Goal: Task Accomplishment & Management: Manage account settings

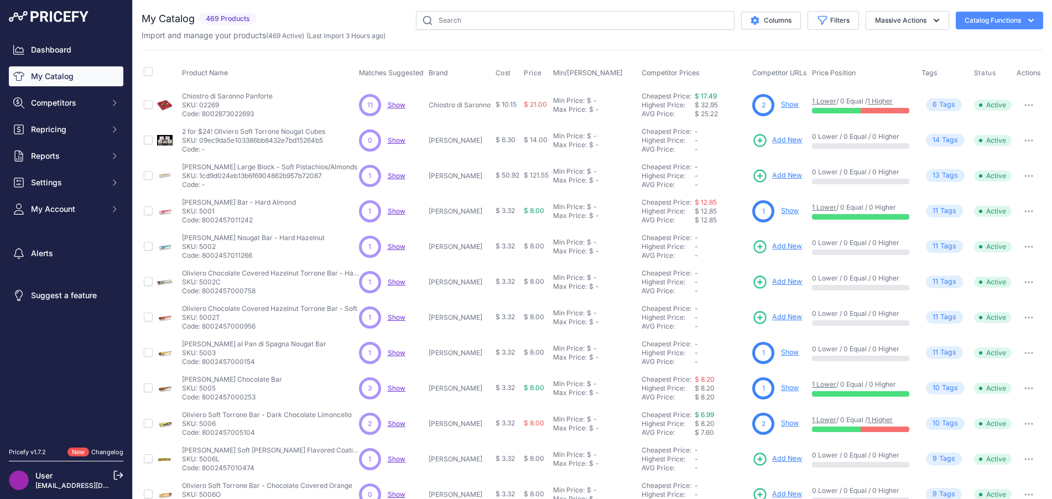
click at [972, 20] on button "Catalog Functions" at bounding box center [999, 21] width 87 height 18
click at [35, 453] on div "Pricefy v1.7.2" at bounding box center [27, 452] width 37 height 9
click at [115, 475] on icon at bounding box center [119, 475] width 8 height 8
click at [56, 293] on link "Suggest a feature" at bounding box center [66, 295] width 115 height 20
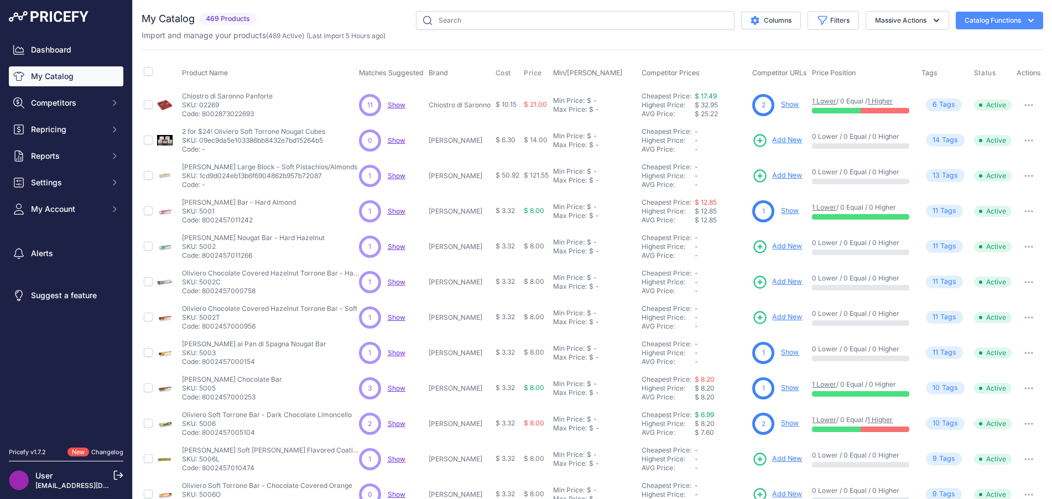
click at [79, 56] on link "Dashboard" at bounding box center [66, 50] width 115 height 20
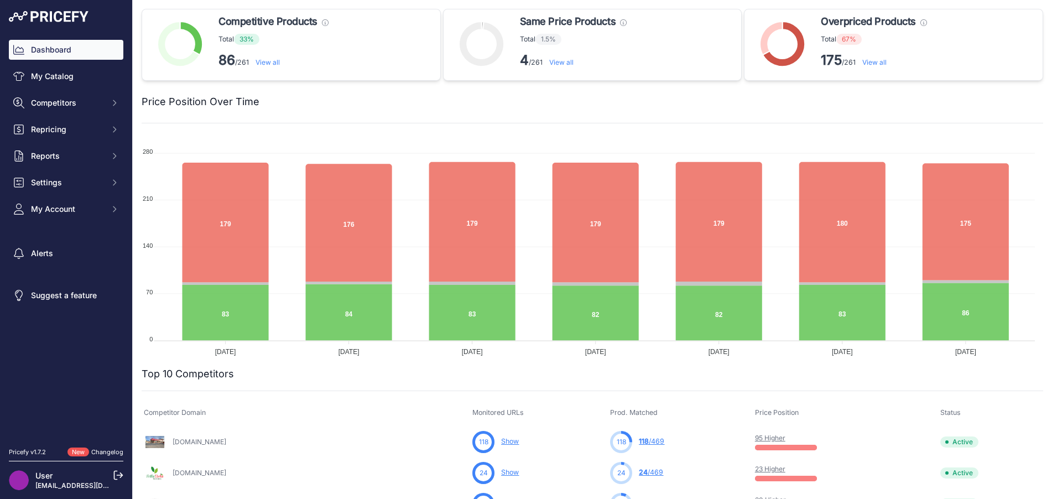
click at [69, 71] on link "My Catalog" at bounding box center [66, 76] width 115 height 20
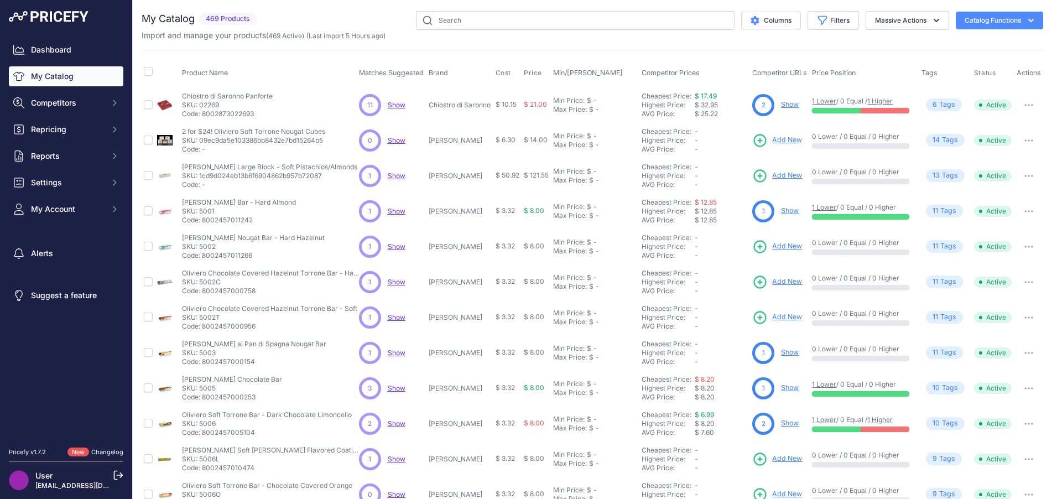
click at [907, 18] on button "Massive Actions" at bounding box center [908, 20] width 84 height 19
click at [969, 18] on button "Catalog Functions" at bounding box center [999, 21] width 87 height 18
click at [767, 26] on button "Columns" at bounding box center [771, 21] width 60 height 18
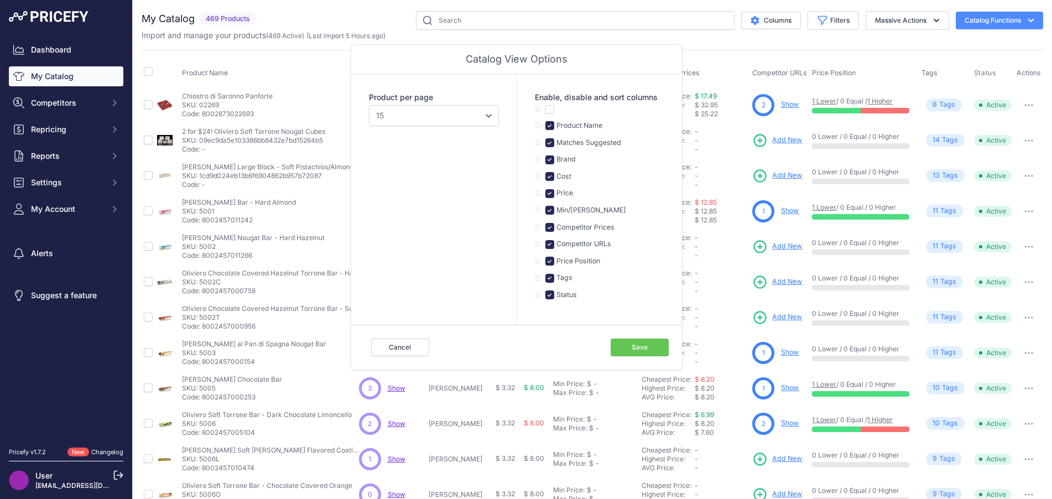
click at [402, 350] on button "Cancel" at bounding box center [400, 348] width 58 height 18
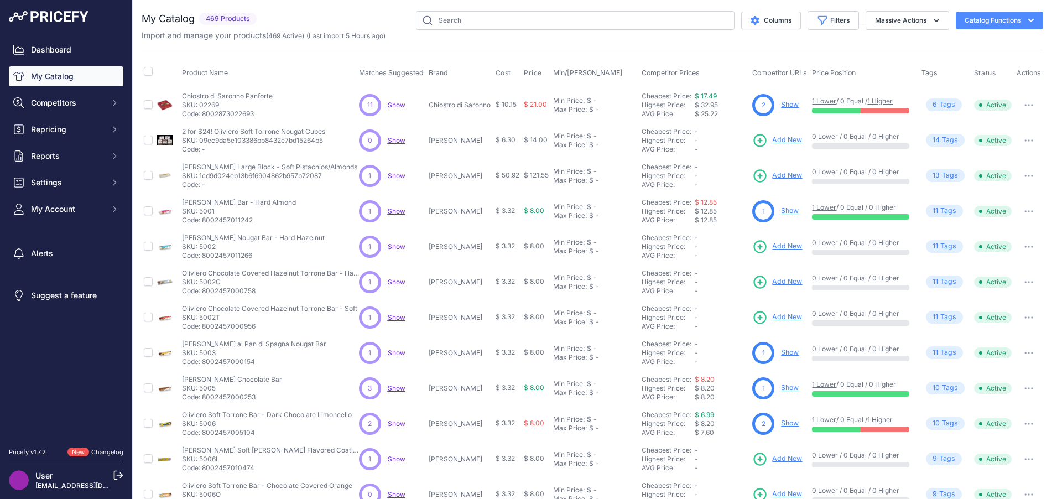
click at [77, 154] on span "Reports" at bounding box center [67, 155] width 72 height 11
click at [70, 251] on span "My Account" at bounding box center [67, 249] width 72 height 11
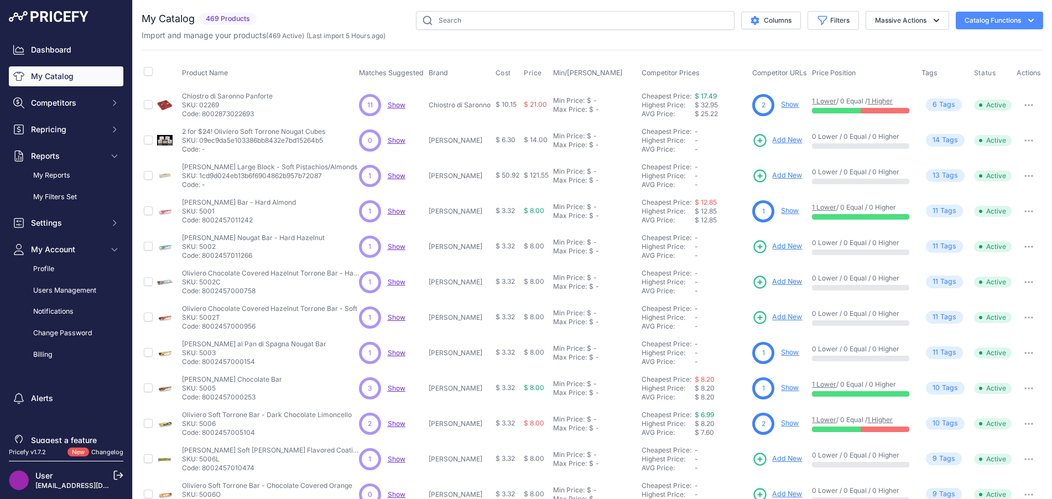
click at [76, 225] on span "Settings" at bounding box center [67, 222] width 72 height 11
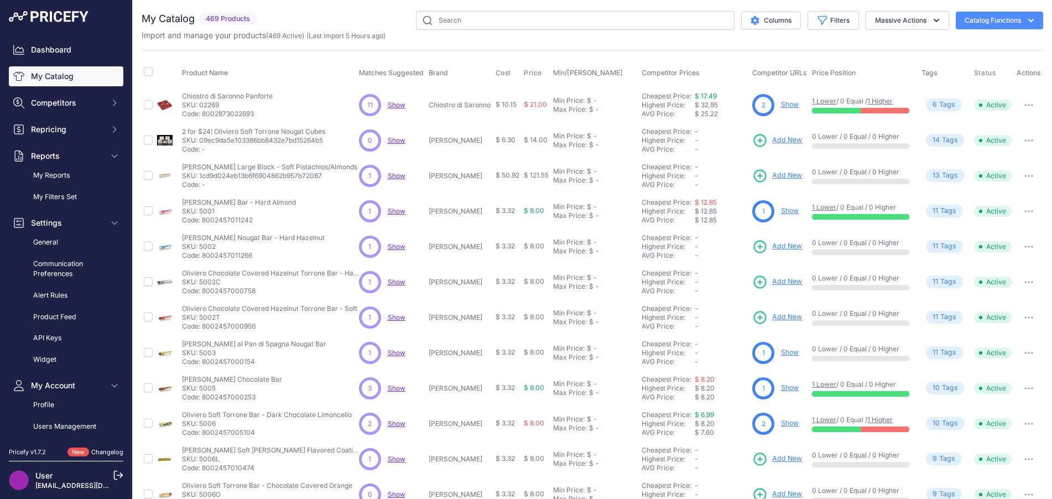
click at [58, 48] on link "Dashboard" at bounding box center [66, 50] width 115 height 20
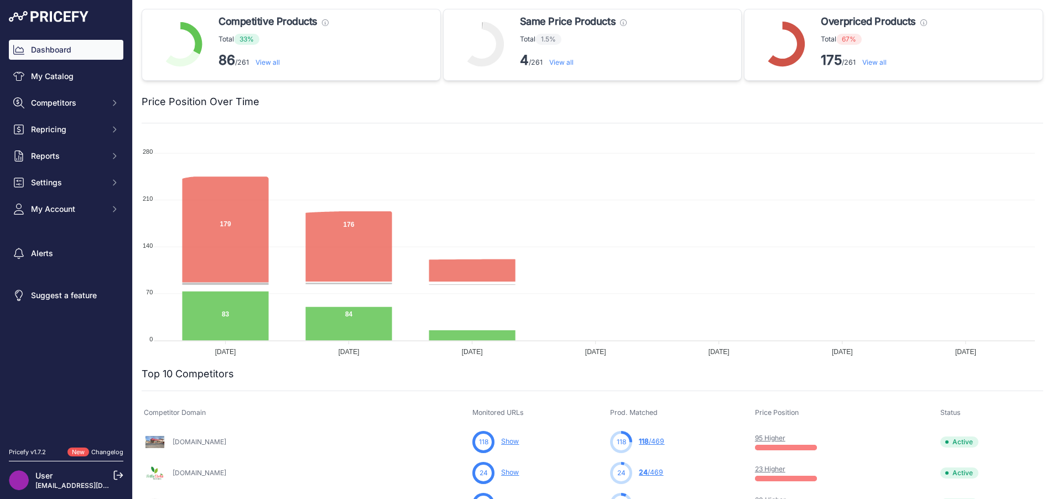
click at [63, 20] on img at bounding box center [49, 16] width 80 height 11
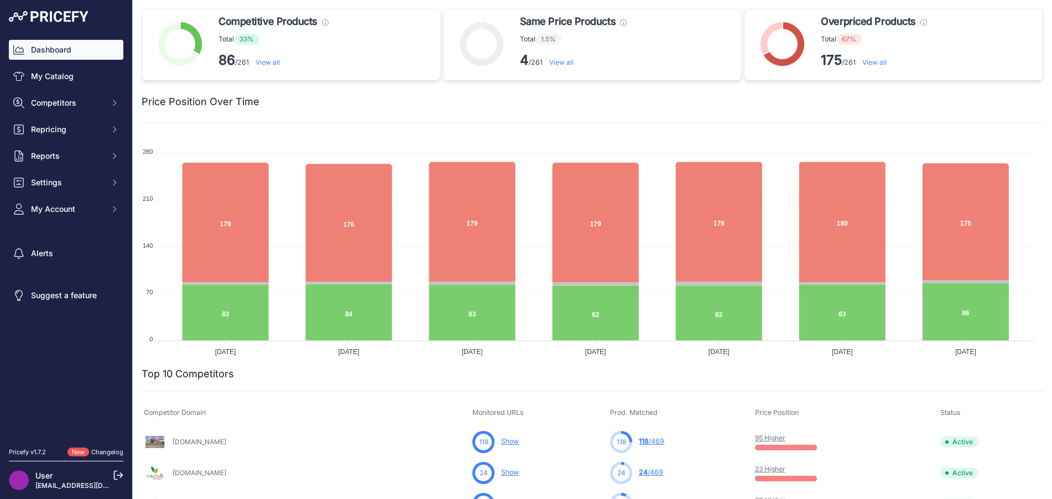
click at [83, 130] on span "Repricing" at bounding box center [67, 129] width 72 height 11
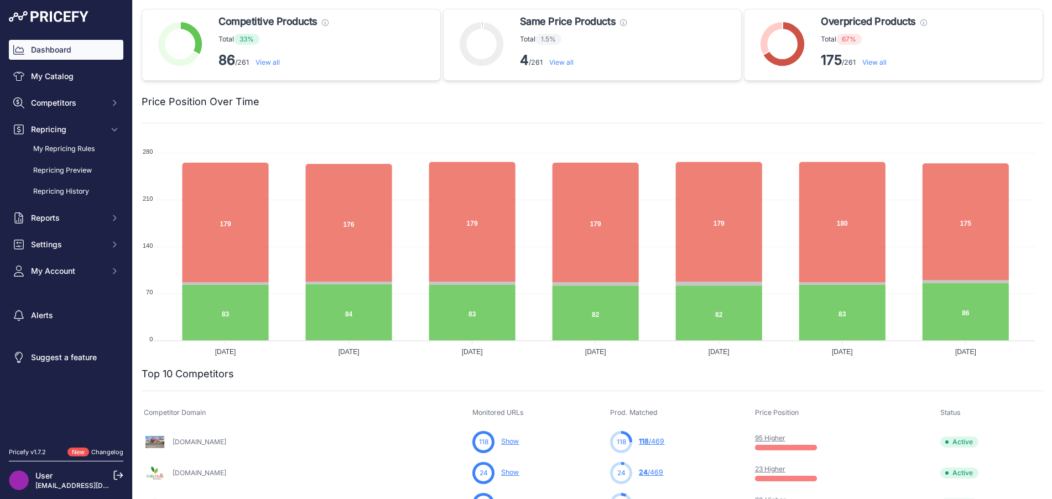
click at [68, 189] on link "Repricing History" at bounding box center [66, 191] width 115 height 19
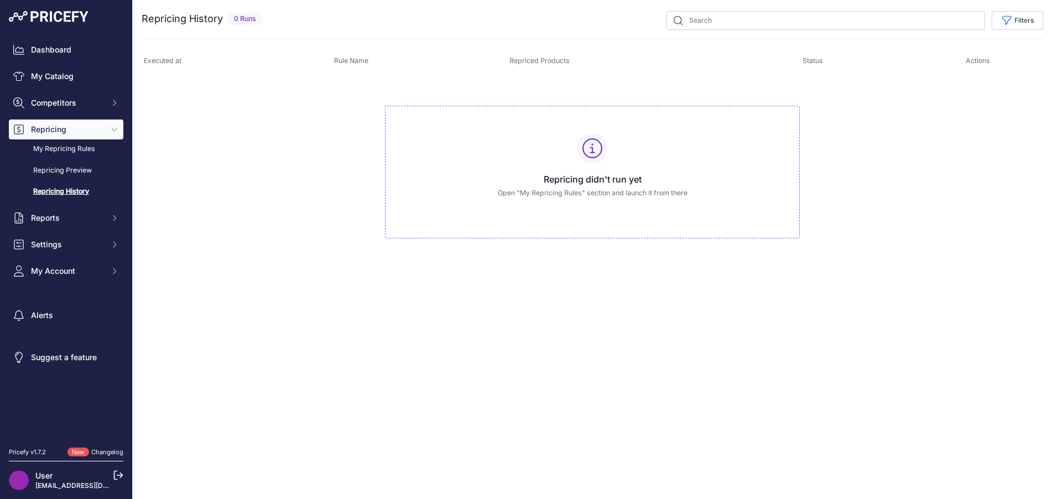
click at [77, 169] on link "Repricing Preview" at bounding box center [66, 170] width 115 height 19
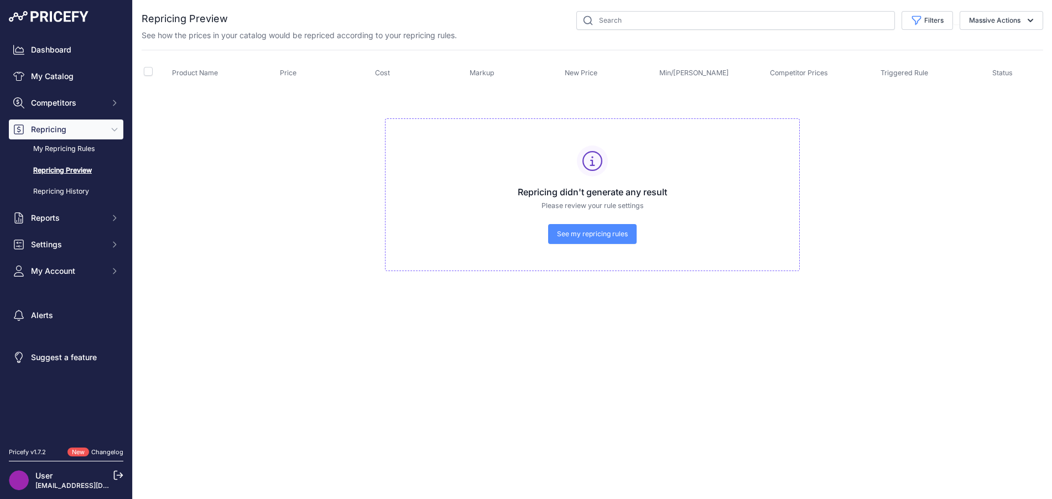
click at [98, 103] on span "Competitors" at bounding box center [67, 102] width 72 height 11
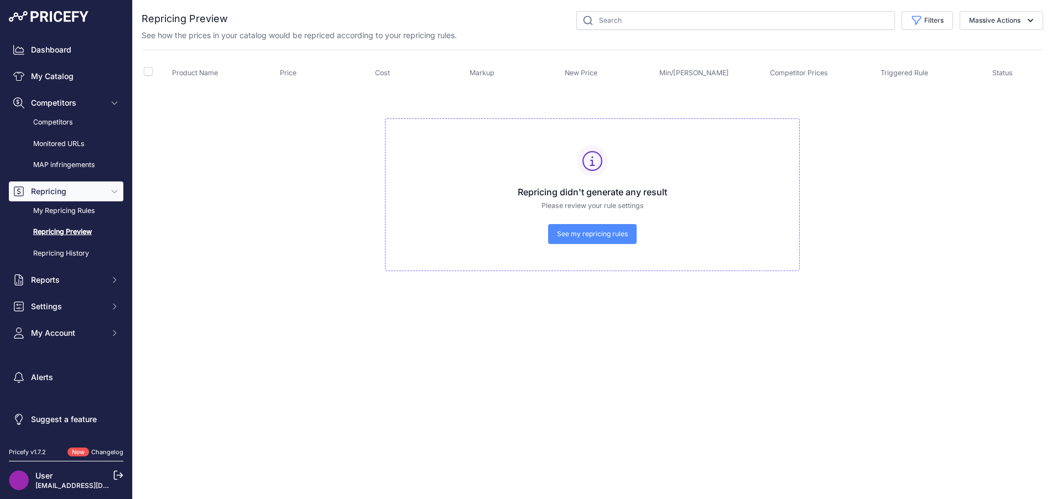
click at [86, 123] on link "Competitors" at bounding box center [66, 122] width 115 height 19
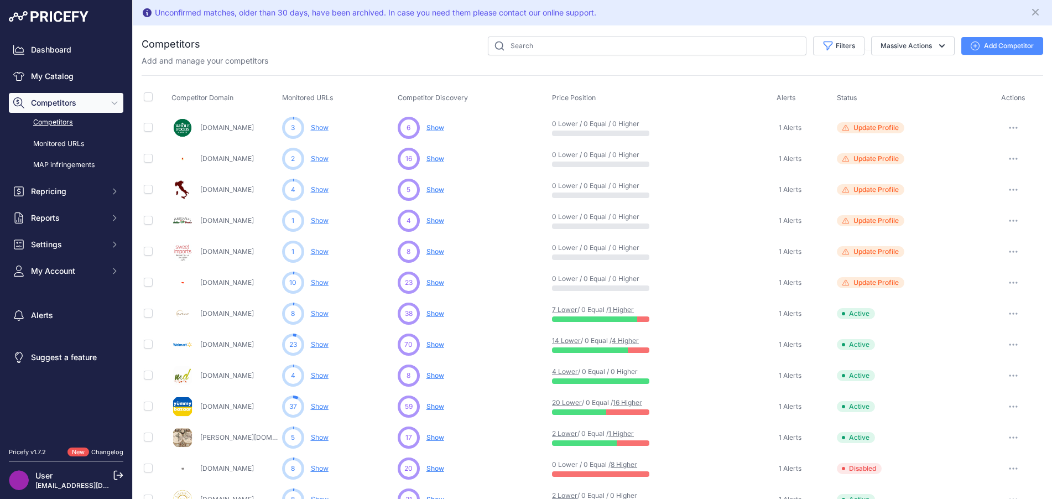
click at [318, 129] on link "Show" at bounding box center [320, 127] width 18 height 8
click at [435, 128] on span "Show" at bounding box center [436, 127] width 18 height 8
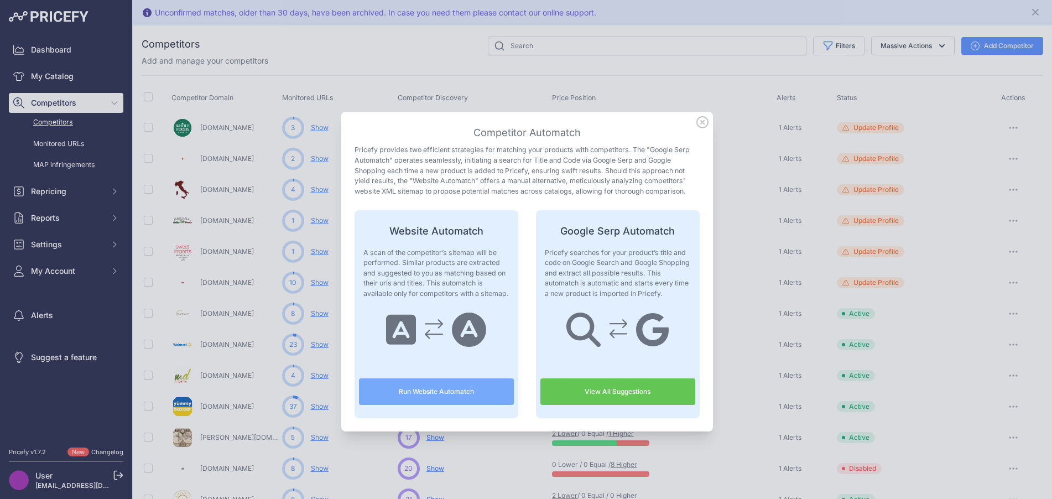
click at [554, 388] on link "View All Suggestions" at bounding box center [618, 391] width 155 height 27
click at [699, 122] on icon at bounding box center [702, 122] width 11 height 11
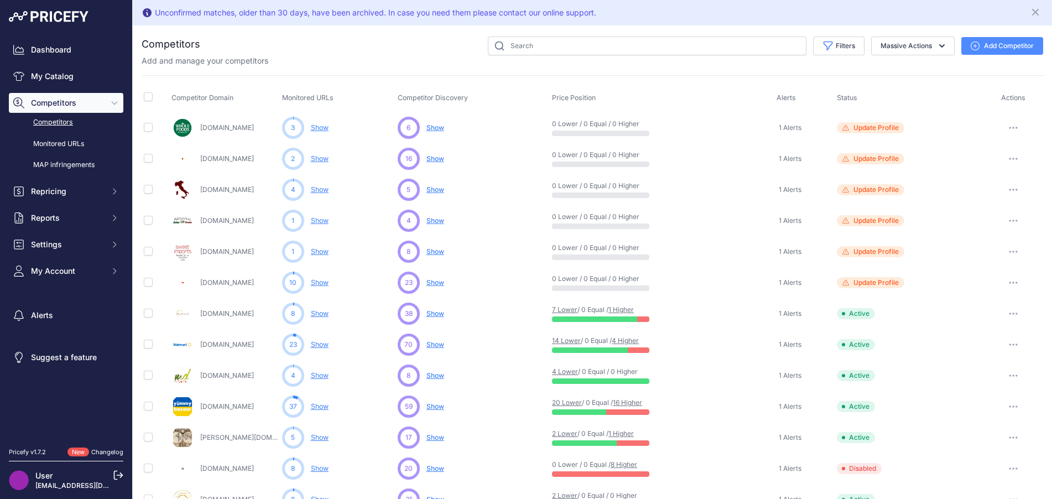
click at [433, 160] on span "Show" at bounding box center [436, 158] width 18 height 8
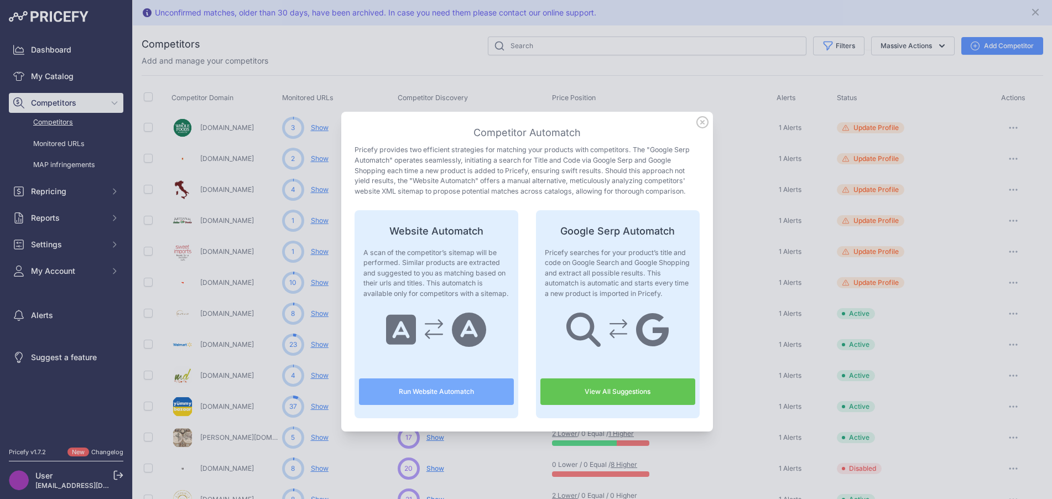
click at [598, 389] on link "View All Suggestions" at bounding box center [618, 391] width 155 height 27
click at [697, 124] on icon at bounding box center [703, 122] width 12 height 12
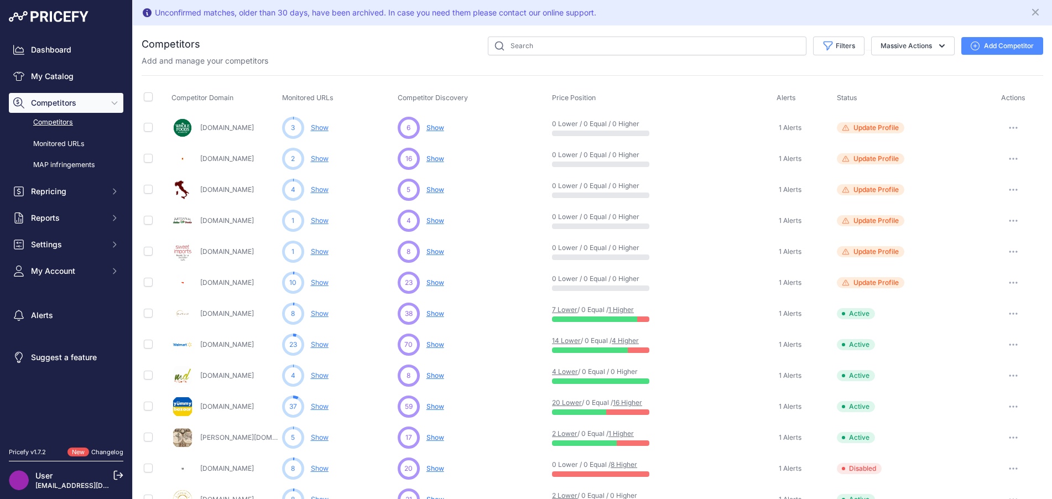
click at [430, 190] on span "Show" at bounding box center [436, 189] width 18 height 8
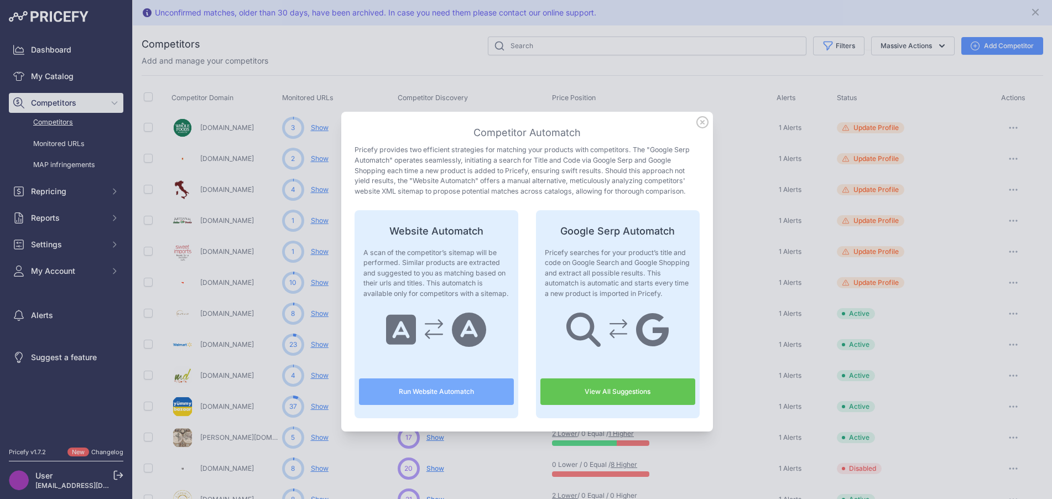
click at [620, 391] on link "View All Suggestions" at bounding box center [618, 391] width 155 height 27
click at [700, 118] on icon at bounding box center [703, 122] width 12 height 12
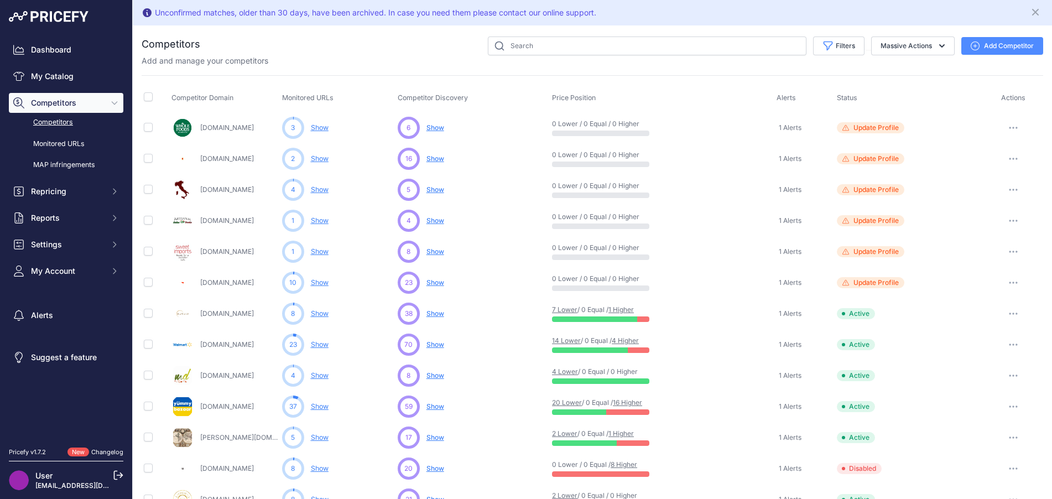
click at [437, 217] on span "Show" at bounding box center [436, 220] width 18 height 8
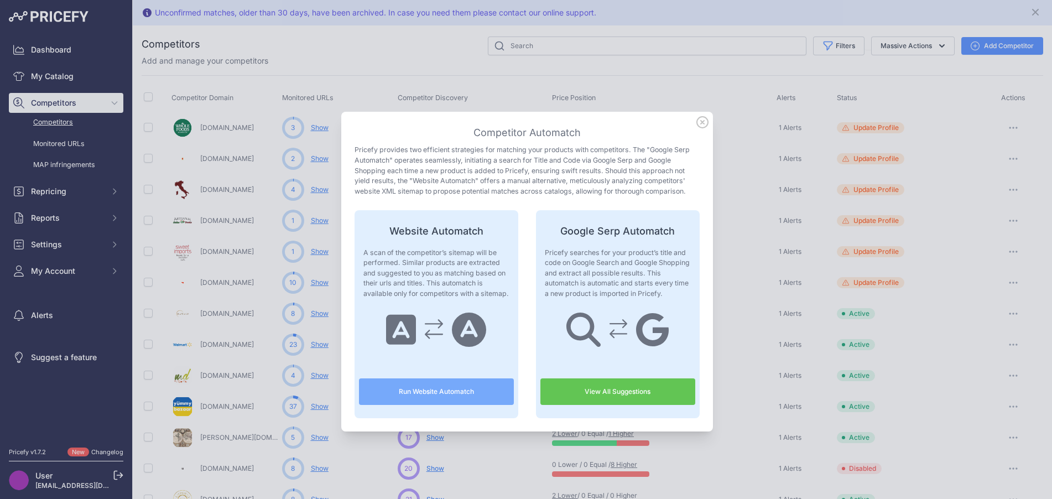
click at [601, 403] on link "View All Suggestions" at bounding box center [618, 391] width 155 height 27
click at [698, 122] on icon at bounding box center [702, 122] width 11 height 11
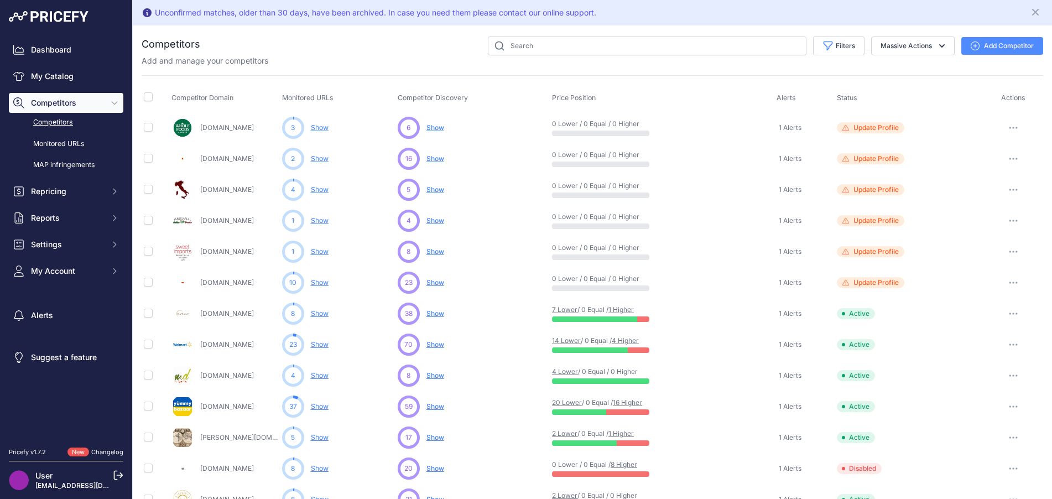
click at [437, 254] on span "Show" at bounding box center [436, 251] width 18 height 8
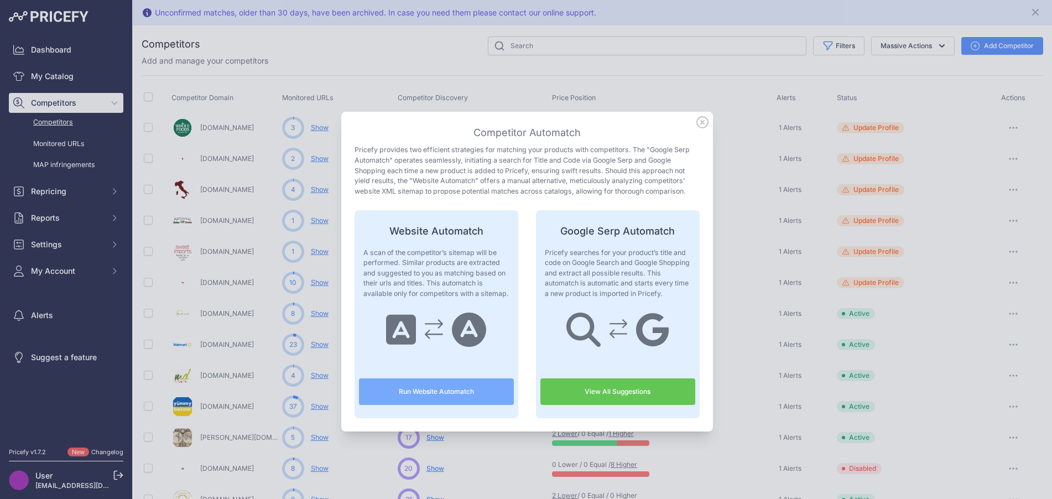
click at [579, 392] on link "View All Suggestions" at bounding box center [618, 391] width 155 height 27
click at [697, 121] on icon at bounding box center [702, 122] width 11 height 11
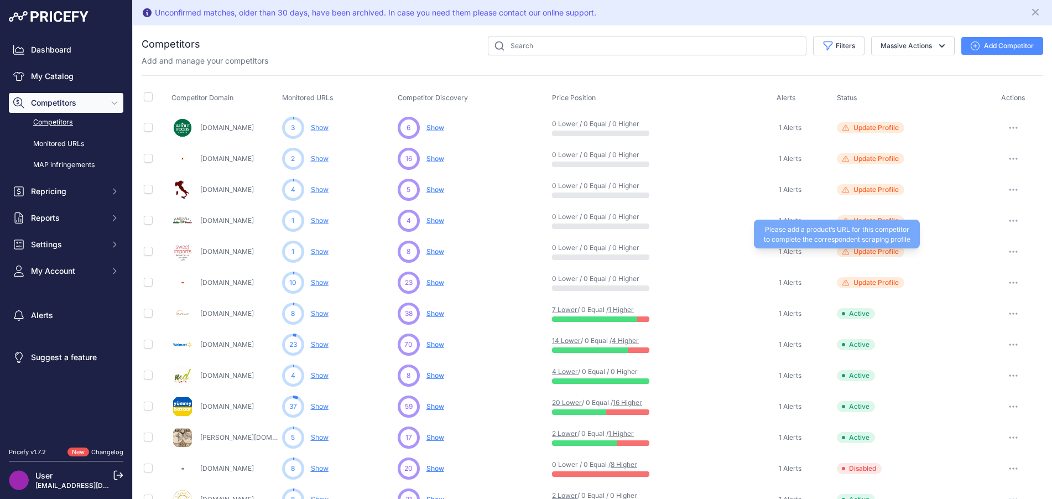
click at [877, 256] on span "Update Profile" at bounding box center [876, 251] width 45 height 9
click at [985, 52] on button "Add Competitor" at bounding box center [1003, 46] width 82 height 18
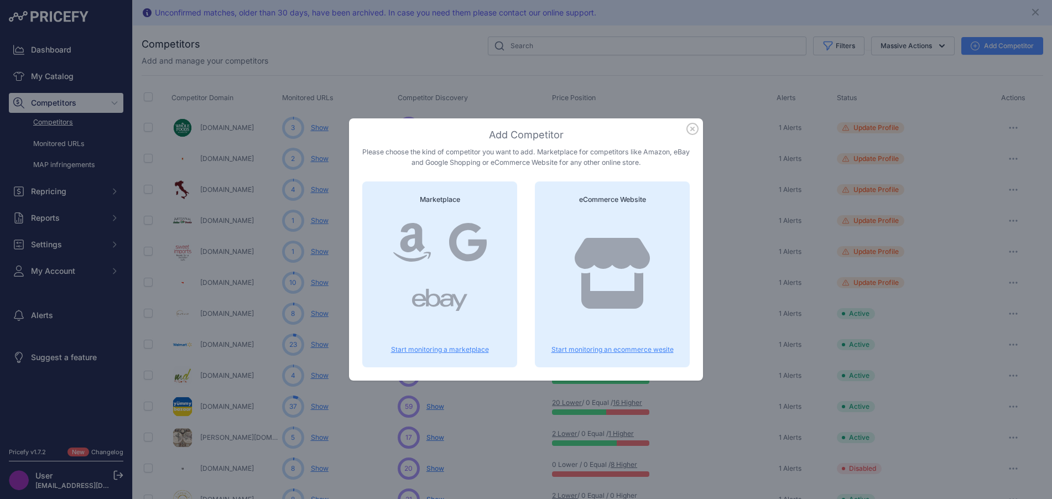
click at [640, 274] on icon at bounding box center [612, 273] width 75 height 71
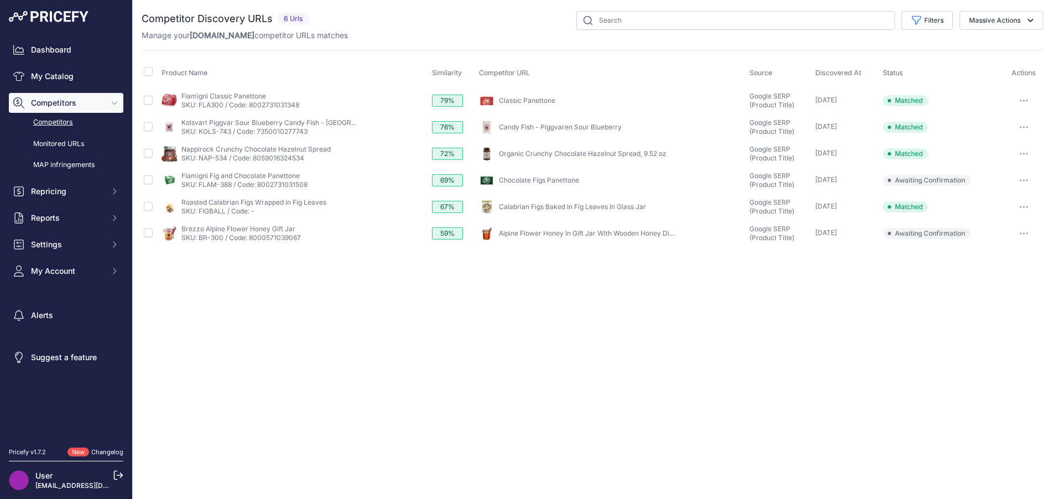
click at [1027, 180] on icon "button" at bounding box center [1027, 180] width 1 height 1
click at [1020, 201] on button "Confirm match" at bounding box center [996, 204] width 91 height 18
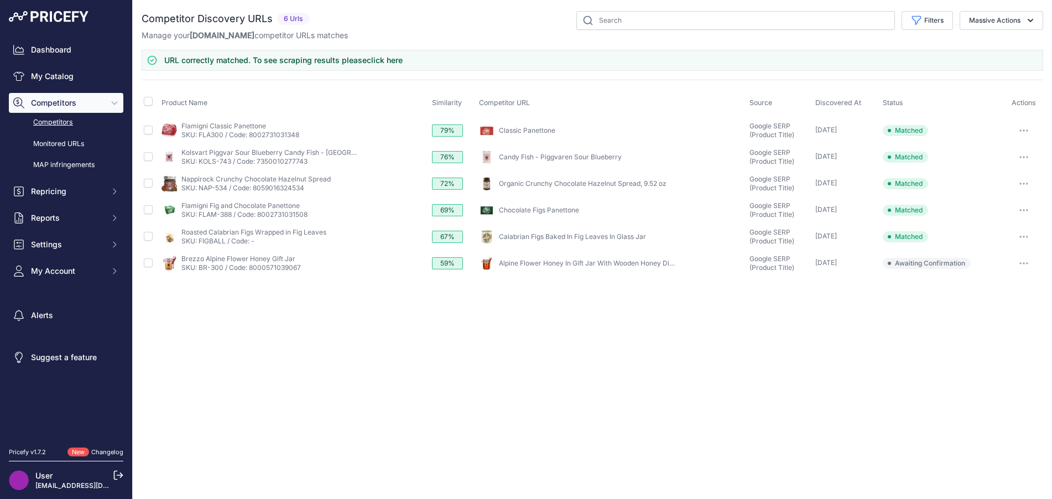
click at [1023, 238] on button "button" at bounding box center [1024, 236] width 22 height 15
click at [845, 299] on div "Close You are not connected to the internet." at bounding box center [593, 249] width 920 height 499
click at [1024, 264] on button "button" at bounding box center [1024, 263] width 22 height 15
click at [1016, 285] on button "Confirm match" at bounding box center [996, 287] width 91 height 18
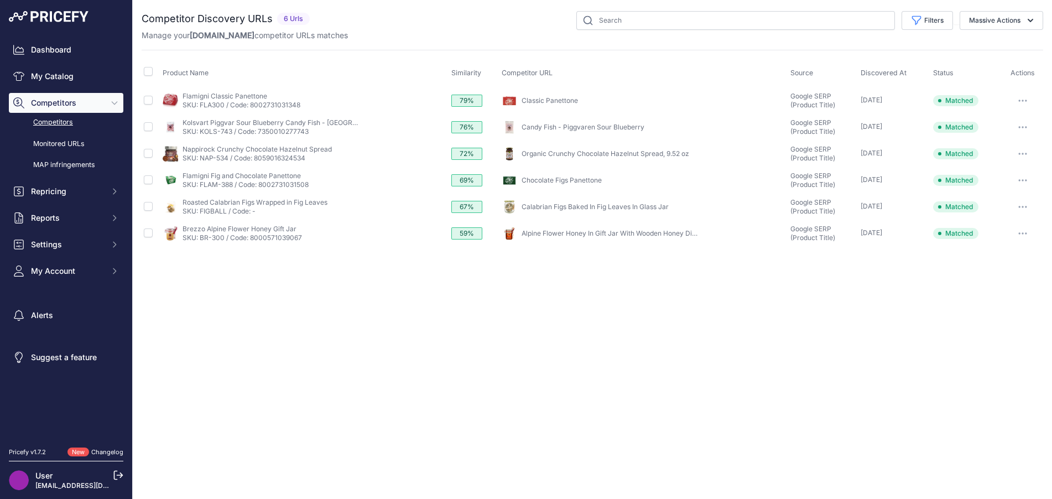
click at [656, 298] on div "Close You are not connected to the internet." at bounding box center [593, 249] width 920 height 499
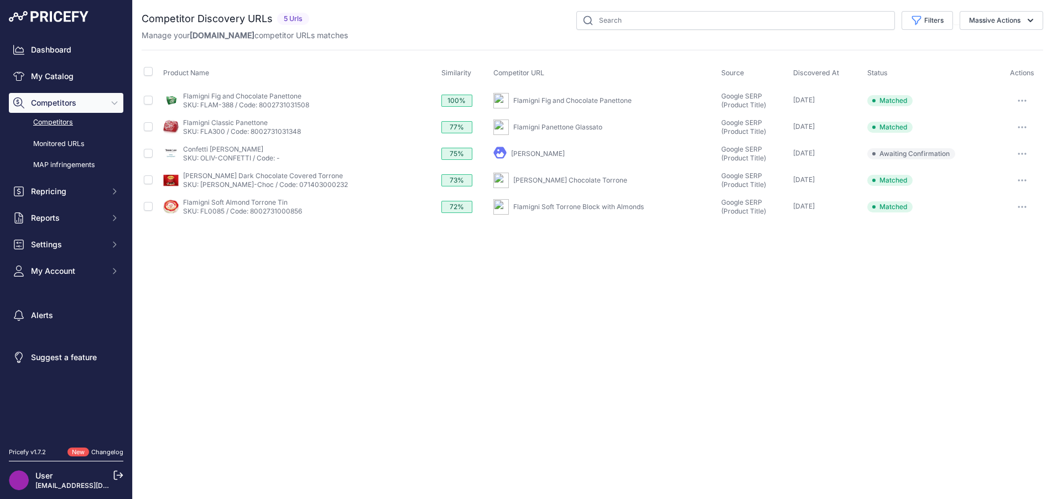
click at [1022, 155] on button "button" at bounding box center [1022, 153] width 22 height 15
click at [1013, 197] on button "Exclude match" at bounding box center [996, 195] width 91 height 18
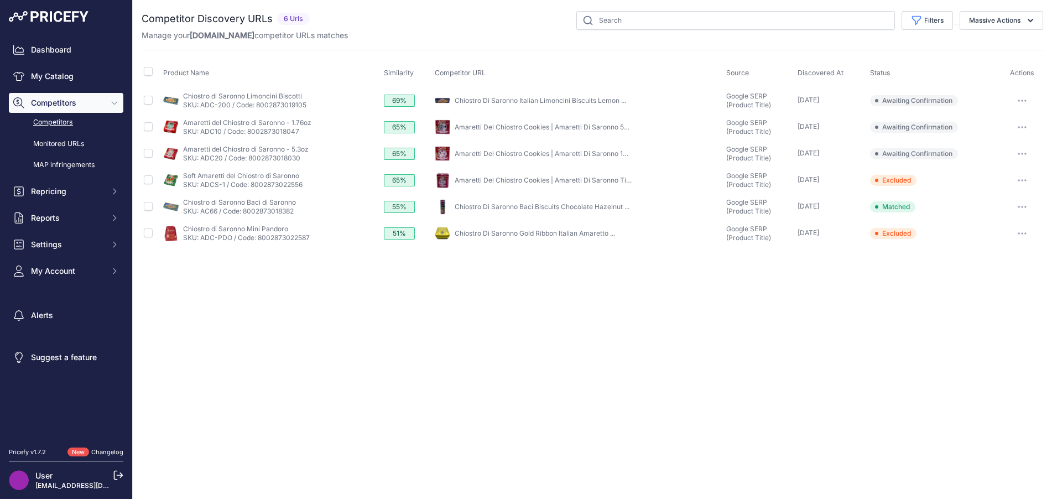
click at [1021, 102] on button "button" at bounding box center [1022, 100] width 22 height 15
click at [1019, 116] on button "Confirm match" at bounding box center [996, 124] width 91 height 18
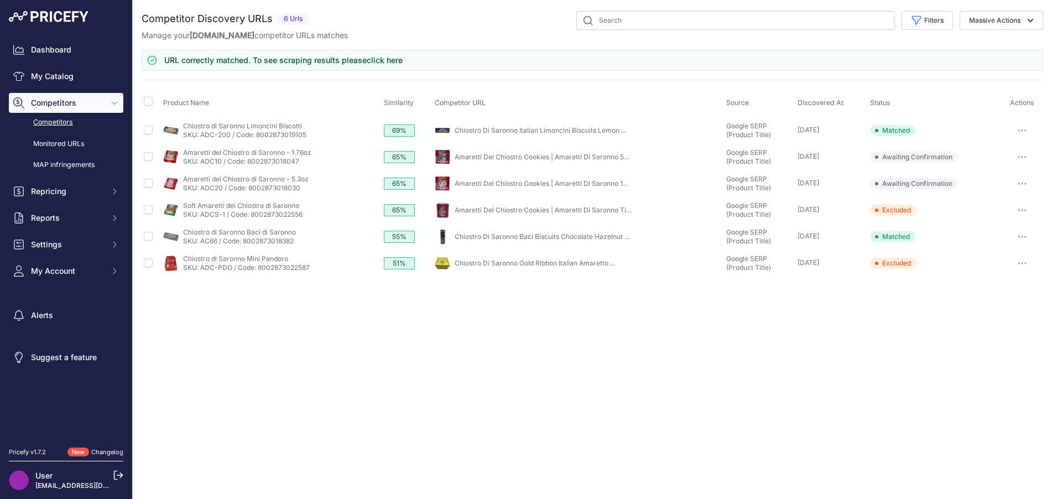
click at [1024, 157] on icon "button" at bounding box center [1022, 157] width 9 height 2
click at [1016, 203] on button "Exclude match" at bounding box center [996, 198] width 91 height 18
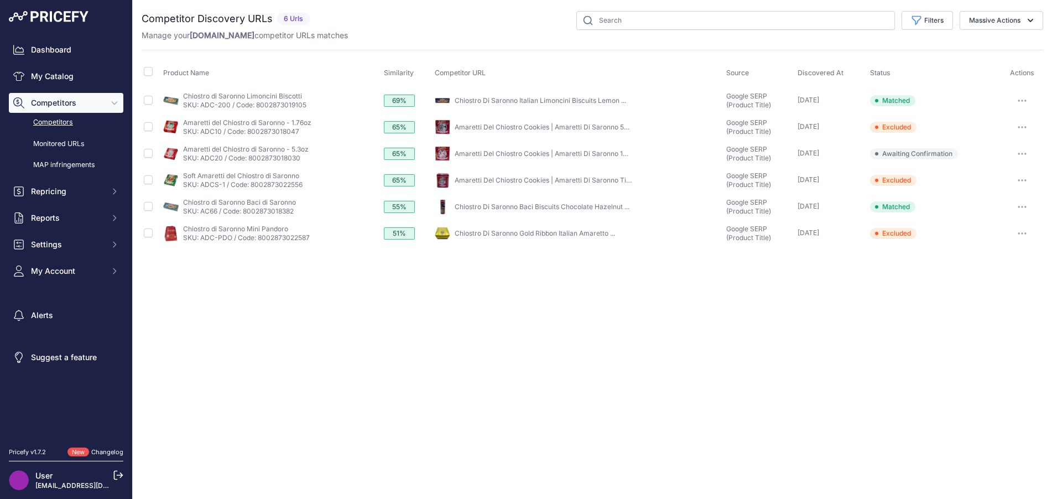
click at [1019, 153] on icon "button" at bounding box center [1019, 153] width 1 height 1
click at [1011, 196] on button "Exclude match" at bounding box center [996, 195] width 91 height 18
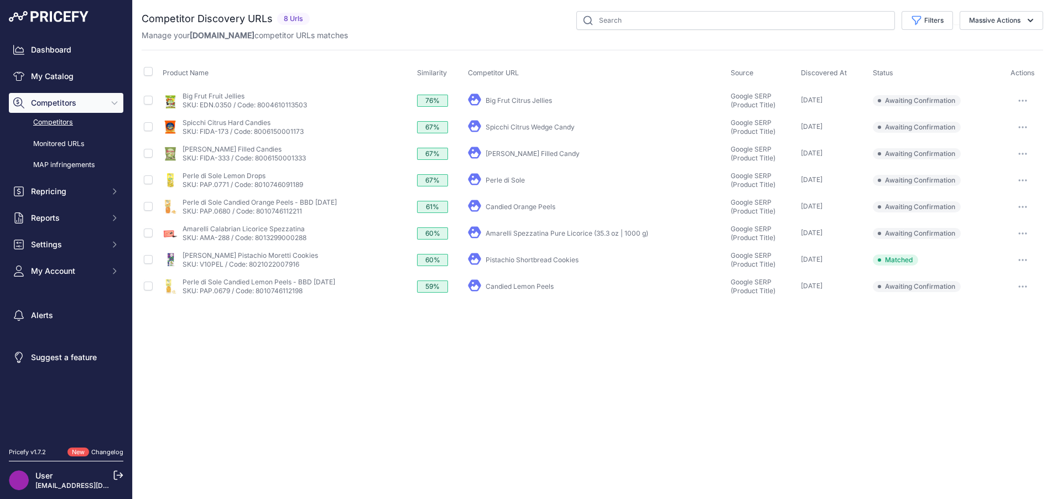
click at [1029, 101] on button "button" at bounding box center [1023, 100] width 22 height 15
click at [1022, 124] on button "Confirm match" at bounding box center [996, 124] width 91 height 18
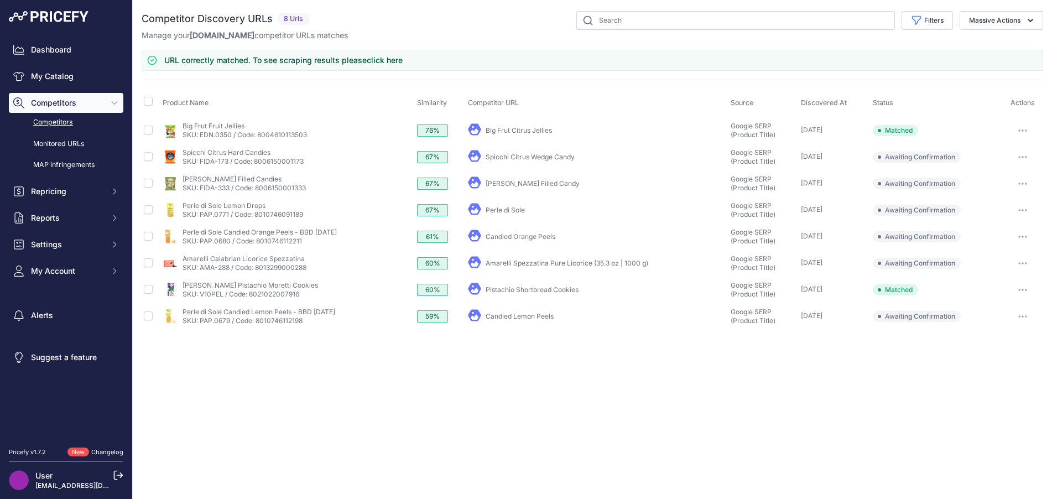
click at [545, 158] on link "Spicchi Citrus Wedge Candy" at bounding box center [530, 157] width 89 height 8
click at [1020, 155] on button "button" at bounding box center [1023, 156] width 22 height 15
click at [1018, 195] on button "Exclude match" at bounding box center [996, 198] width 91 height 18
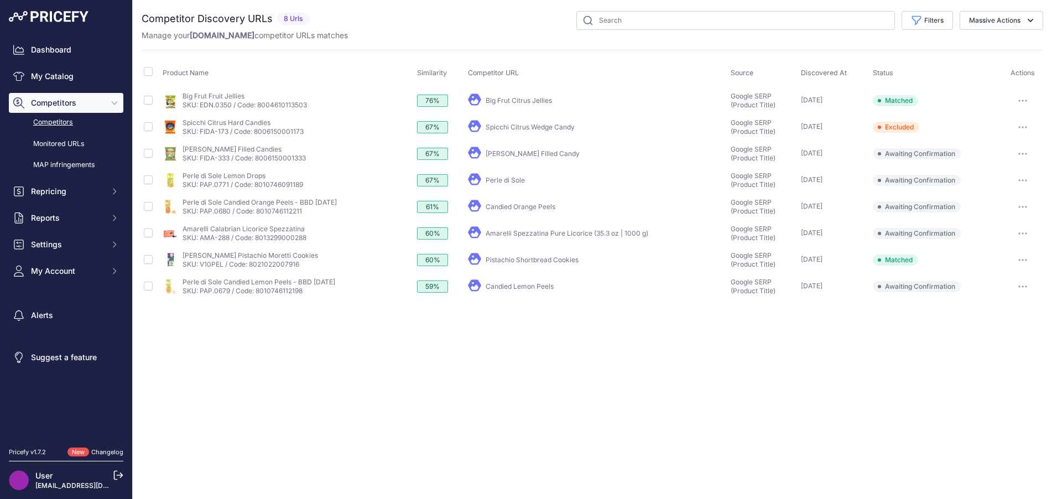
click at [1026, 153] on icon "button" at bounding box center [1026, 153] width 1 height 1
click at [1014, 173] on button "Confirm match" at bounding box center [996, 177] width 91 height 18
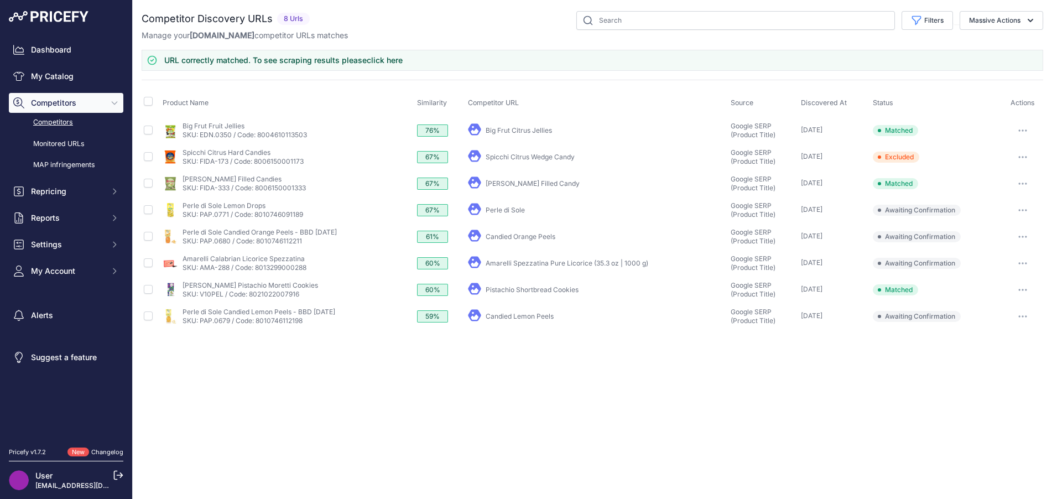
click at [499, 210] on link "Perle di Sole" at bounding box center [505, 210] width 39 height 8
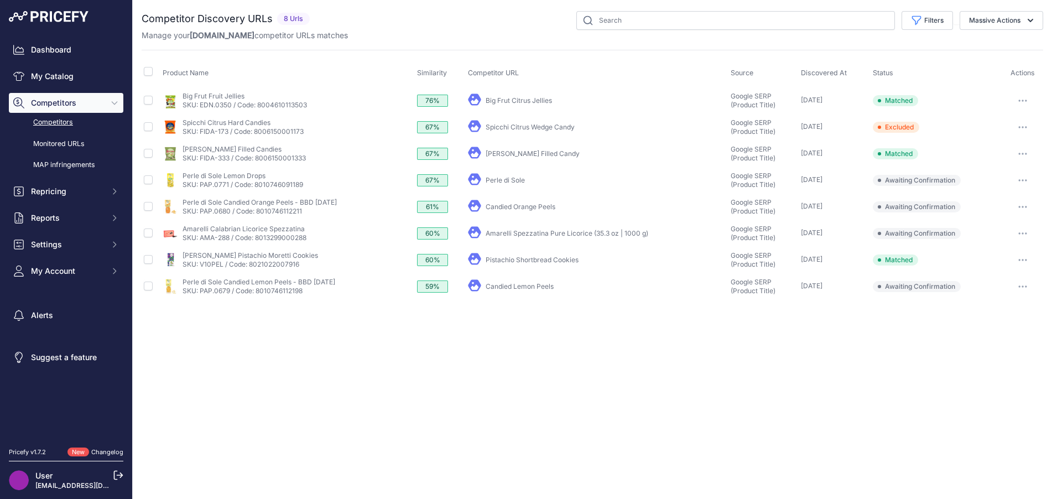
click at [1021, 179] on icon "button" at bounding box center [1023, 180] width 9 height 2
click at [1008, 236] on button "Report Incorrect Match" at bounding box center [996, 239] width 91 height 18
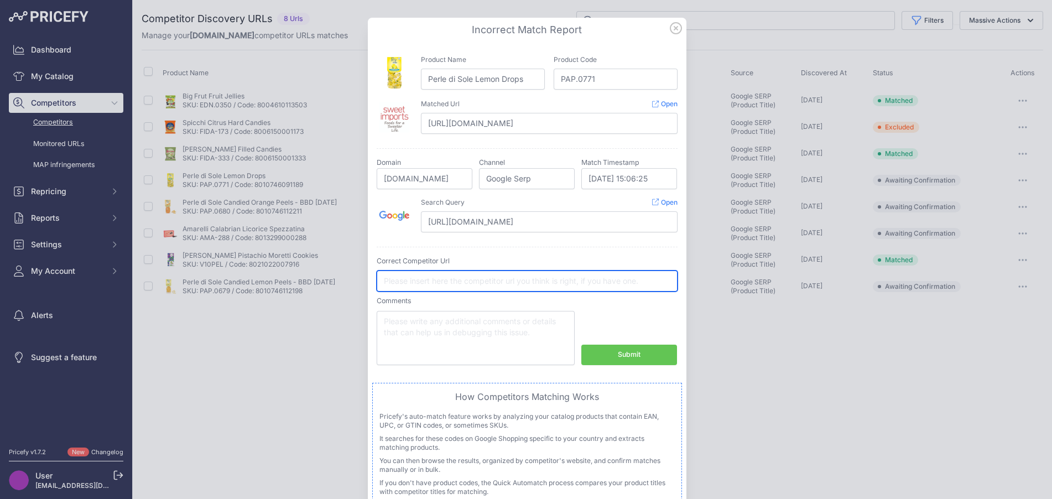
click at [526, 282] on input "text" at bounding box center [527, 281] width 301 height 21
paste input "https://amalfimarket.com/products/perle-di-sole-amalfi-lemon-drops?variant=4570…"
type input "https://amalfimarket.com/products/perle-di-sole-amalfi-lemon-drops?variant=4570…"
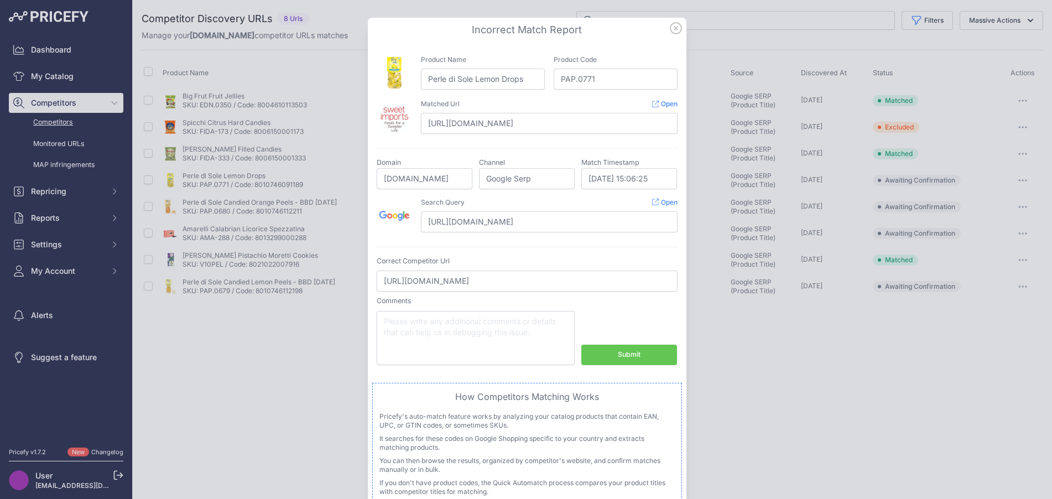
scroll to position [0, 0]
click at [609, 350] on button "Submit" at bounding box center [630, 355] width 96 height 20
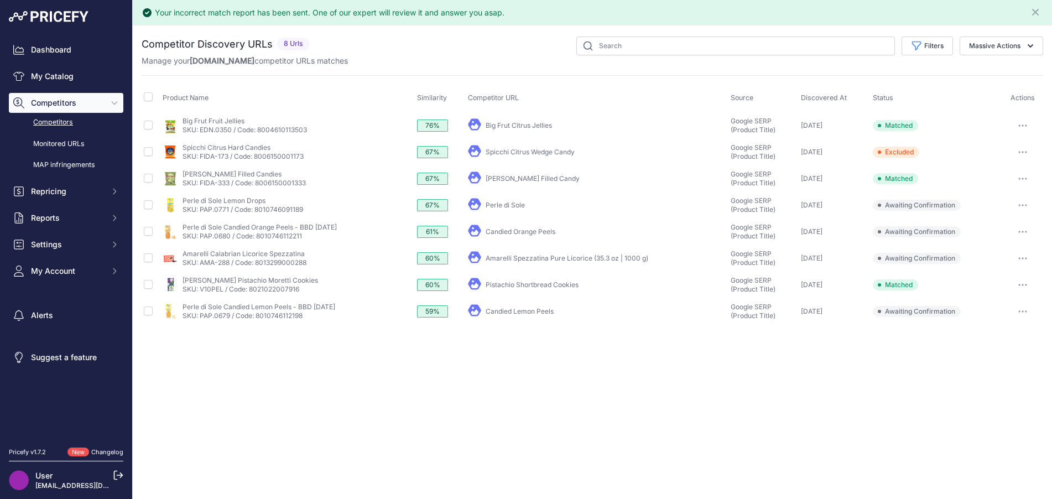
click icon "button"
click button "Exclude match"
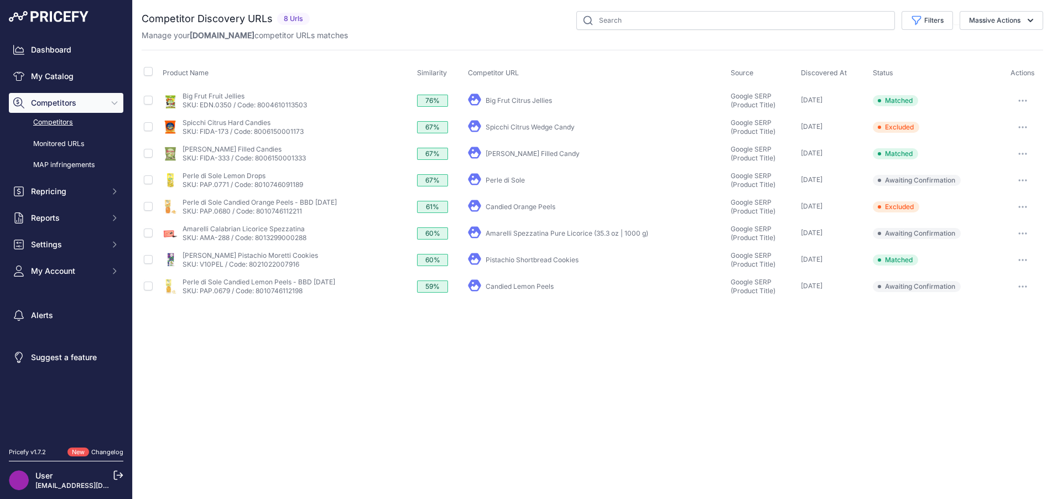
click icon "button"
click td "11 Days ago"
click button "button"
click button "Report Incorrect Match"
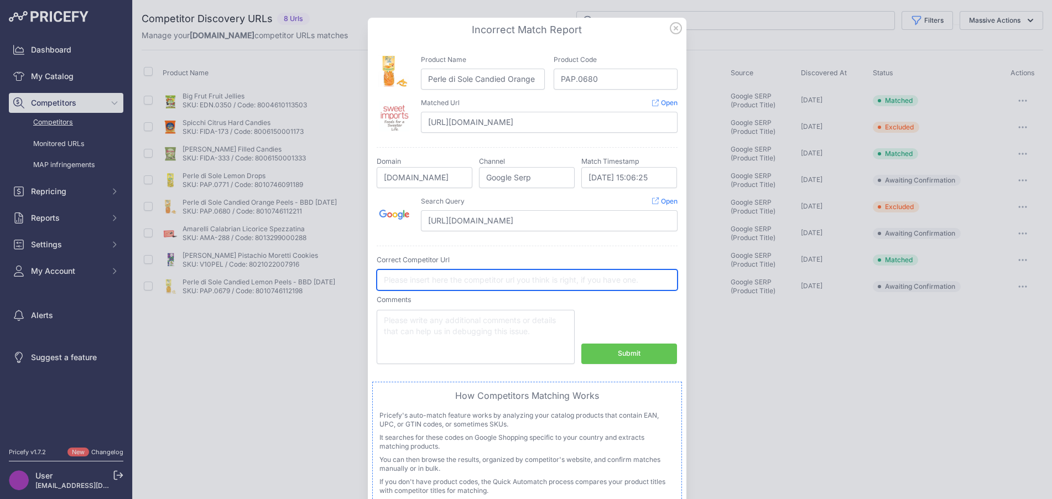
click input "text"
paste input "https://amalfimarket.com/products/perle-di-sole-orange-drops-retail-bag?variant…"
type input "https://amalfimarket.com/products/perle-di-sole-orange-drops-retail-bag?variant…"
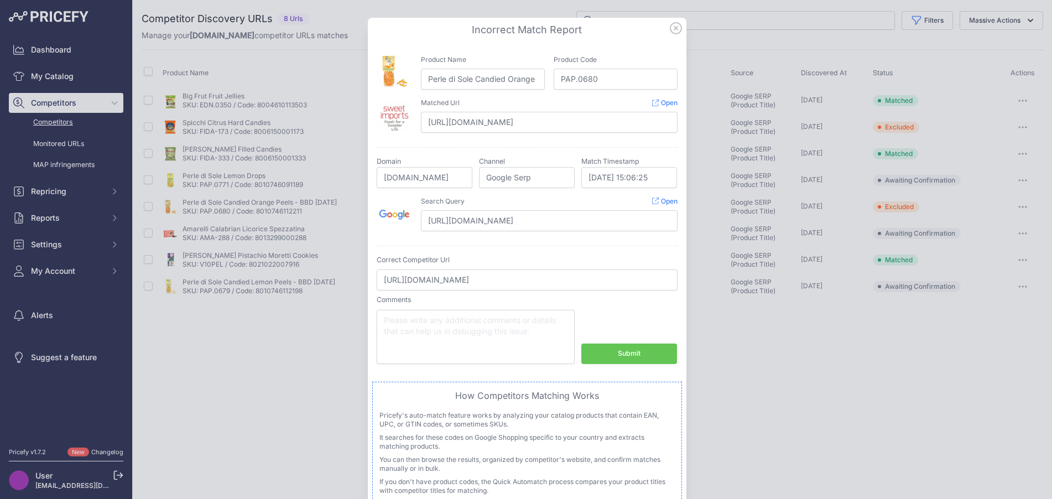
scroll to position [0, 0]
click div "Submit"
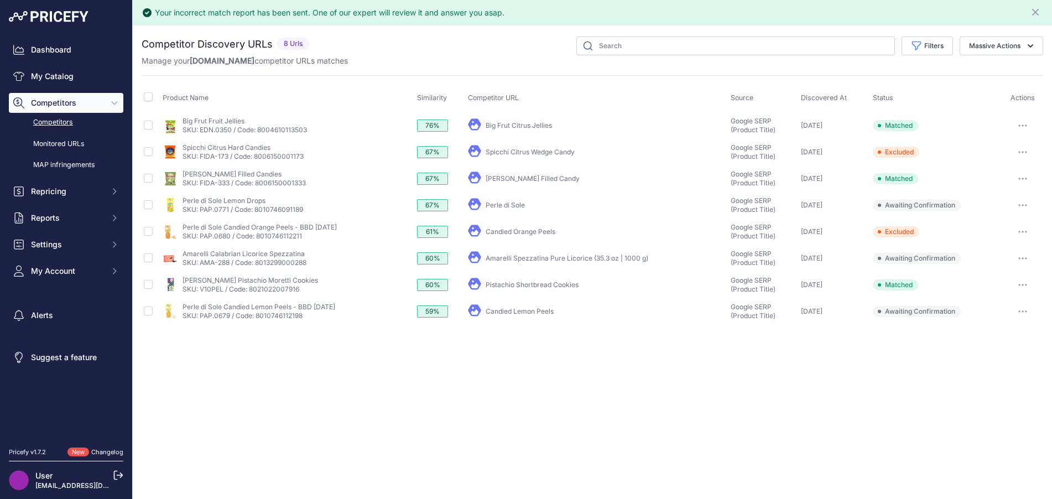
click link "SKU: PAP.0771 / Code: 8010746091189"
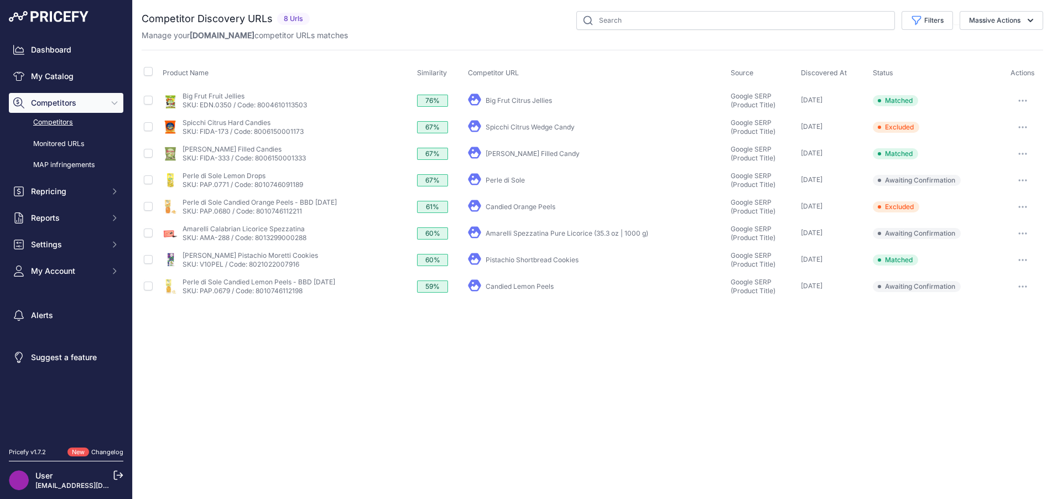
click button "button"
click link "Amarelli Spezzatina Pure Licorice (35.3 oz | 1000 g)"
click icon "button"
click button "Exclude match"
click button "button"
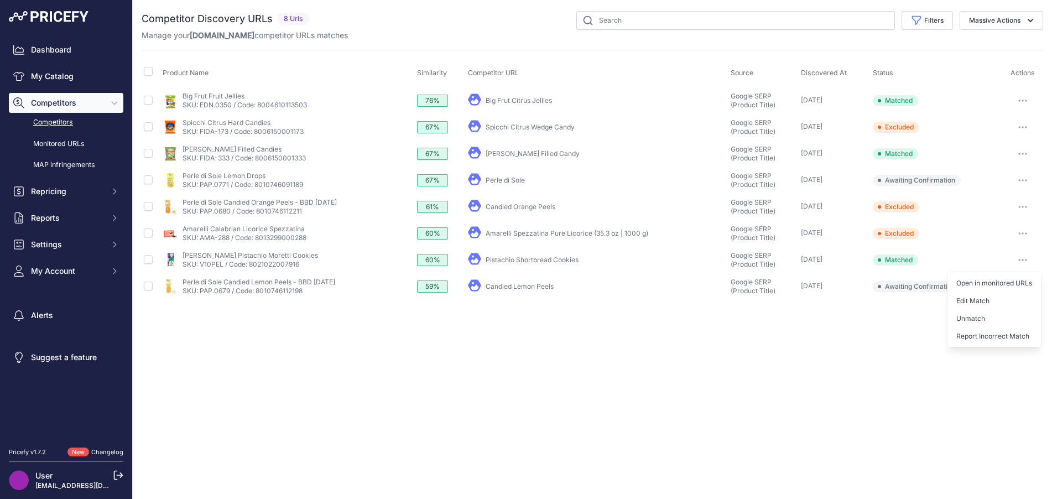
click button "Unmatch"
click icon "button"
click button "Exclude match"
click button "button"
click button "Confirm match"
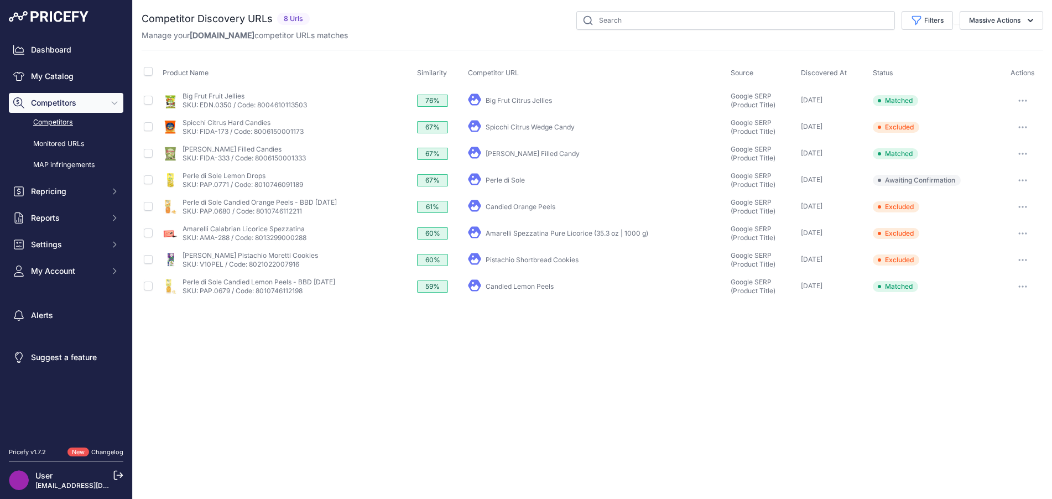
click span "Competitors"
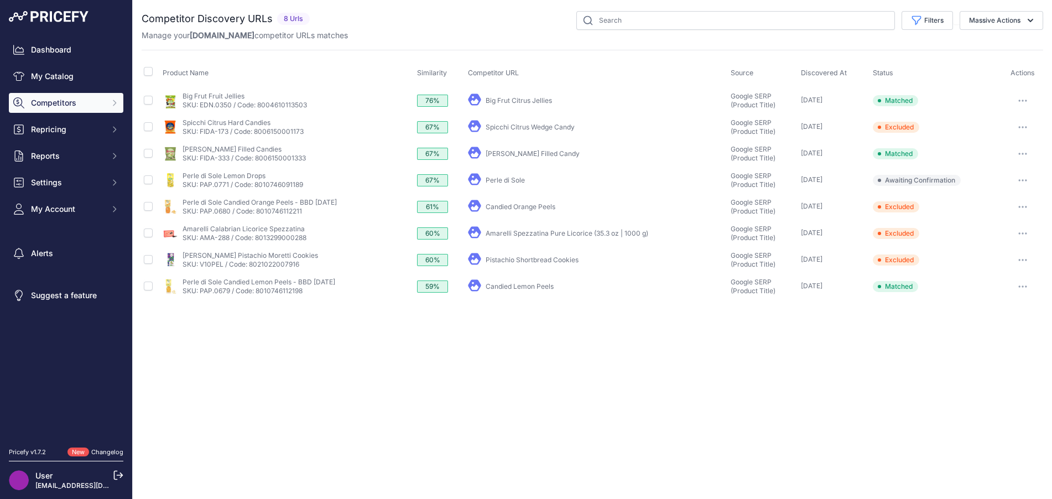
click span "Competitors"
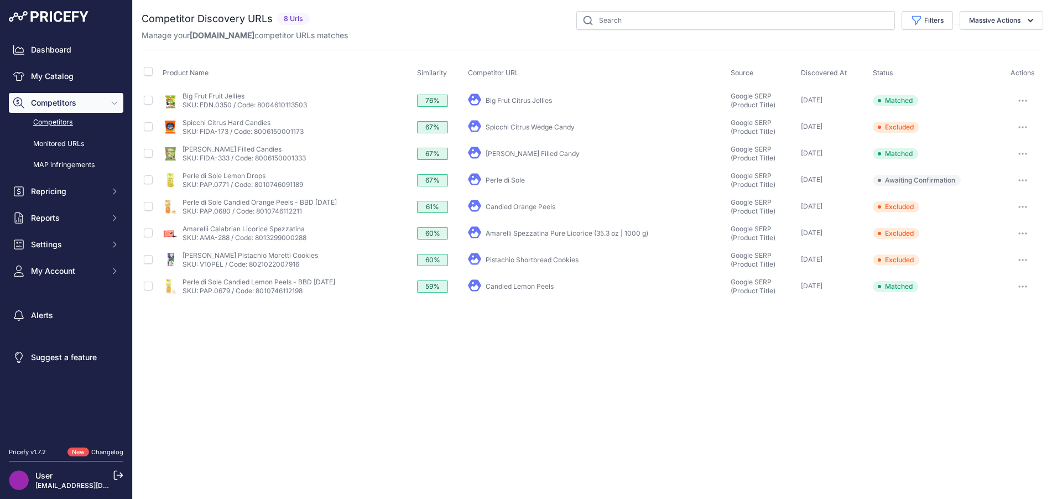
click link "Competitors"
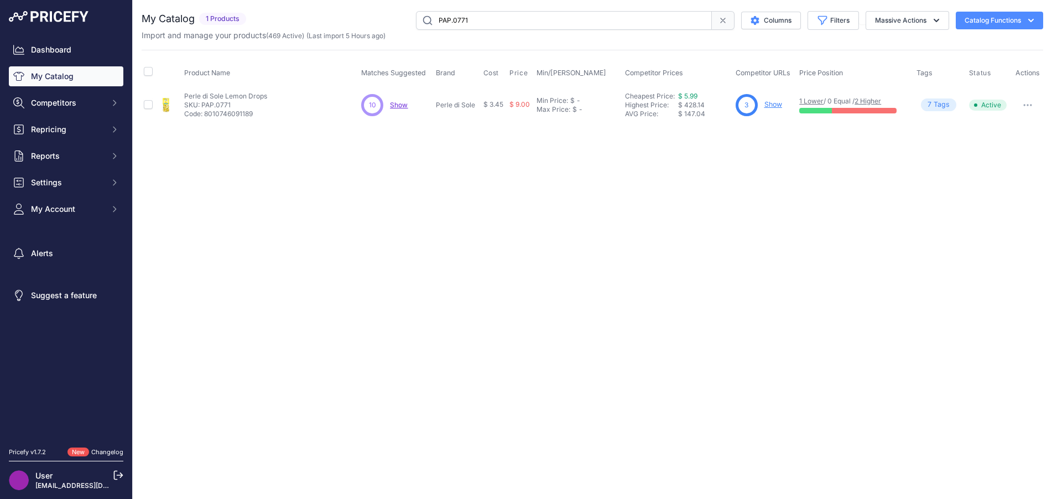
click at [1034, 100] on button "button" at bounding box center [1028, 104] width 22 height 15
click at [617, 246] on div "Close You are not connected to the internet." at bounding box center [593, 249] width 920 height 499
click at [404, 106] on span "Show" at bounding box center [399, 105] width 18 height 8
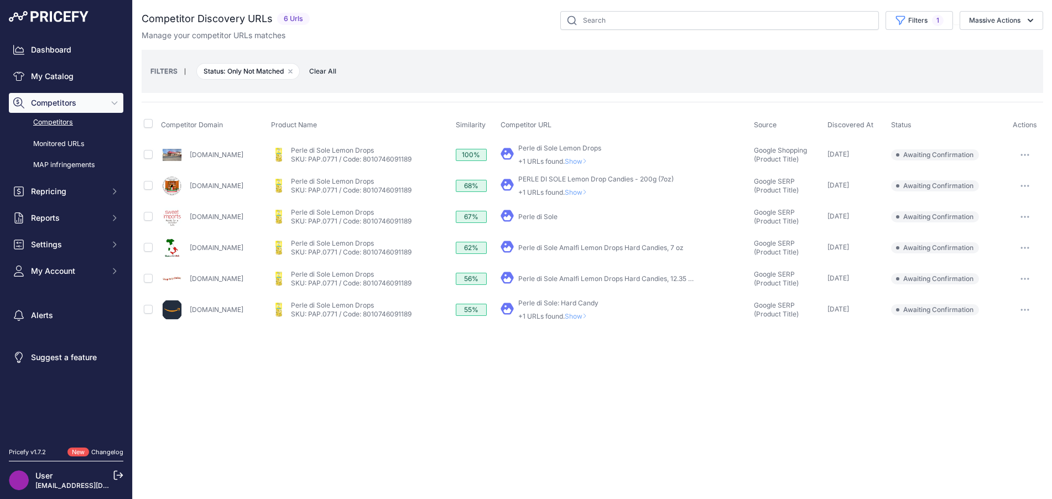
click at [591, 158] on span "Show" at bounding box center [578, 161] width 27 height 8
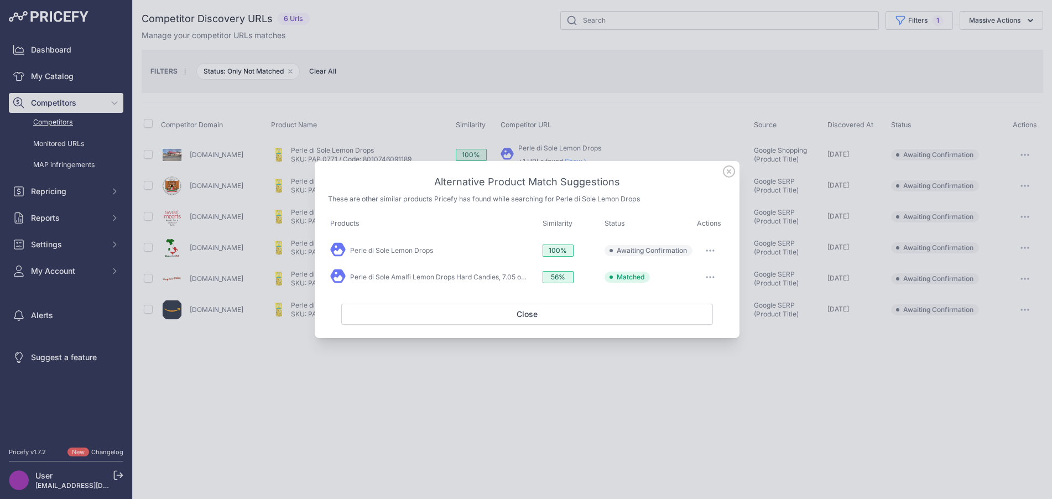
click at [713, 250] on icon "button" at bounding box center [710, 251] width 9 height 2
click at [704, 271] on button "Match This" at bounding box center [688, 274] width 71 height 18
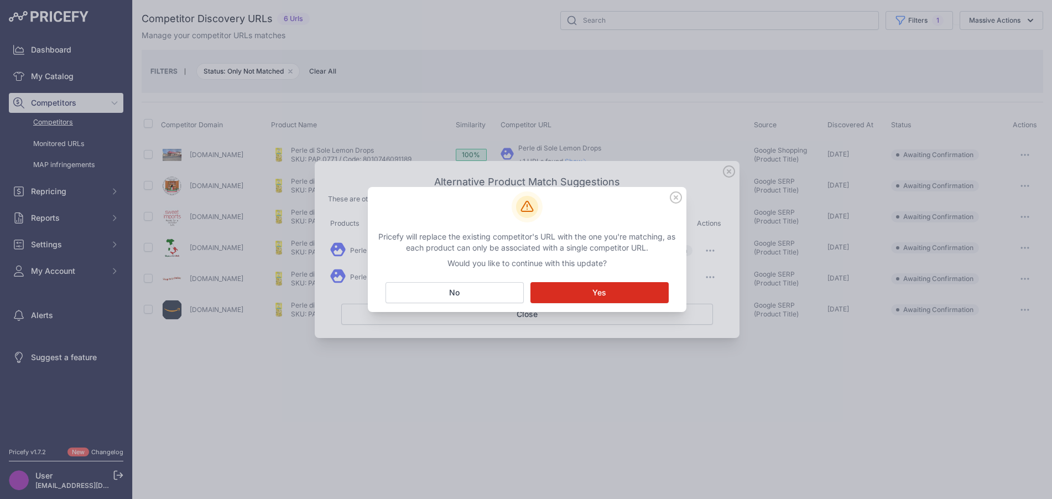
click at [656, 284] on button "Matching... Yes" at bounding box center [600, 292] width 138 height 21
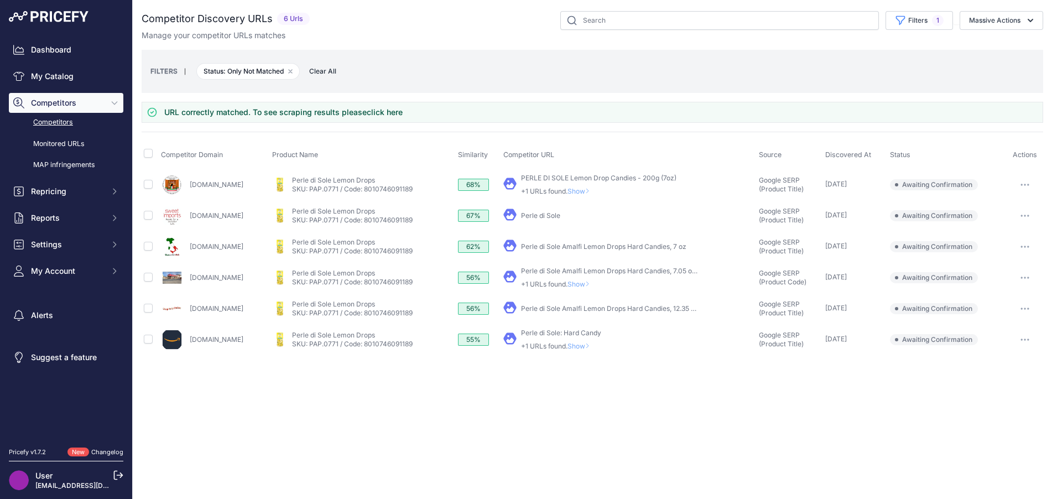
click at [1024, 215] on icon "button" at bounding box center [1025, 216] width 9 height 2
click at [1010, 271] on button "Report Incorrect Match" at bounding box center [996, 275] width 91 height 18
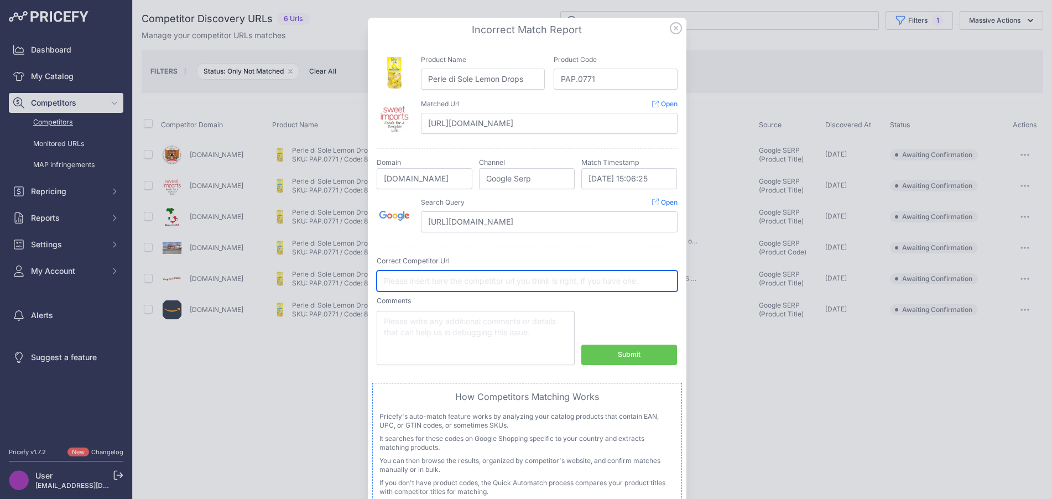
click at [605, 274] on input "text" at bounding box center [527, 281] width 301 height 21
paste input "https://amalfimarket.com/products/perle-di-sole-orange-drops-retail-bag?variant…"
type input "https://amalfimarket.com/products/perle-di-sole-orange-drops-retail-bag?variant…"
drag, startPoint x: 666, startPoint y: 277, endPoint x: 311, endPoint y: 255, distance: 355.4
click at [313, 255] on div "​ Incorrect Match Report Product Name Perle di Sole Lemon Drops Product Code PA…" at bounding box center [526, 271] width 1052 height 543
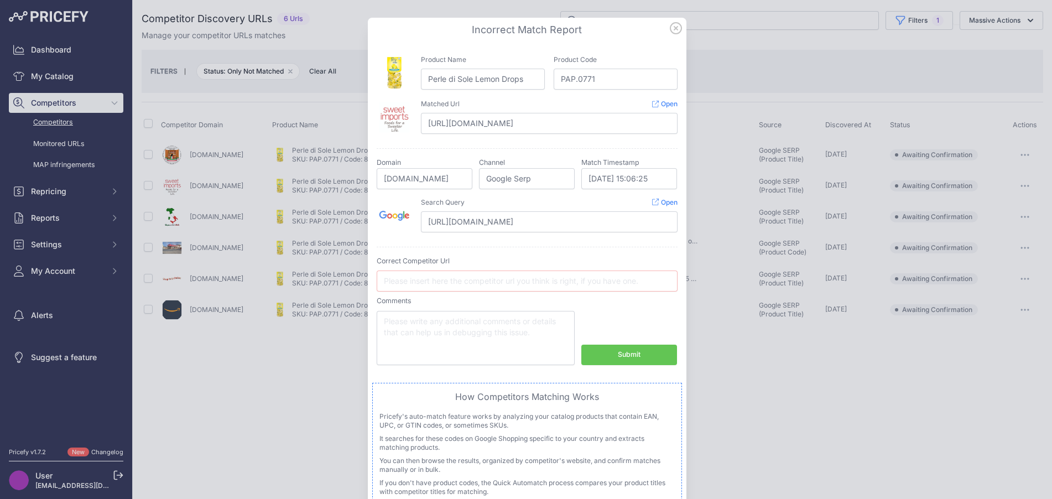
click at [726, 356] on div at bounding box center [526, 249] width 1052 height 499
click at [671, 28] on icon at bounding box center [676, 28] width 11 height 11
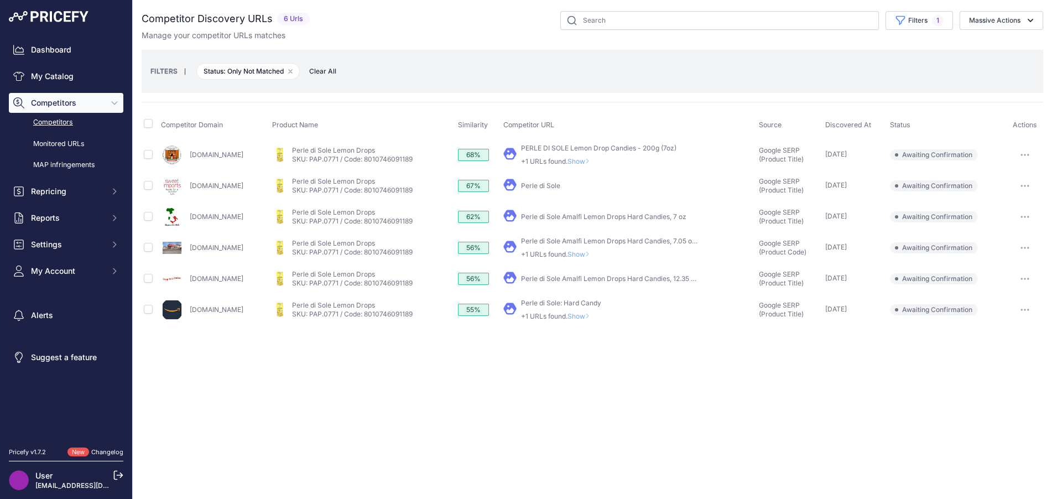
click at [1026, 219] on button "button" at bounding box center [1025, 216] width 22 height 15
click at [1014, 238] on button "Confirm match" at bounding box center [996, 240] width 91 height 18
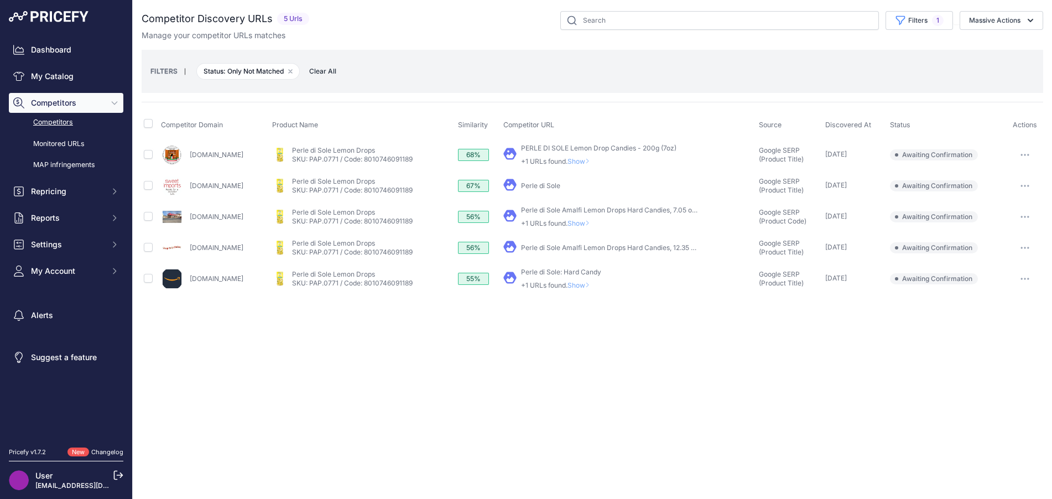
click at [1022, 247] on icon "button" at bounding box center [1021, 247] width 1 height 1
click at [1008, 289] on button "Exclude match" at bounding box center [996, 289] width 91 height 18
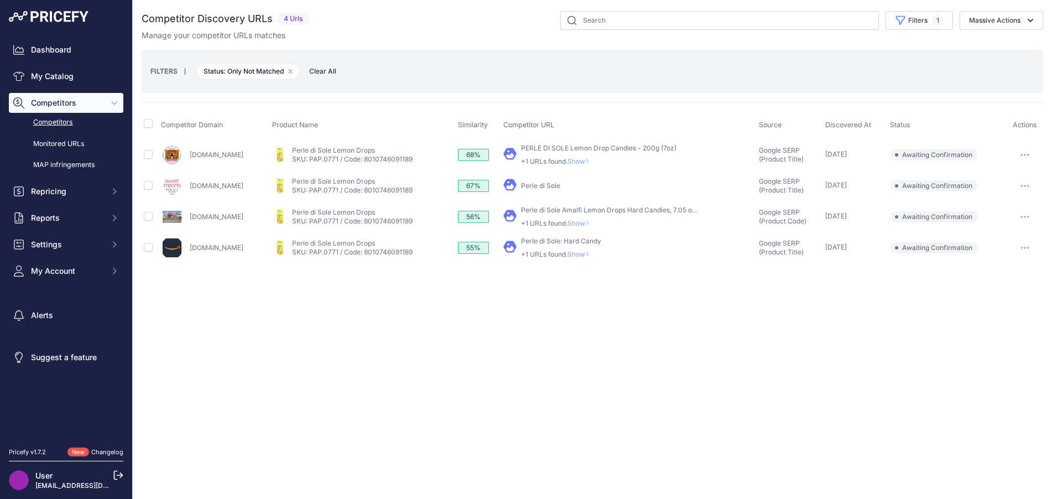
click at [594, 251] on span "Show" at bounding box center [581, 254] width 27 height 8
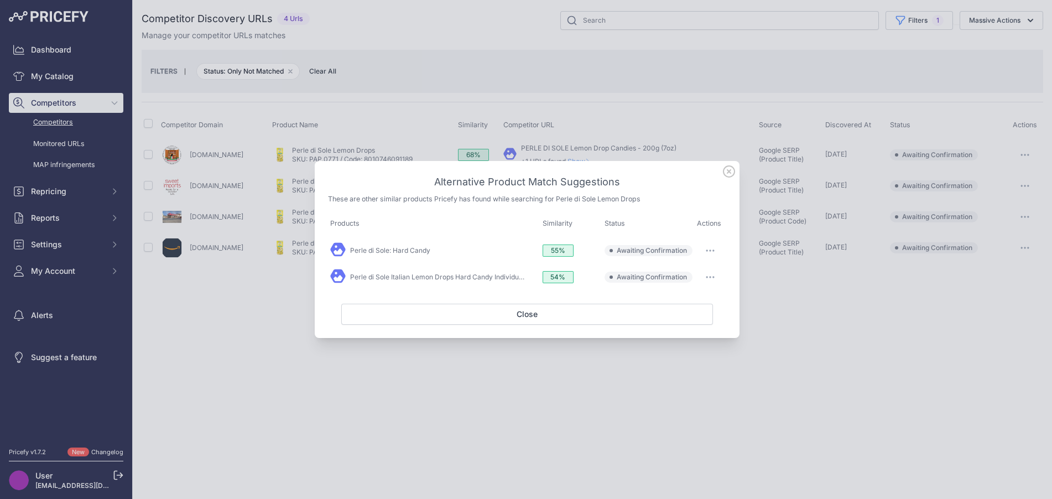
click at [730, 172] on icon at bounding box center [729, 171] width 11 height 11
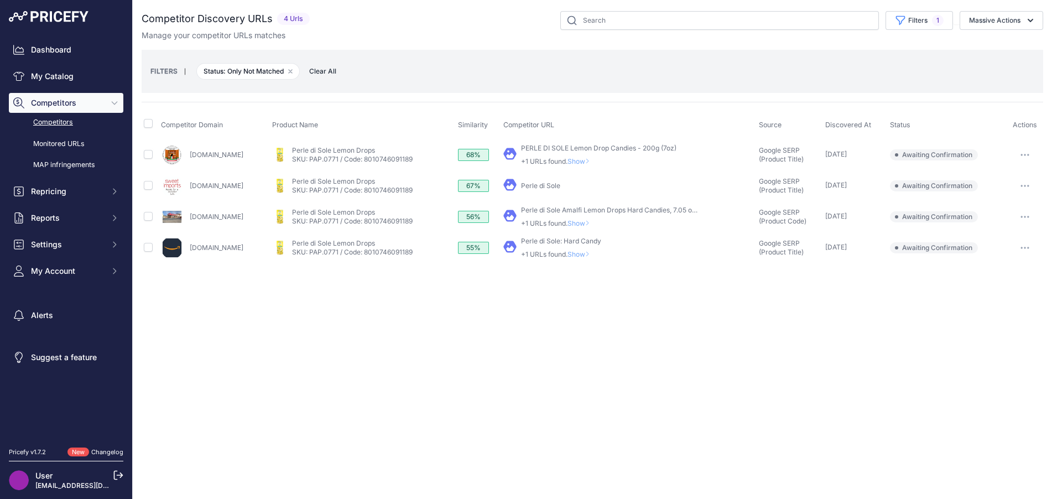
click at [725, 287] on div "Close You are not connected to the internet." at bounding box center [593, 249] width 920 height 499
click at [594, 161] on span "Show" at bounding box center [581, 161] width 27 height 8
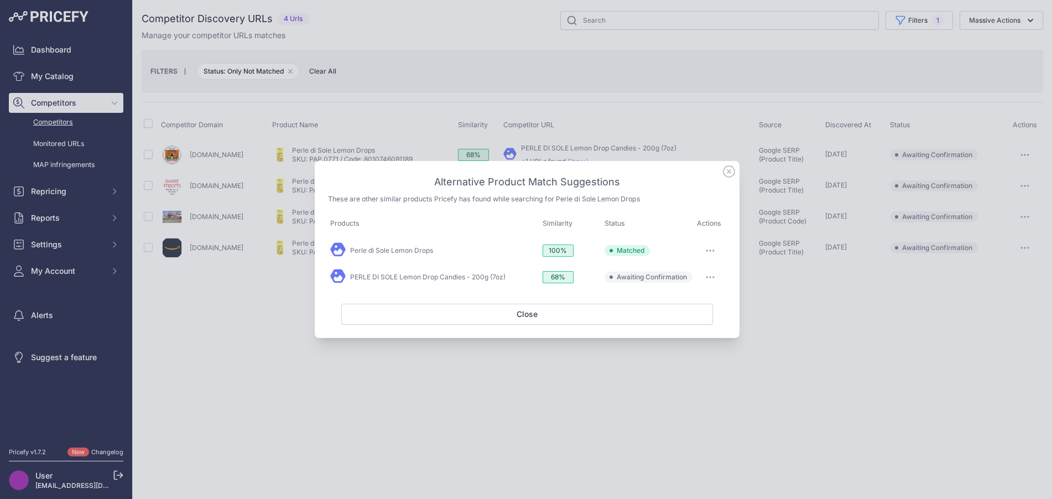
click at [708, 277] on icon "button" at bounding box center [707, 277] width 1 height 1
click at [702, 320] on span "Exclude match" at bounding box center [685, 322] width 46 height 8
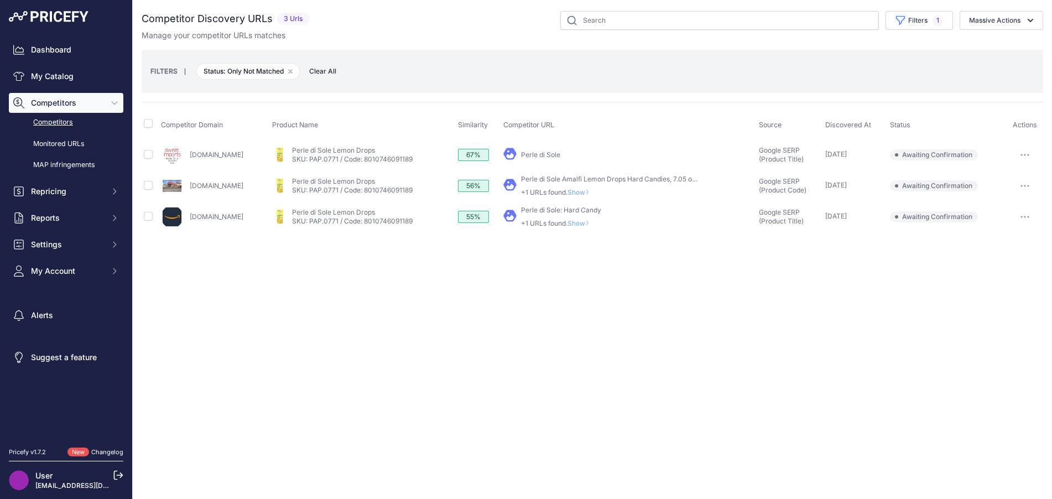
click at [711, 278] on div "Close You are not connected to the internet." at bounding box center [593, 249] width 920 height 499
click at [1021, 154] on icon "button" at bounding box center [1021, 154] width 1 height 1
click at [1001, 209] on button "Report Incorrect Match" at bounding box center [996, 214] width 91 height 18
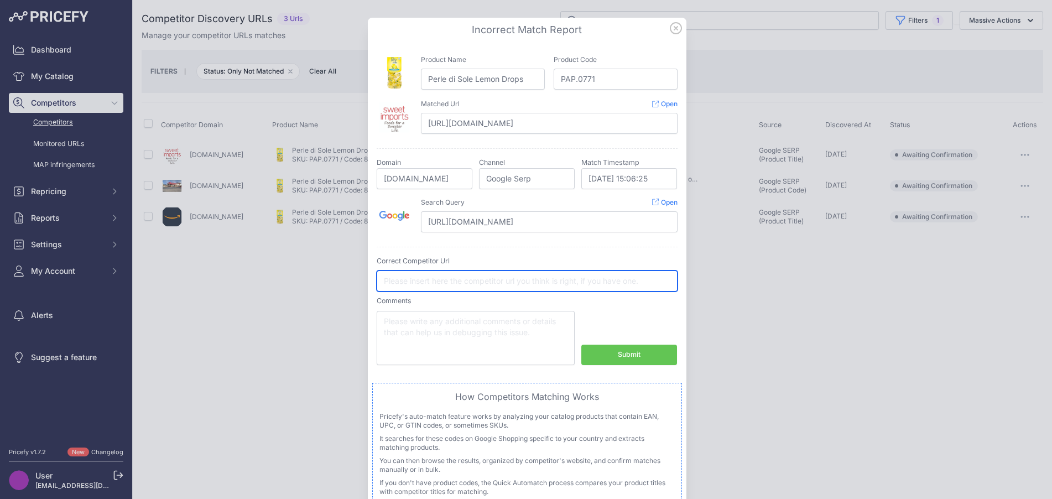
click at [525, 285] on input "text" at bounding box center [527, 281] width 301 height 21
paste input "https://amalfimarket.com/products/perle-di-sole-amalfi-lemon-drops?variant=4570…"
type input "https://amalfimarket.com/products/perle-di-sole-amalfi-lemon-drops?variant=4570…"
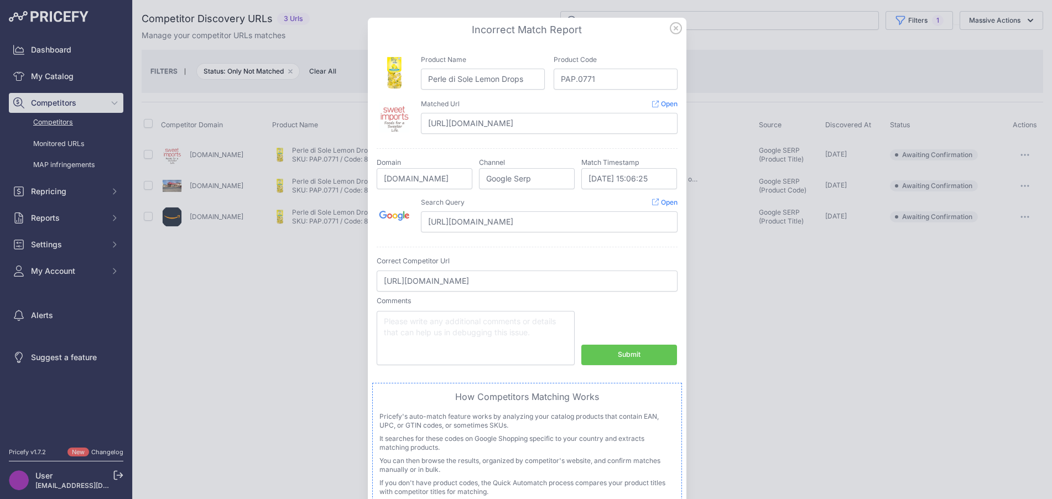
scroll to position [0, 0]
click at [622, 351] on div "Submit" at bounding box center [629, 355] width 23 height 11
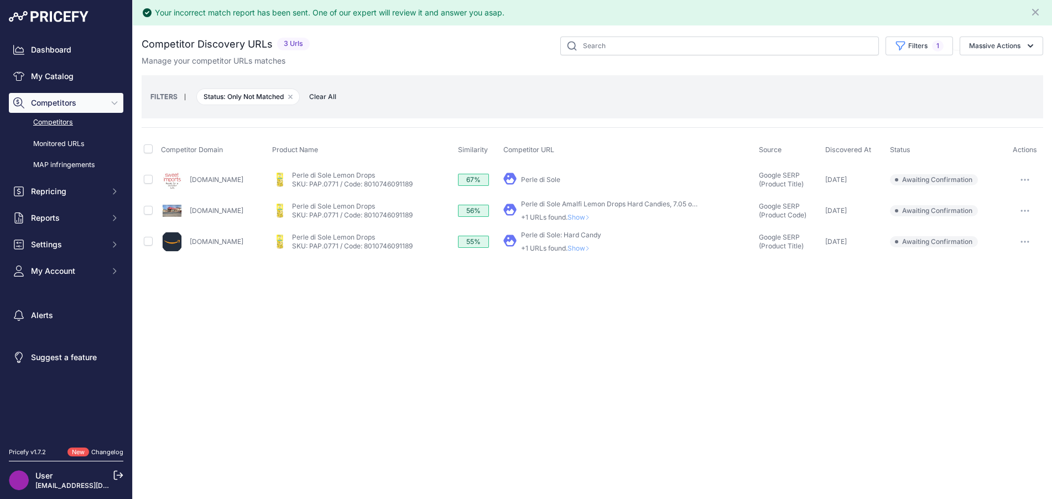
click at [594, 216] on span "Show" at bounding box center [581, 217] width 27 height 8
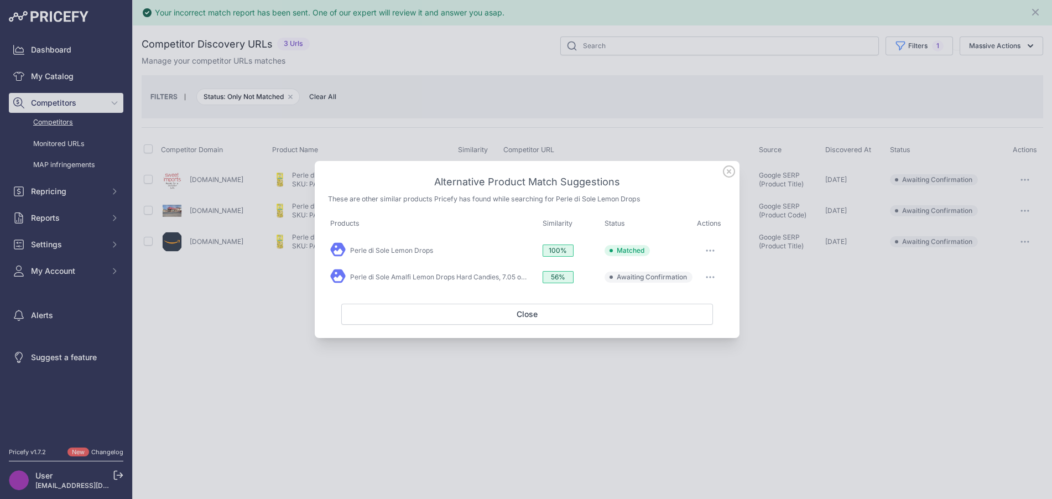
click at [712, 274] on button "button" at bounding box center [710, 276] width 22 height 15
click at [685, 321] on span "Exclude match" at bounding box center [685, 322] width 46 height 8
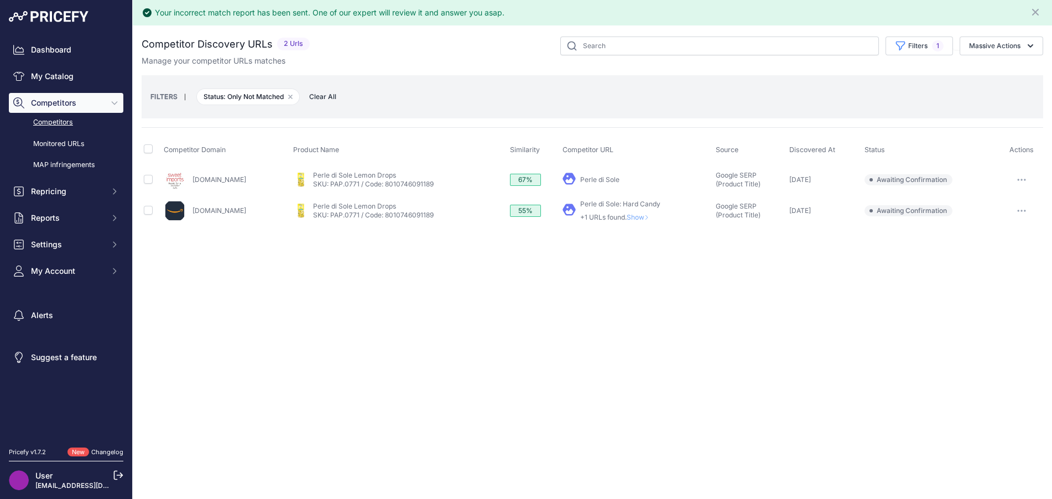
click at [694, 285] on div "Your incorrect match report has been sent. One of our expert will review it and…" at bounding box center [593, 249] width 920 height 499
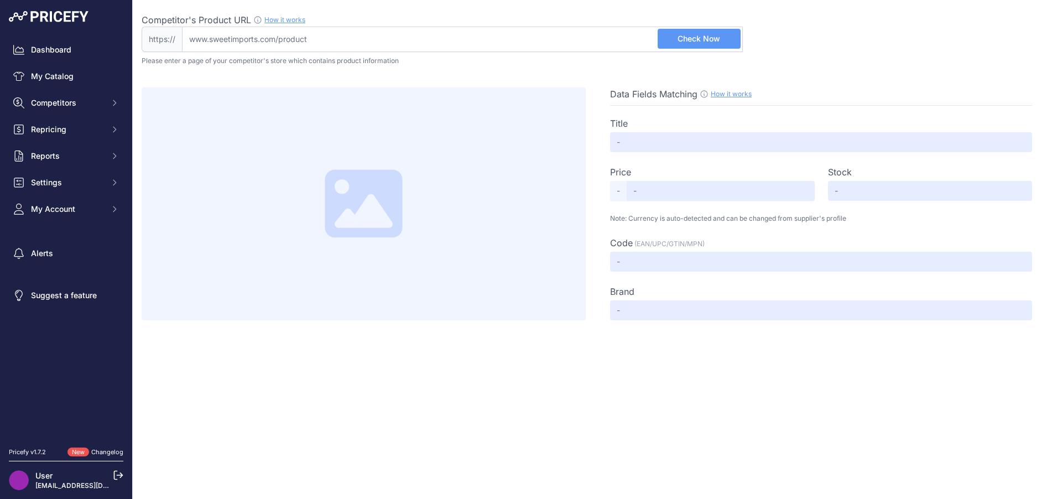
click at [209, 38] on input "Competitor's Product URL How it works In order to create your competitor's extr…" at bounding box center [462, 39] width 561 height 25
paste input "[URL][DOMAIN_NAME]"
type input "[DOMAIN_NAME][URL]"
click at [695, 43] on span "Check Now" at bounding box center [699, 38] width 43 height 11
click at [376, 41] on input "Competitor's Product URL How it works In order to create your competitor's extr…" at bounding box center [462, 39] width 561 height 25
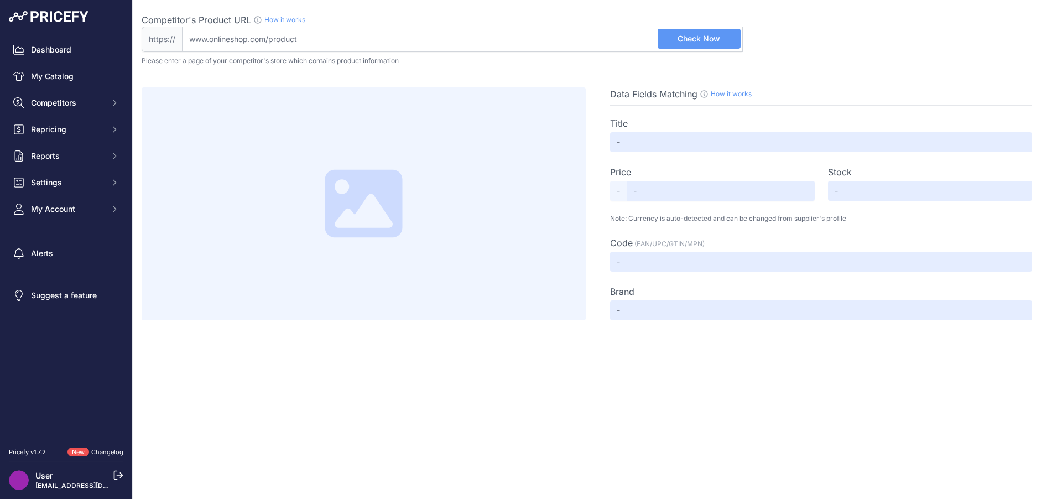
paste input "[URL][DOMAIN_NAME]"
type input "[DOMAIN_NAME][URL]"
click at [728, 44] on button "Check Now" at bounding box center [699, 39] width 83 height 20
type input "Not Found"
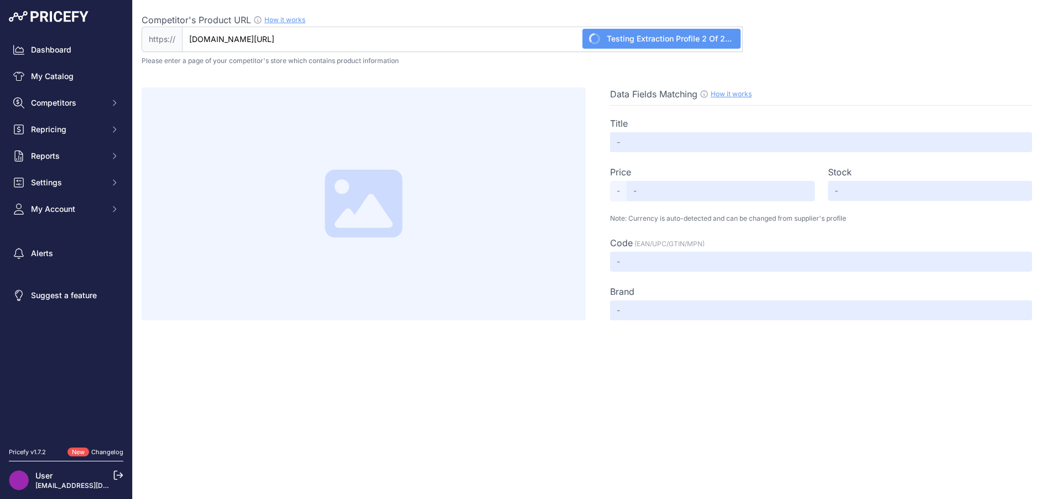
type input "Not Found"
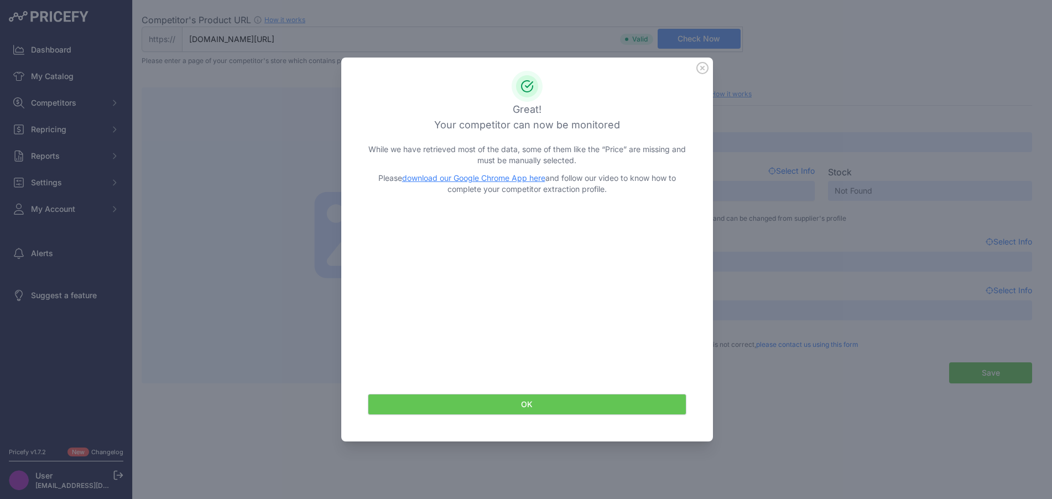
click at [556, 402] on button "OK" at bounding box center [527, 404] width 319 height 21
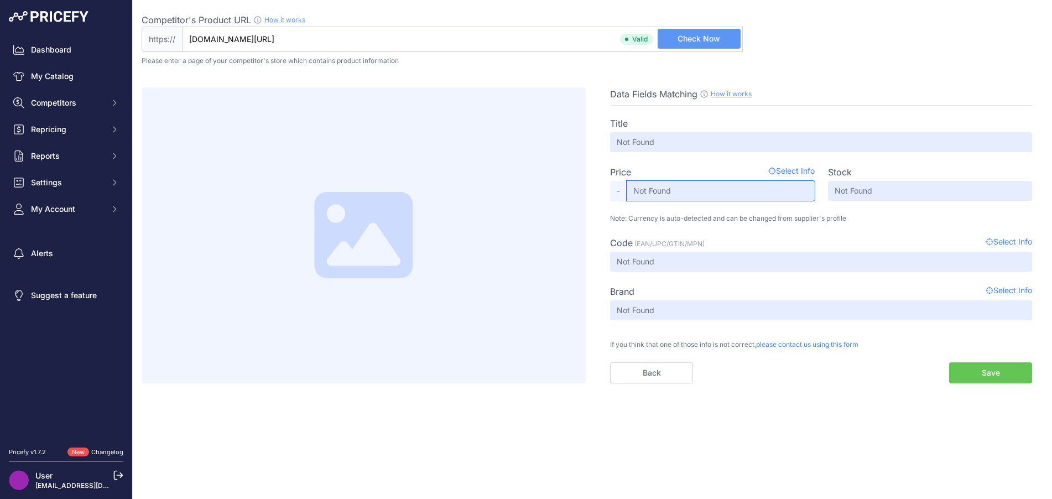
click at [745, 193] on input "Not Found" at bounding box center [721, 191] width 188 height 20
click at [793, 171] on span "Select Info" at bounding box center [792, 171] width 46 height 13
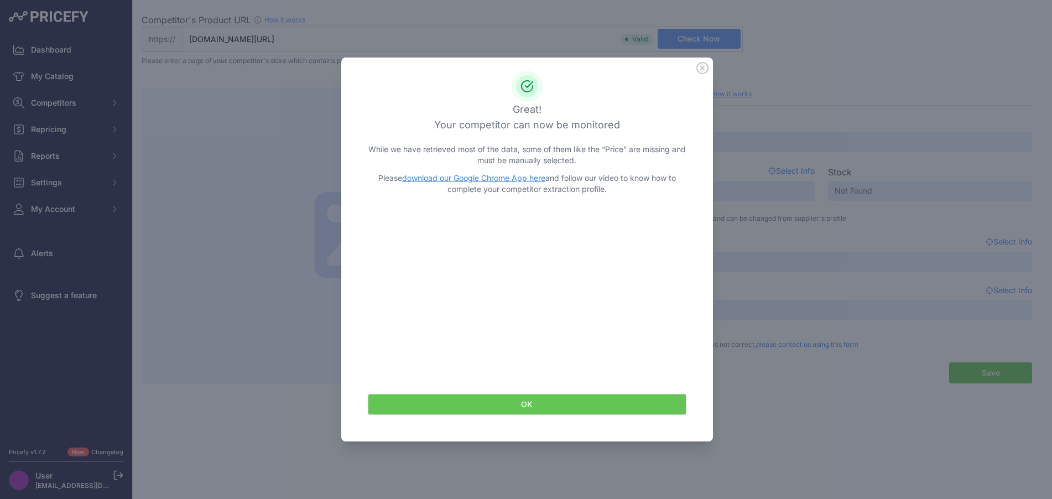
click at [532, 408] on button "OK" at bounding box center [527, 404] width 319 height 21
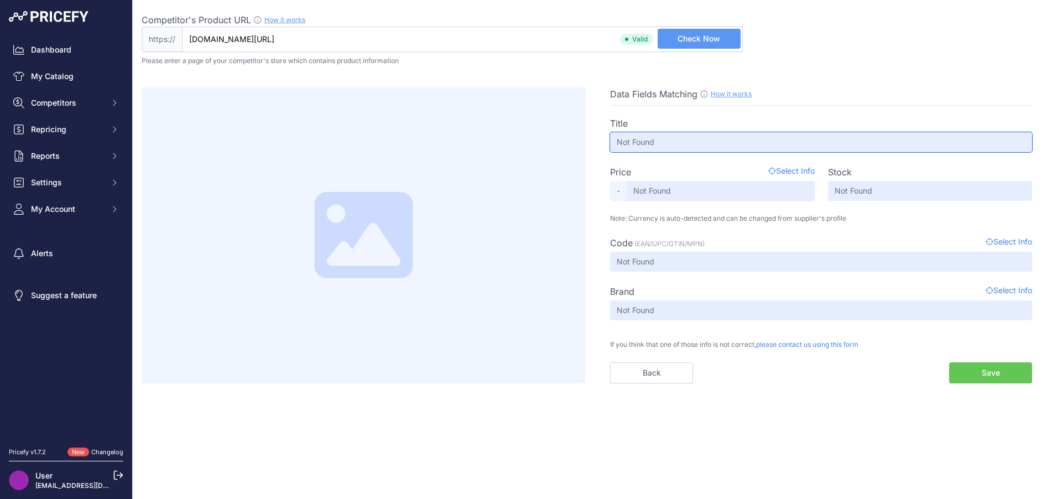
click at [683, 142] on input "Not Found" at bounding box center [821, 142] width 422 height 20
drag, startPoint x: 699, startPoint y: 186, endPoint x: 725, endPoint y: 185, distance: 26.0
click at [722, 186] on input "Not Found" at bounding box center [721, 191] width 188 height 20
click at [787, 173] on span "Select Info" at bounding box center [792, 171] width 46 height 13
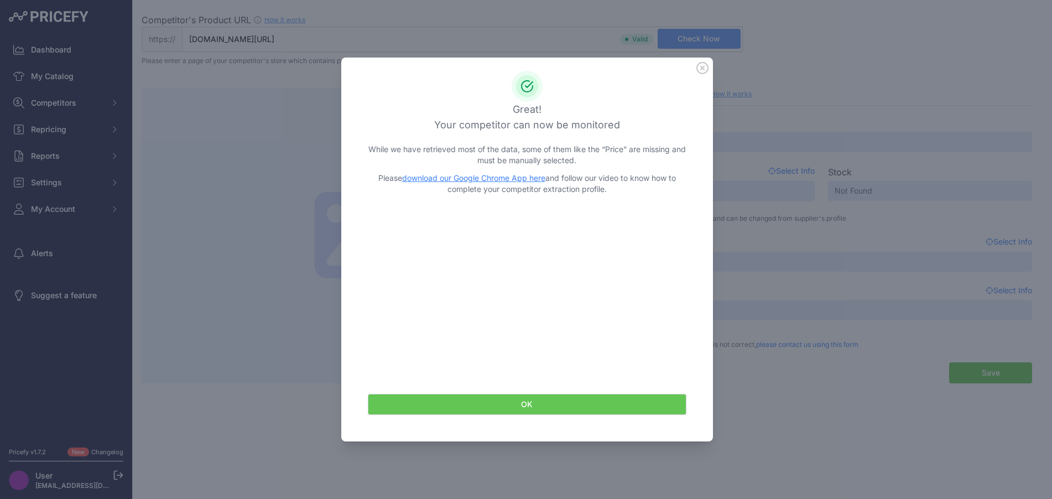
click at [702, 68] on icon at bounding box center [702, 68] width 11 height 11
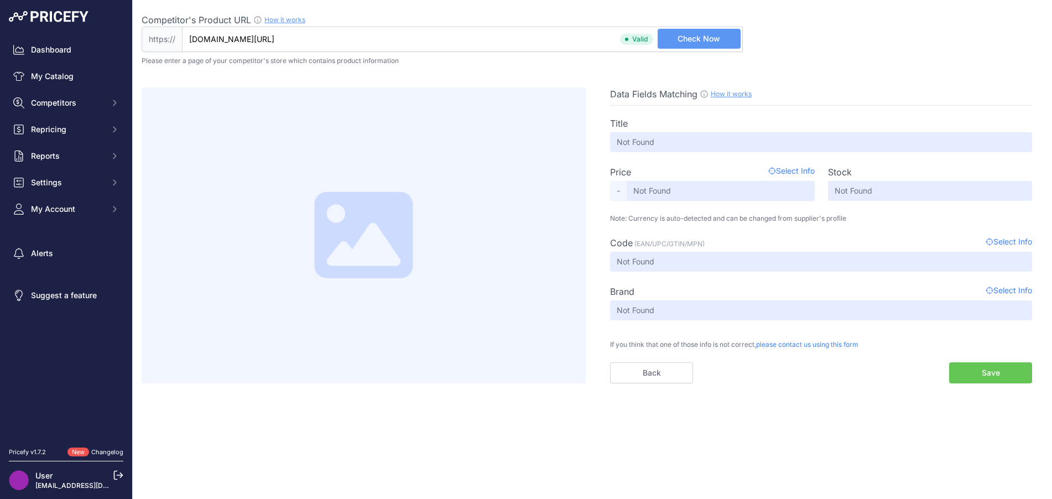
click at [710, 37] on span "Check Now" at bounding box center [699, 38] width 43 height 11
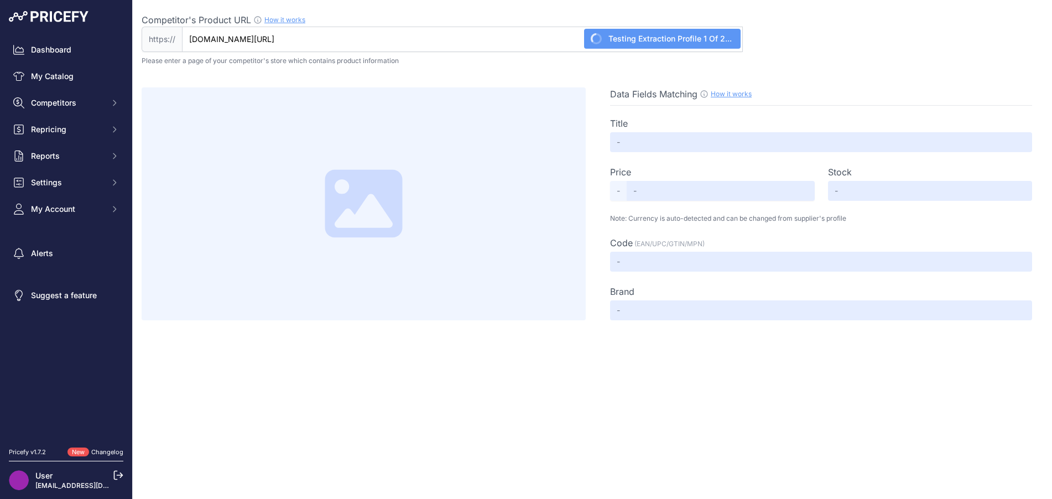
type input "Orange Drops made with Essential Oils of Oranges from Sorrento"
type input "6.95"
type input "Not Found"
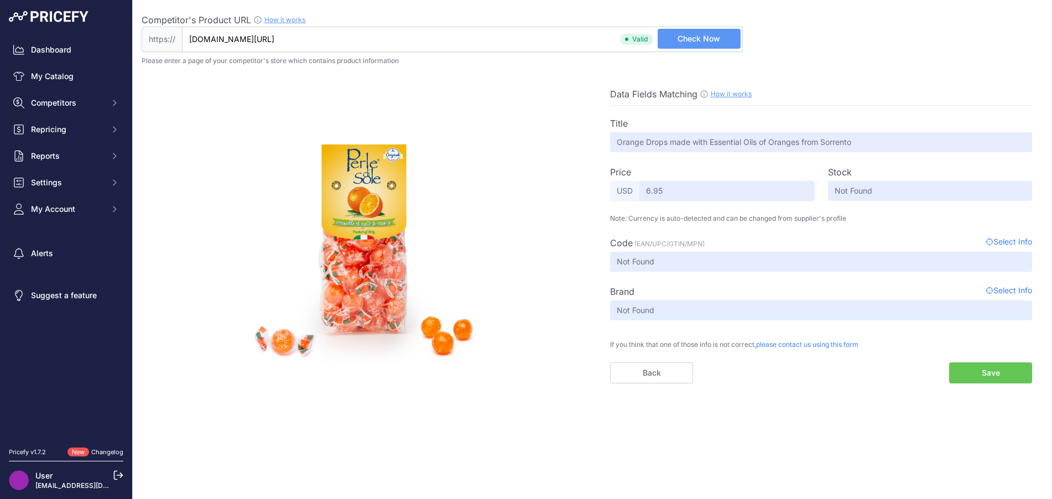
click at [980, 381] on button "Save" at bounding box center [990, 372] width 83 height 21
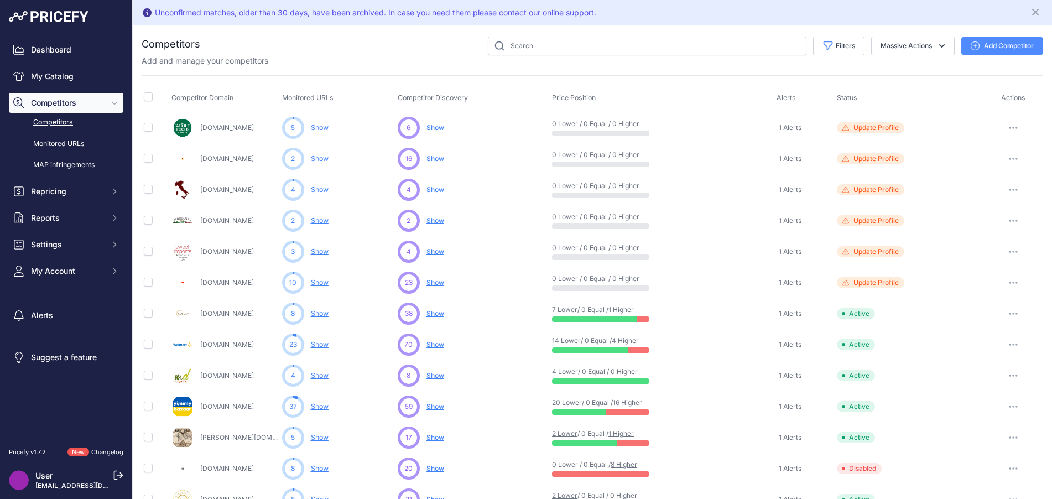
click at [1008, 284] on button "button" at bounding box center [1014, 282] width 22 height 15
click at [978, 325] on button "Disable" at bounding box center [995, 324] width 92 height 18
click at [1003, 221] on button "button" at bounding box center [1014, 220] width 22 height 15
click at [1000, 242] on link "View Competitor Profile" at bounding box center [995, 244] width 92 height 18
click at [884, 223] on span "Update Profile" at bounding box center [876, 220] width 45 height 9
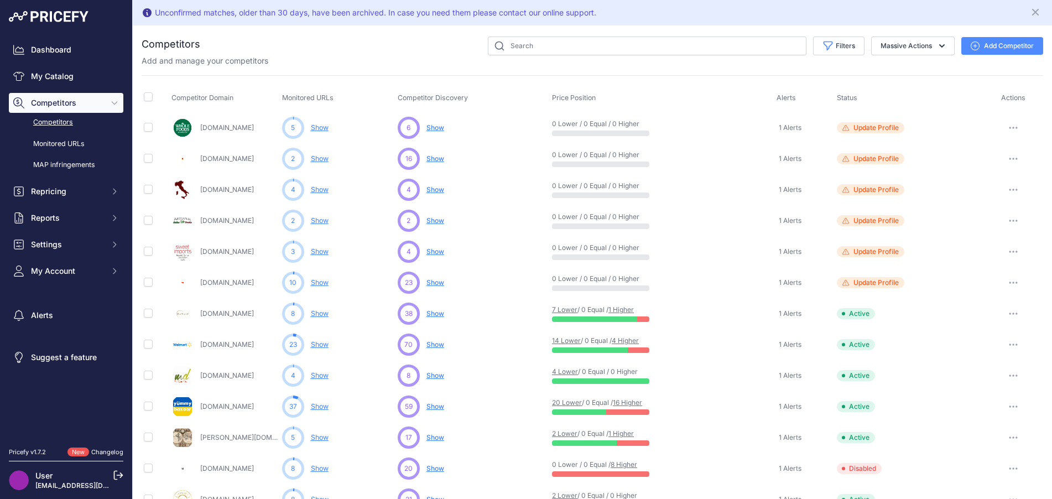
click at [248, 218] on link "[DOMAIN_NAME]" at bounding box center [227, 220] width 54 height 8
click at [856, 127] on span "Update Profile" at bounding box center [876, 127] width 45 height 9
click at [58, 74] on link "My Catalog" at bounding box center [66, 76] width 115 height 20
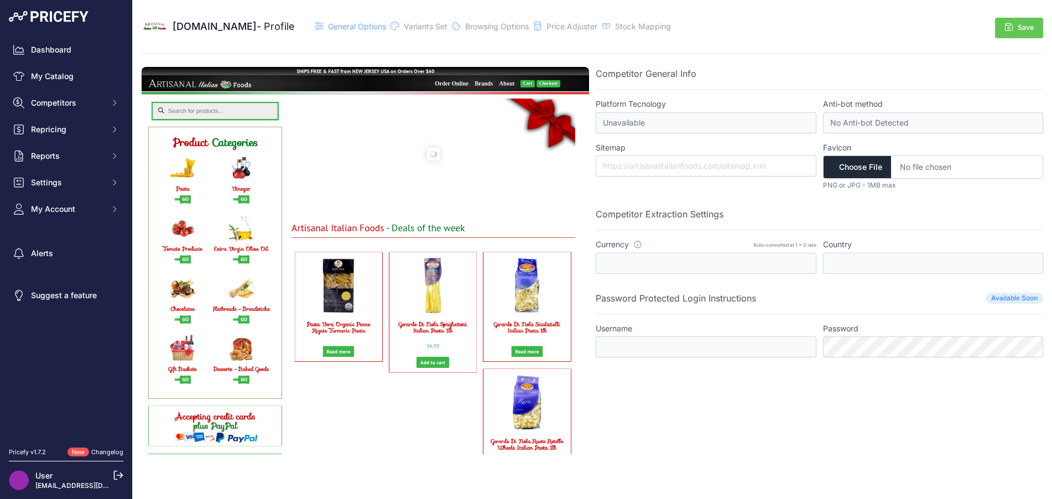
click at [255, 27] on span "[DOMAIN_NAME]" at bounding box center [215, 26] width 84 height 12
click at [368, 23] on span "General Options" at bounding box center [357, 26] width 58 height 9
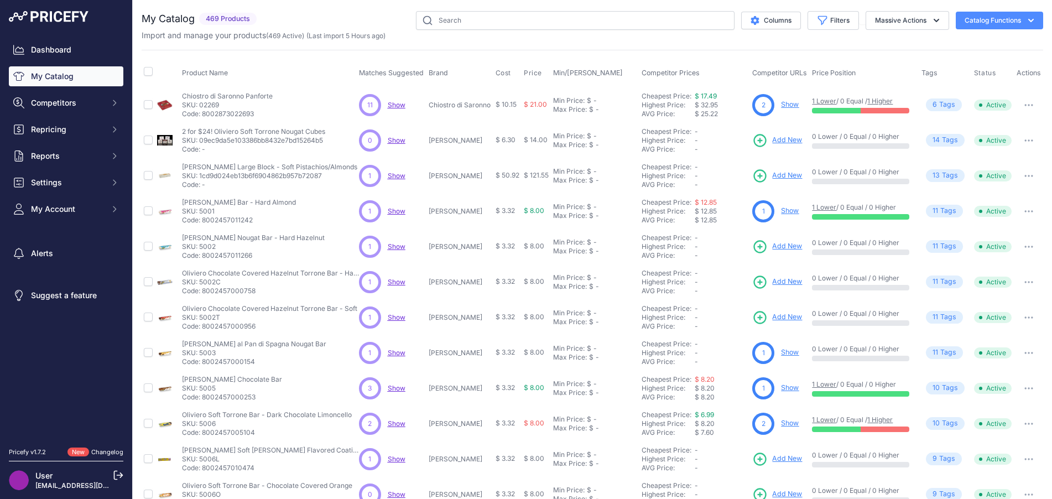
click at [398, 244] on span "Show" at bounding box center [397, 246] width 18 height 8
click at [1027, 137] on button "button" at bounding box center [1029, 140] width 22 height 15
click at [1004, 178] on button "Delete" at bounding box center [1005, 182] width 71 height 18
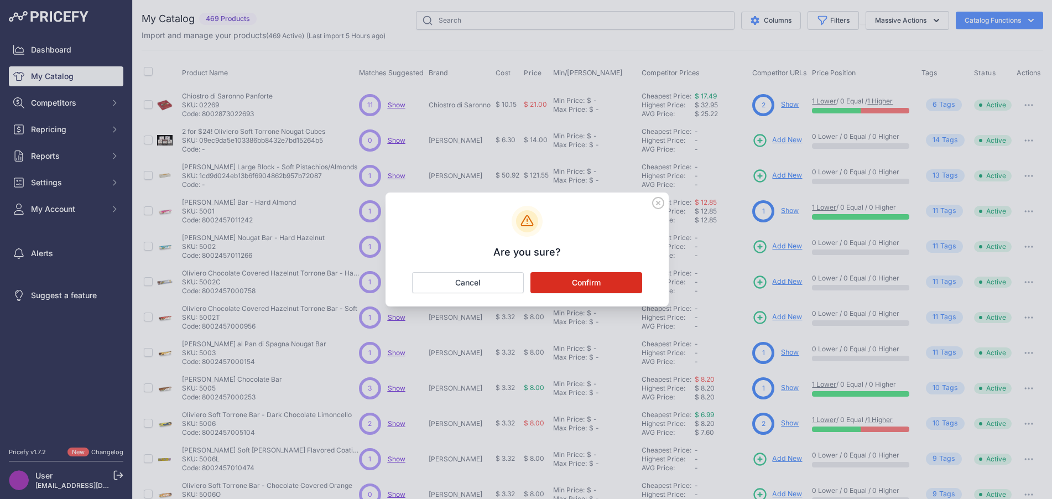
click at [619, 283] on button "Confirm" at bounding box center [587, 282] width 112 height 21
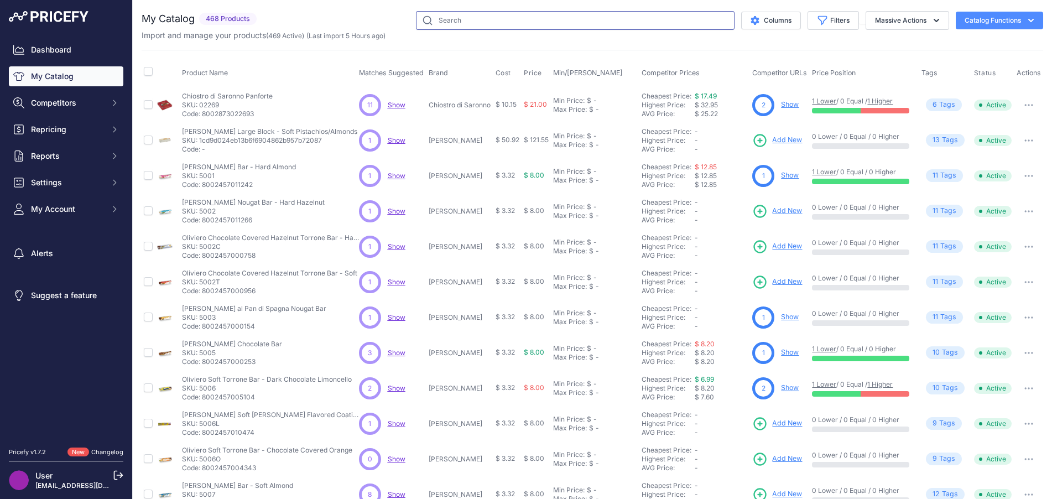
click at [447, 24] on input "text" at bounding box center [575, 20] width 319 height 19
type input "perl"
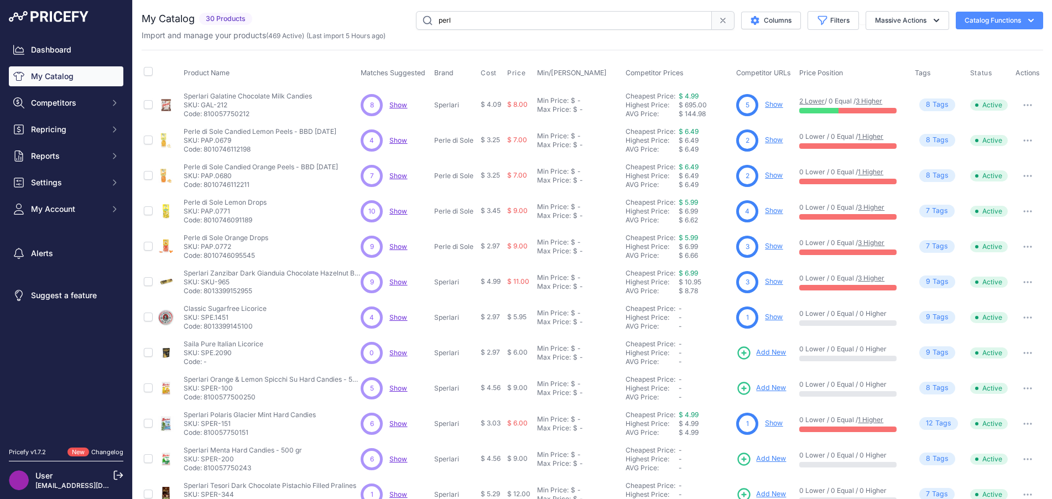
click at [401, 105] on span "Show" at bounding box center [399, 105] width 18 height 8
click at [402, 141] on span "Show" at bounding box center [399, 140] width 18 height 8
click at [402, 177] on span "Show" at bounding box center [399, 176] width 18 height 8
click at [394, 212] on span "Show" at bounding box center [399, 211] width 18 height 8
click at [398, 212] on span "Show" at bounding box center [399, 211] width 18 height 8
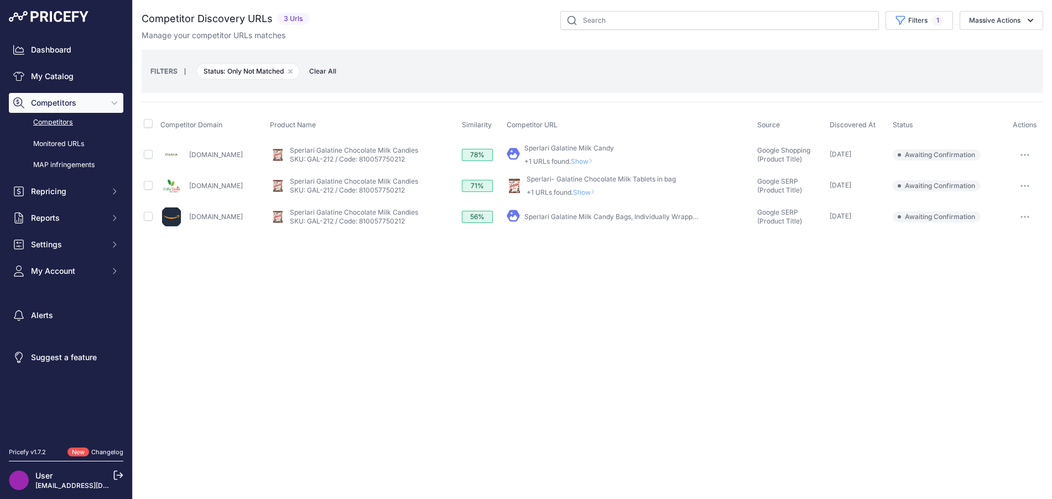
click at [598, 160] on span "Show" at bounding box center [584, 161] width 27 height 8
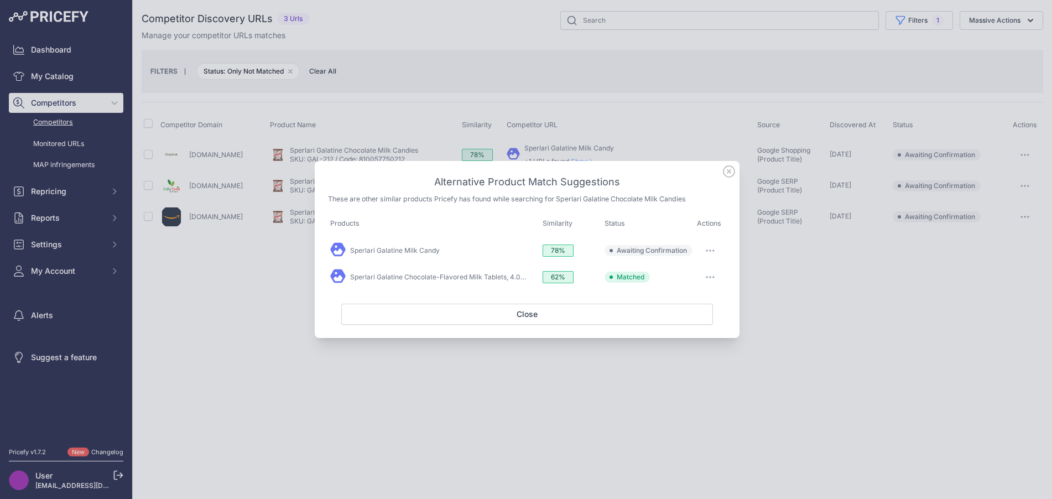
click at [714, 250] on icon "button" at bounding box center [713, 250] width 1 height 1
click at [700, 290] on button "Exclude match" at bounding box center [688, 296] width 71 height 18
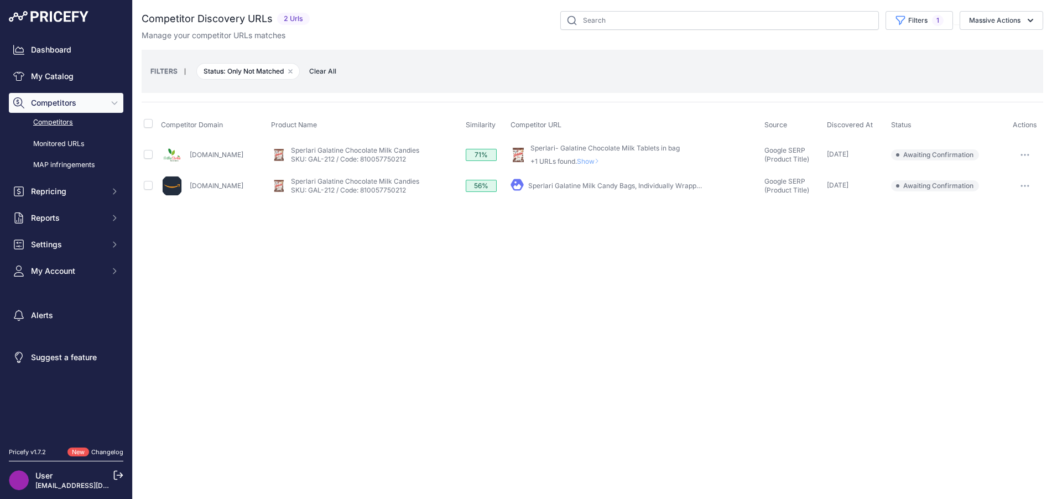
click at [604, 159] on span "Show" at bounding box center [590, 161] width 27 height 8
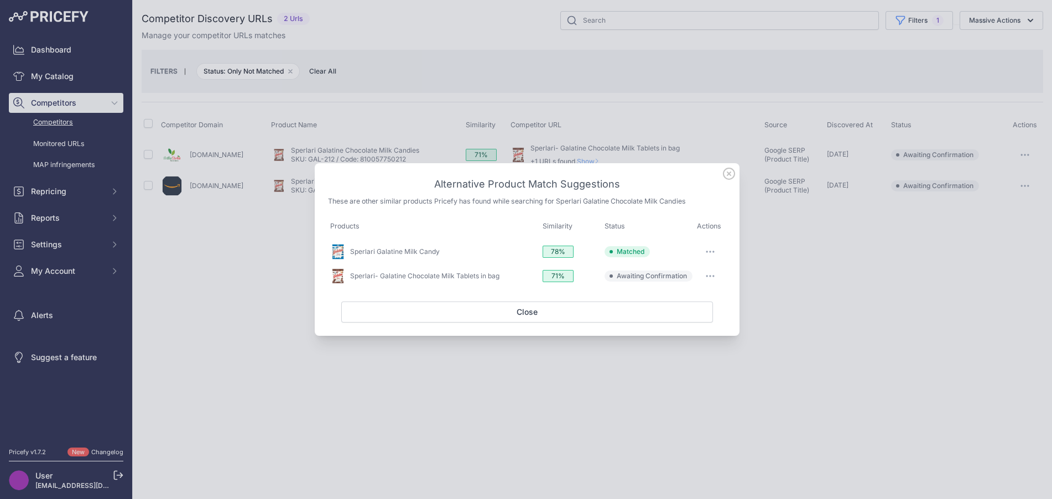
click at [706, 269] on button "button" at bounding box center [710, 275] width 22 height 15
click at [707, 248] on button "button" at bounding box center [710, 251] width 22 height 15
click at [692, 233] on th "Status" at bounding box center [649, 227] width 92 height 26
click at [717, 280] on button "button" at bounding box center [710, 275] width 22 height 15
click at [708, 297] on button "Match This" at bounding box center [688, 299] width 71 height 18
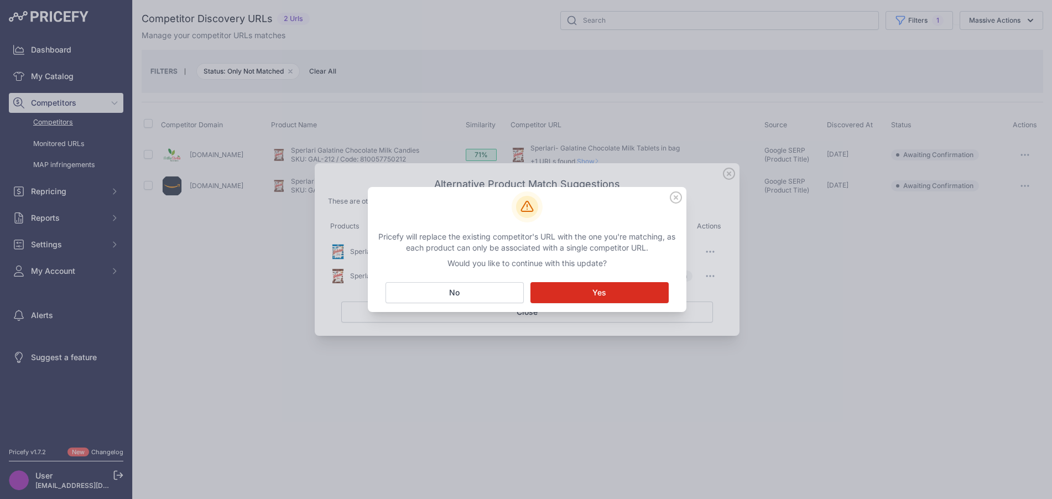
click at [655, 294] on button "Matching... Yes" at bounding box center [600, 292] width 138 height 21
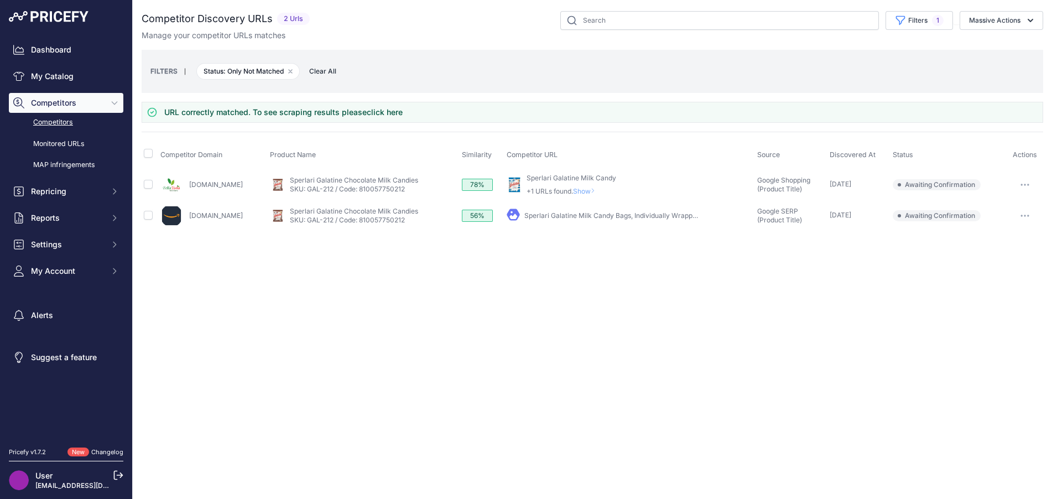
click at [600, 190] on span "Show" at bounding box center [586, 191] width 27 height 8
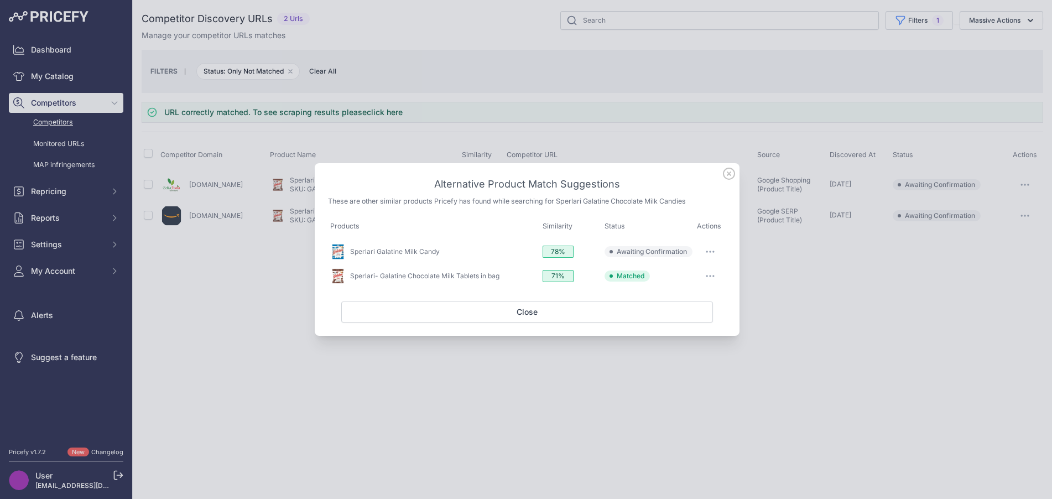
click at [709, 251] on icon "button" at bounding box center [710, 252] width 9 height 2
click at [700, 298] on span "Exclude match" at bounding box center [685, 297] width 46 height 8
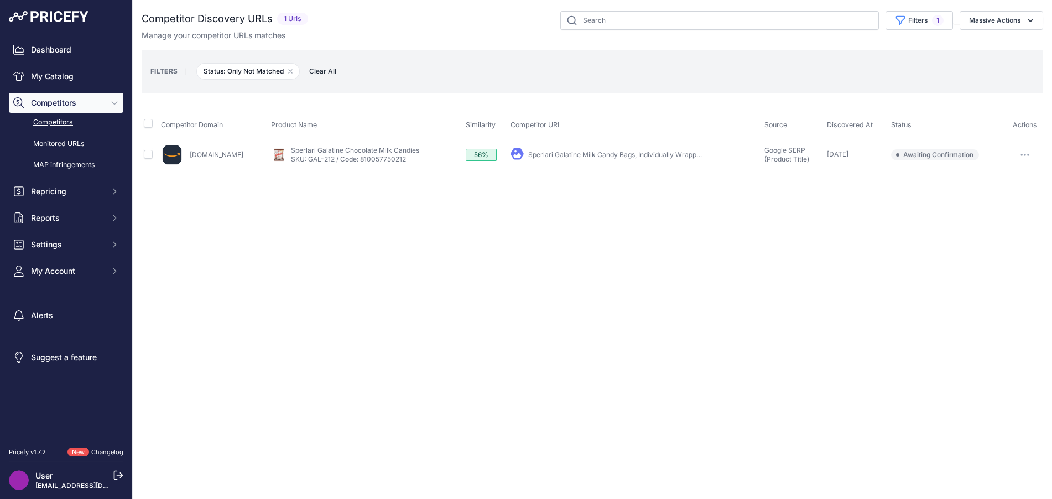
click at [648, 222] on div "Close You are not connected to the internet." at bounding box center [593, 249] width 920 height 499
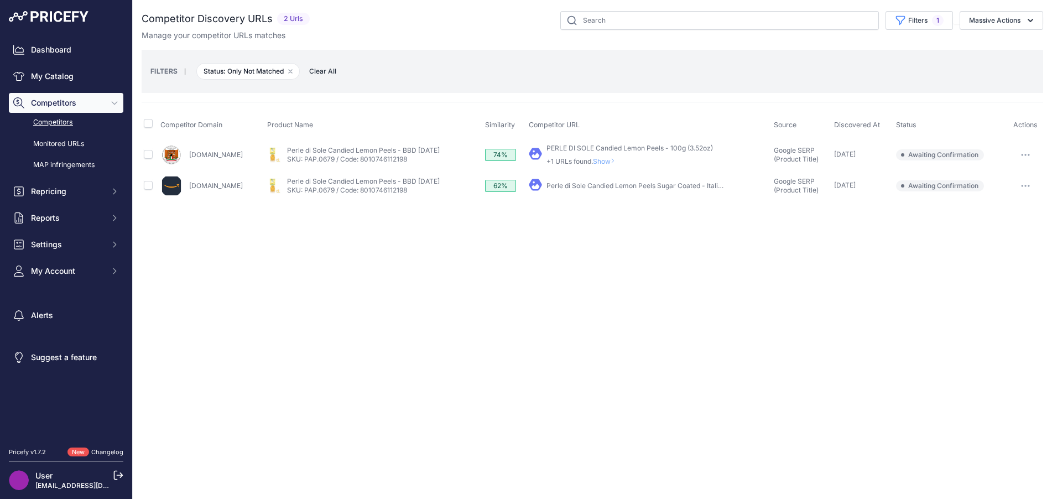
click at [616, 159] on span "Show" at bounding box center [606, 161] width 27 height 8
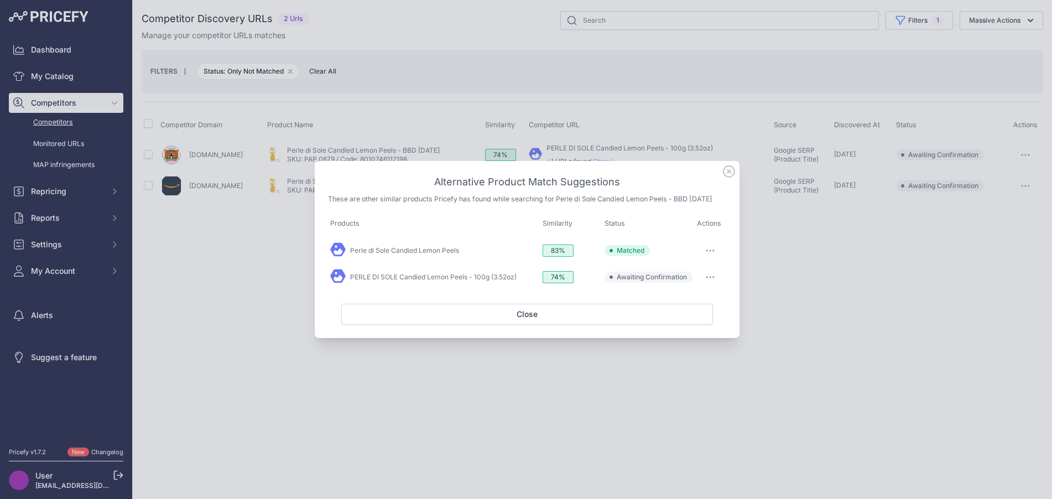
click at [713, 278] on icon "button" at bounding box center [710, 277] width 9 height 2
click at [702, 316] on button "Exclude match" at bounding box center [688, 323] width 71 height 18
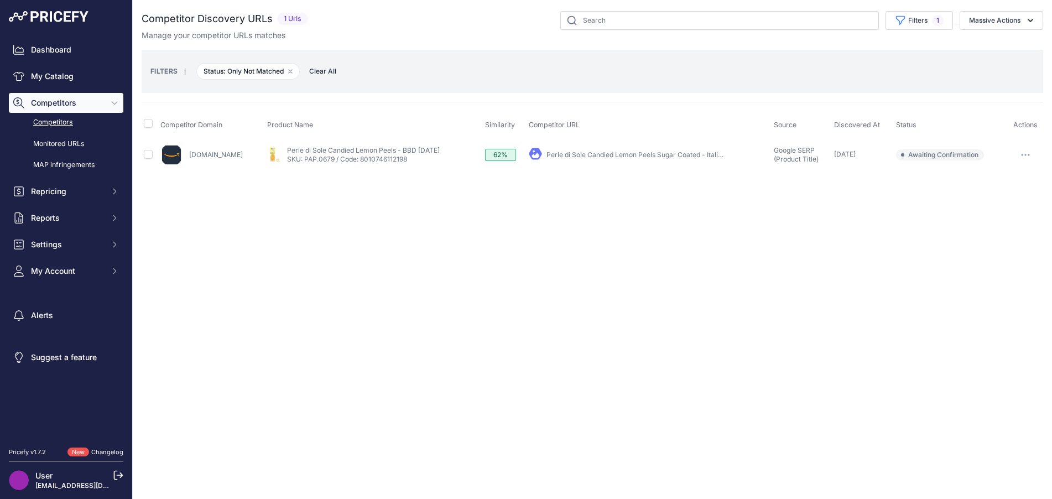
click at [1025, 154] on icon "button" at bounding box center [1025, 154] width 1 height 1
click at [1009, 183] on button "Confirm match" at bounding box center [996, 178] width 91 height 18
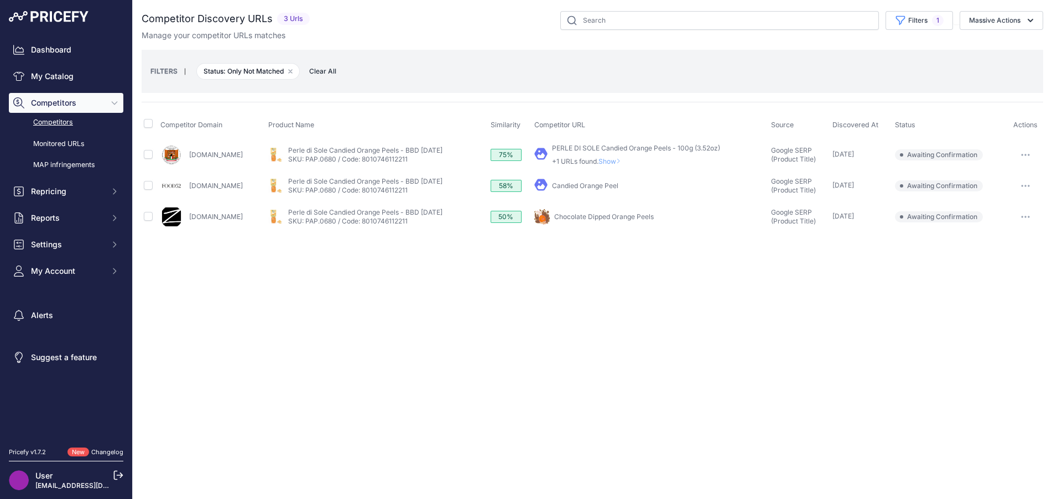
click at [625, 160] on span "Show" at bounding box center [612, 161] width 27 height 8
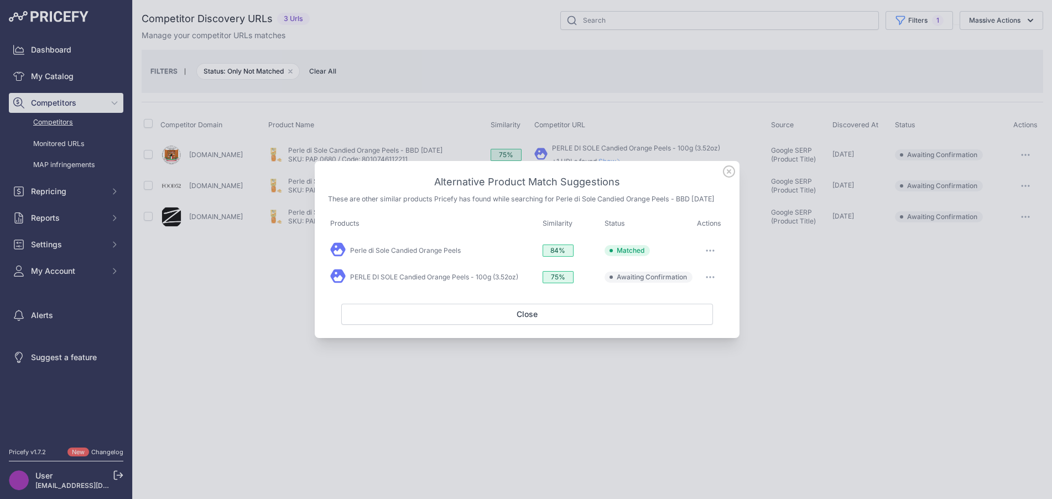
click at [433, 252] on link "Perle di Sole Candied Orange Peels" at bounding box center [405, 250] width 111 height 8
click at [707, 251] on icon "button" at bounding box center [707, 250] width 1 height 1
click at [698, 297] on button "Match This" at bounding box center [688, 296] width 71 height 18
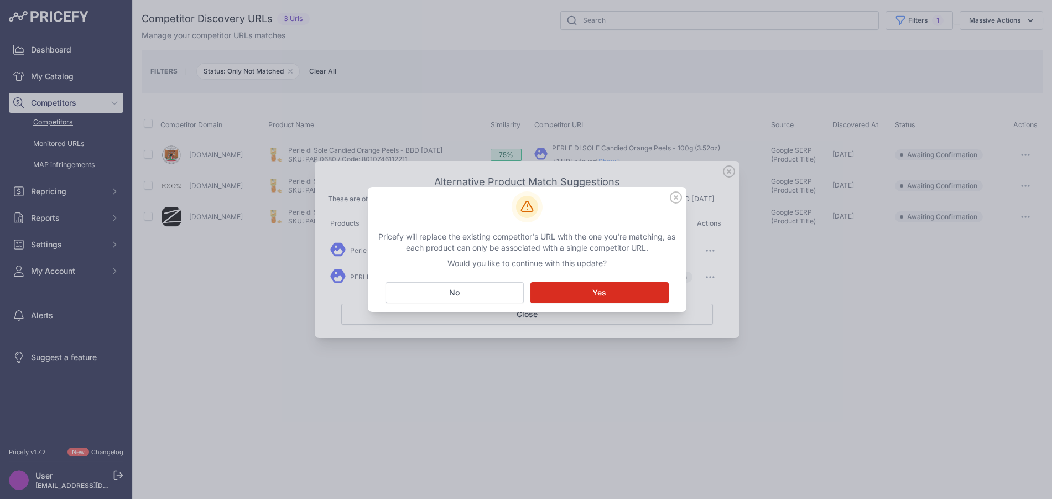
click at [636, 289] on button "Matching... Yes" at bounding box center [600, 292] width 138 height 21
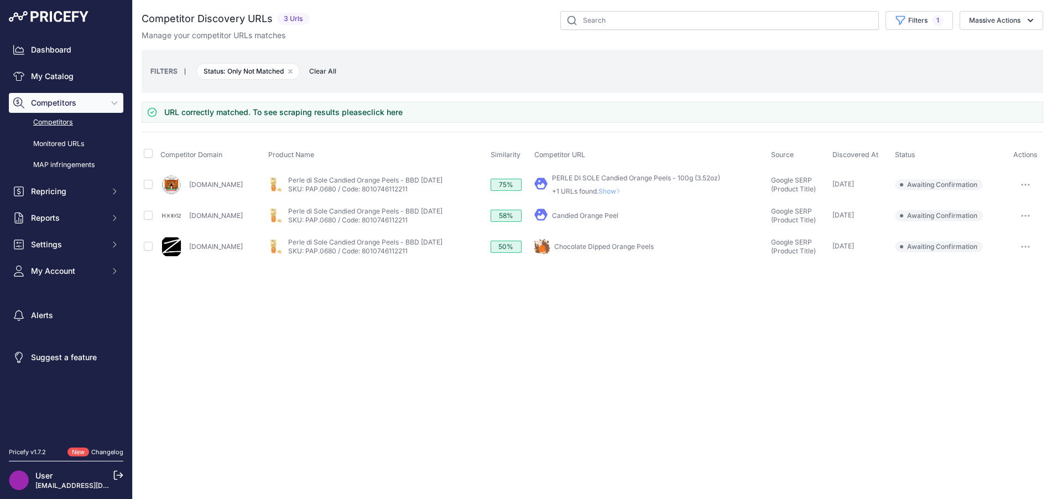
click at [625, 191] on span "Show" at bounding box center [612, 191] width 27 height 8
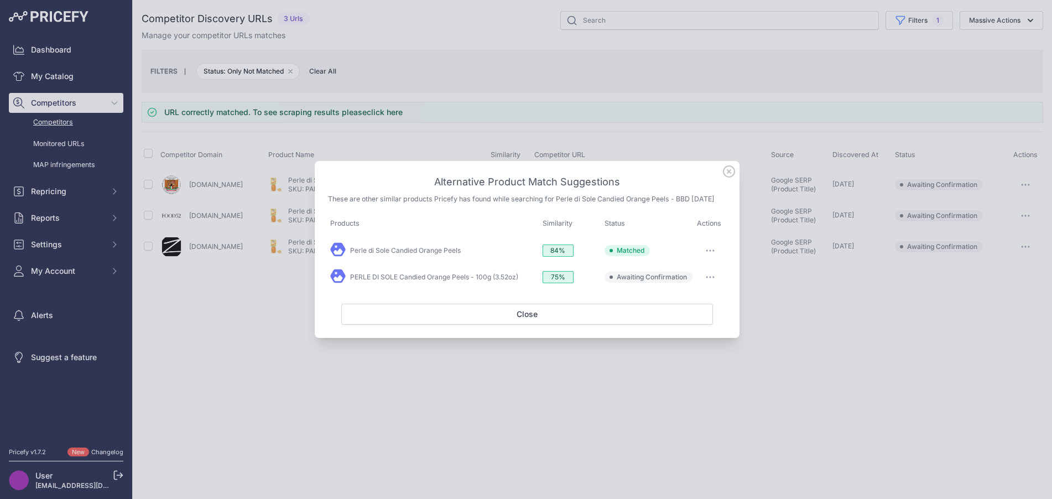
click at [710, 279] on button "button" at bounding box center [710, 276] width 22 height 15
click at [709, 320] on button "Exclude match" at bounding box center [688, 323] width 71 height 18
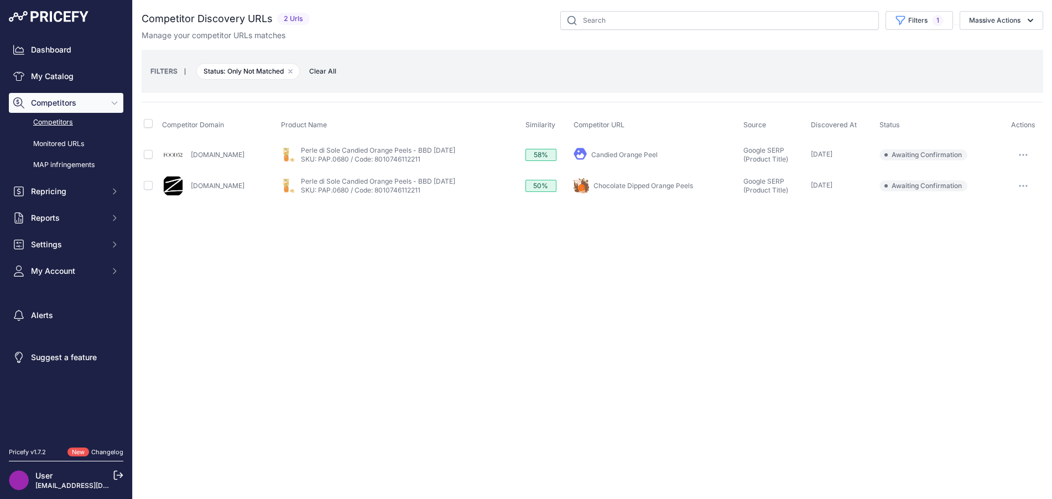
click at [652, 154] on link "Candied Orange Peel" at bounding box center [624, 154] width 66 height 8
click at [1024, 157] on button "button" at bounding box center [1024, 154] width 22 height 15
click at [1018, 196] on button "Exclude match" at bounding box center [996, 196] width 91 height 18
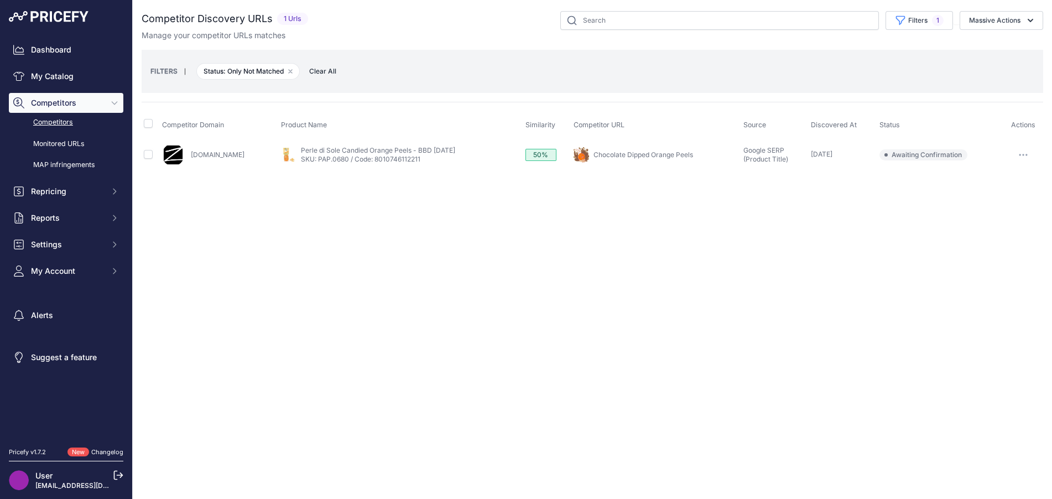
click at [1030, 149] on button "button" at bounding box center [1024, 154] width 22 height 15
click at [1022, 193] on button "Exclude match" at bounding box center [996, 196] width 91 height 18
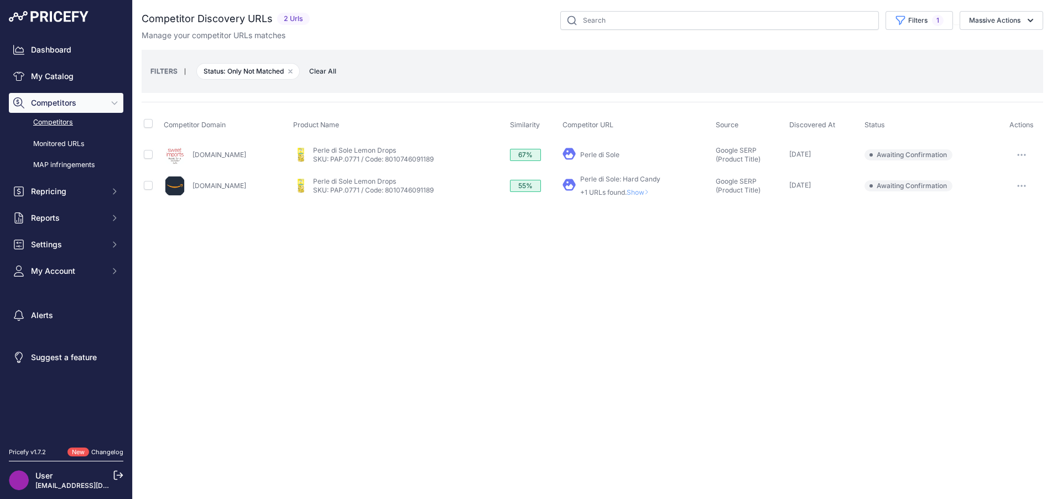
click at [1020, 154] on icon "button" at bounding box center [1022, 155] width 9 height 2
click at [801, 267] on div "Close You are not connected to the internet." at bounding box center [593, 249] width 920 height 499
click at [645, 190] on span "Show" at bounding box center [640, 192] width 27 height 8
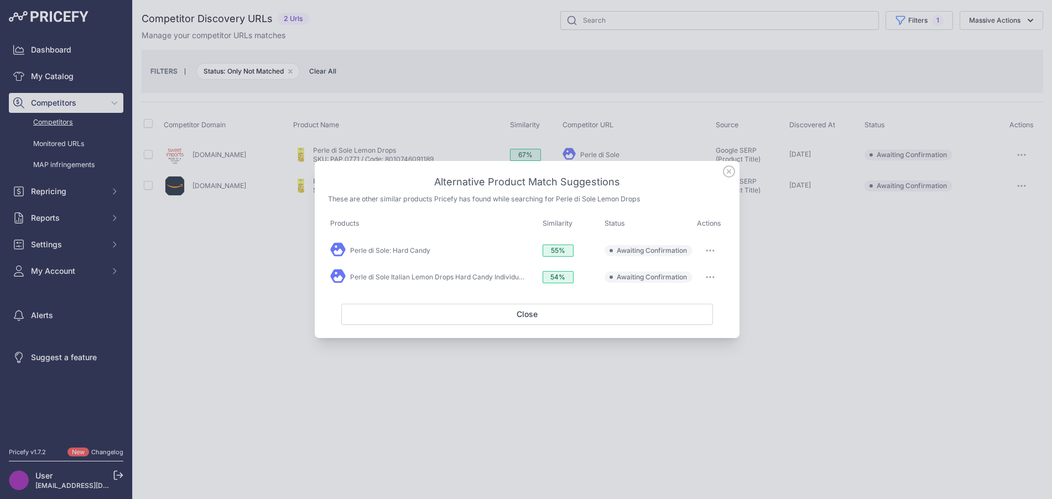
click at [391, 278] on link "Perle di Sole Italian Lemon Drops Hard Candy Individually ..." at bounding box center [443, 277] width 186 height 8
click at [715, 276] on button "button" at bounding box center [710, 276] width 22 height 15
click at [712, 298] on button "Match This" at bounding box center [688, 301] width 71 height 18
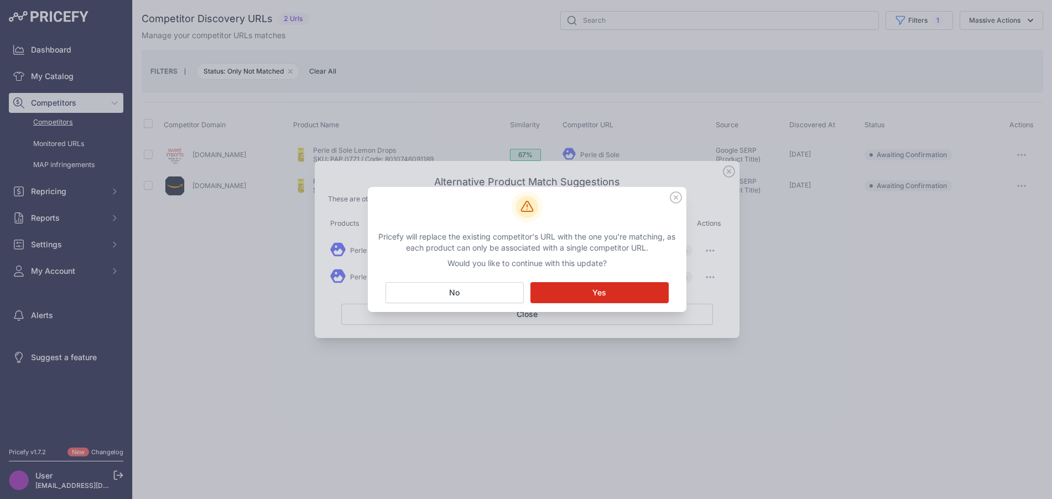
click at [651, 292] on button "Matching... Yes" at bounding box center [600, 292] width 138 height 21
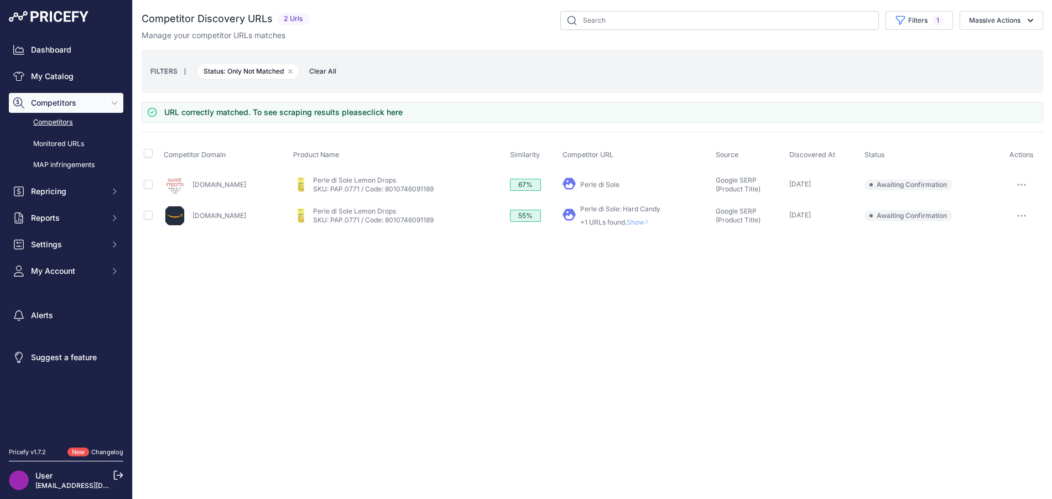
click at [645, 224] on span "Show" at bounding box center [640, 222] width 27 height 8
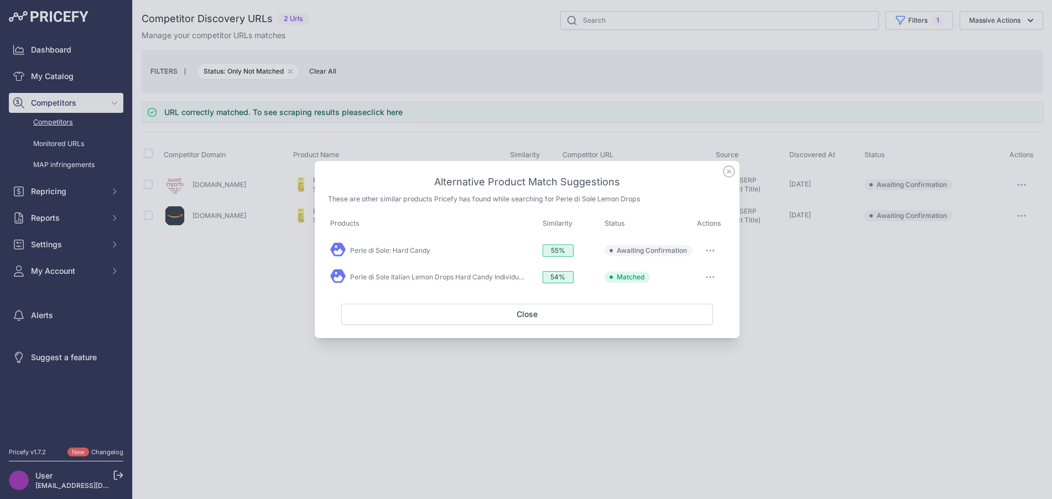
click at [705, 253] on button "button" at bounding box center [710, 250] width 22 height 15
click at [698, 293] on span "Exclude match" at bounding box center [685, 296] width 46 height 8
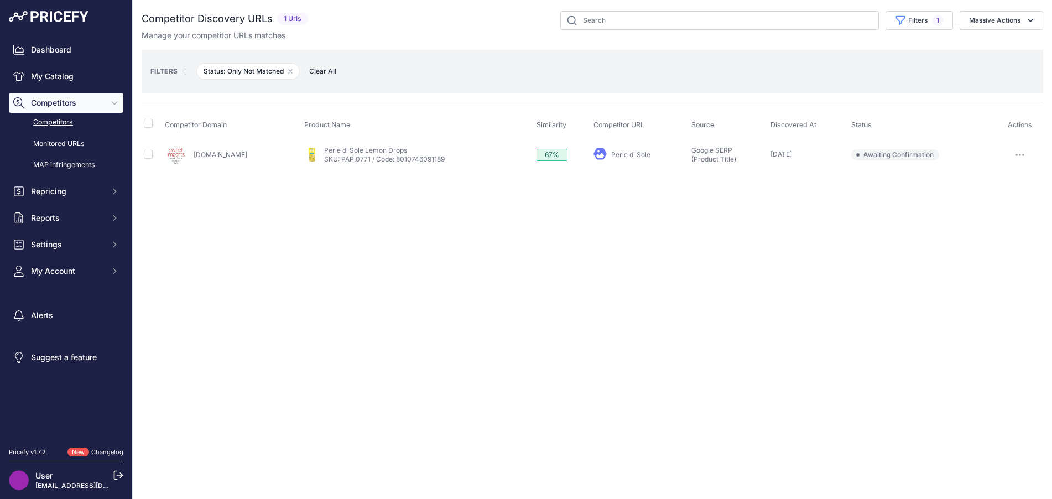
click at [712, 361] on div "Close You are not connected to the internet." at bounding box center [593, 249] width 920 height 499
click at [637, 323] on div "Close You are not connected to the internet." at bounding box center [593, 249] width 920 height 499
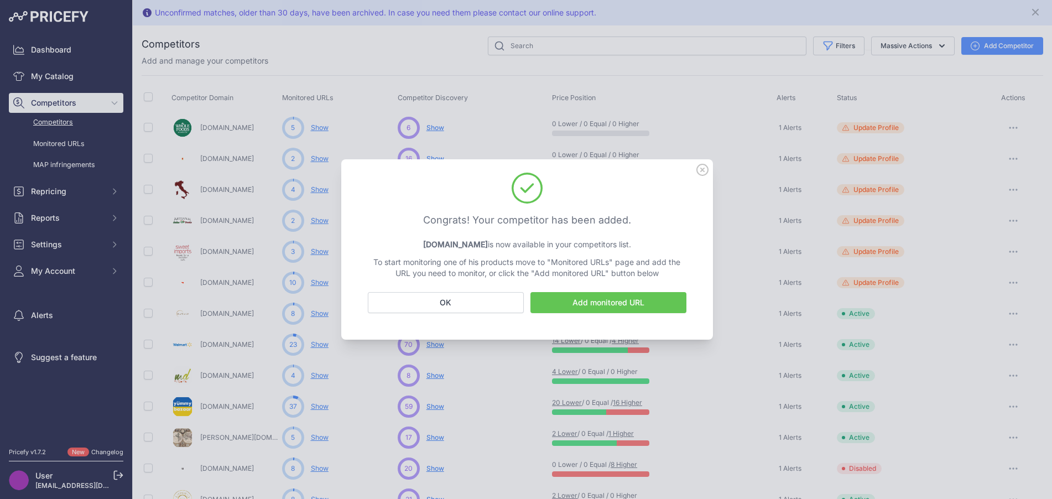
click at [654, 305] on link "Add monitored URL" at bounding box center [609, 302] width 156 height 21
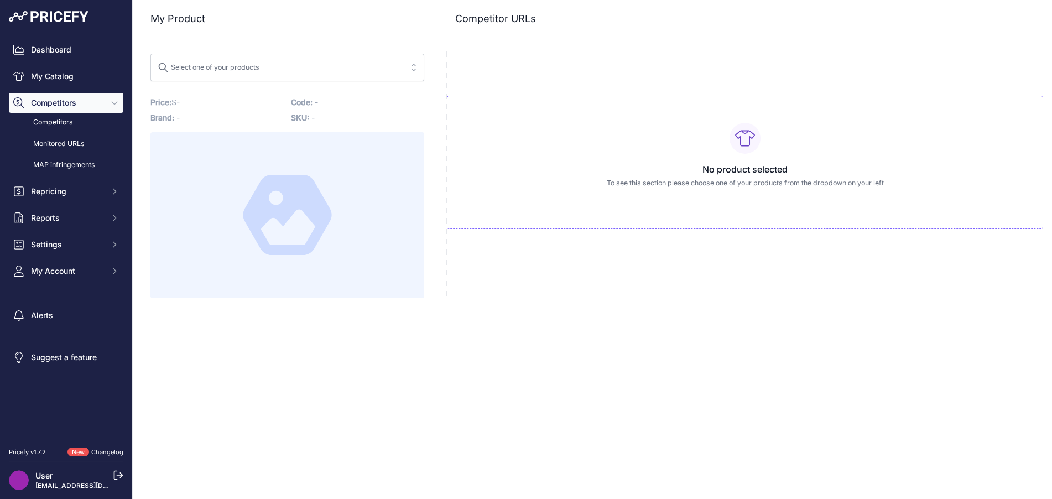
click at [406, 70] on button "Select one of your products" at bounding box center [287, 68] width 274 height 28
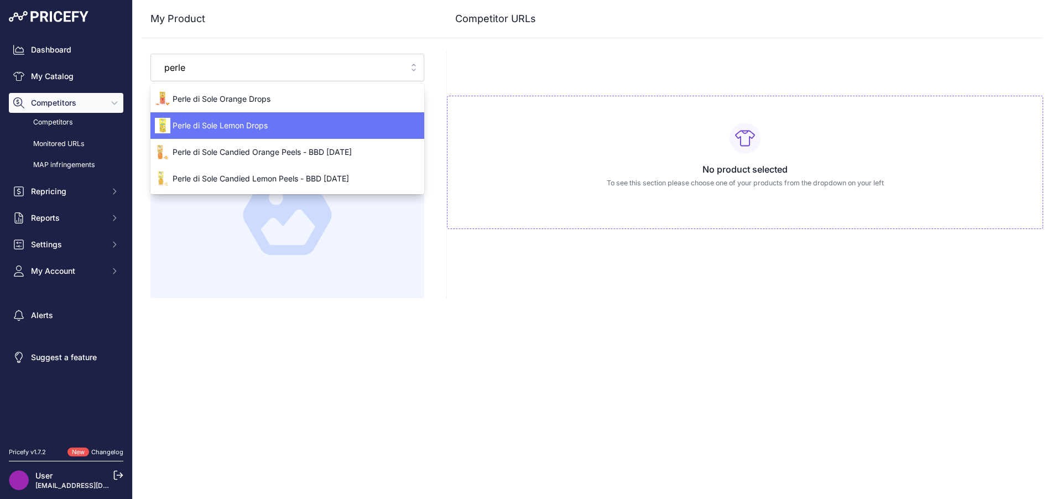
type input "perle"
click at [342, 124] on span "Perle di Sole Lemon Drops" at bounding box center [287, 125] width 274 height 11
type input "[DOMAIN_NAME][URL]"
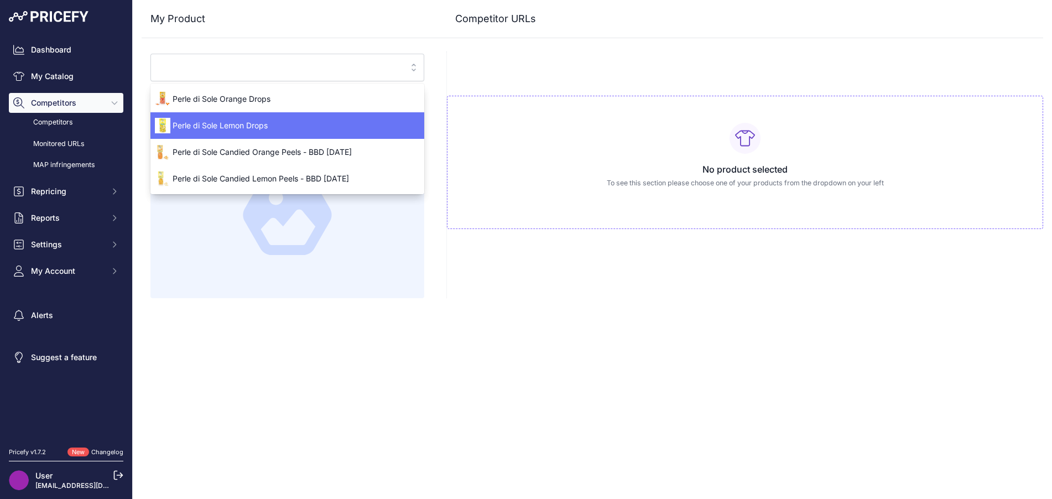
type input "[DOMAIN_NAME][URL]"
type input "madeineatalia.com/collections/sweet-snacks/products/perle-di-sole-lemon-candies…"
type input "piccolosgastronomia.com/products/perle-di-sole-lemon-flavored-hard-candies-200g…"
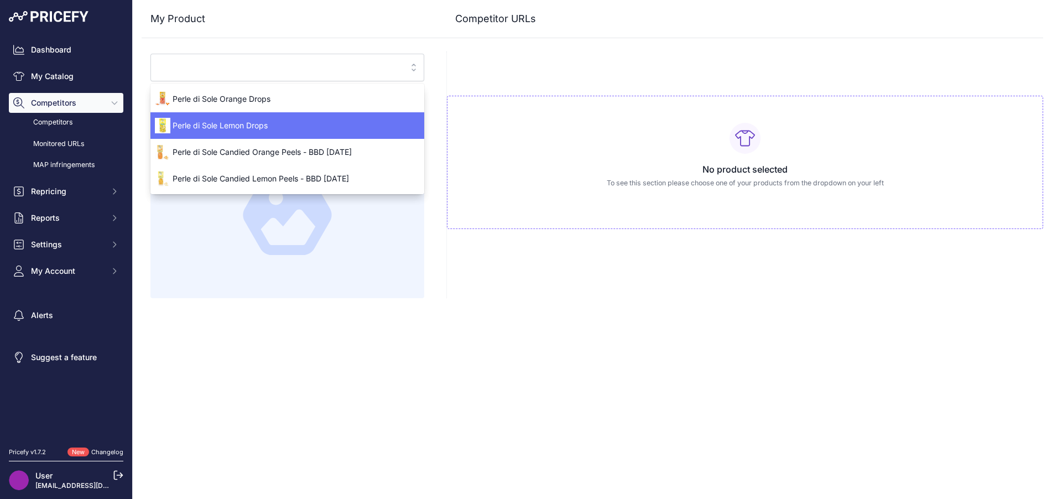
type input "pinocchiospantry.com/products/perle-di-sole-lemon-drop-candies-200g-7oz?variant…"
type input "supermarketitaly.com/products/perle-di-sole-amalfi-lemon-drops-hard-candies-7-o…"
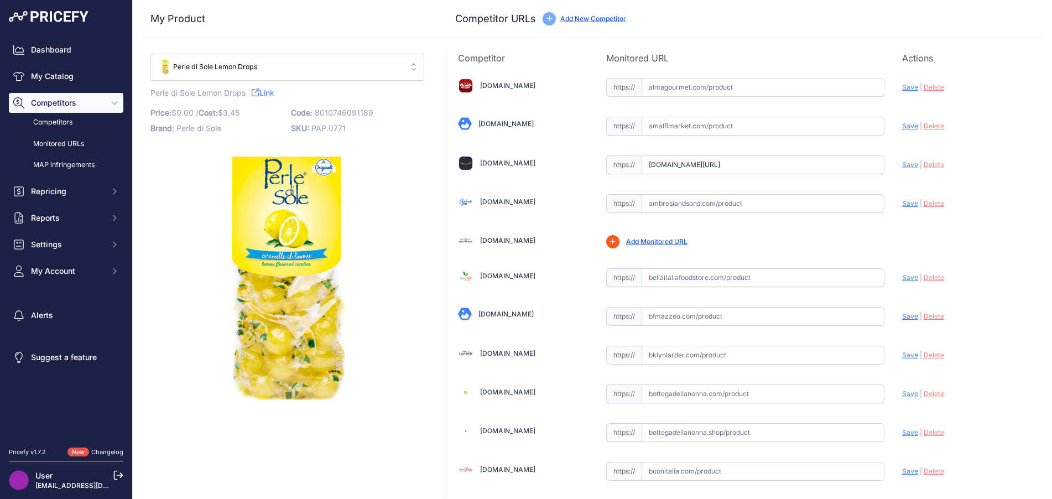
click at [587, 19] on link "Add New Competitor" at bounding box center [593, 18] width 66 height 8
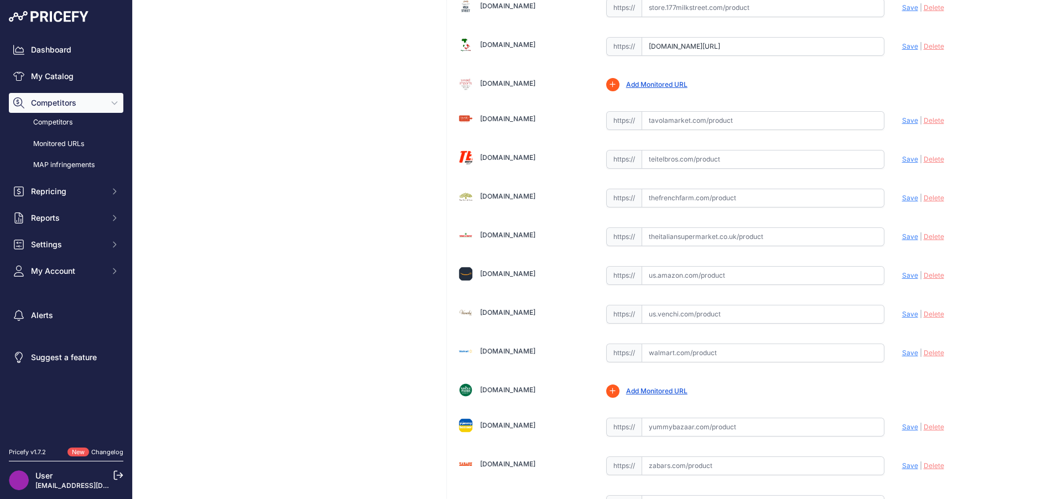
scroll to position [2525, 0]
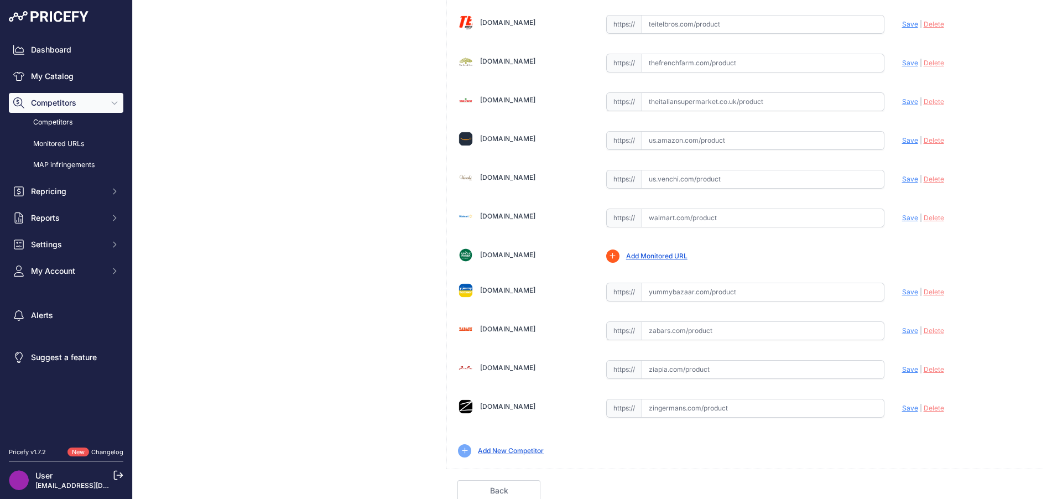
click at [533, 447] on link "Add New Competitor" at bounding box center [511, 451] width 66 height 8
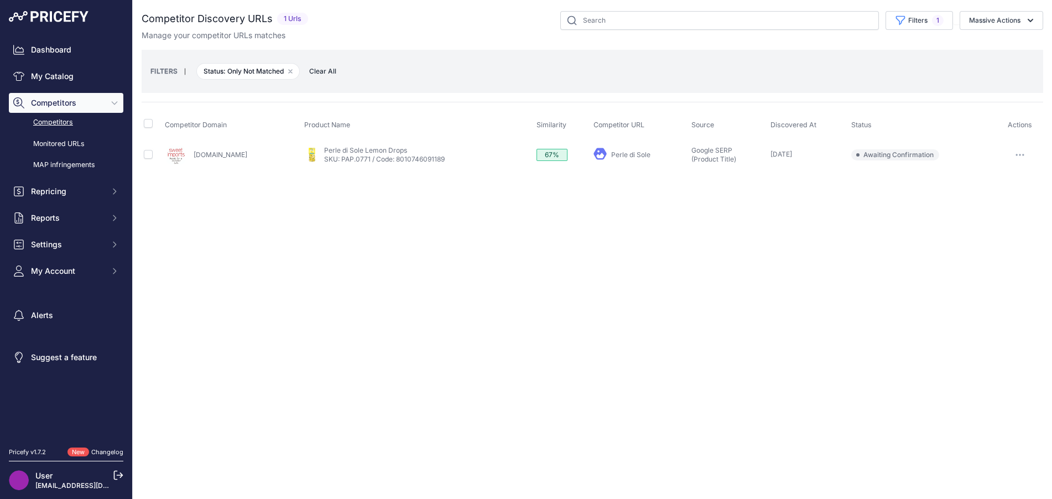
click at [1024, 154] on icon "button" at bounding box center [1020, 155] width 9 height 2
click at [640, 248] on div "Close You are not connected to the internet." at bounding box center [593, 249] width 920 height 499
click at [60, 77] on link "My Catalog" at bounding box center [66, 76] width 115 height 20
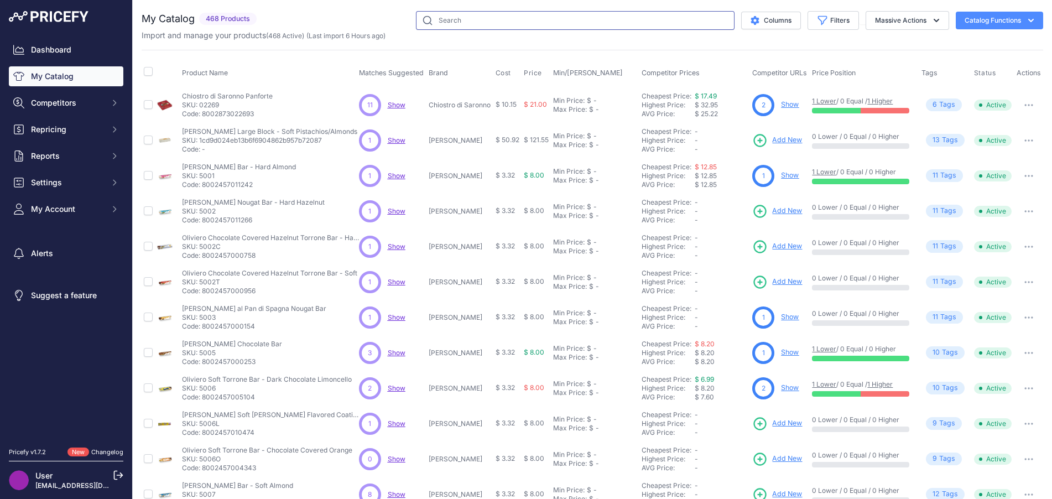
click at [550, 28] on input "text" at bounding box center [575, 20] width 319 height 19
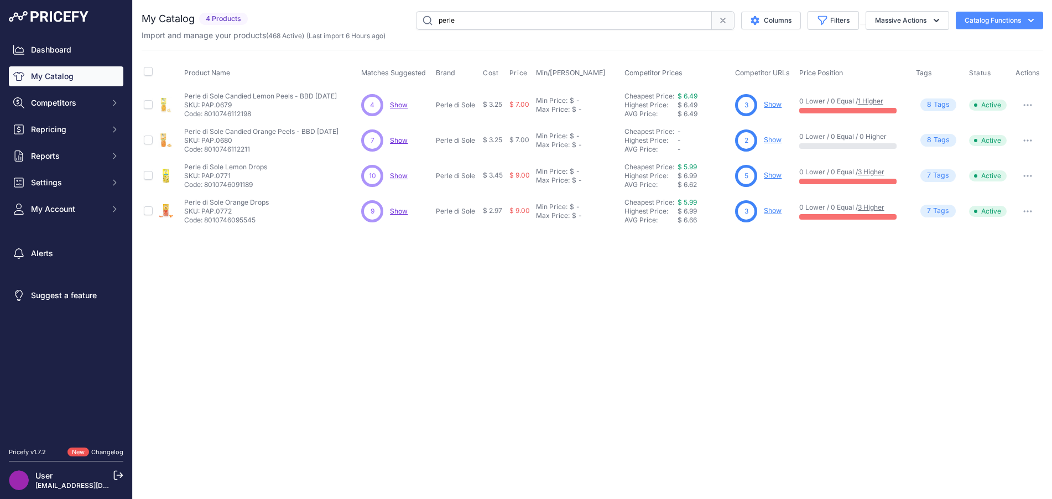
click at [395, 212] on span "Show" at bounding box center [399, 211] width 18 height 8
click at [399, 176] on span "Show" at bounding box center [399, 176] width 18 height 8
drag, startPoint x: 475, startPoint y: 25, endPoint x: 424, endPoint y: 14, distance: 52.1
click at [424, 14] on input "perle" at bounding box center [564, 20] width 296 height 19
type input "quaranta"
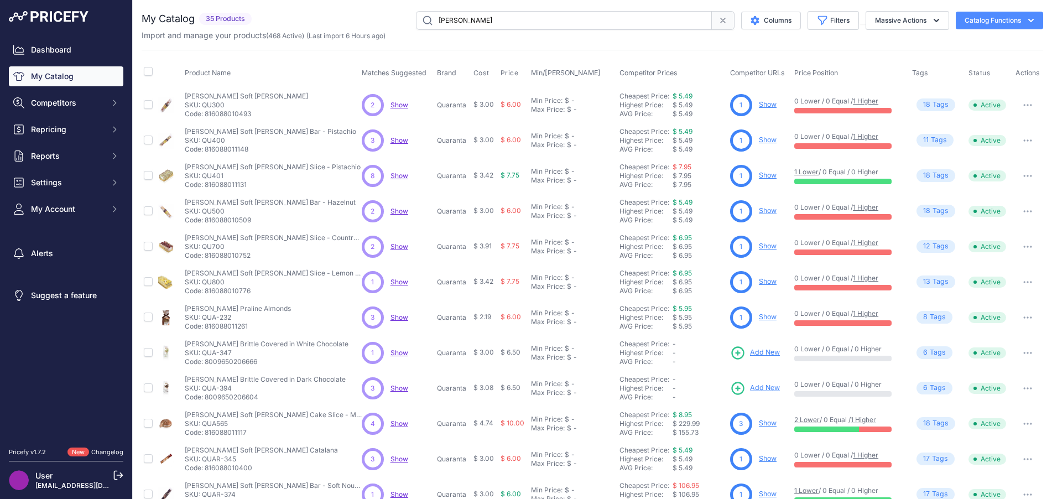
click at [401, 105] on span "Show" at bounding box center [400, 105] width 18 height 8
click at [396, 144] on span "Show" at bounding box center [400, 140] width 18 height 8
click at [398, 177] on span "Show" at bounding box center [400, 176] width 18 height 8
click at [771, 174] on link "Show" at bounding box center [768, 175] width 18 height 8
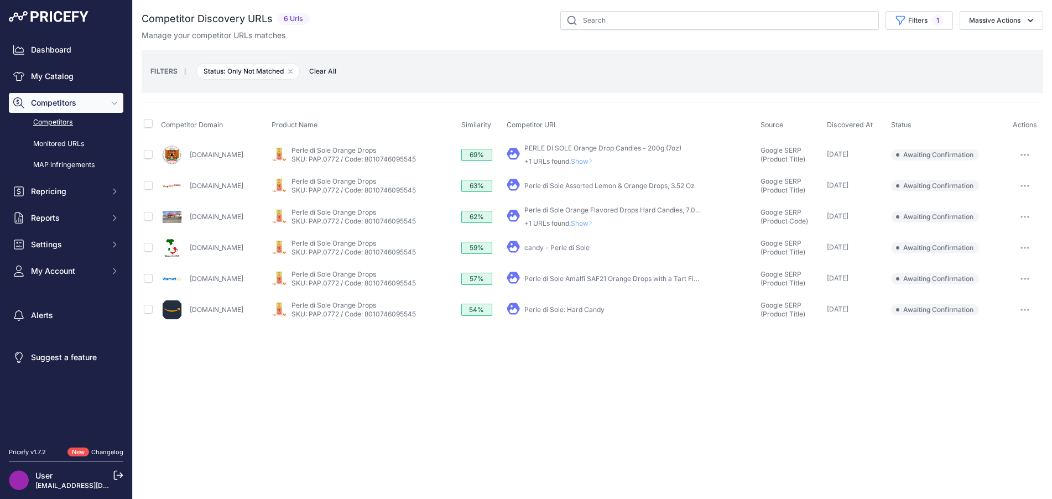
click at [598, 160] on span "Show" at bounding box center [584, 161] width 27 height 8
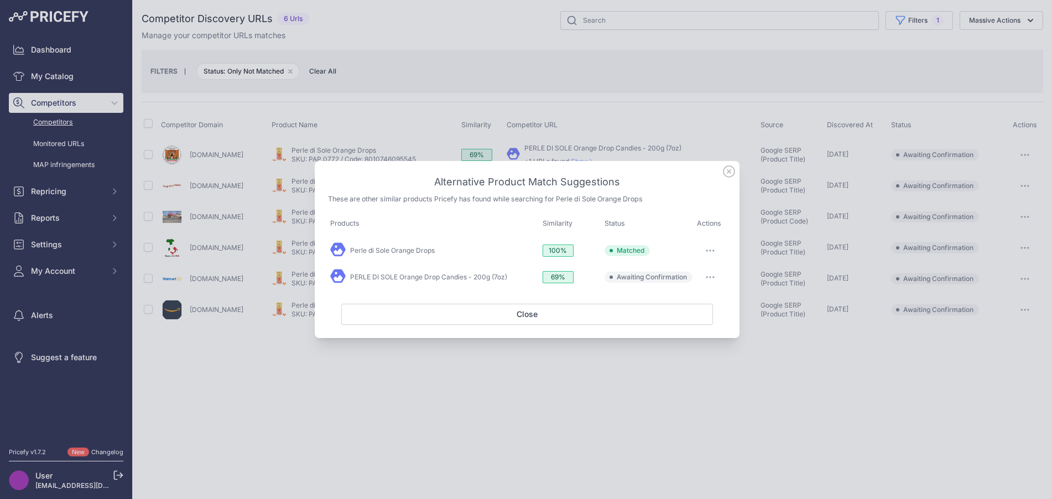
click at [711, 276] on icon "button" at bounding box center [710, 277] width 9 height 2
click at [691, 320] on span "Exclude match" at bounding box center [685, 322] width 46 height 8
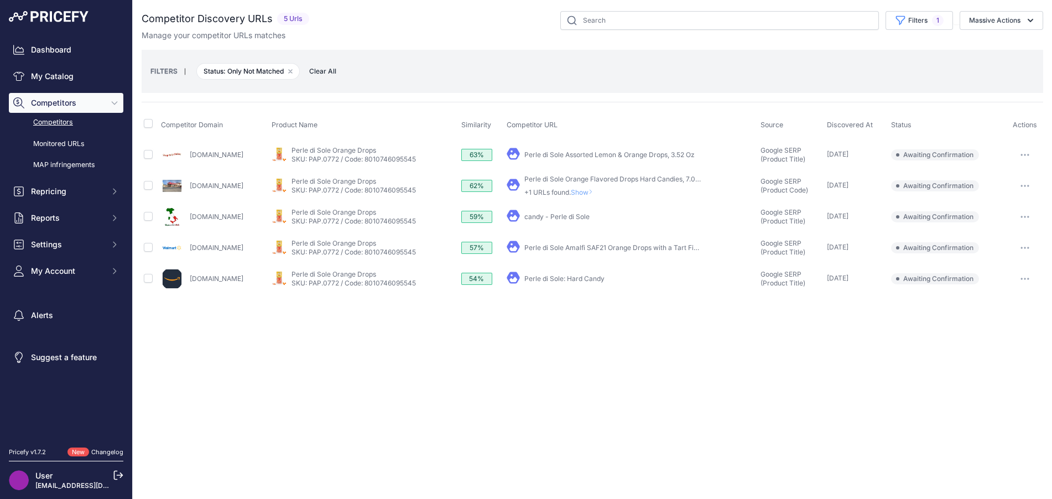
click at [694, 160] on div "My Product" at bounding box center [632, 154] width 250 height 15
click at [1029, 156] on button "button" at bounding box center [1025, 154] width 22 height 15
click at [1011, 198] on button "Exclude match" at bounding box center [996, 196] width 91 height 18
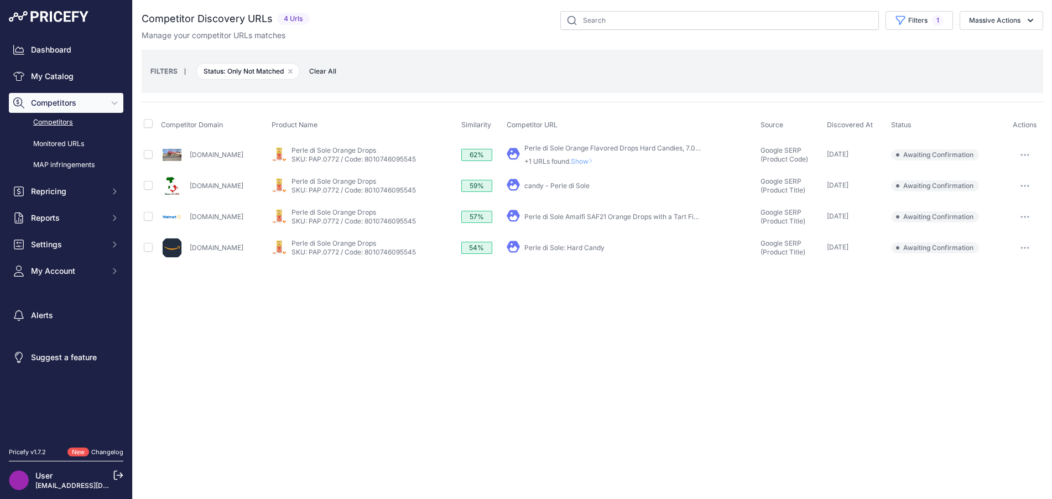
click at [598, 164] on span "Show" at bounding box center [584, 161] width 27 height 8
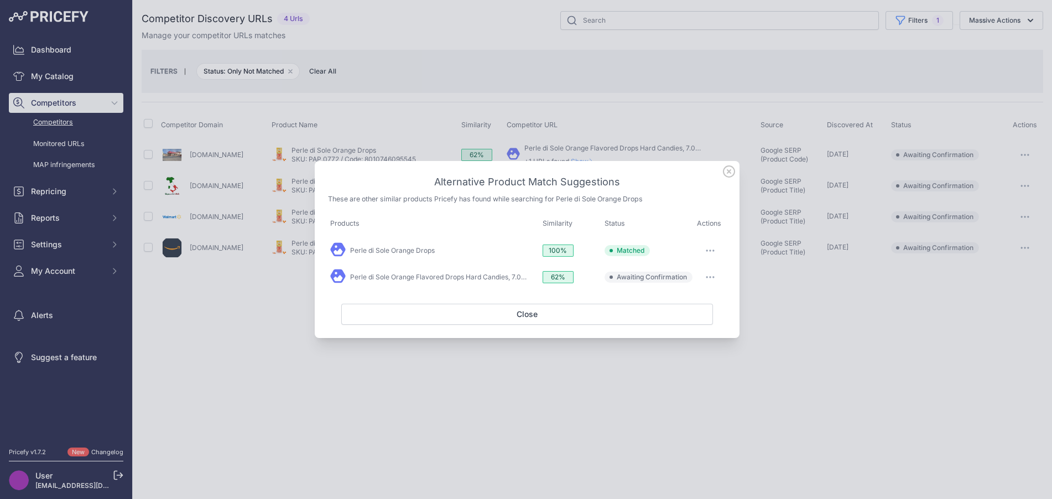
click at [710, 277] on icon "button" at bounding box center [710, 277] width 1 height 1
click at [694, 316] on button "Exclude match" at bounding box center [688, 323] width 71 height 18
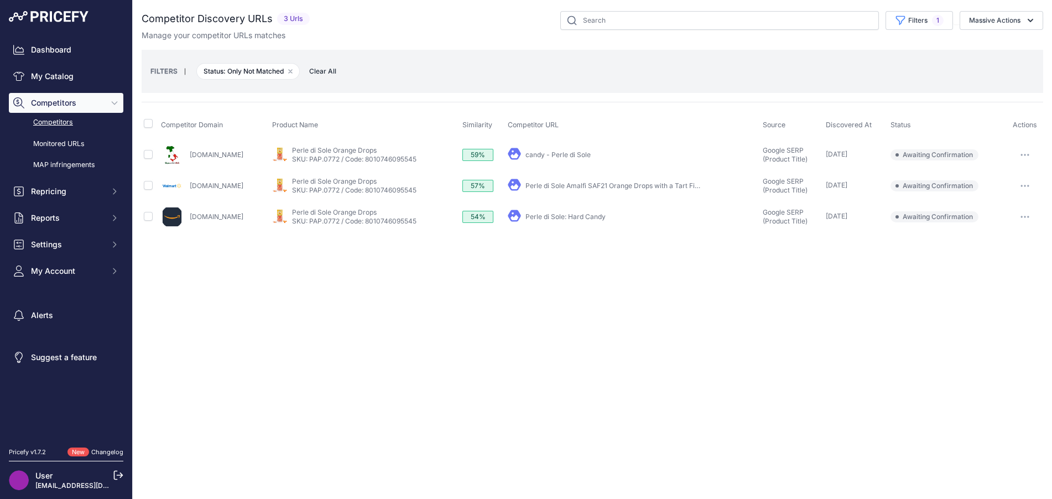
click at [719, 227] on td "​ Pricefy will replace the existing competitor's URL with the one you're matchi…" at bounding box center [633, 216] width 255 height 31
click at [588, 153] on link "candy - Perle di Sole" at bounding box center [558, 154] width 65 height 8
click at [1022, 155] on icon "button" at bounding box center [1021, 154] width 1 height 1
click at [1000, 178] on button "Confirm match" at bounding box center [996, 178] width 91 height 18
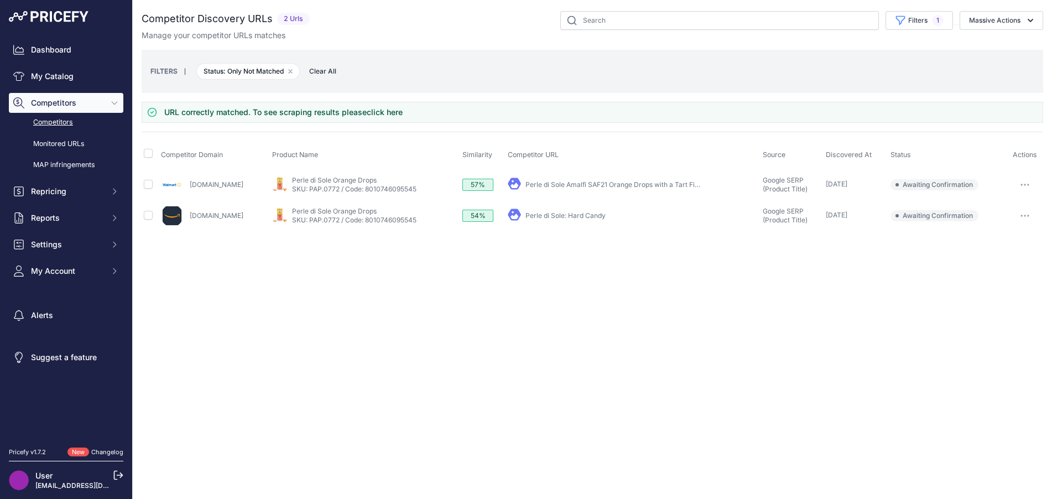
click at [666, 186] on link "Perle di Sole Amalfi SAF21 Orange Drops with a Tart Fizzy ..." at bounding box center [620, 184] width 188 height 8
click at [1025, 185] on icon "button" at bounding box center [1025, 185] width 9 height 2
click at [1019, 225] on button "Exclude match" at bounding box center [996, 226] width 91 height 18
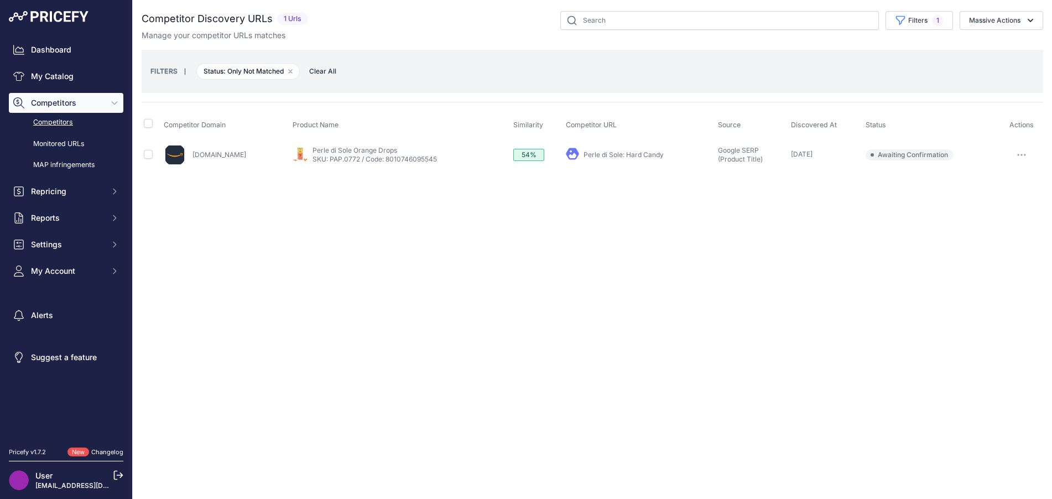
click at [588, 156] on link "Perle di Sole: Hard Candy" at bounding box center [624, 154] width 80 height 8
click at [1022, 157] on button "button" at bounding box center [1022, 154] width 22 height 15
click at [1015, 206] on button "Report Incorrect Match" at bounding box center [996, 214] width 91 height 18
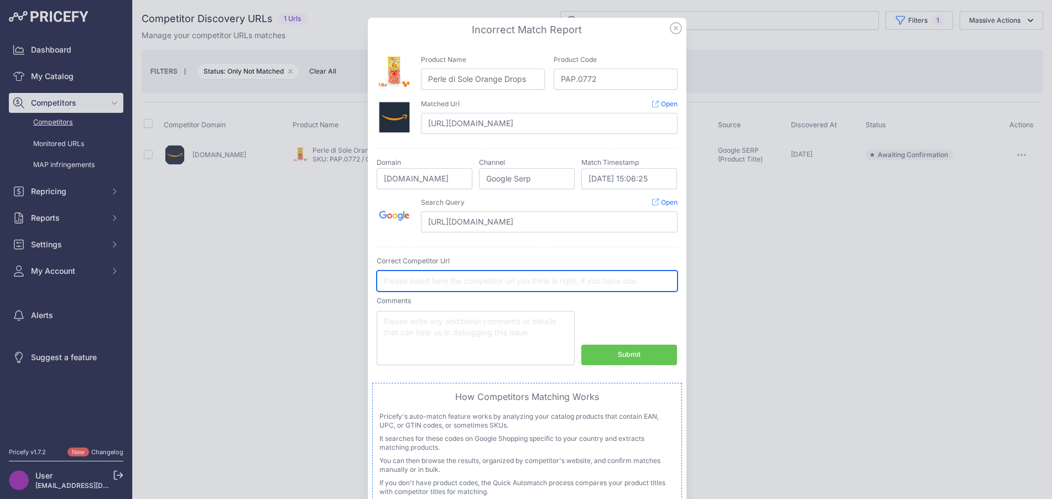
click at [563, 278] on input "text" at bounding box center [527, 281] width 301 height 21
paste input "[DOMAIN_NAME][URL]"
type input "[DOMAIN_NAME][URL]"
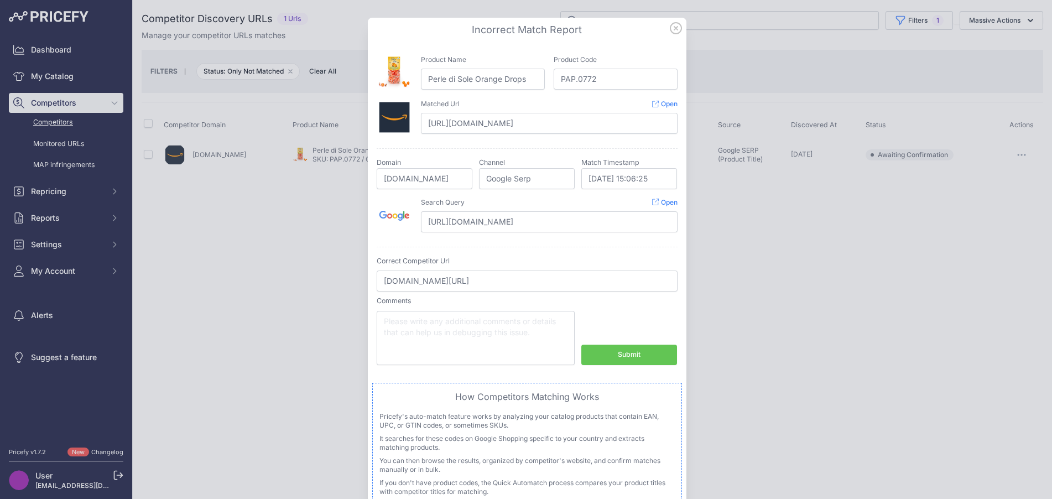
scroll to position [0, 0]
click at [629, 354] on div "Submit" at bounding box center [629, 355] width 23 height 11
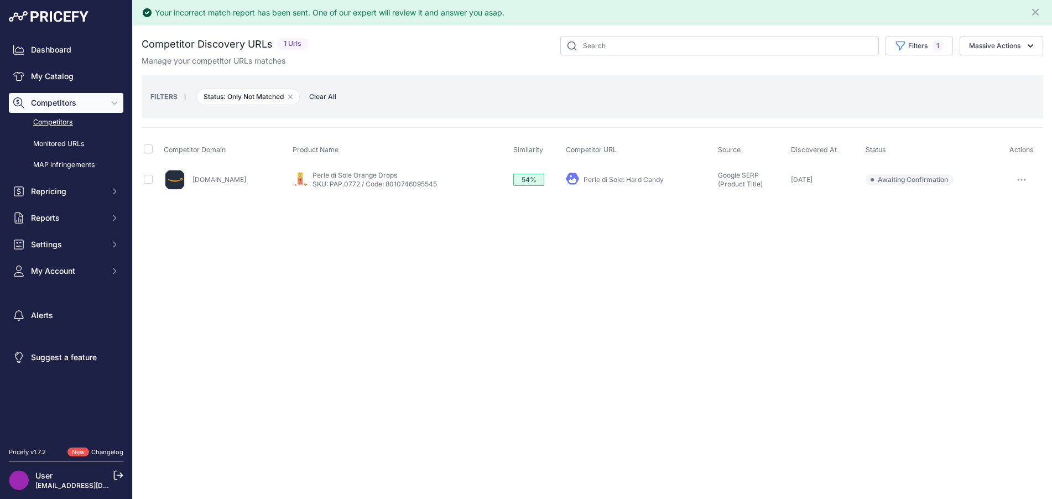
click at [629, 354] on div "Your incorrect match report has been sent. One of our expert will review it and…" at bounding box center [593, 249] width 920 height 499
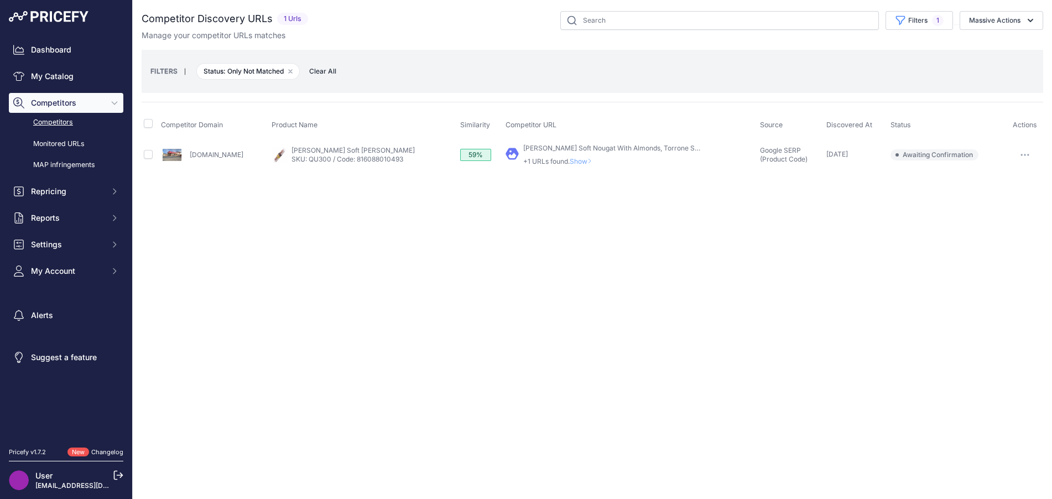
click at [596, 163] on span "Show" at bounding box center [583, 161] width 27 height 8
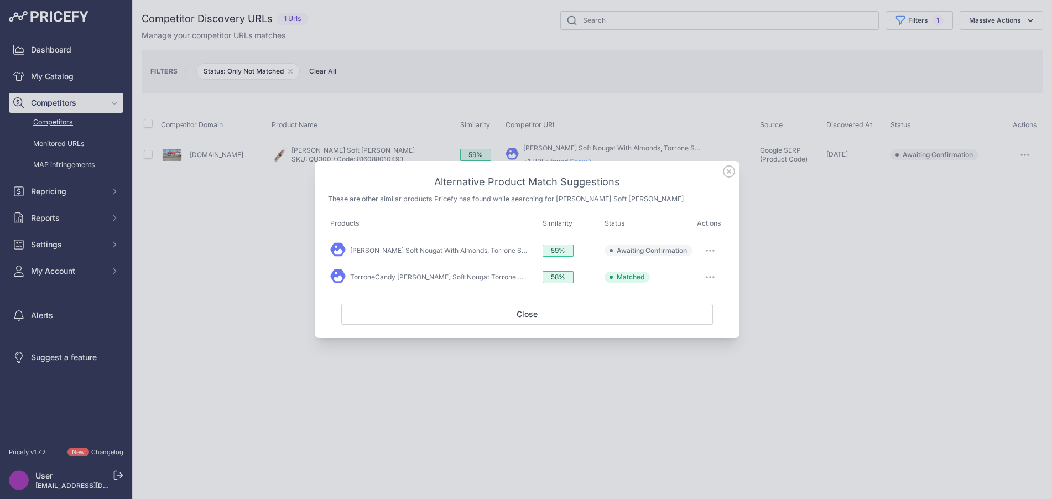
click at [716, 258] on button "button" at bounding box center [710, 250] width 22 height 15
click at [709, 292] on button "Exclude match" at bounding box center [688, 296] width 71 height 18
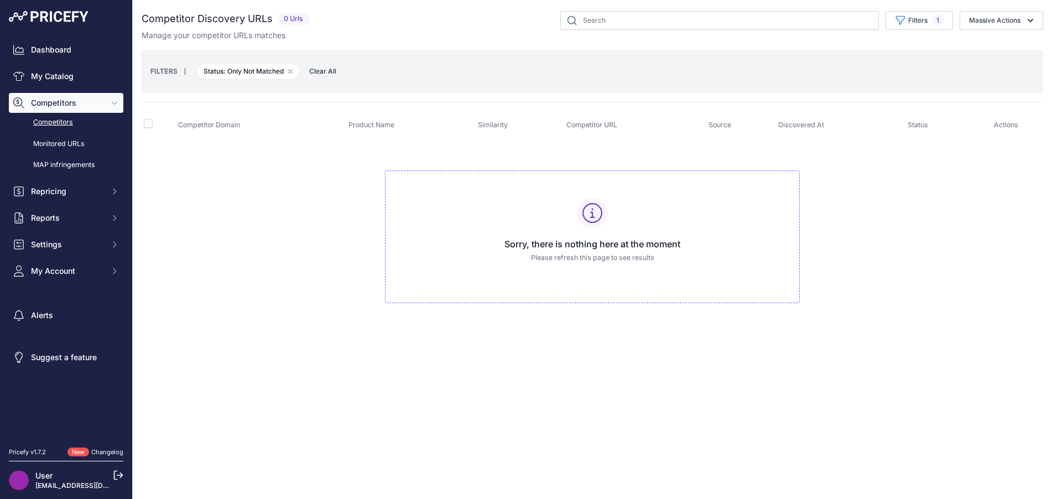
click at [813, 221] on td "Sorry, there is nothing here at the moment Please refresh this page to see resu…" at bounding box center [593, 232] width 902 height 186
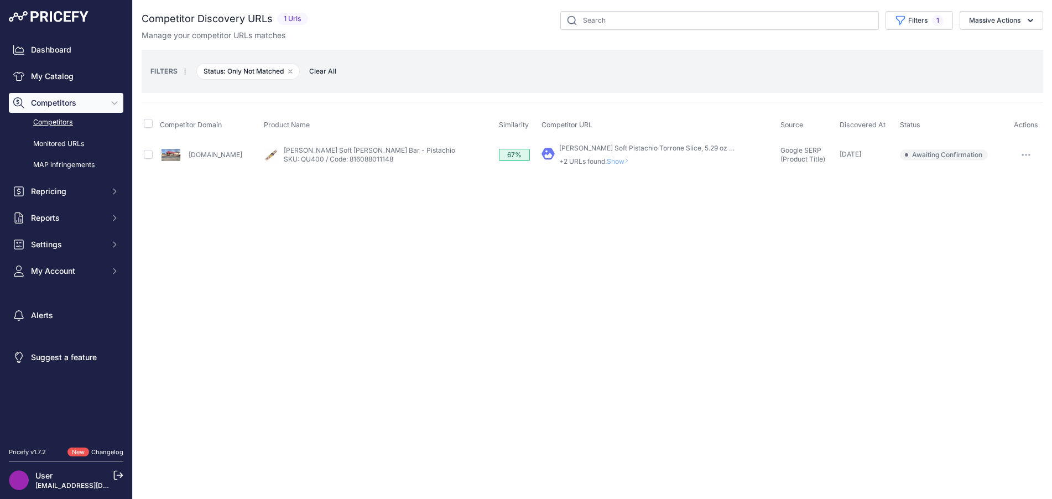
click at [609, 158] on span "Show" at bounding box center [620, 161] width 27 height 8
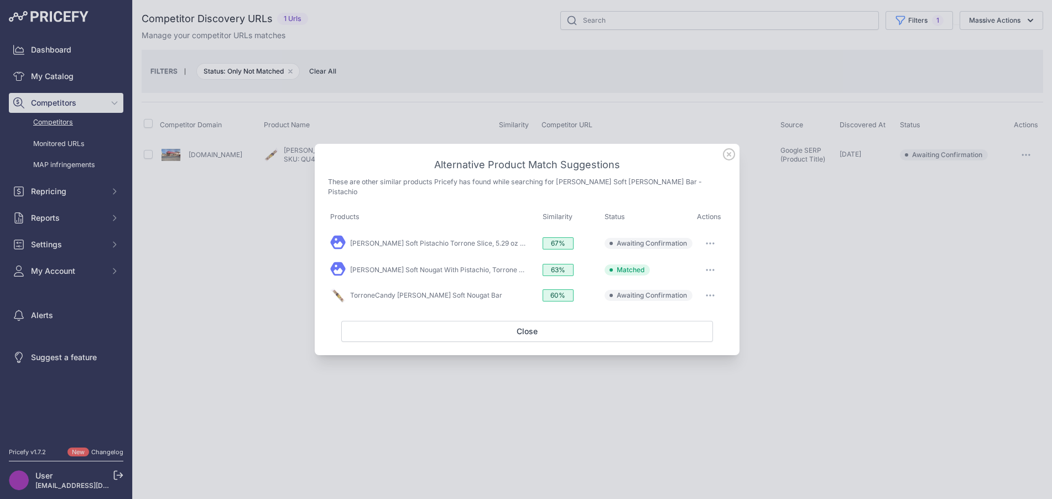
click at [715, 238] on button "button" at bounding box center [710, 243] width 22 height 15
click at [706, 280] on button "Exclude match" at bounding box center [688, 289] width 71 height 18
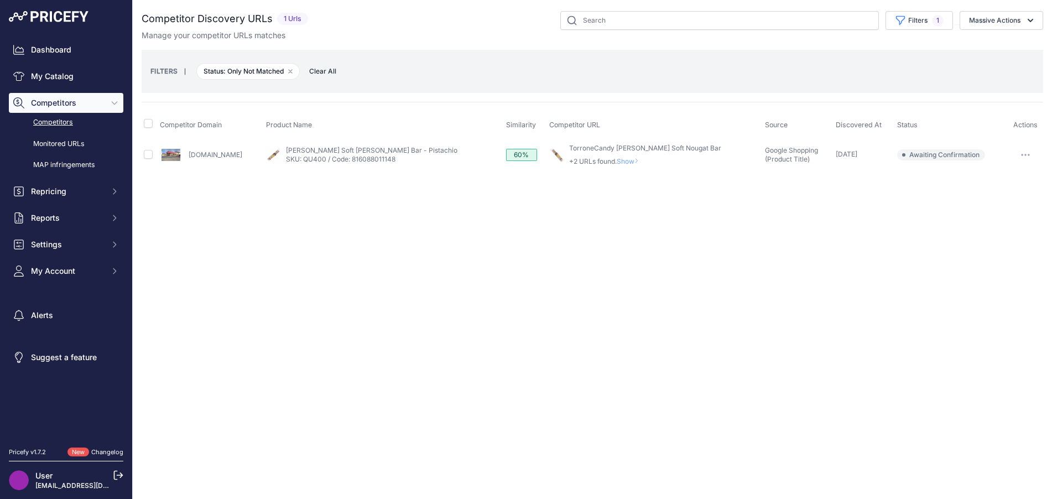
click at [631, 162] on span "Show" at bounding box center [630, 161] width 27 height 8
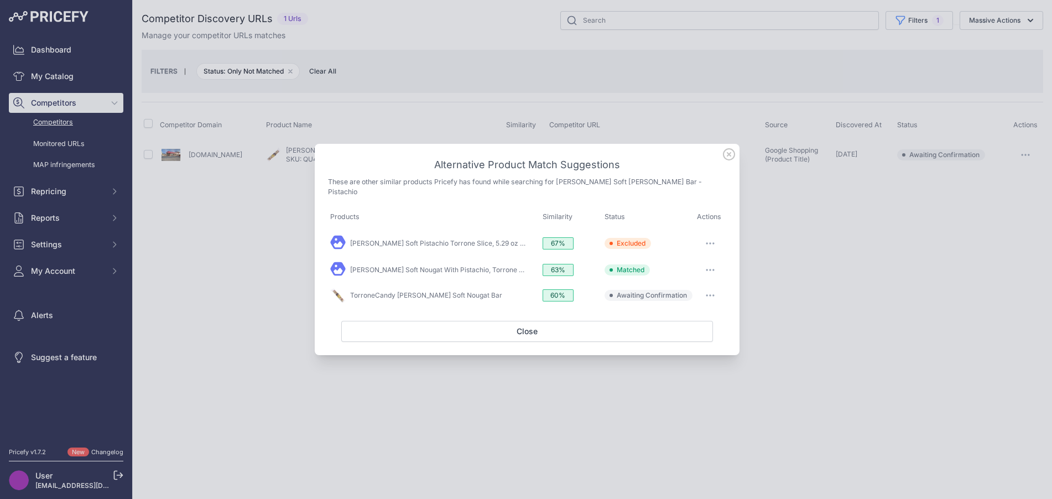
click at [715, 292] on button "button" at bounding box center [710, 295] width 22 height 15
click at [708, 332] on button "Exclude match" at bounding box center [688, 341] width 71 height 18
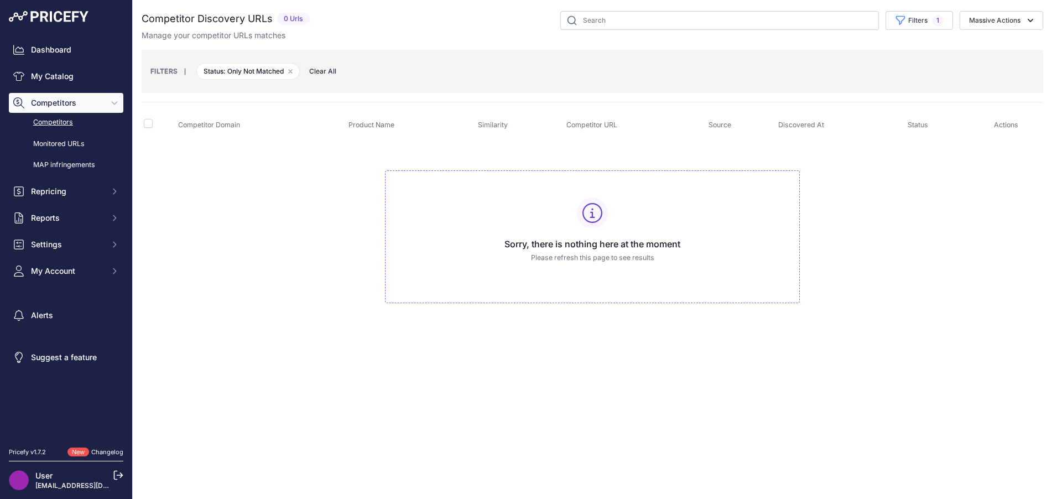
click at [783, 248] on h3 "Sorry, there is nothing here at the moment" at bounding box center [592, 243] width 396 height 13
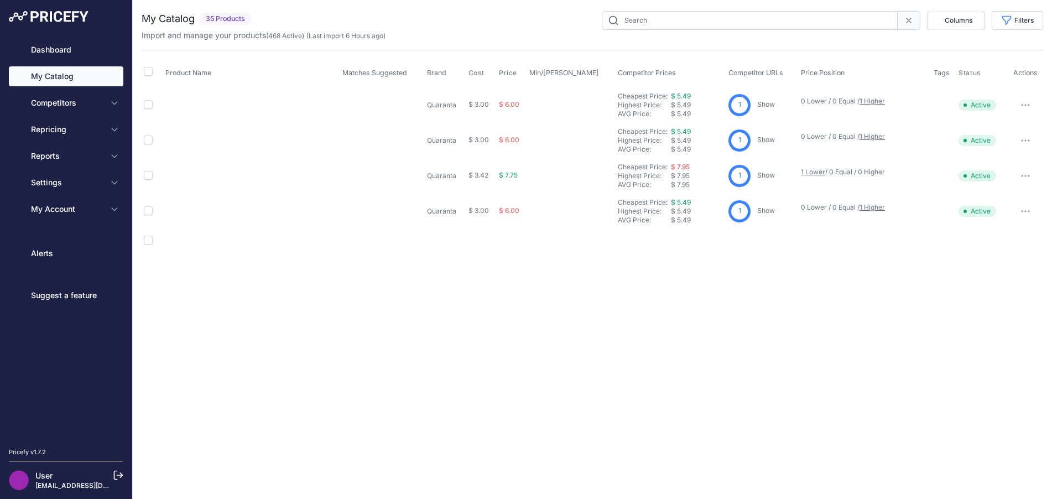
type input "quaranta"
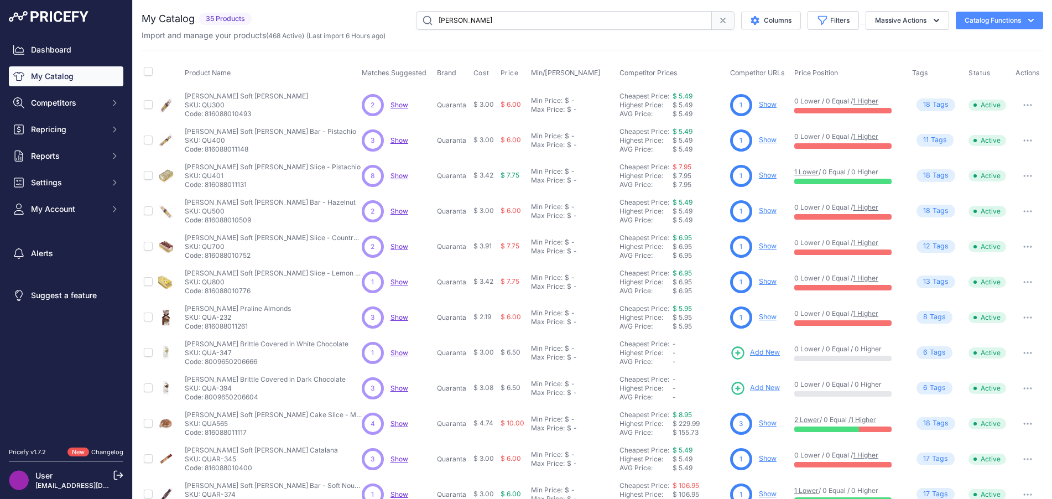
click at [401, 212] on span "Show" at bounding box center [400, 211] width 18 height 8
click at [400, 246] on span "Show" at bounding box center [400, 246] width 18 height 8
click at [397, 245] on span "Show" at bounding box center [400, 246] width 18 height 8
click at [397, 281] on span "Show" at bounding box center [400, 282] width 18 height 8
click at [401, 315] on span "Show" at bounding box center [400, 317] width 18 height 8
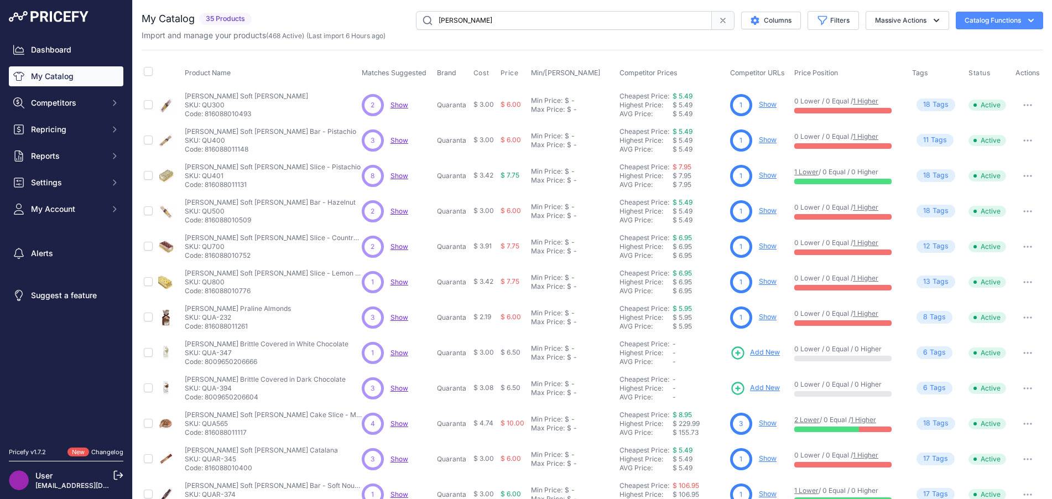
click at [399, 350] on span "Show" at bounding box center [400, 353] width 18 height 8
click at [397, 385] on span "Show" at bounding box center [400, 388] width 18 height 8
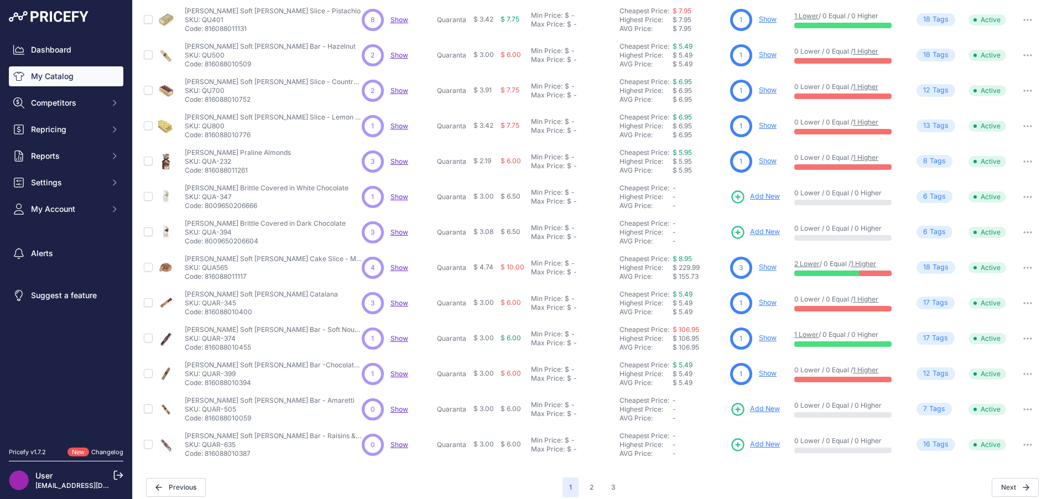
scroll to position [165, 0]
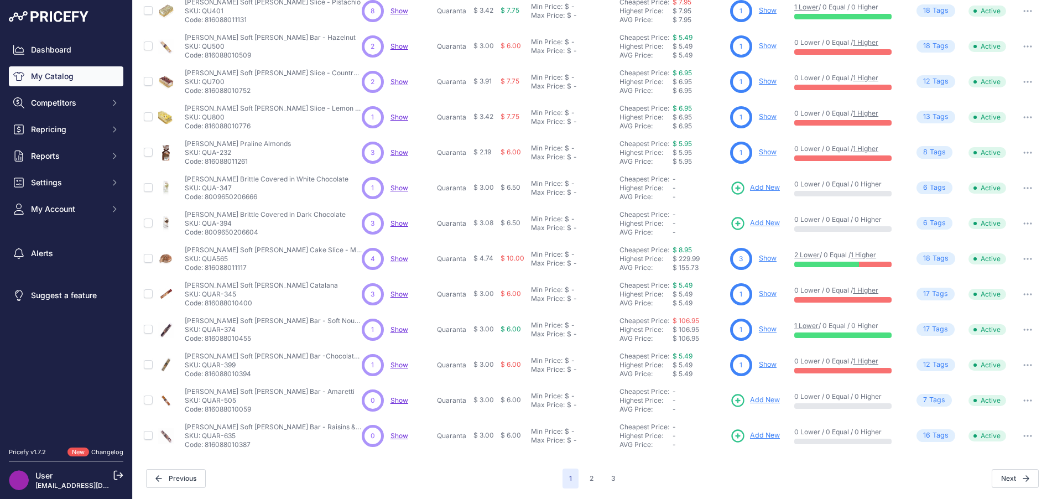
click at [399, 257] on span "Show" at bounding box center [400, 259] width 18 height 8
click at [397, 292] on span "Show" at bounding box center [400, 294] width 18 height 8
click at [399, 330] on span "Show" at bounding box center [400, 329] width 18 height 8
click at [398, 398] on span "Show" at bounding box center [400, 400] width 18 height 8
click at [585, 478] on button "2" at bounding box center [591, 479] width 17 height 20
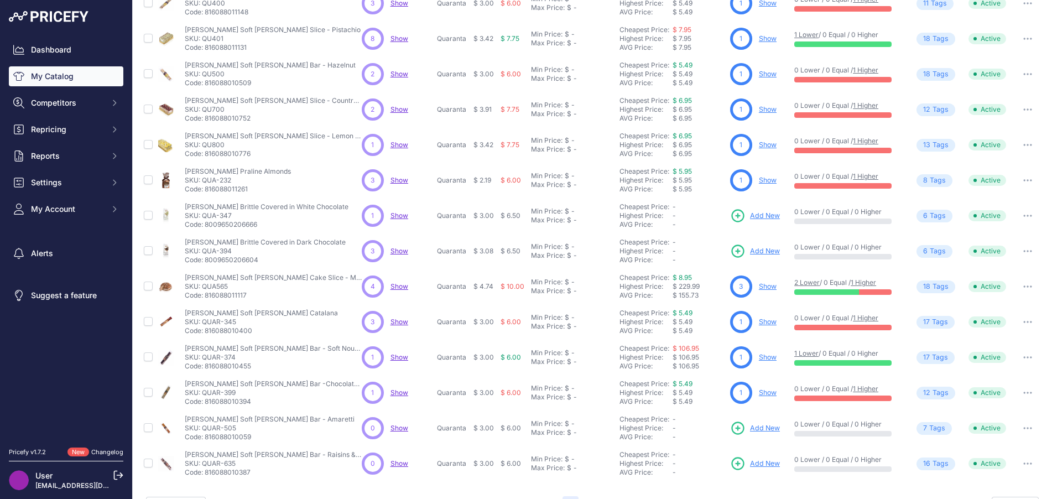
scroll to position [193, 0]
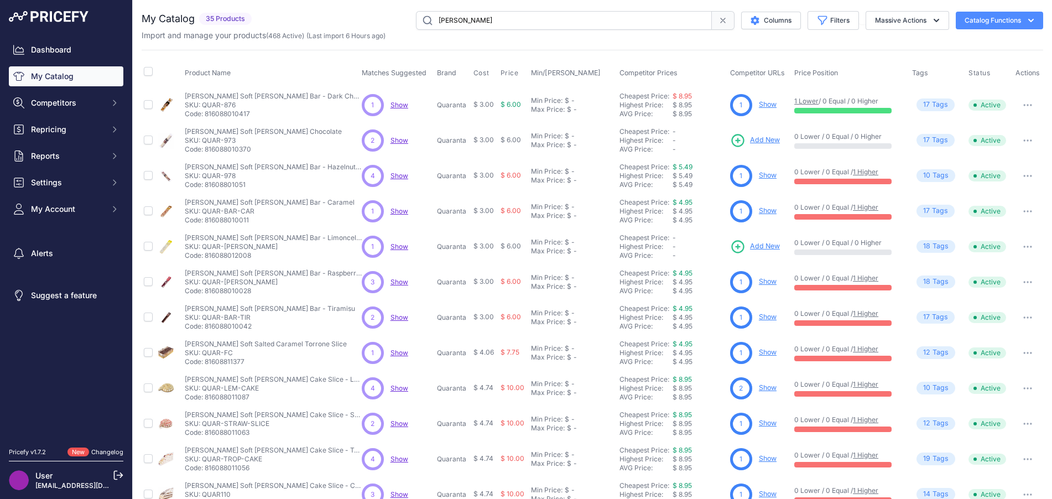
click at [403, 101] on span "Show" at bounding box center [400, 105] width 18 height 8
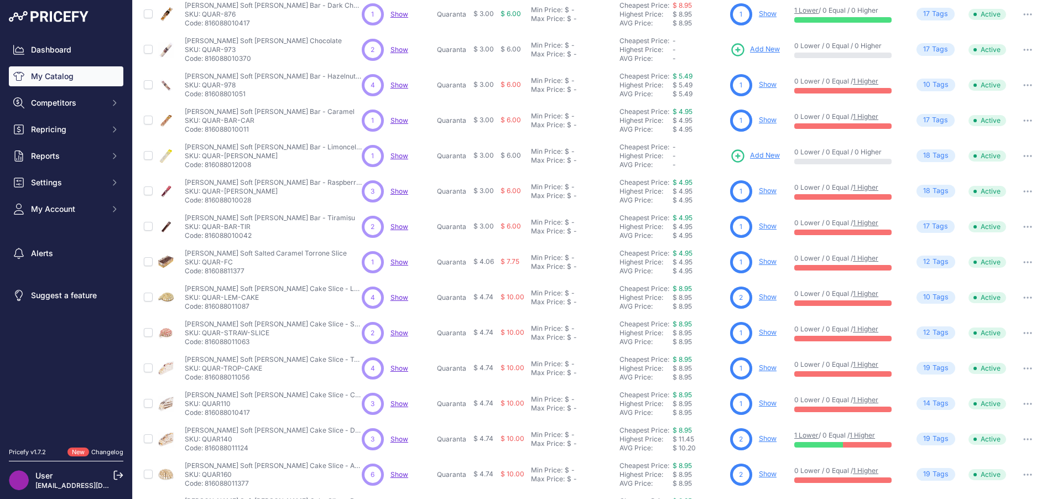
scroll to position [111, 0]
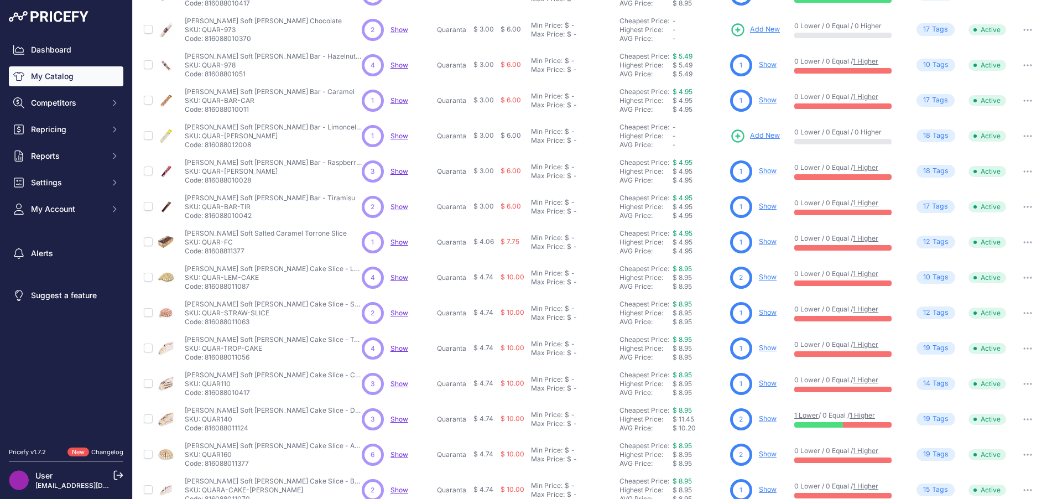
click at [399, 245] on span "Show" at bounding box center [400, 242] width 18 height 8
click at [399, 278] on span "Show" at bounding box center [400, 277] width 18 height 8
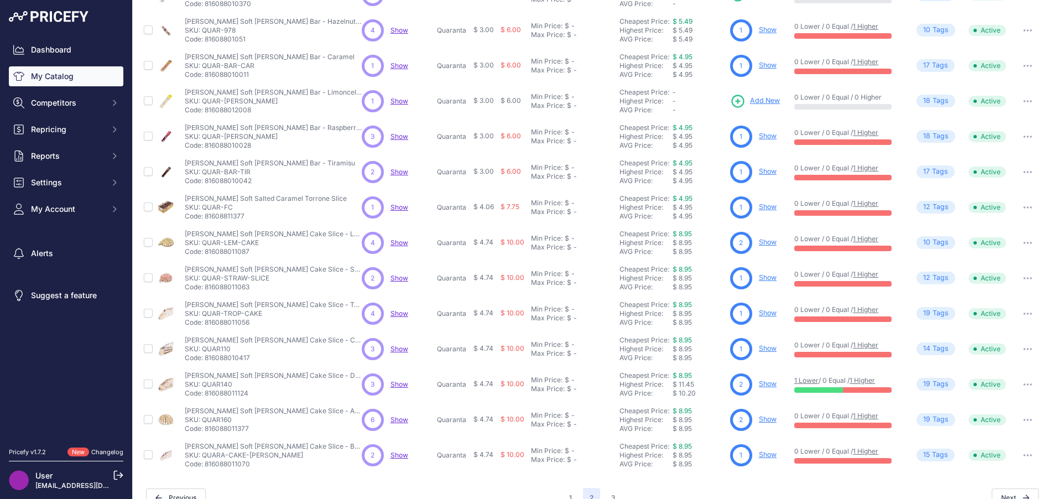
scroll to position [165, 0]
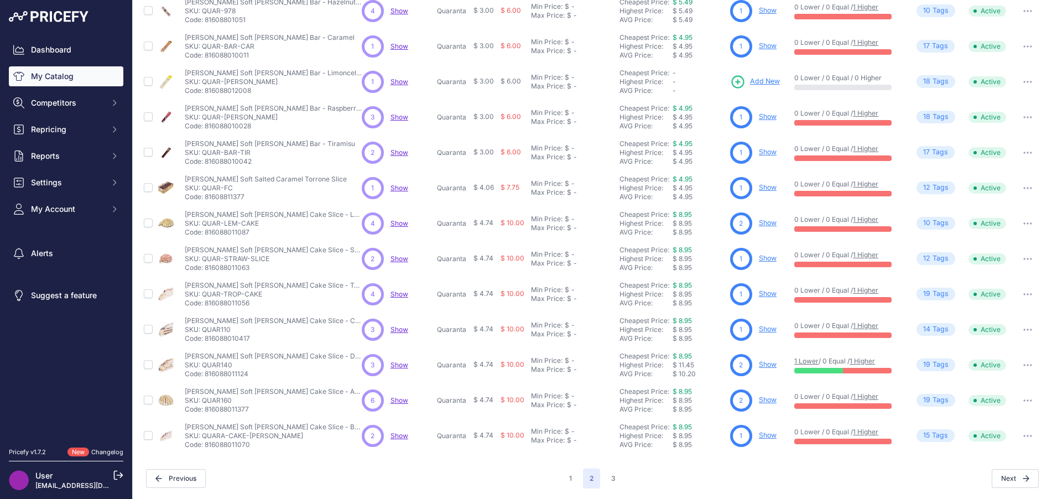
click at [398, 295] on span "Show" at bounding box center [400, 294] width 18 height 8
click at [401, 400] on span "Show" at bounding box center [400, 400] width 18 height 8
click at [1014, 479] on button "Next" at bounding box center [1015, 478] width 47 height 19
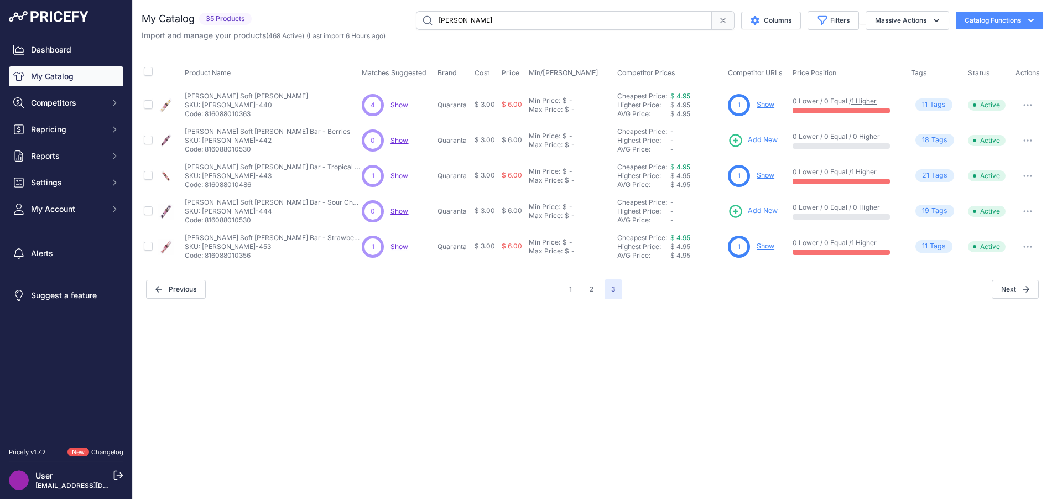
drag, startPoint x: 469, startPoint y: 22, endPoint x: 391, endPoint y: 21, distance: 77.5
click at [392, 21] on div "quaranta Columns Filters Status All Status Only Enabled Only Disabled" at bounding box center [649, 20] width 787 height 19
click at [506, 341] on div "Close You are not connected to the internet." at bounding box center [593, 249] width 920 height 499
click at [104, 105] on button "Competitors" at bounding box center [66, 103] width 115 height 20
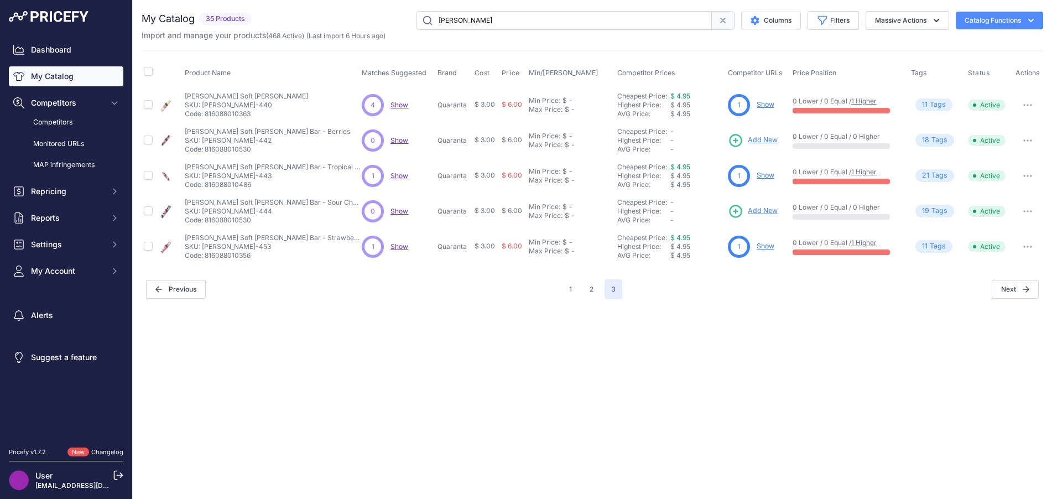
click at [55, 120] on link "Competitors" at bounding box center [66, 122] width 115 height 19
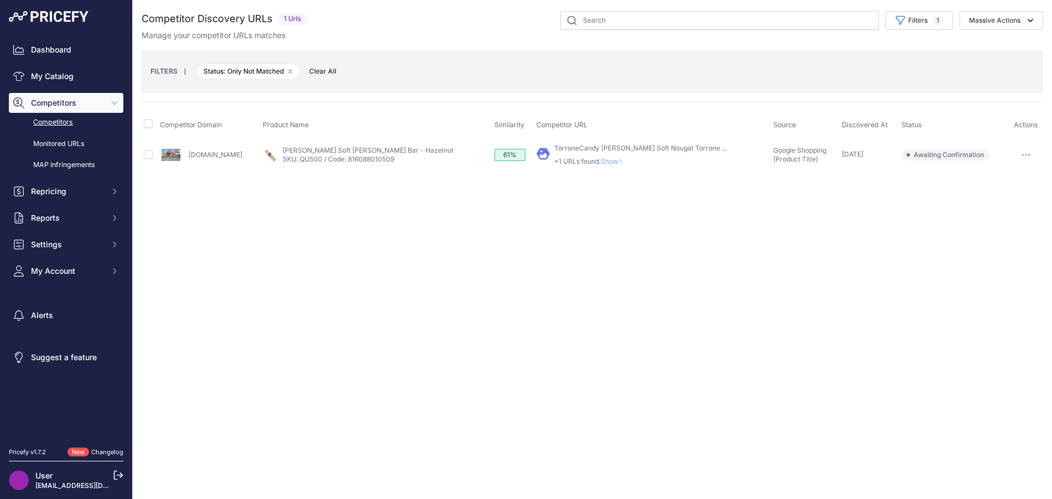
click at [601, 162] on span "Show" at bounding box center [614, 161] width 27 height 8
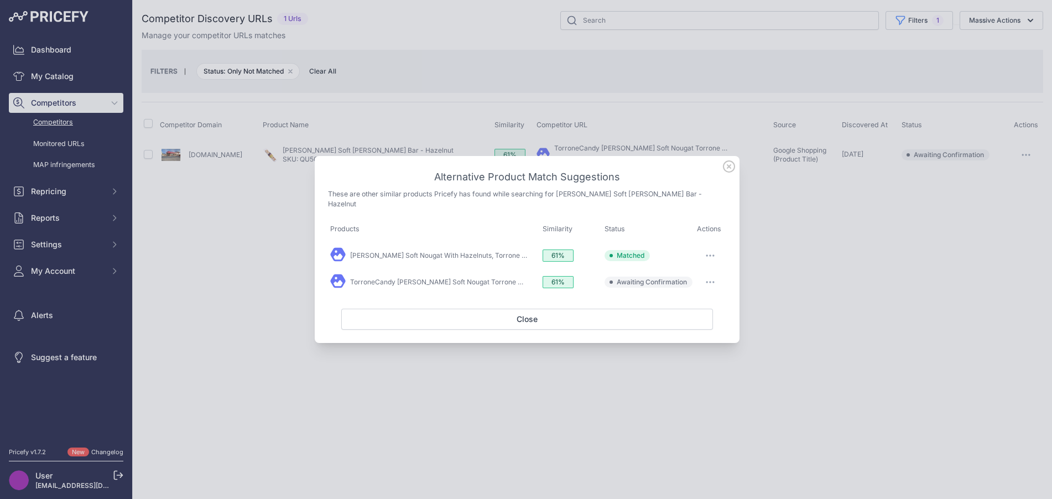
click at [712, 274] on button "button" at bounding box center [710, 281] width 22 height 15
click at [705, 323] on span "Exclude match" at bounding box center [685, 327] width 46 height 8
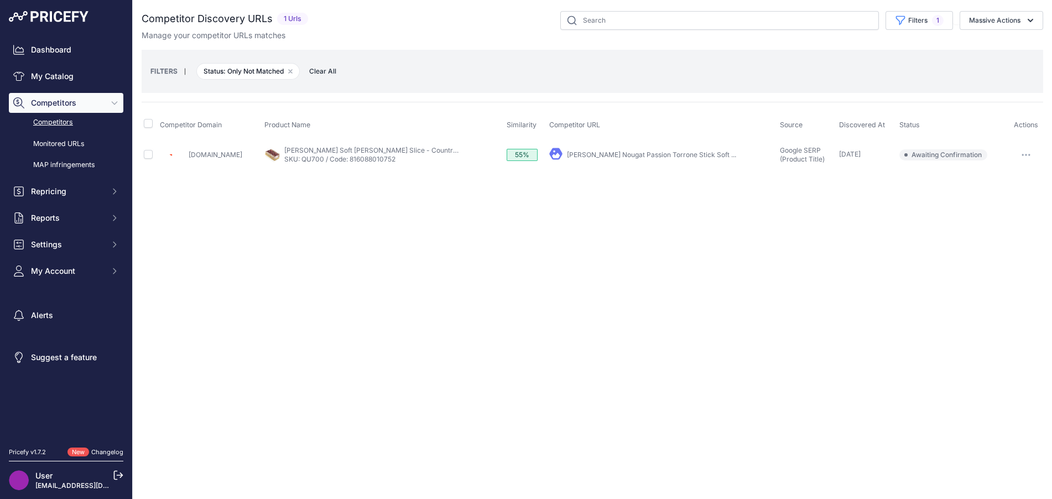
click at [1025, 153] on button "button" at bounding box center [1026, 154] width 22 height 15
click at [985, 193] on button "Exclude match" at bounding box center [996, 196] width 91 height 18
click at [600, 155] on link "Quaranta Soft Lemon Torrone Slice, 5.29 oz | 150g" at bounding box center [652, 154] width 181 height 8
click at [1022, 154] on icon "button" at bounding box center [1022, 154] width 1 height 1
click at [1011, 181] on button "Confirm match" at bounding box center [996, 178] width 91 height 18
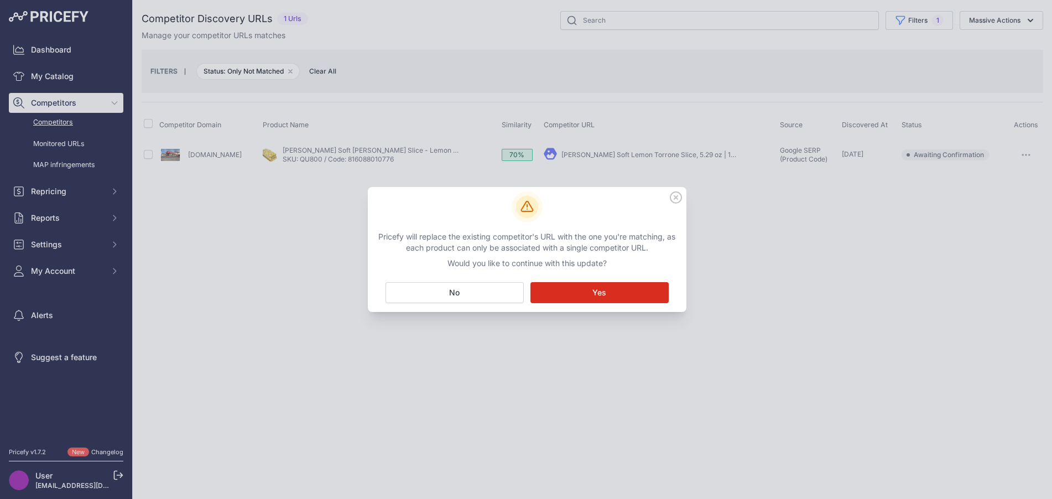
click at [626, 296] on button "Matching... Yes" at bounding box center [600, 292] width 138 height 21
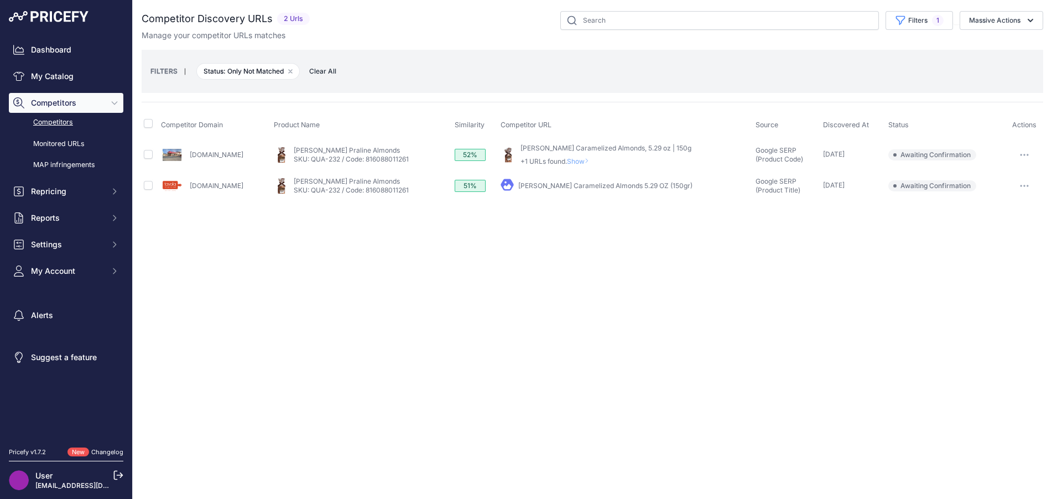
click at [594, 161] on span "Show" at bounding box center [580, 161] width 27 height 8
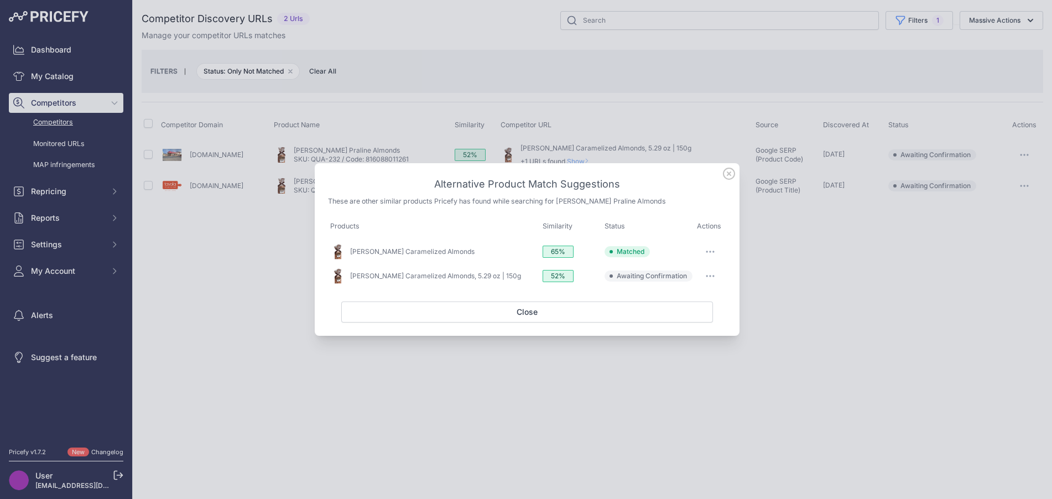
click at [712, 276] on icon "button" at bounding box center [710, 276] width 9 height 2
click at [699, 317] on span "Exclude match" at bounding box center [685, 321] width 46 height 8
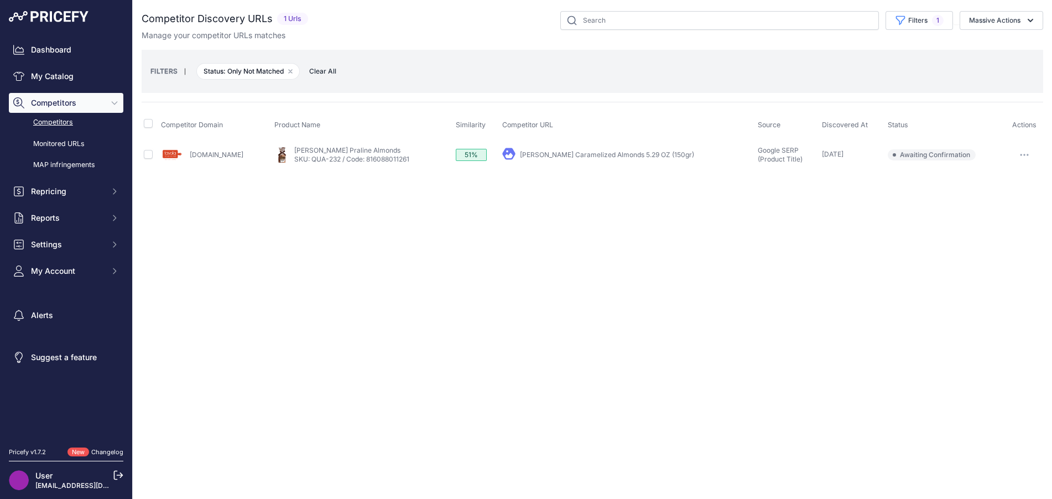
click at [678, 231] on div "Close You are not connected to the internet." at bounding box center [593, 249] width 920 height 499
click at [1021, 154] on icon "button" at bounding box center [1021, 154] width 1 height 1
click at [1009, 175] on button "Confirm match" at bounding box center [996, 178] width 91 height 18
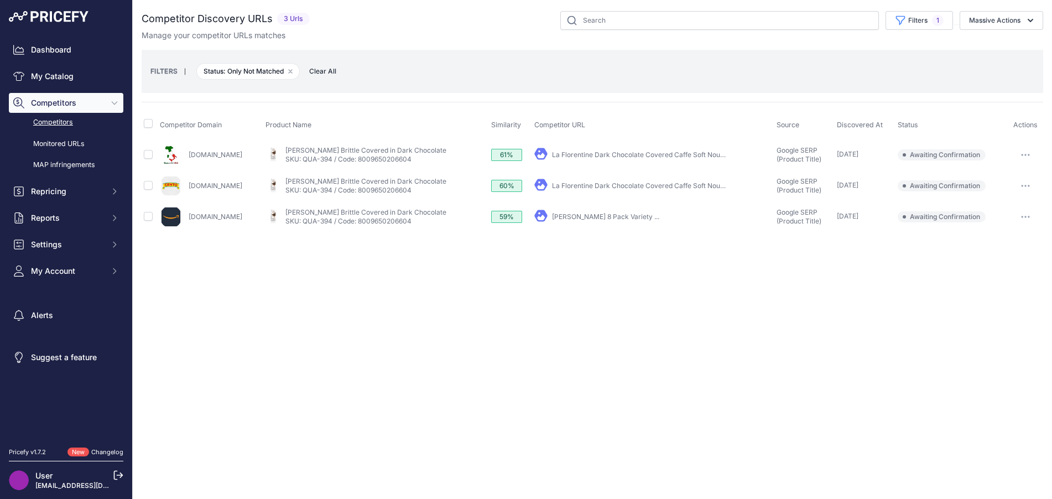
click at [1031, 155] on button "button" at bounding box center [1026, 154] width 22 height 15
click at [1020, 195] on button "Exclude match" at bounding box center [996, 196] width 91 height 18
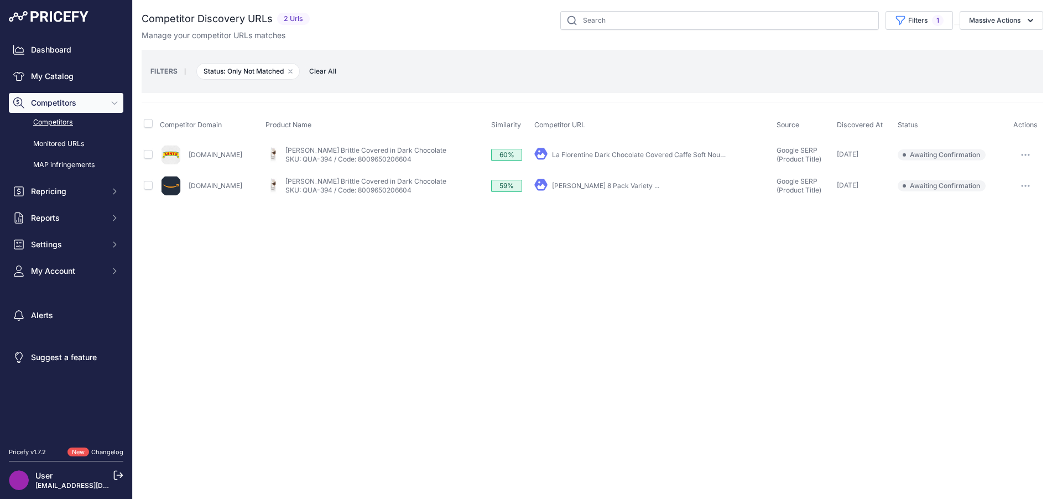
click at [1029, 160] on button "button" at bounding box center [1026, 154] width 22 height 15
click at [1015, 198] on button "Exclude match" at bounding box center [996, 196] width 91 height 18
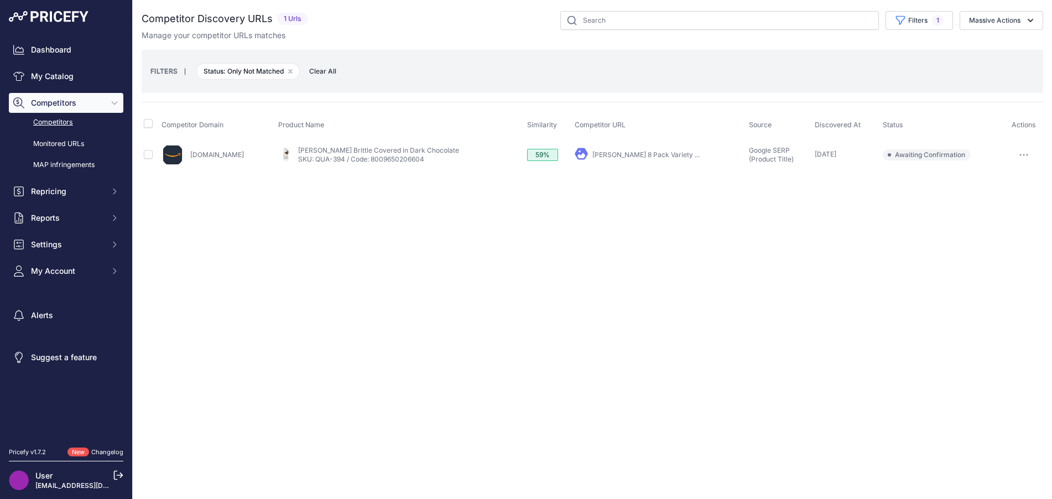
click at [1029, 158] on button "button" at bounding box center [1024, 154] width 22 height 15
click at [1025, 196] on button "Exclude match" at bounding box center [996, 196] width 91 height 18
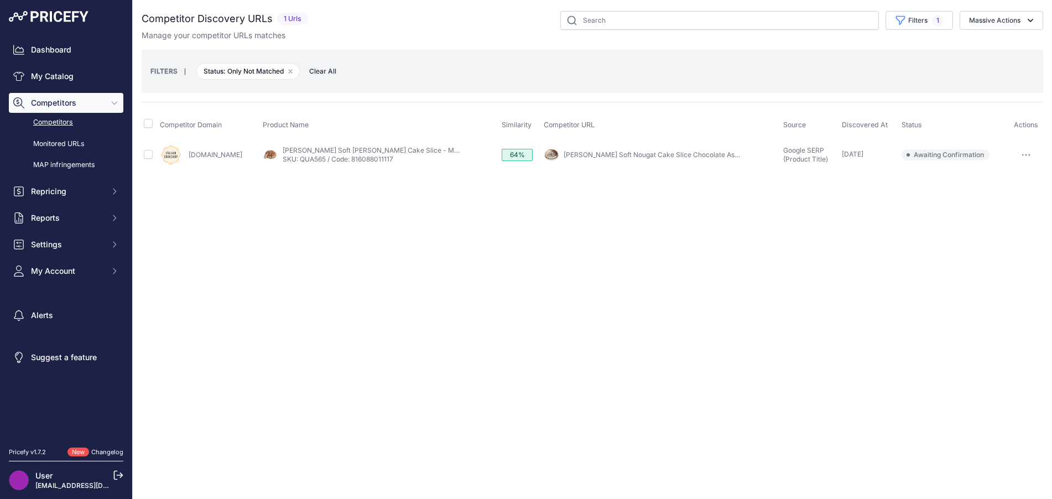
click at [576, 156] on link "[PERSON_NAME] Soft Nougat Cake Slice Chocolate Assortment ..." at bounding box center [667, 154] width 206 height 8
click at [1032, 151] on button "button" at bounding box center [1026, 154] width 22 height 15
click at [651, 302] on div "Close You are not connected to the internet." at bounding box center [593, 249] width 920 height 499
click at [227, 153] on link "[DOMAIN_NAME]" at bounding box center [216, 154] width 54 height 8
click at [147, 159] on td at bounding box center [150, 155] width 16 height 32
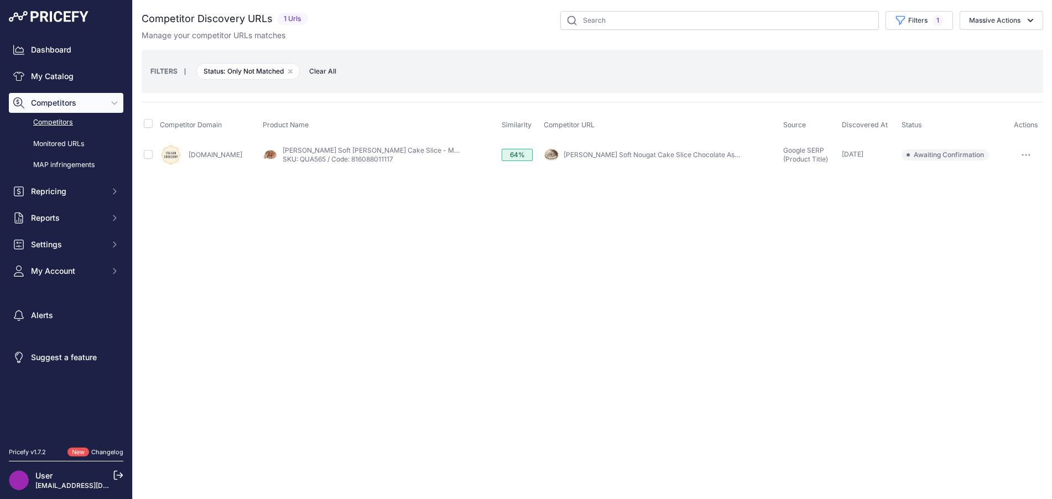
click at [147, 159] on td at bounding box center [150, 155] width 16 height 32
click at [67, 124] on link "Competitors" at bounding box center [66, 122] width 115 height 19
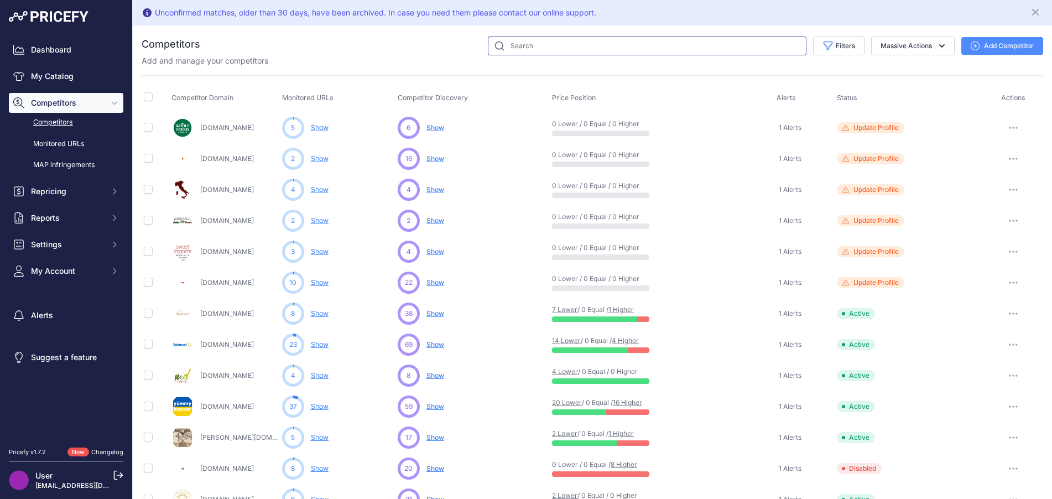
click at [546, 48] on input "text" at bounding box center [647, 46] width 319 height 19
type input "cookshop"
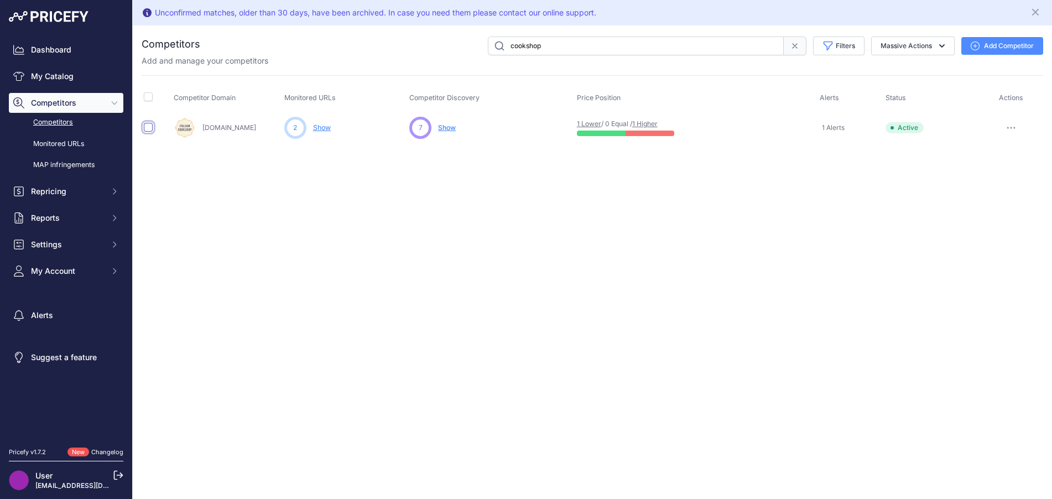
click at [150, 128] on input "checkbox" at bounding box center [148, 127] width 9 height 9
checkbox input "true"
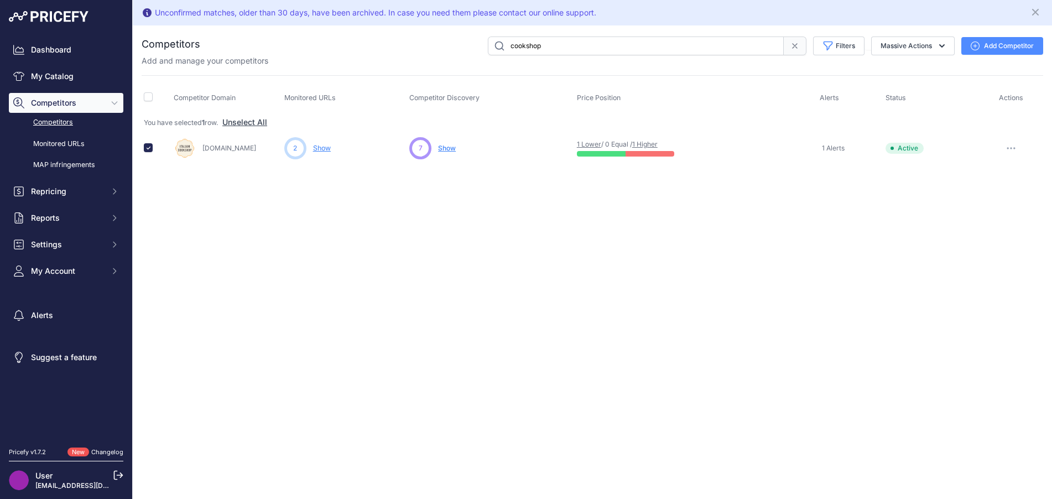
click at [1013, 148] on icon "button" at bounding box center [1011, 148] width 9 height 2
click at [983, 206] on button "Delete" at bounding box center [995, 207] width 92 height 18
click at [1009, 150] on button "button" at bounding box center [1011, 148] width 22 height 15
click at [975, 200] on button "Delete" at bounding box center [995, 207] width 92 height 18
click at [953, 200] on div "Unconfirmed matches, older than 30 days, have been archived. In case you need t…" at bounding box center [593, 249] width 920 height 499
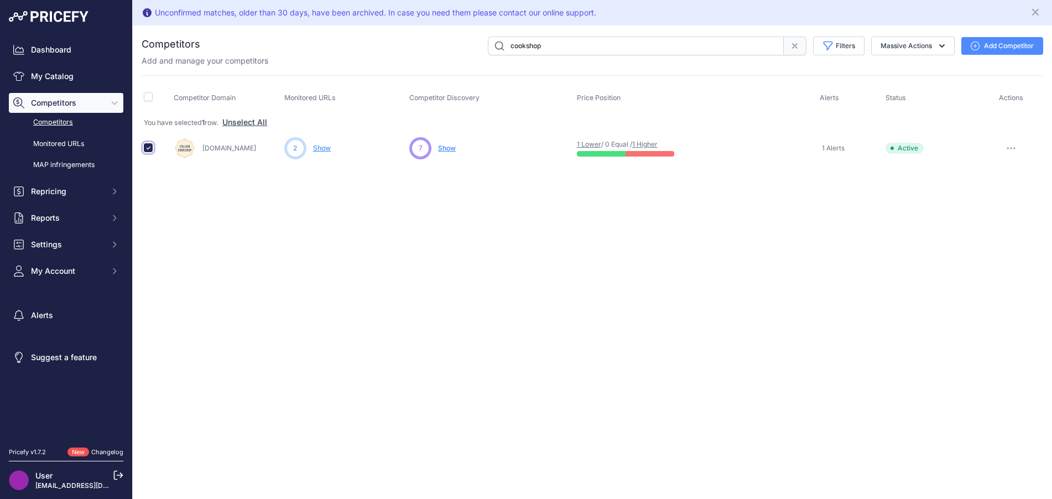
click at [151, 147] on input "checkbox" at bounding box center [148, 147] width 9 height 9
checkbox input "false"
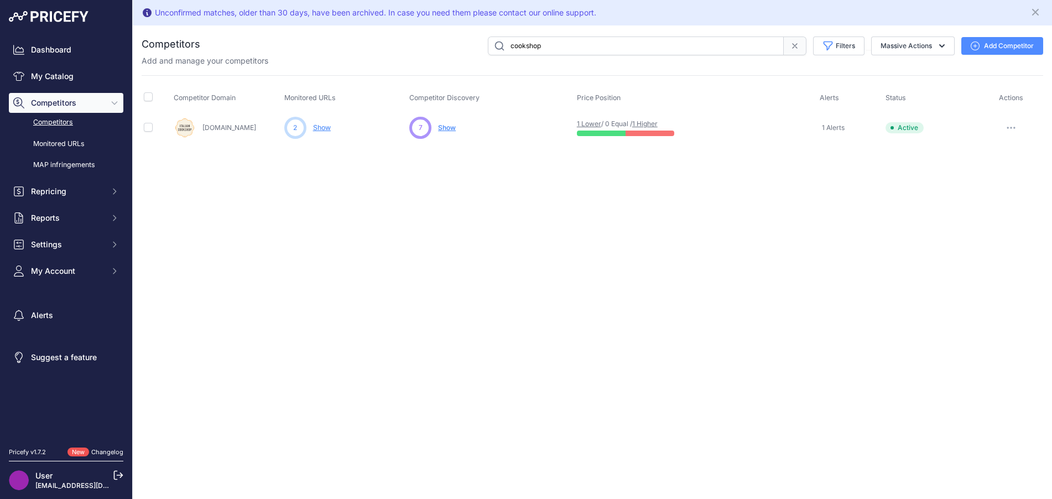
click at [1016, 128] on button "button" at bounding box center [1011, 127] width 22 height 15
click at [992, 181] on button "Delete" at bounding box center [995, 187] width 92 height 18
click at [153, 127] on td at bounding box center [157, 128] width 30 height 32
click at [150, 127] on input "checkbox" at bounding box center [148, 127] width 9 height 9
checkbox input "true"
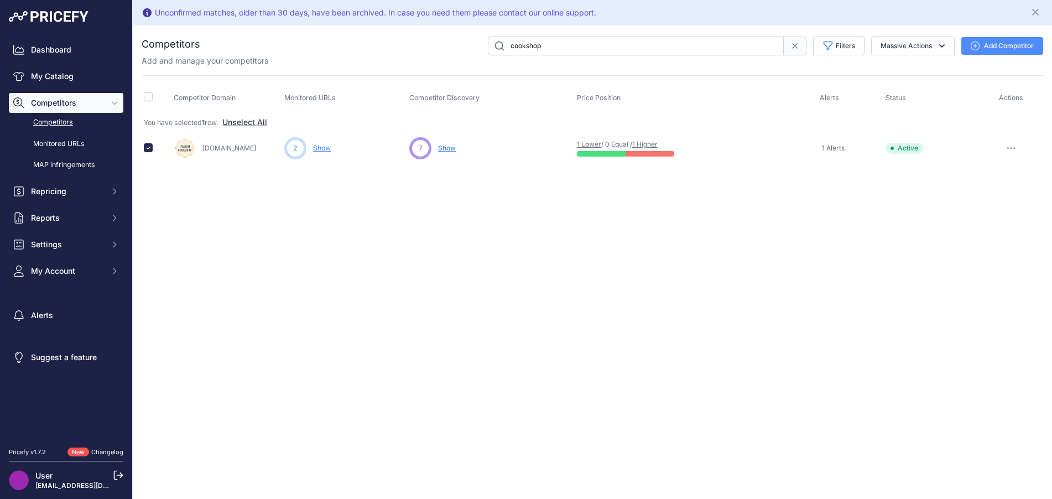
click at [908, 51] on button "Massive Actions" at bounding box center [913, 46] width 84 height 19
click at [849, 203] on div "Unconfirmed matches, older than 30 days, have been archived. In case you need t…" at bounding box center [593, 249] width 920 height 499
click at [913, 38] on button "Massive Actions" at bounding box center [913, 46] width 84 height 19
click at [918, 69] on span "Archive all pending approval" at bounding box center [894, 71] width 104 height 9
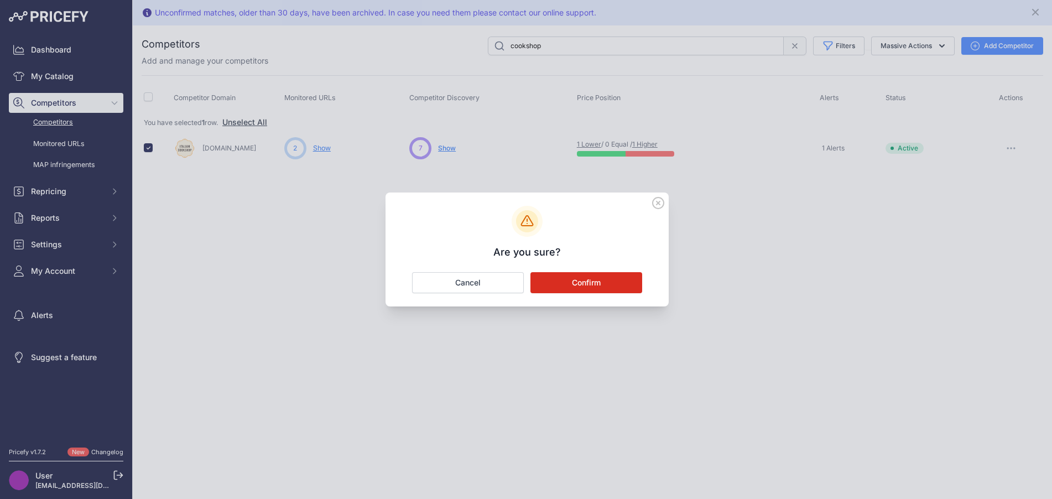
click at [607, 283] on button "Confirm" at bounding box center [587, 282] width 112 height 21
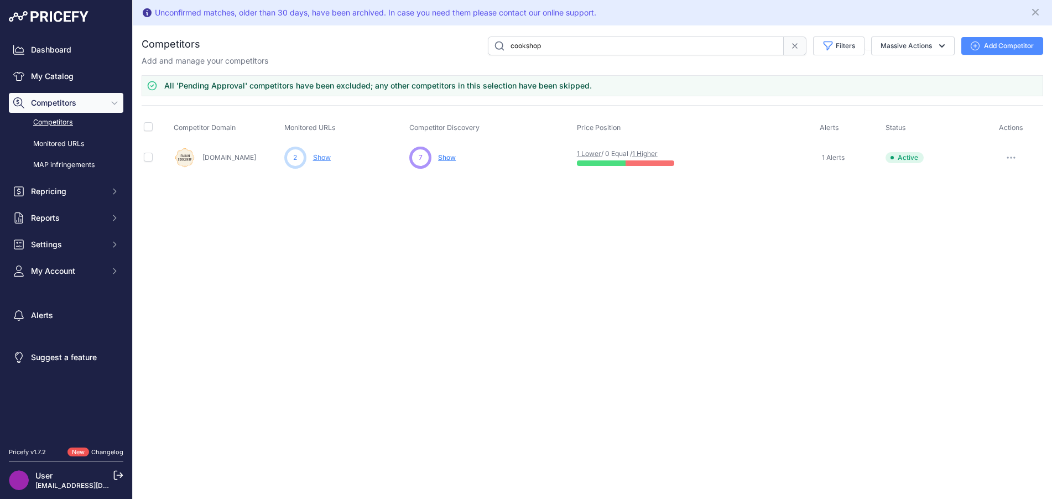
click at [595, 278] on div "Unconfirmed matches, older than 30 days, have been archived. In case you need t…" at bounding box center [593, 249] width 920 height 499
click at [242, 202] on div "Unconfirmed matches, older than 30 days, have been archived. In case you need t…" at bounding box center [593, 249] width 920 height 499
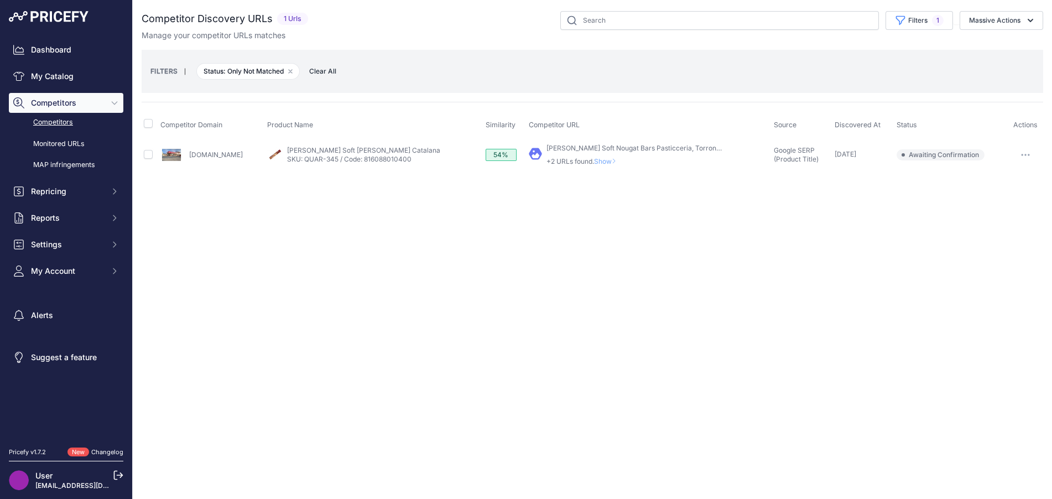
click at [621, 160] on span "Show" at bounding box center [607, 161] width 27 height 8
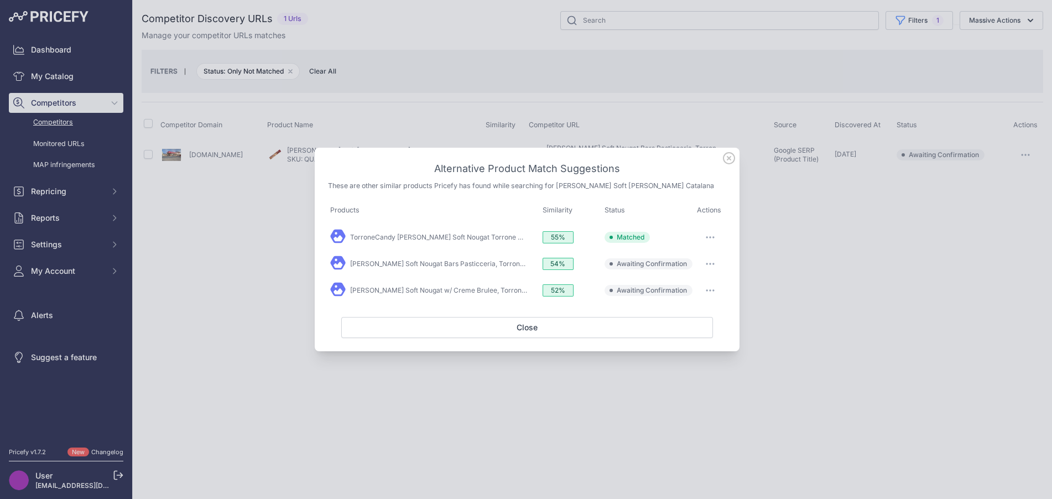
click at [711, 266] on button "button" at bounding box center [710, 263] width 22 height 15
click at [705, 303] on button "Exclude match" at bounding box center [688, 309] width 71 height 18
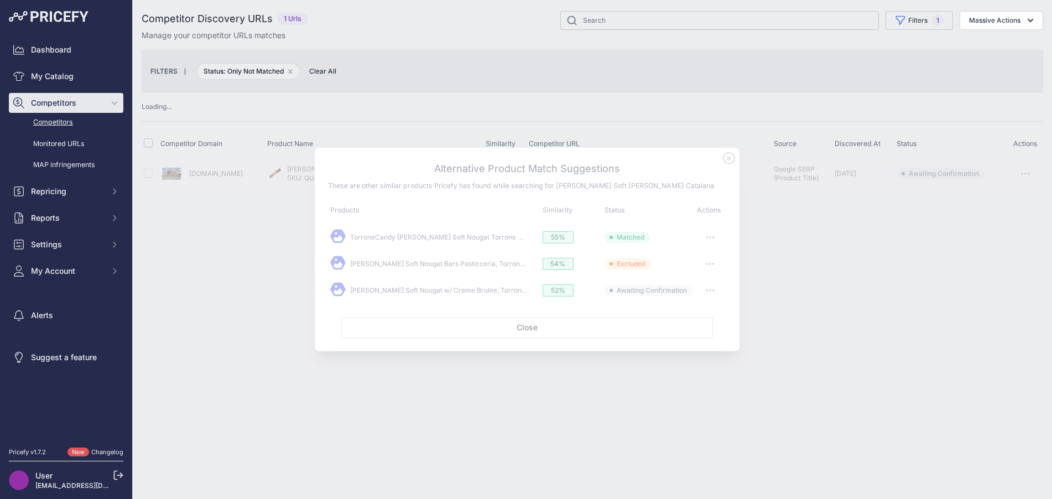
click at [714, 291] on div "Close You are not connected to the internet." at bounding box center [593, 249] width 920 height 499
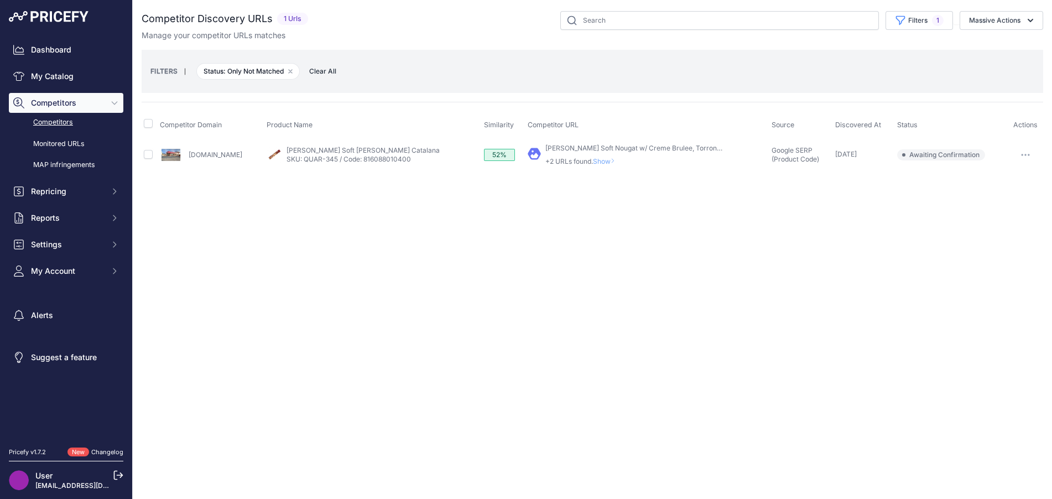
click at [615, 158] on span "Show" at bounding box center [606, 161] width 27 height 8
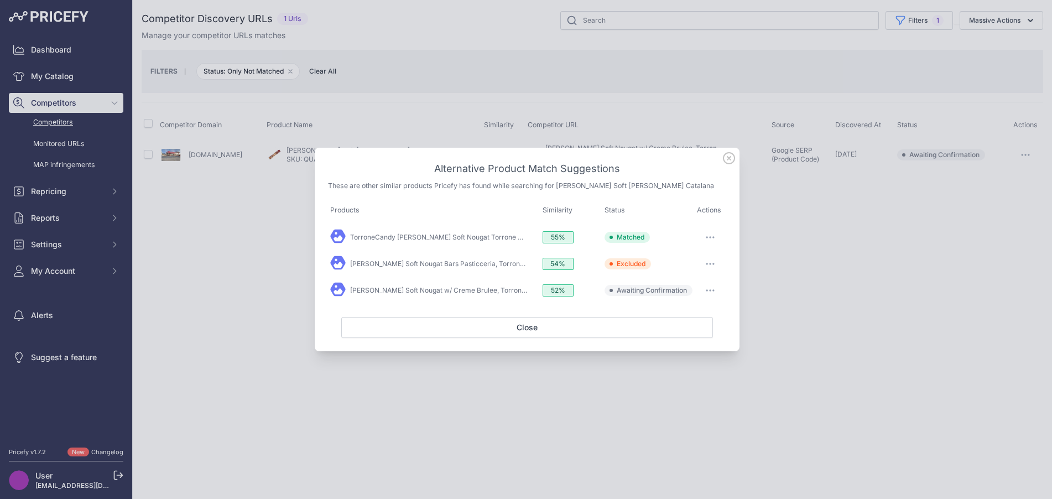
click at [710, 290] on icon "button" at bounding box center [710, 290] width 1 height 1
click at [688, 334] on span "Exclude match" at bounding box center [685, 335] width 46 height 8
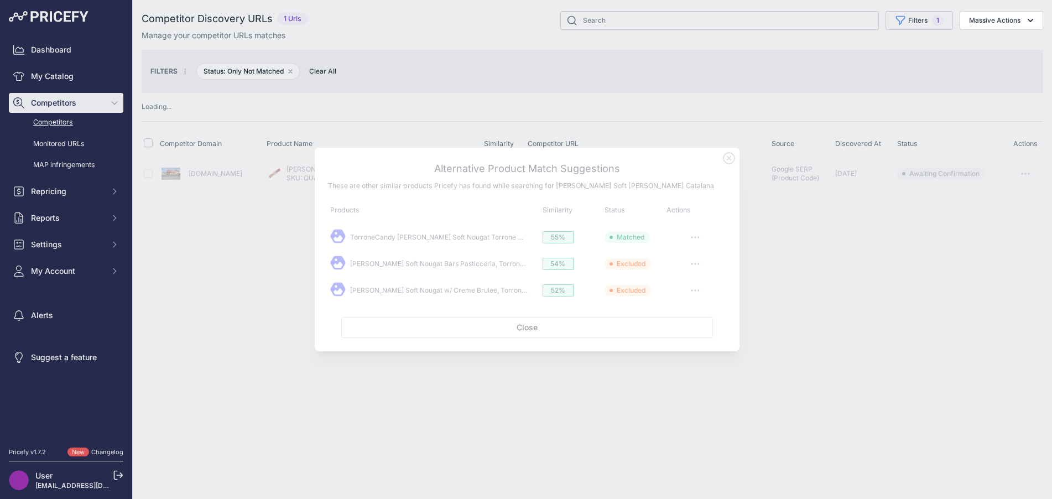
click at [780, 328] on div at bounding box center [526, 249] width 1052 height 499
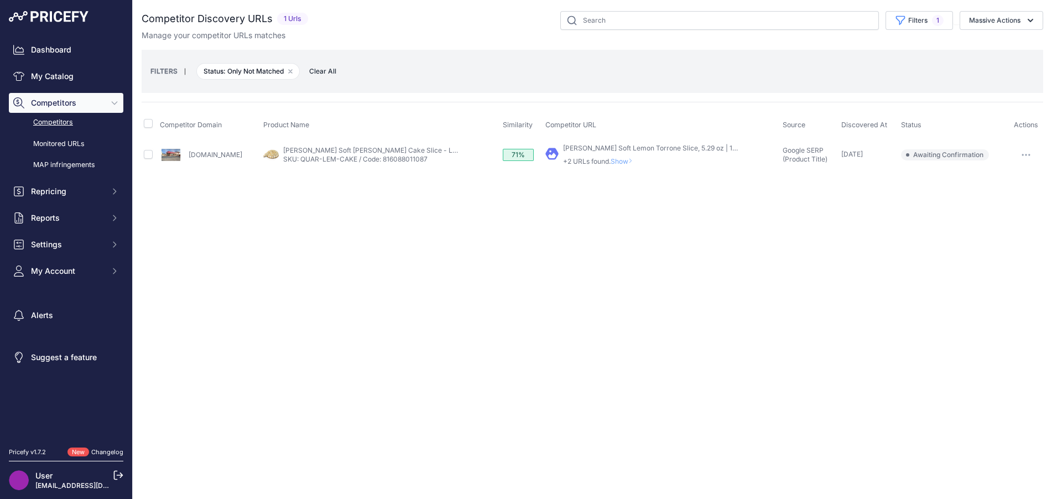
click at [635, 159] on span "Show" at bounding box center [624, 161] width 27 height 8
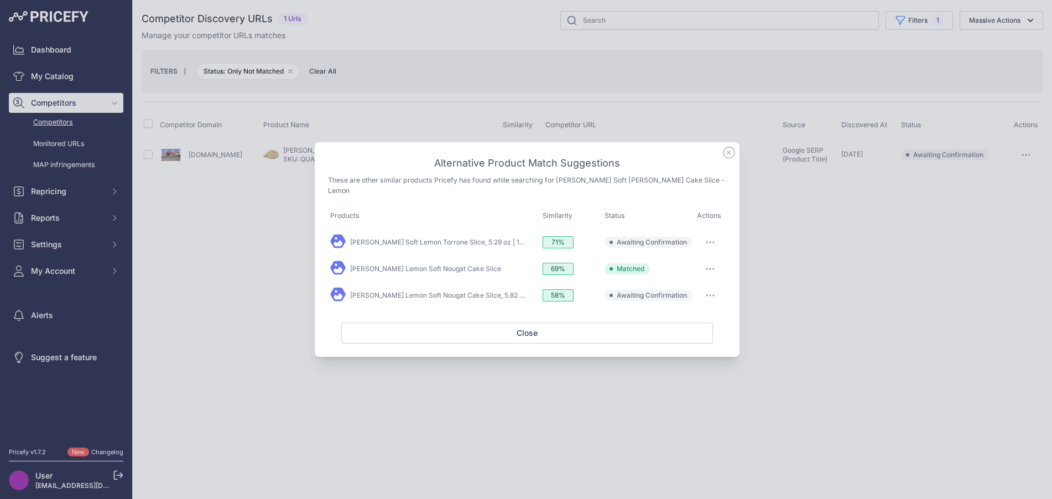
click at [710, 239] on button "button" at bounding box center [710, 242] width 22 height 15
click at [710, 279] on button "Exclude match" at bounding box center [688, 288] width 71 height 18
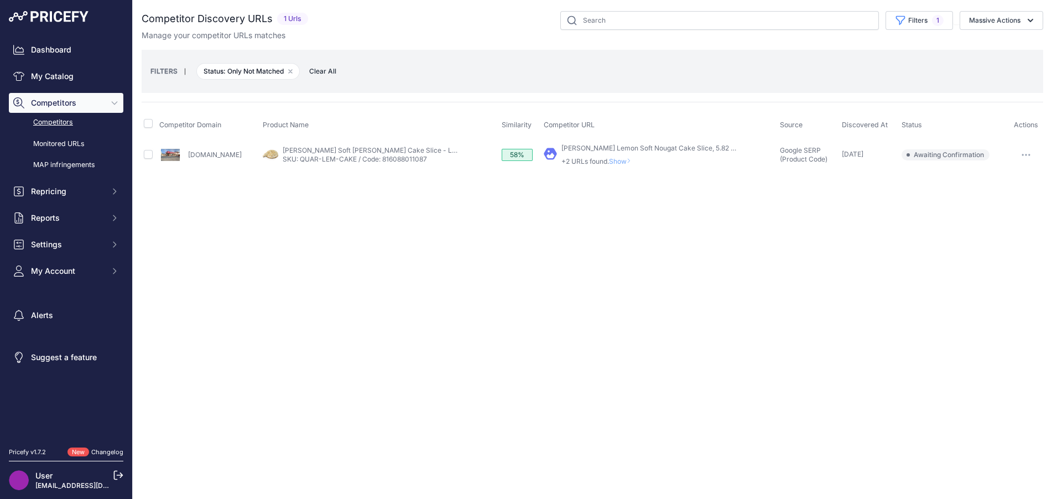
click at [622, 162] on span "Show" at bounding box center [622, 161] width 27 height 8
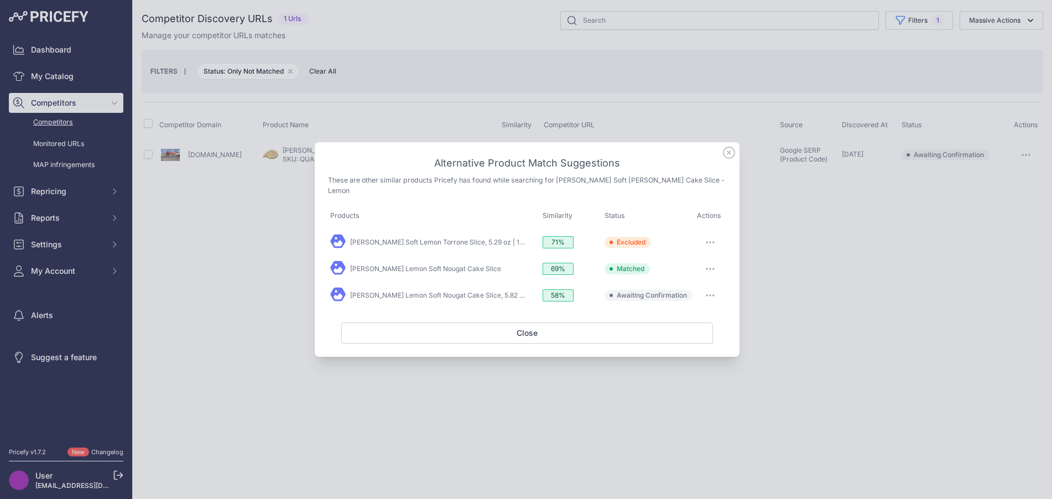
click at [704, 293] on button "button" at bounding box center [710, 295] width 22 height 15
click at [686, 336] on span "Exclude match" at bounding box center [685, 340] width 46 height 8
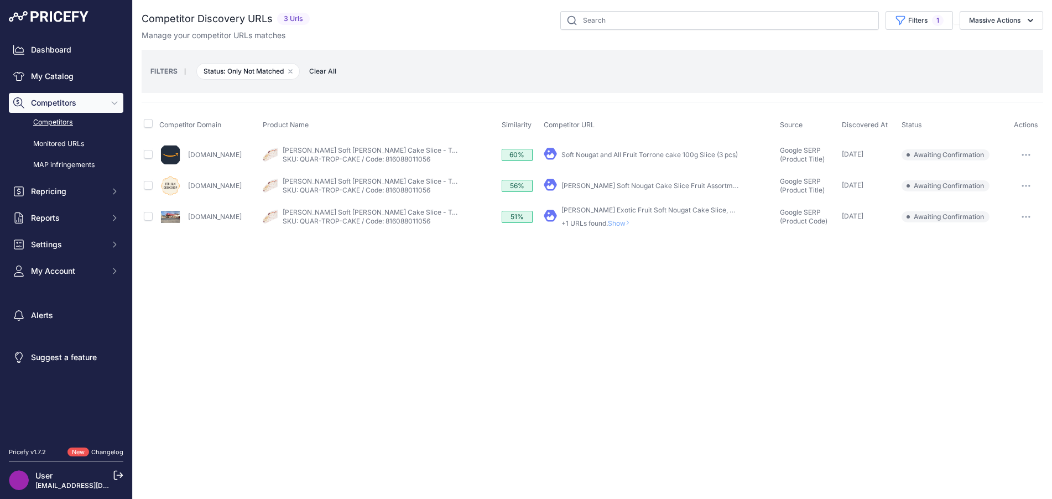
click at [625, 225] on span "Show" at bounding box center [621, 223] width 27 height 8
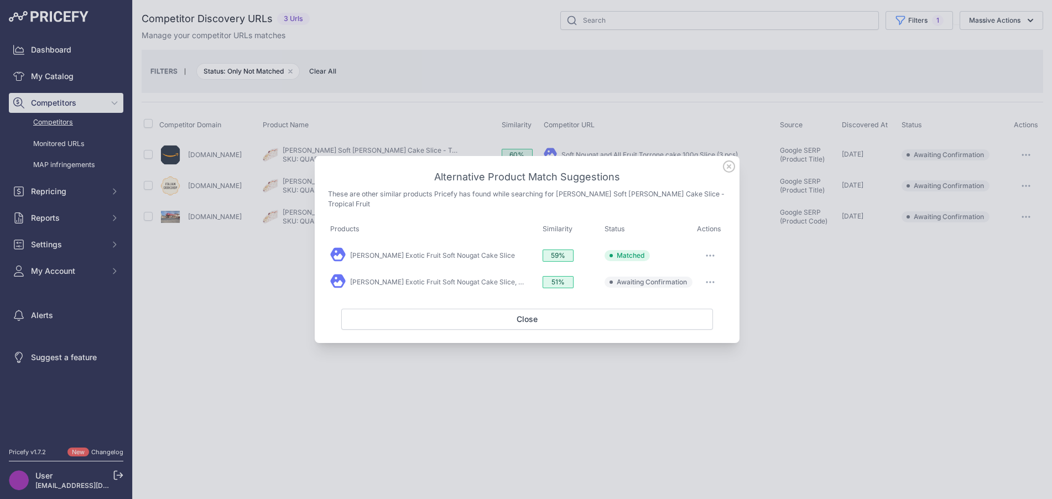
click at [707, 274] on button "button" at bounding box center [710, 281] width 22 height 15
click at [697, 319] on button "Exclude match" at bounding box center [688, 328] width 71 height 18
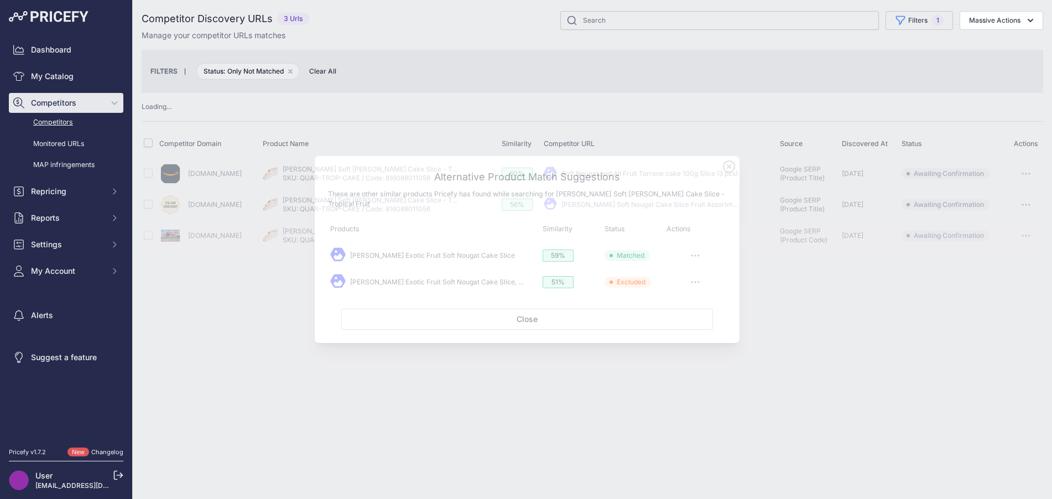
click at [781, 314] on div at bounding box center [526, 249] width 1052 height 499
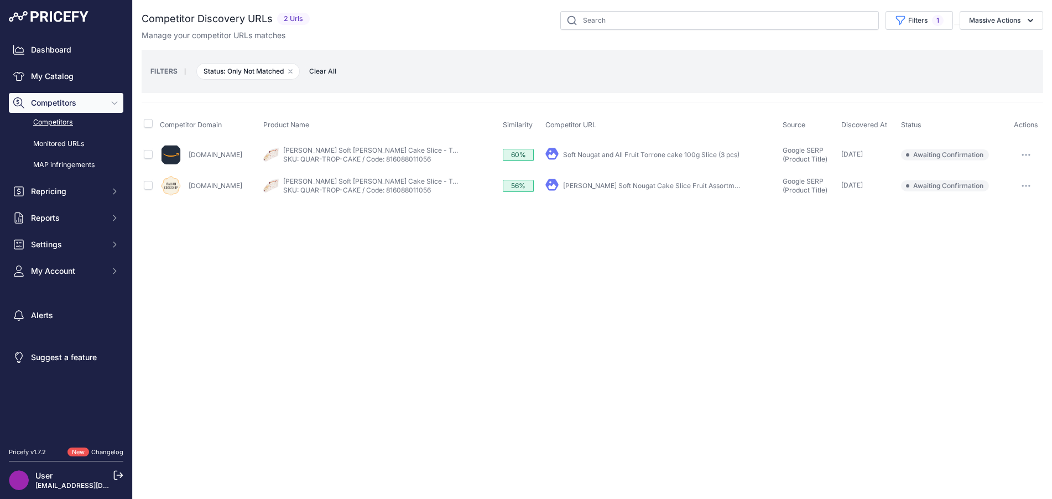
click at [1026, 185] on icon "button" at bounding box center [1026, 185] width 1 height 1
click at [1008, 230] on button "Exclude match" at bounding box center [996, 227] width 91 height 18
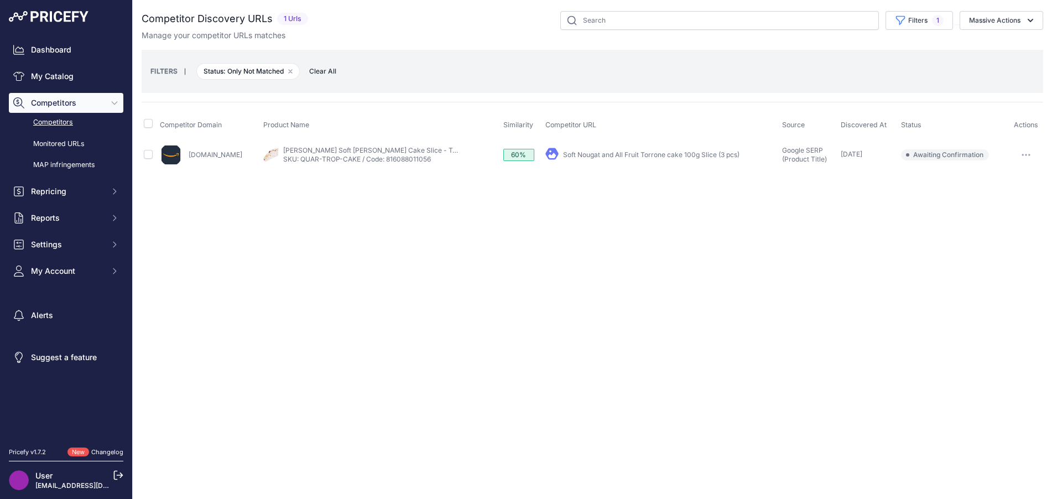
click at [1020, 154] on button "button" at bounding box center [1026, 154] width 22 height 15
click at [1006, 194] on button "Exclude match" at bounding box center [996, 196] width 91 height 18
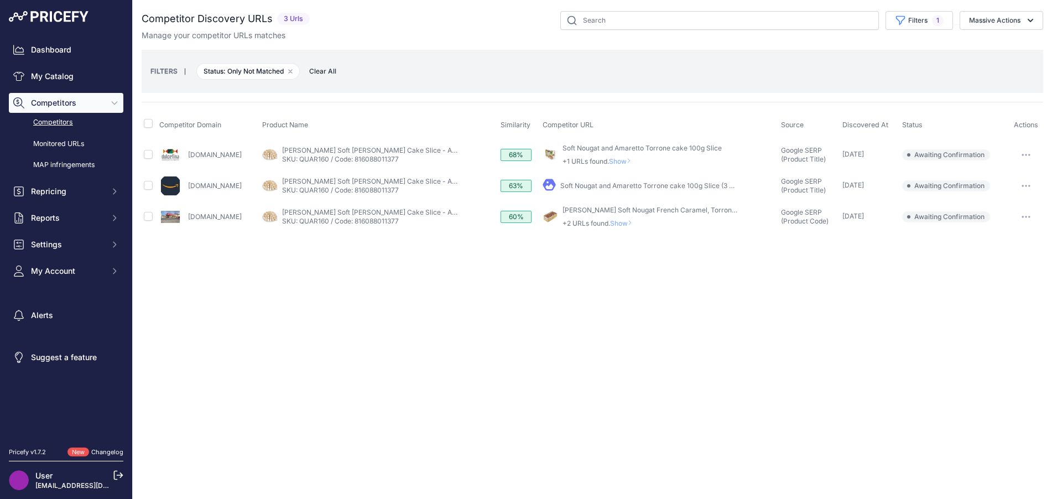
click at [619, 159] on span "Show" at bounding box center [622, 161] width 27 height 8
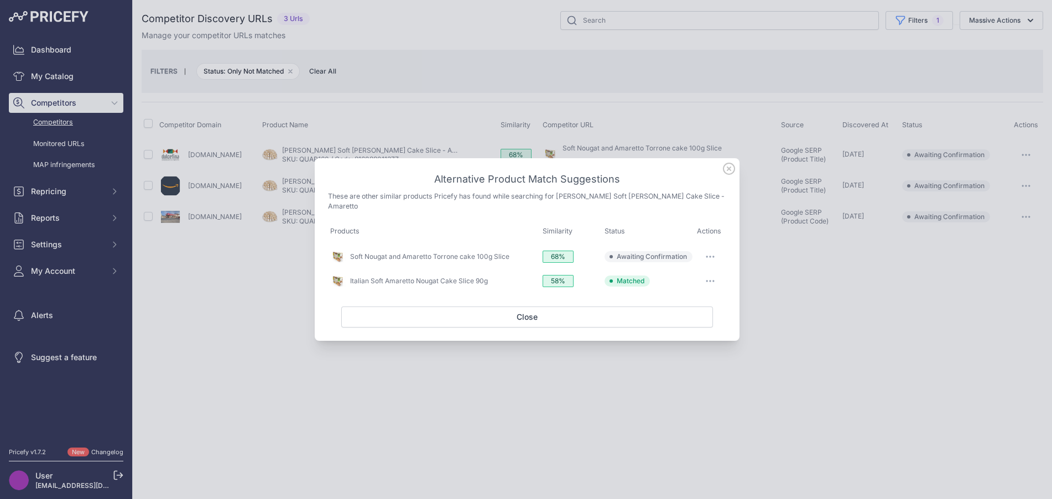
click at [729, 175] on icon at bounding box center [729, 169] width 12 height 12
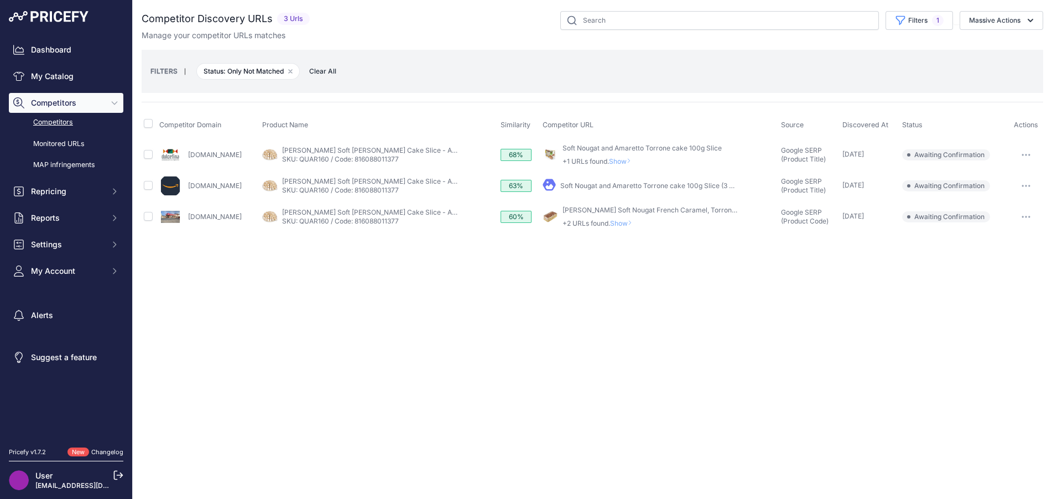
click at [1026, 153] on button "button" at bounding box center [1026, 154] width 22 height 15
click at [1001, 196] on button "Exclude match" at bounding box center [996, 196] width 91 height 18
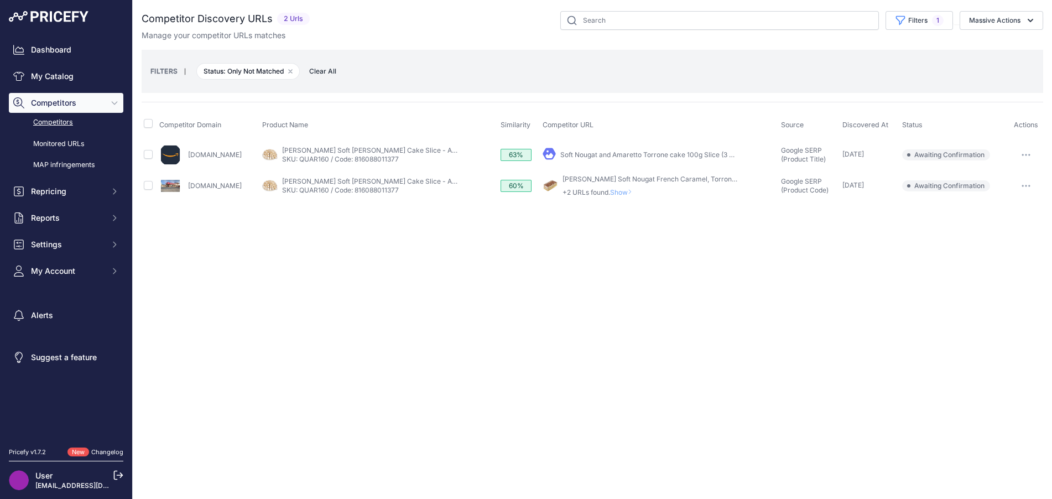
click at [1024, 157] on button "button" at bounding box center [1026, 154] width 22 height 15
click at [1019, 198] on button "Exclude match" at bounding box center [996, 196] width 91 height 18
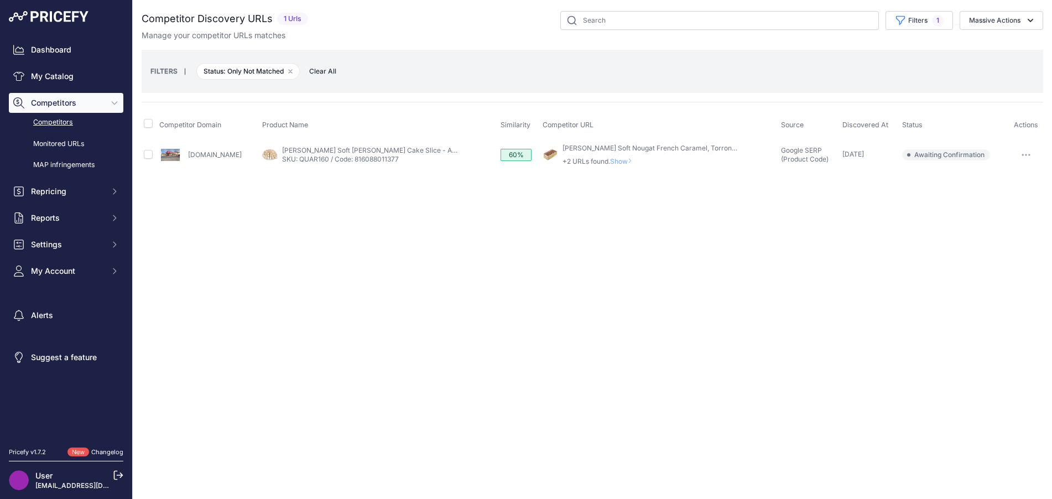
click at [617, 159] on span "Show" at bounding box center [623, 161] width 27 height 8
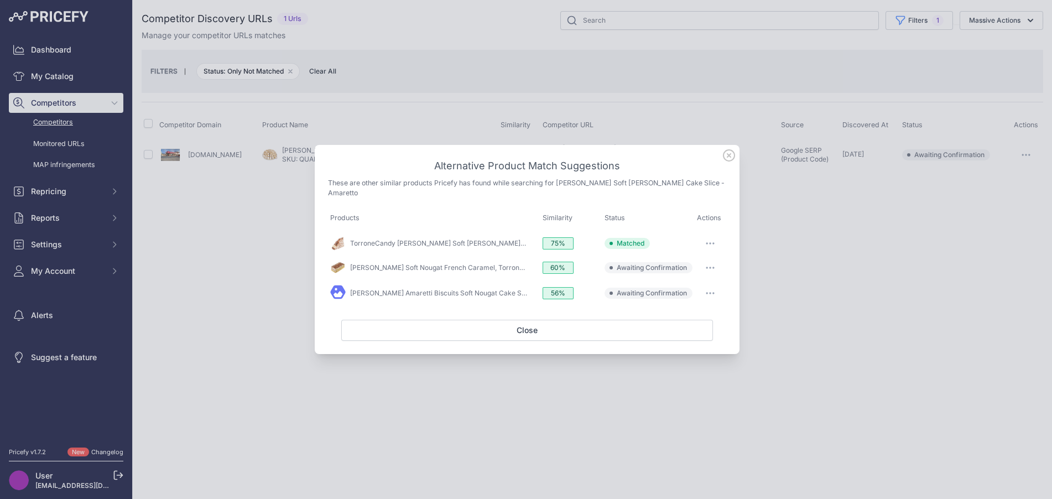
click at [705, 260] on button "button" at bounding box center [710, 267] width 22 height 15
click at [700, 309] on span "Exclude match" at bounding box center [685, 313] width 46 height 8
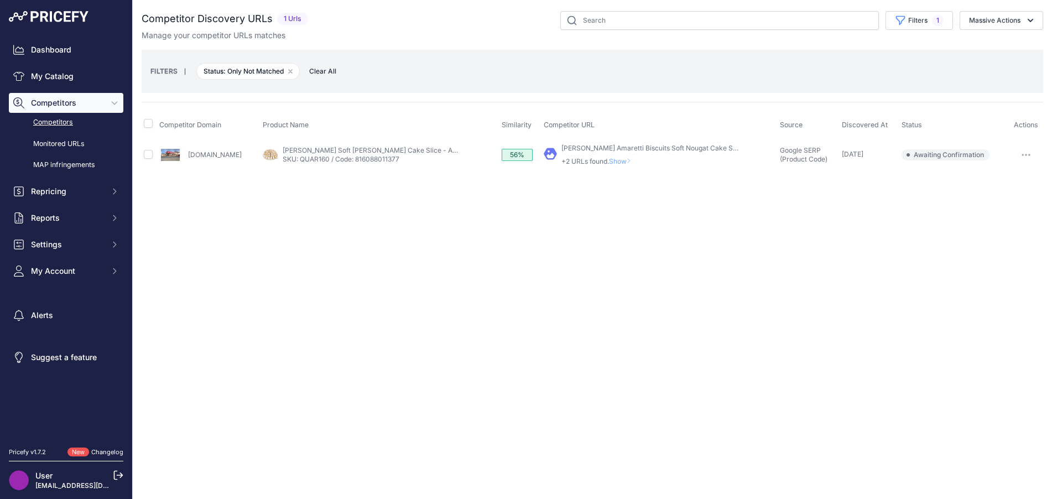
click at [617, 162] on span "Show" at bounding box center [622, 161] width 27 height 8
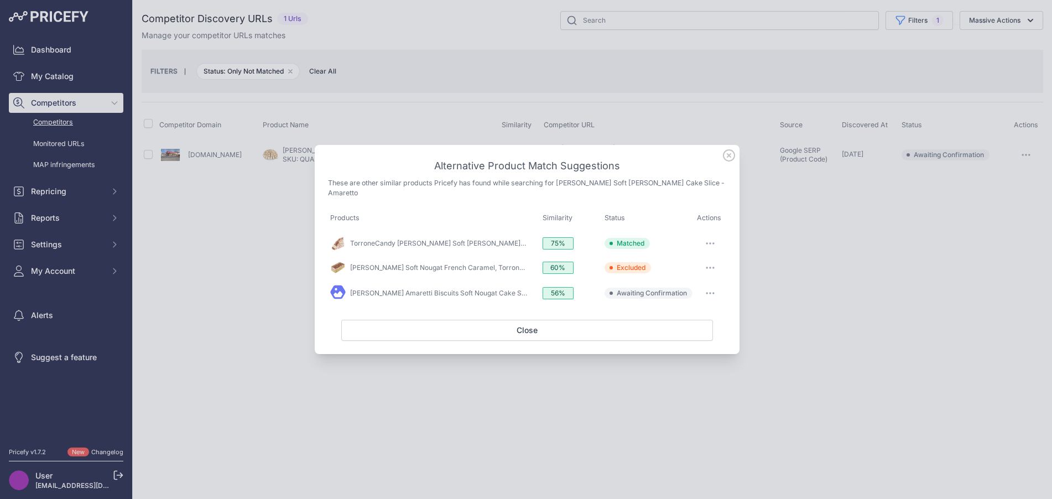
click at [716, 287] on button "button" at bounding box center [710, 292] width 22 height 15
click at [682, 334] on span "Exclude match" at bounding box center [685, 338] width 46 height 8
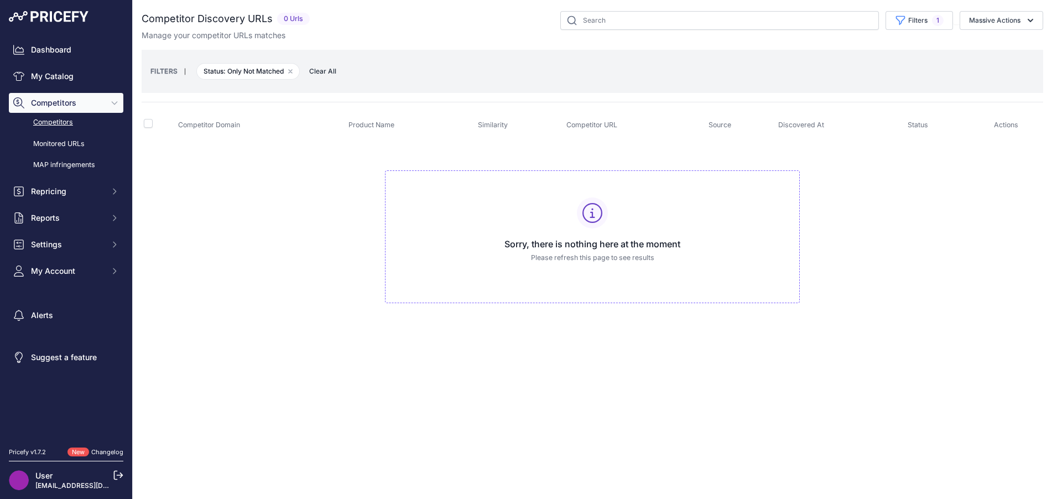
click at [682, 330] on div "You are not connected to the internet. Competitor Discovery URLs" at bounding box center [593, 168] width 902 height 336
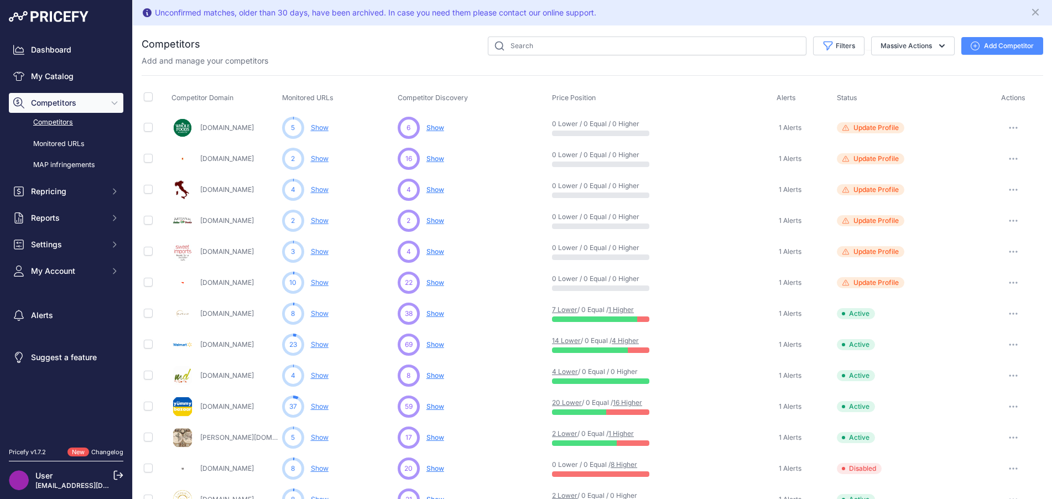
click at [74, 54] on link "Dashboard" at bounding box center [66, 50] width 115 height 20
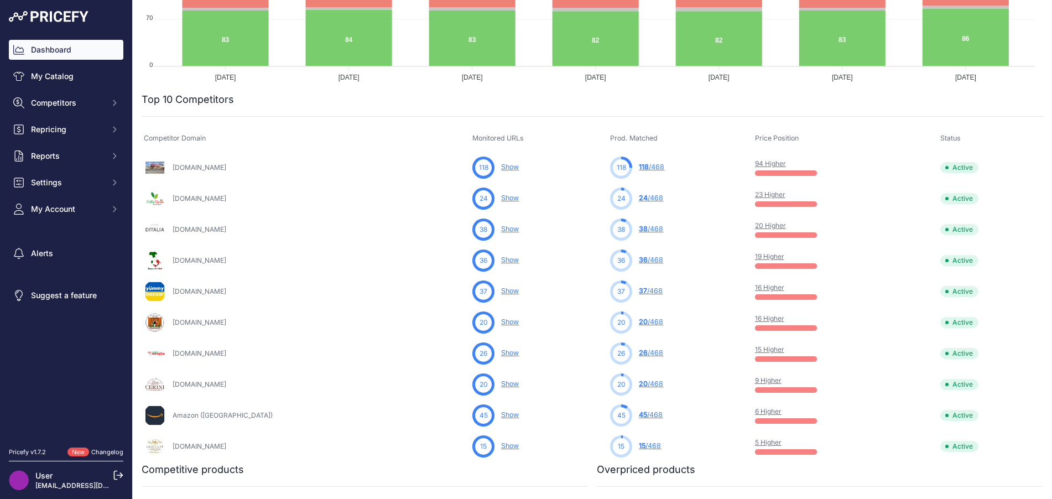
scroll to position [277, 0]
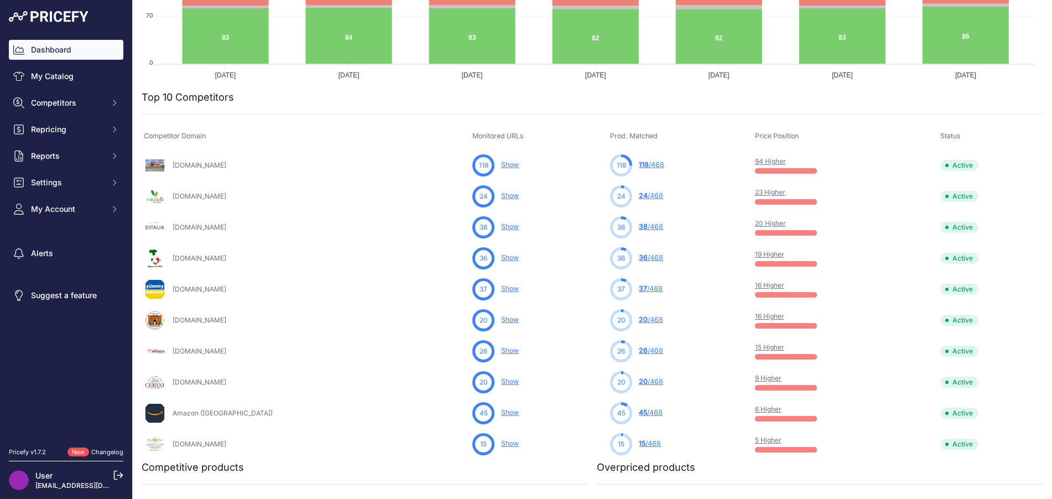
click at [639, 164] on span "118" at bounding box center [644, 164] width 10 height 8
click at [639, 165] on link "118 /468" at bounding box center [651, 164] width 25 height 8
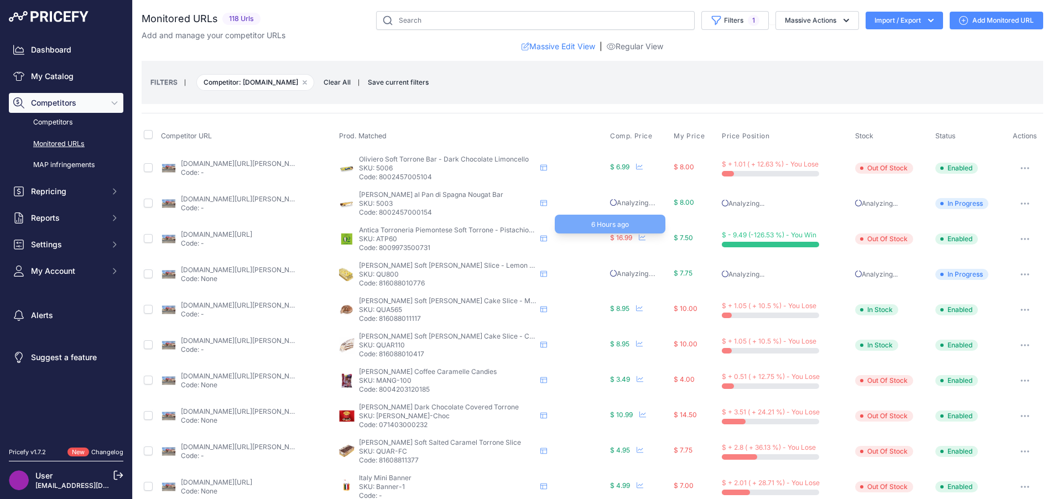
click at [620, 235] on span "$ 16.99" at bounding box center [621, 237] width 22 height 8
click at [541, 238] on icon at bounding box center [544, 238] width 7 height 7
click at [252, 233] on link "[DOMAIN_NAME][URL]" at bounding box center [216, 234] width 71 height 8
click at [1021, 238] on icon "button" at bounding box center [1025, 239] width 9 height 2
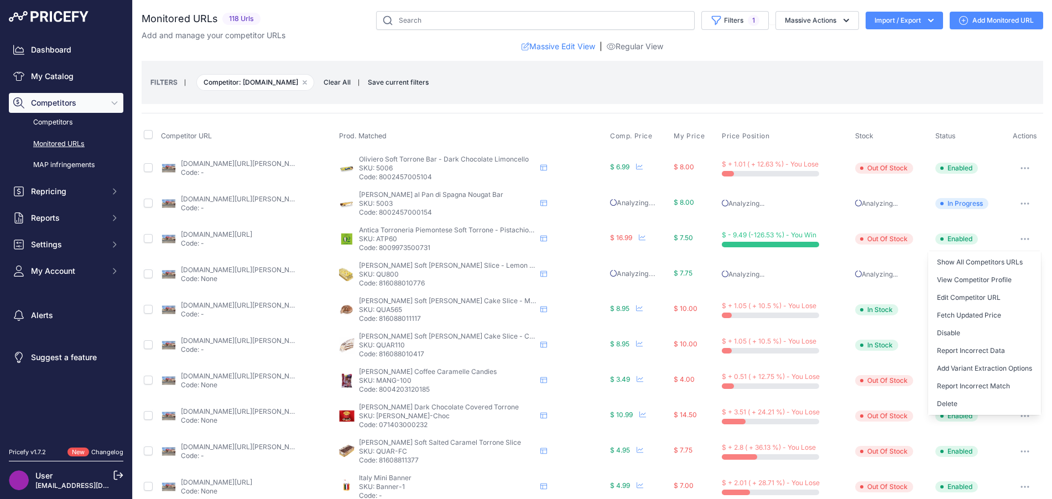
click at [967, 382] on button "Report Incorrect Match" at bounding box center [984, 386] width 113 height 18
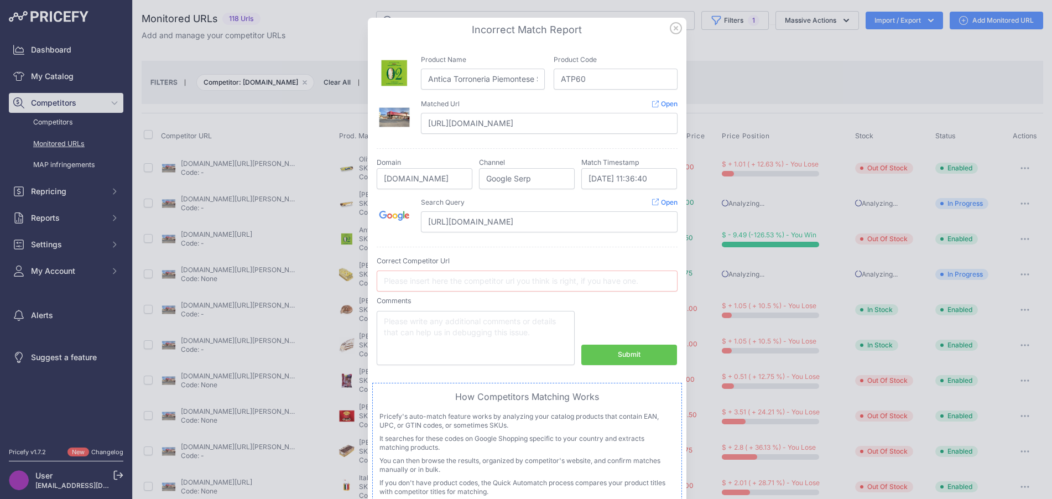
click at [663, 357] on button "Submit" at bounding box center [630, 355] width 96 height 20
click at [671, 27] on icon at bounding box center [676, 28] width 11 height 11
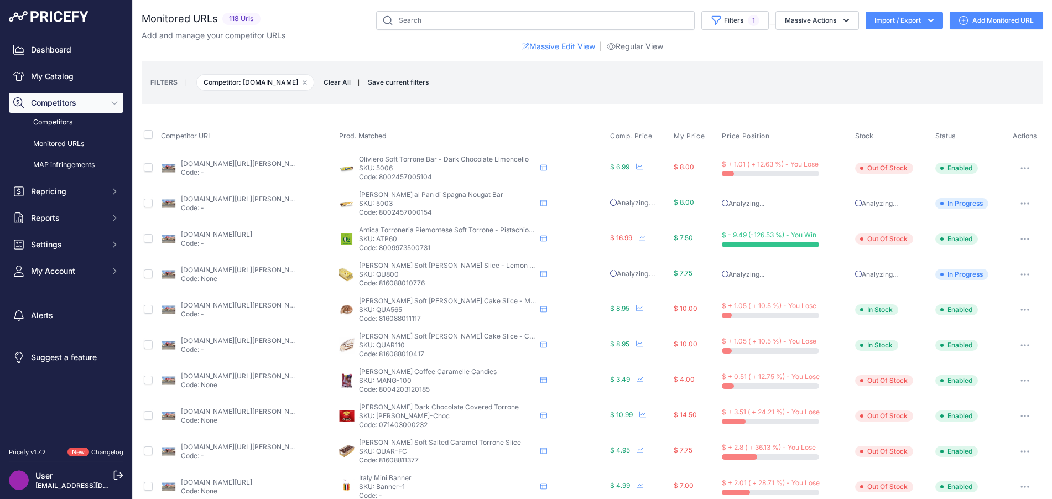
click at [1014, 236] on button "button" at bounding box center [1025, 238] width 22 height 15
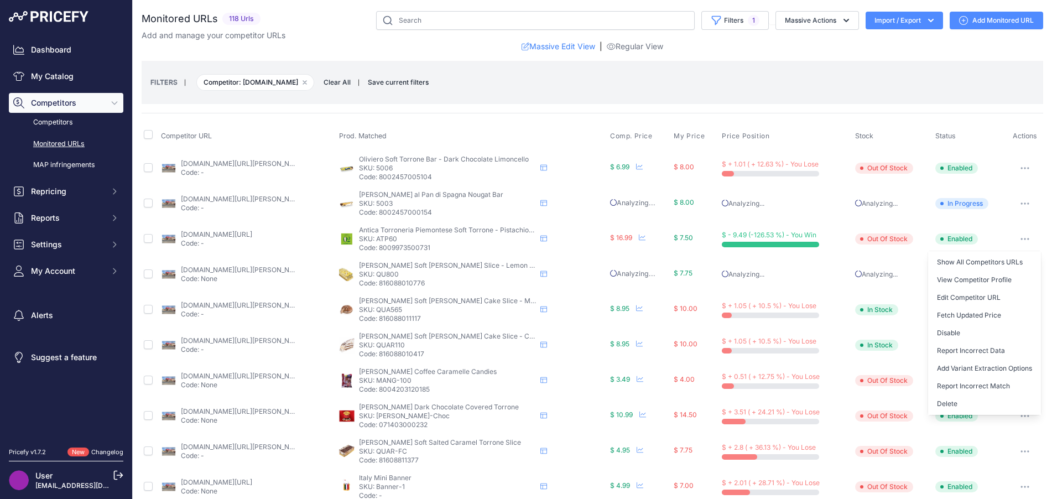
click at [947, 405] on button "Delete" at bounding box center [984, 404] width 113 height 18
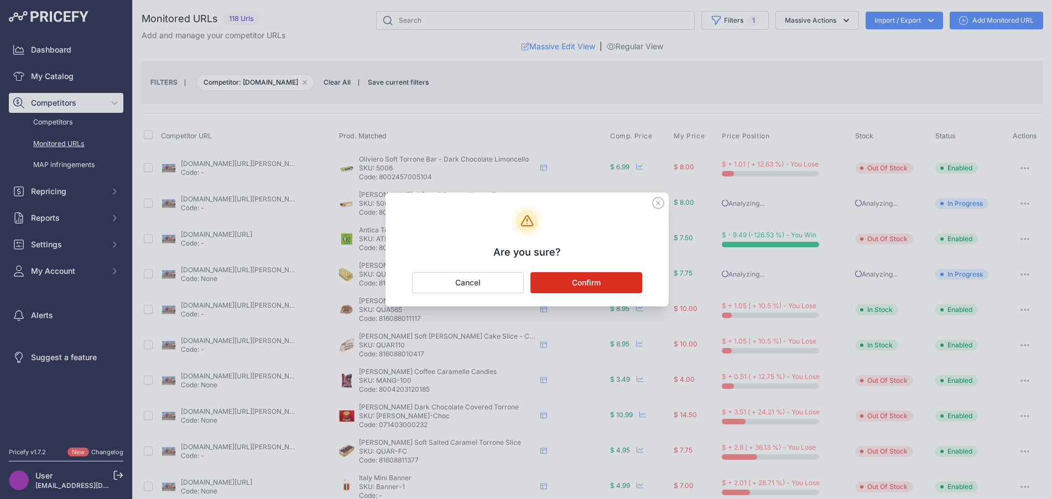
click at [624, 289] on button "Confirm" at bounding box center [587, 282] width 112 height 21
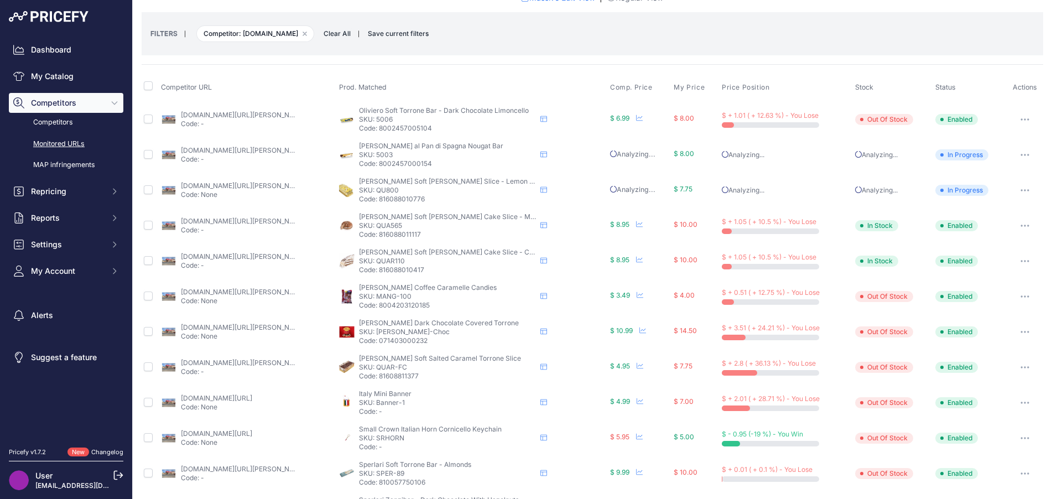
scroll to position [55, 0]
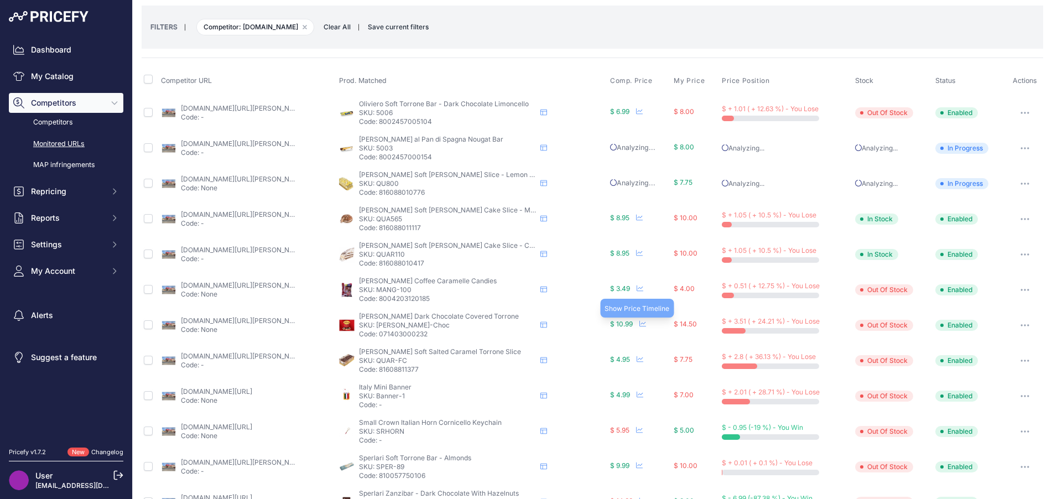
click at [640, 325] on icon at bounding box center [643, 323] width 7 height 7
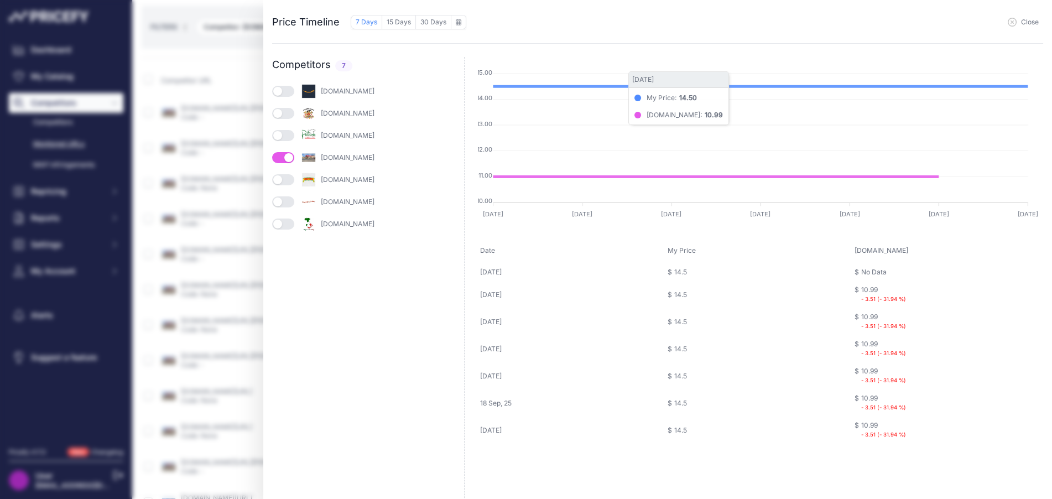
click at [434, 19] on button "30 Days" at bounding box center [433, 22] width 35 height 14
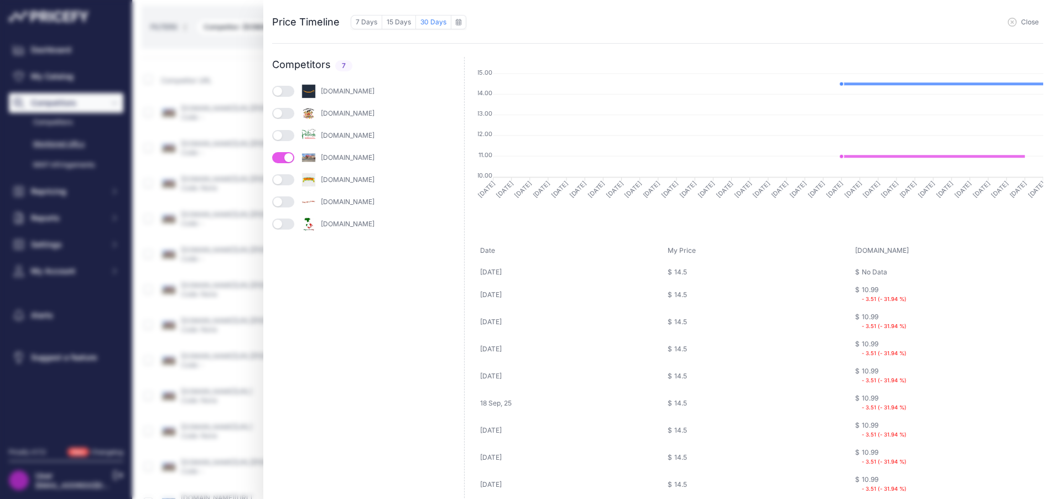
click at [292, 134] on button "button" at bounding box center [283, 135] width 22 height 11
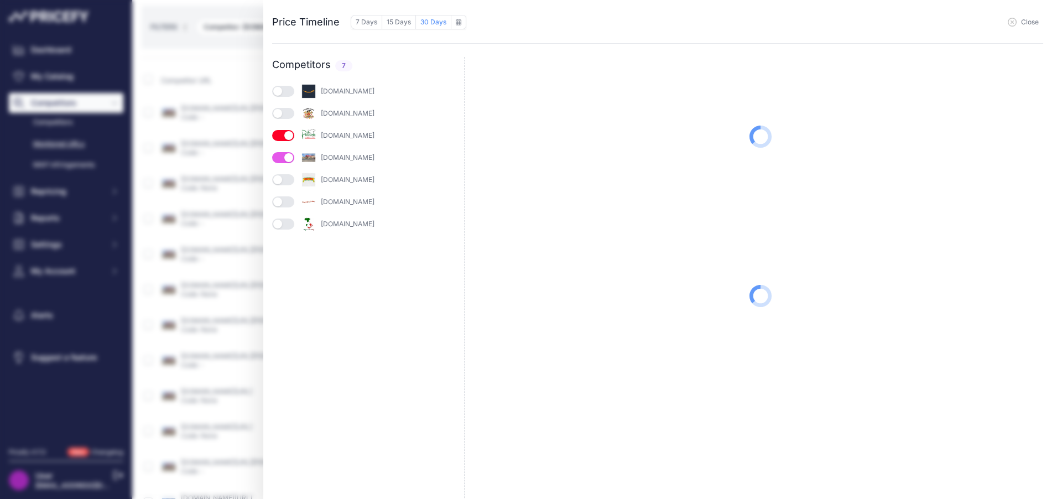
click at [291, 113] on button "button" at bounding box center [283, 113] width 22 height 11
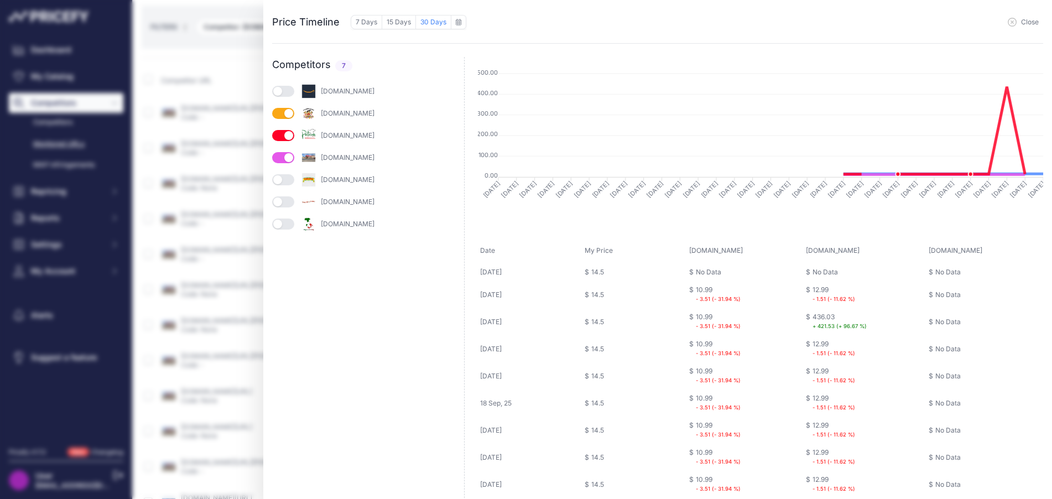
click at [290, 179] on button "button" at bounding box center [283, 179] width 22 height 11
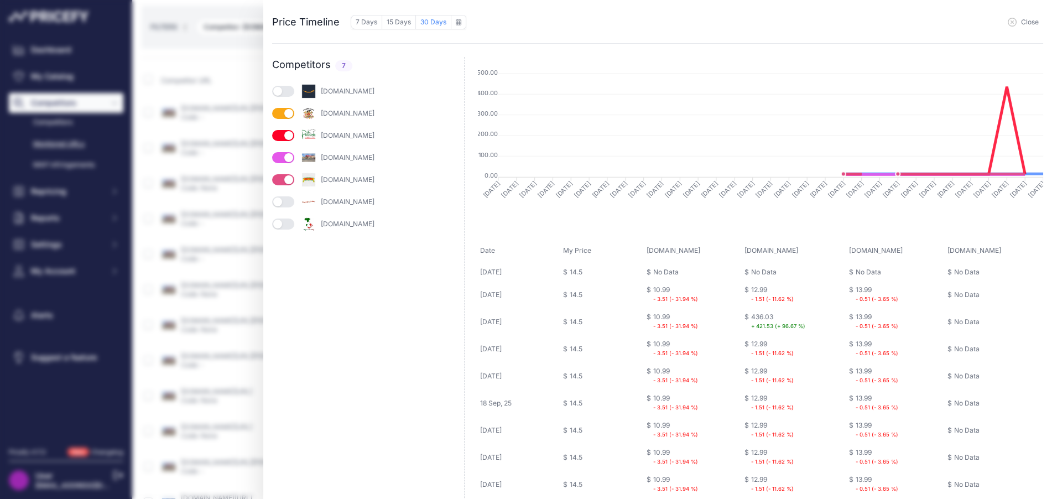
click at [289, 201] on button "button" at bounding box center [283, 201] width 22 height 11
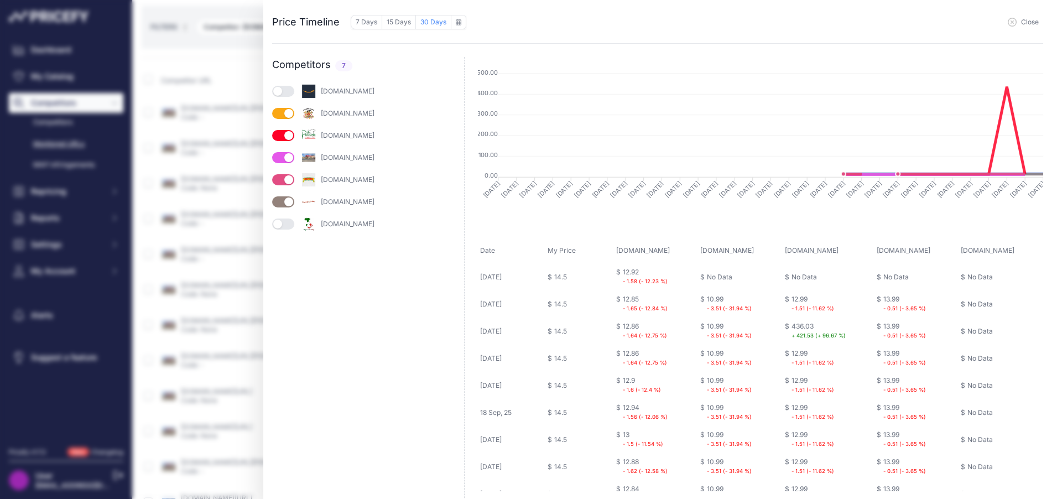
click at [289, 224] on button "button" at bounding box center [283, 224] width 22 height 11
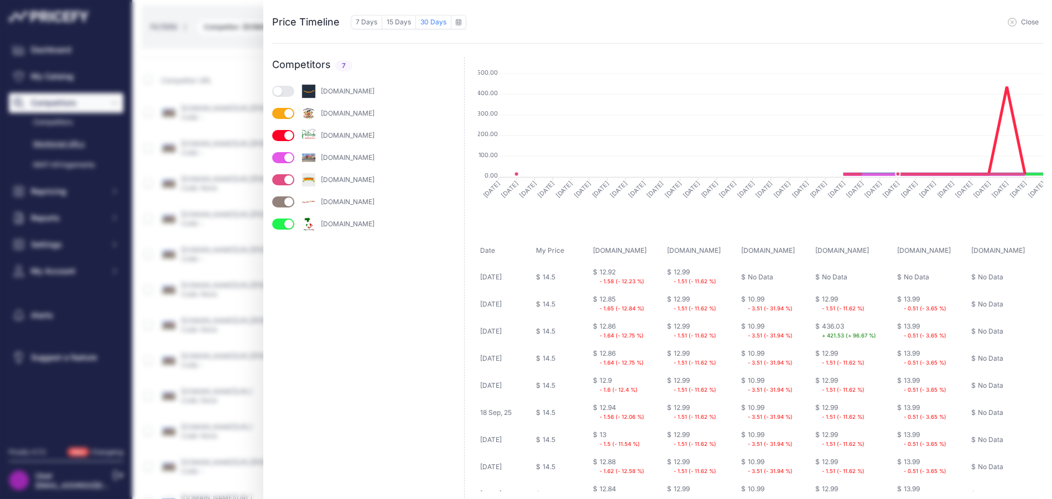
click at [397, 25] on button "15 Days" at bounding box center [399, 22] width 34 height 14
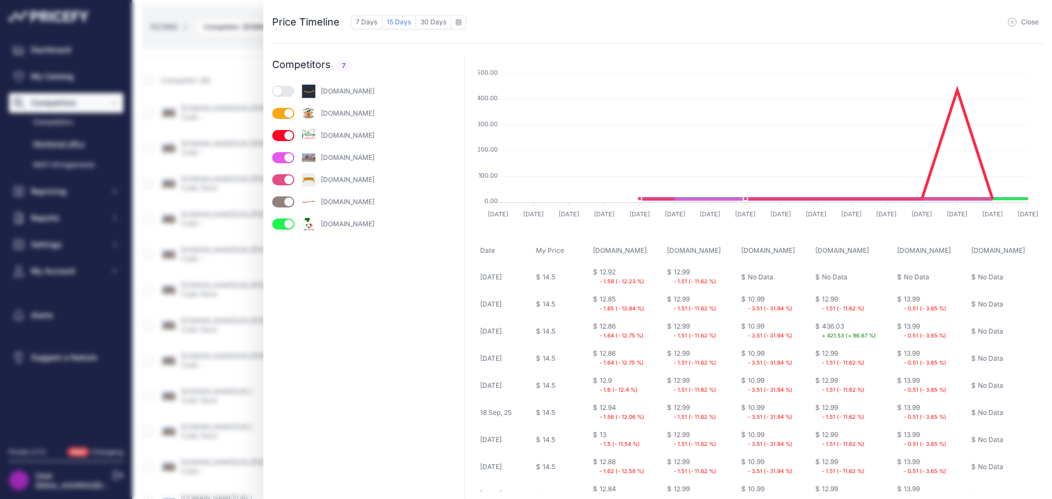
click at [290, 94] on button "button" at bounding box center [283, 91] width 22 height 11
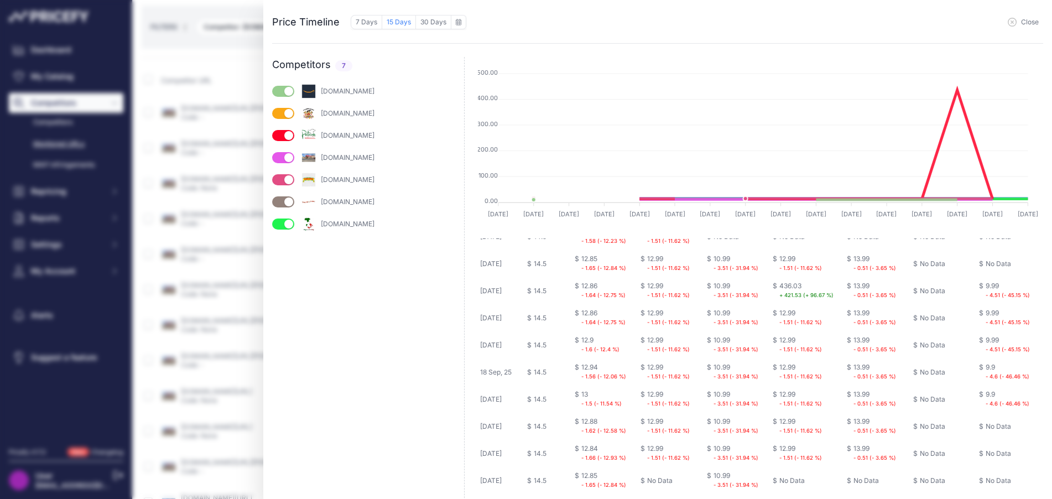
scroll to position [0, 0]
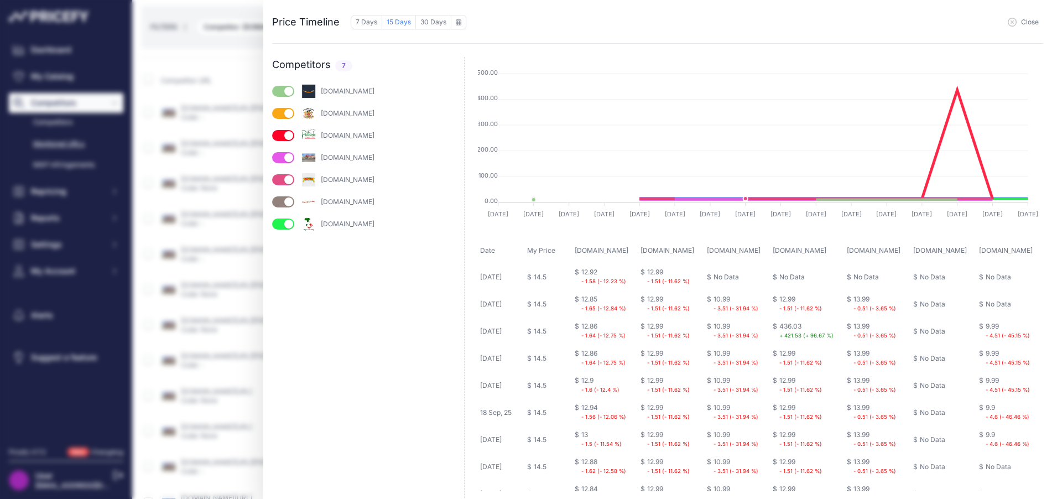
click at [1030, 22] on span "Close" at bounding box center [1030, 22] width 18 height 9
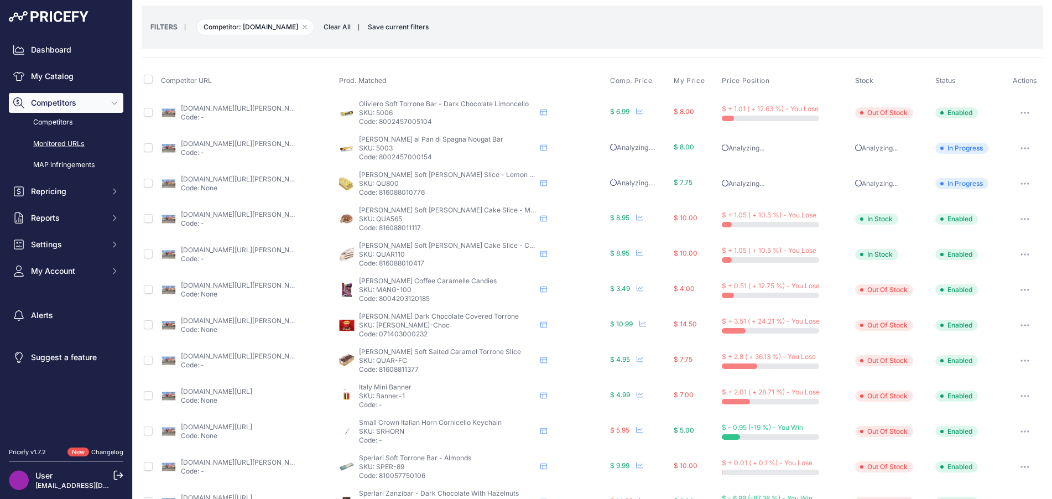
scroll to position [166, 0]
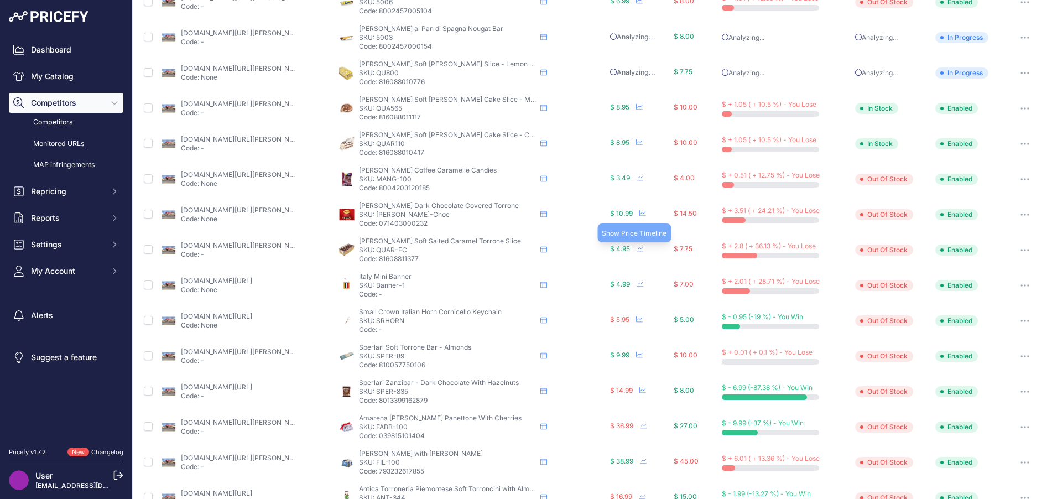
click at [637, 247] on icon at bounding box center [640, 248] width 7 height 7
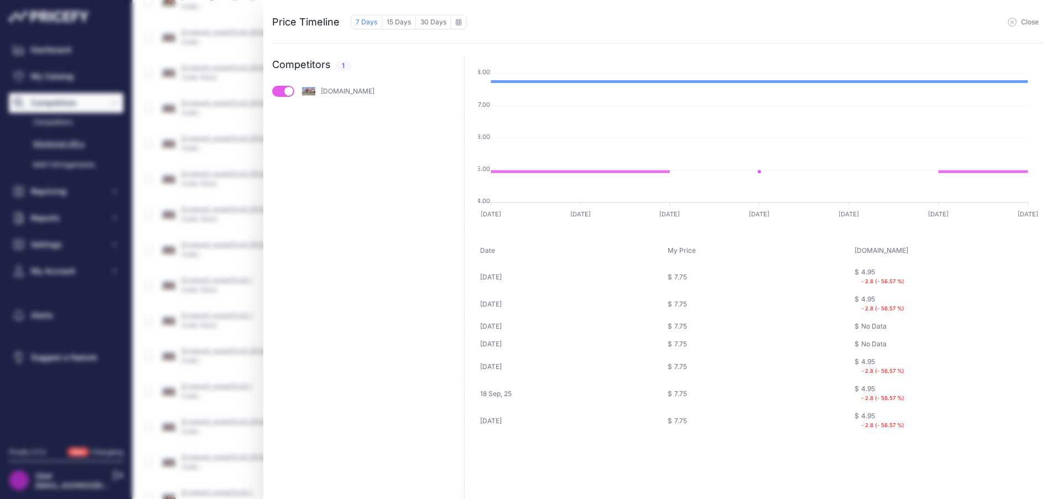
click at [1019, 23] on button "Close" at bounding box center [1023, 22] width 31 height 9
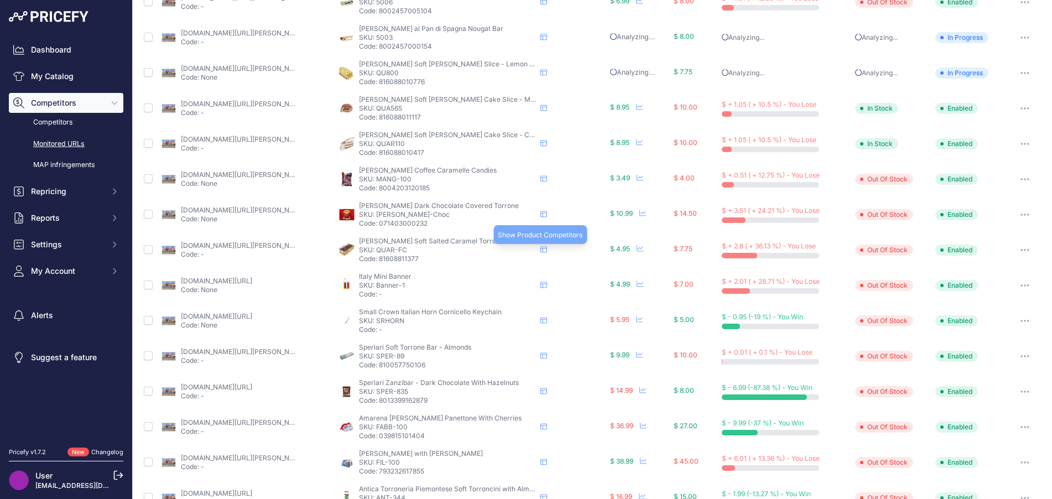
click at [542, 248] on icon at bounding box center [544, 250] width 7 height 6
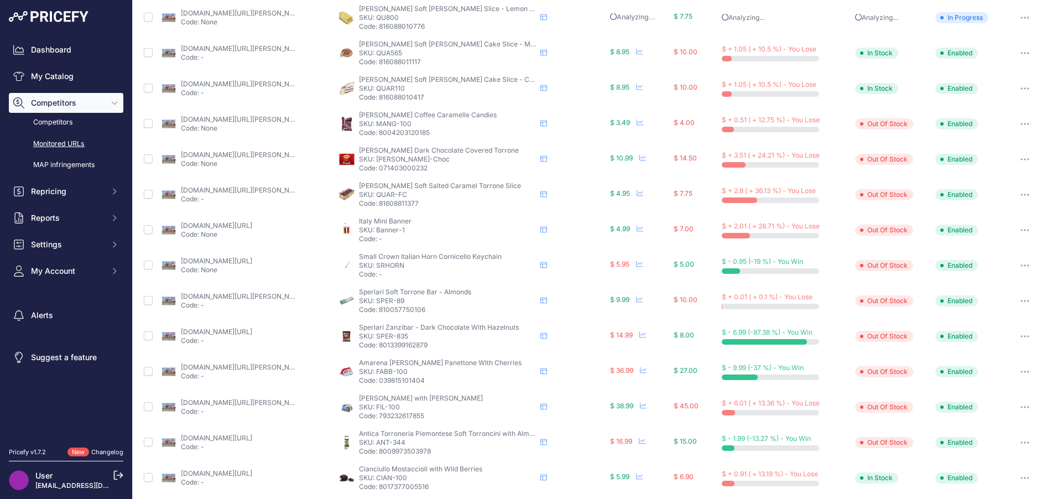
scroll to position [111, 0]
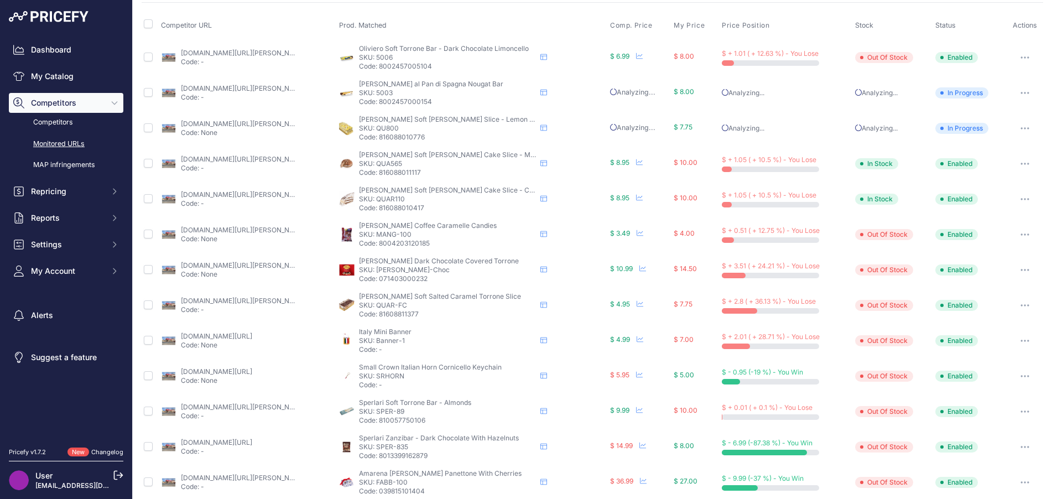
click at [268, 299] on link "piccolosgastronomia.com/products/quaranta-soft-nougat-w-salted-caramel-torrone-…" at bounding box center [243, 301] width 125 height 8
click at [1021, 306] on icon "button" at bounding box center [1025, 305] width 9 height 2
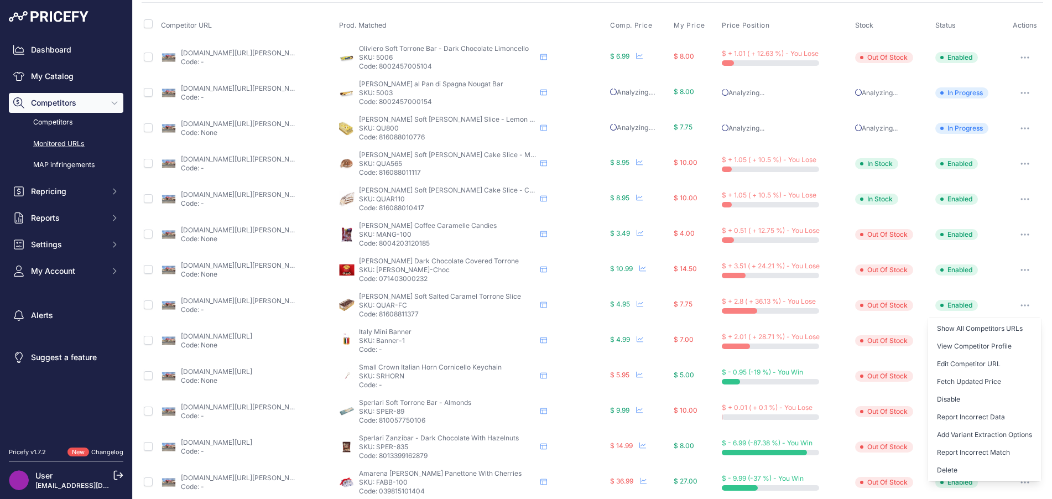
click at [942, 463] on button "Delete" at bounding box center [984, 470] width 113 height 18
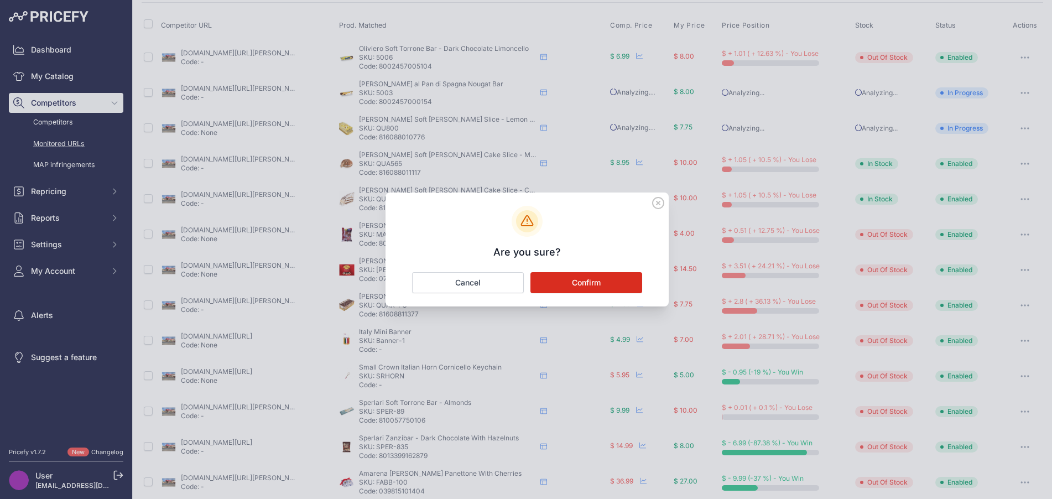
click at [614, 279] on button "Confirm" at bounding box center [587, 282] width 112 height 21
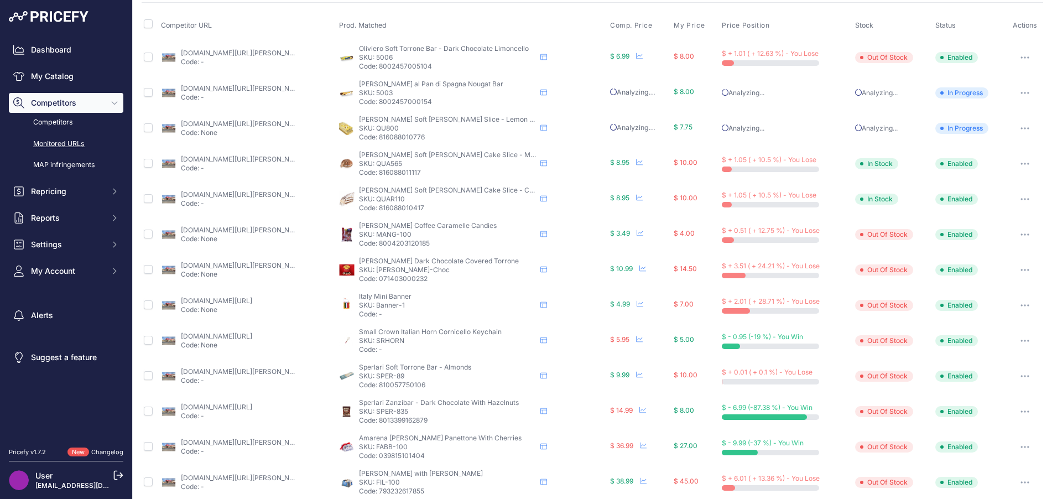
click at [252, 302] on link "piccolosgastronomia.com/products/italian-flag-mini-banner?prirule_jdsnikfkfjsd=…" at bounding box center [216, 301] width 71 height 8
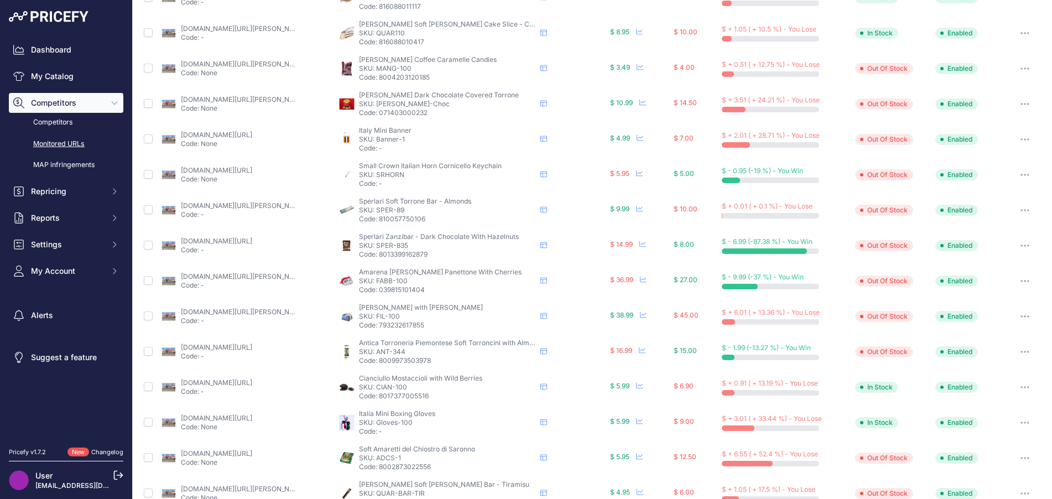
scroll to position [332, 0]
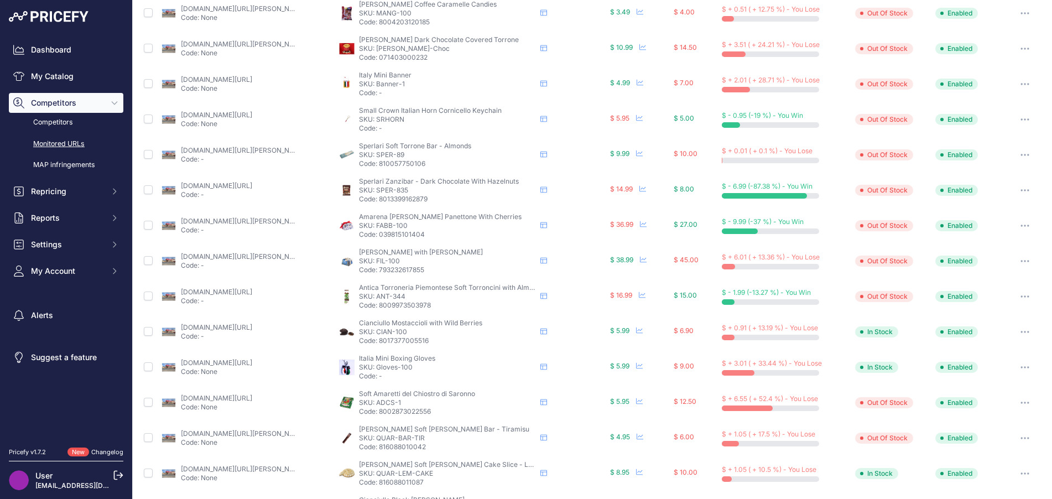
click at [247, 328] on link "piccolosgastronomia.com/products/cianciullo-mostaccioli-filled-with-wildberry-7…" at bounding box center [216, 327] width 71 height 8
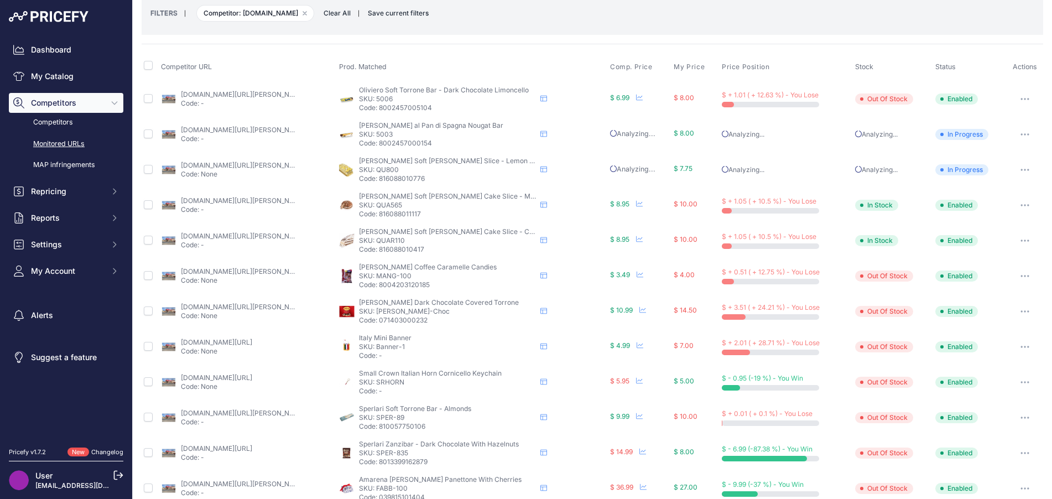
scroll to position [0, 0]
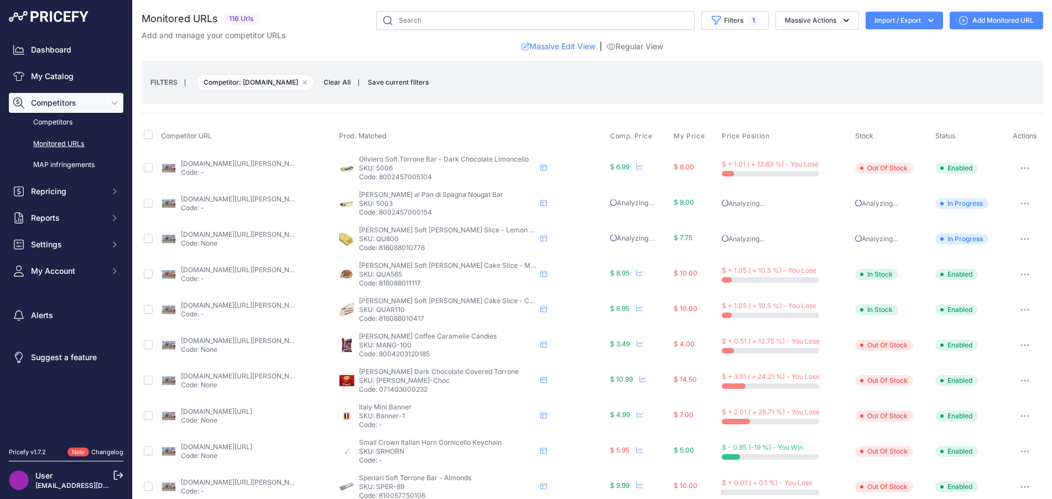
click at [307, 82] on icon "button" at bounding box center [304, 82] width 3 height 3
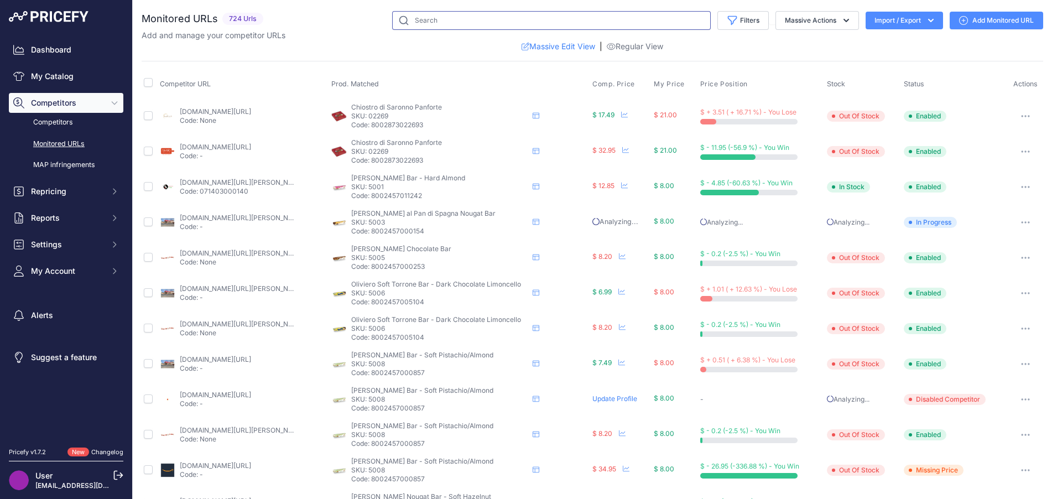
click at [426, 21] on input "text" at bounding box center [551, 20] width 319 height 19
type input "ferrara"
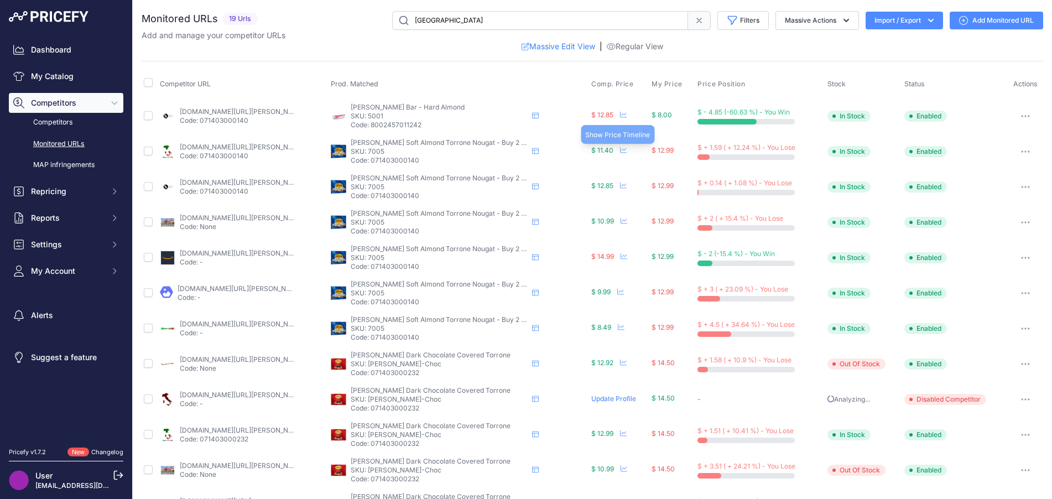
click at [620, 153] on icon at bounding box center [623, 150] width 7 height 6
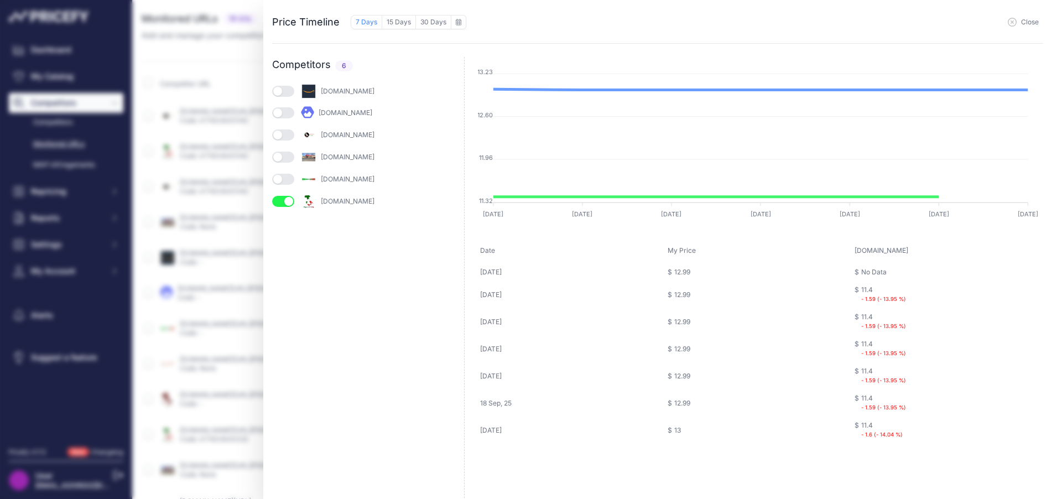
click at [287, 157] on button "button" at bounding box center [283, 157] width 22 height 11
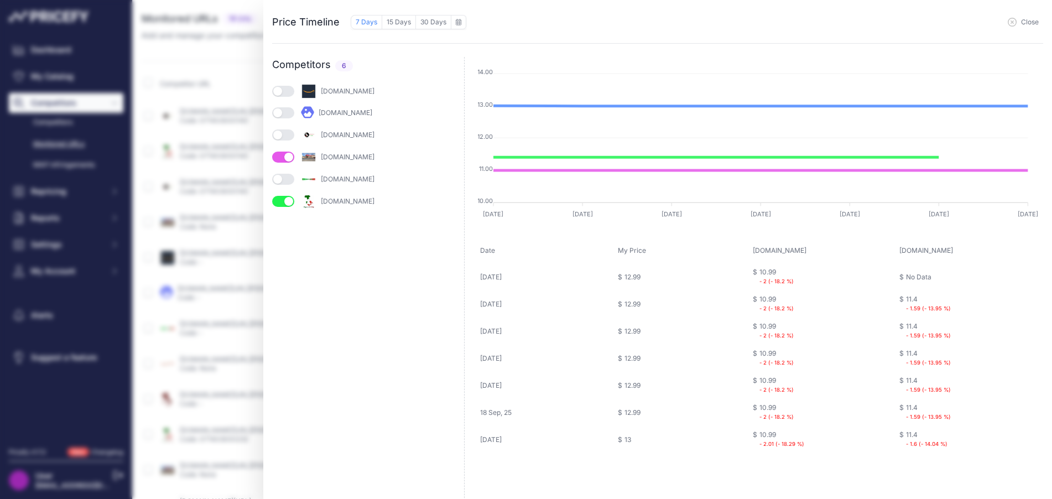
click at [289, 183] on button "button" at bounding box center [283, 179] width 22 height 11
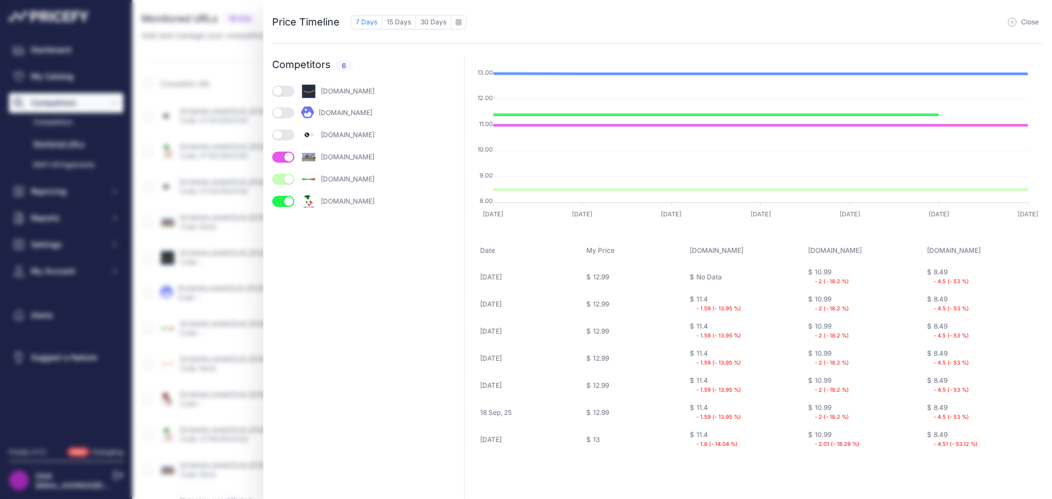
click at [290, 116] on button "button" at bounding box center [283, 112] width 22 height 11
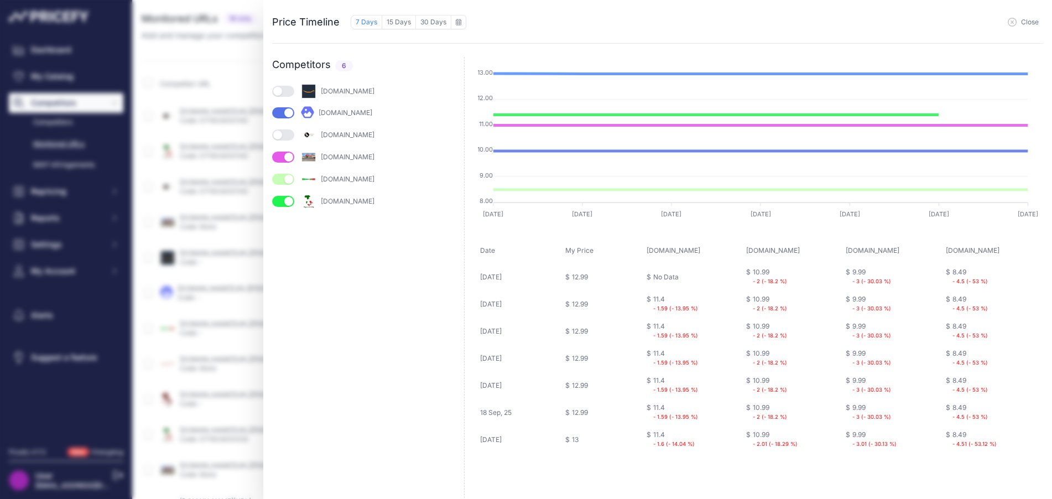
click at [288, 134] on button "button" at bounding box center [283, 134] width 22 height 11
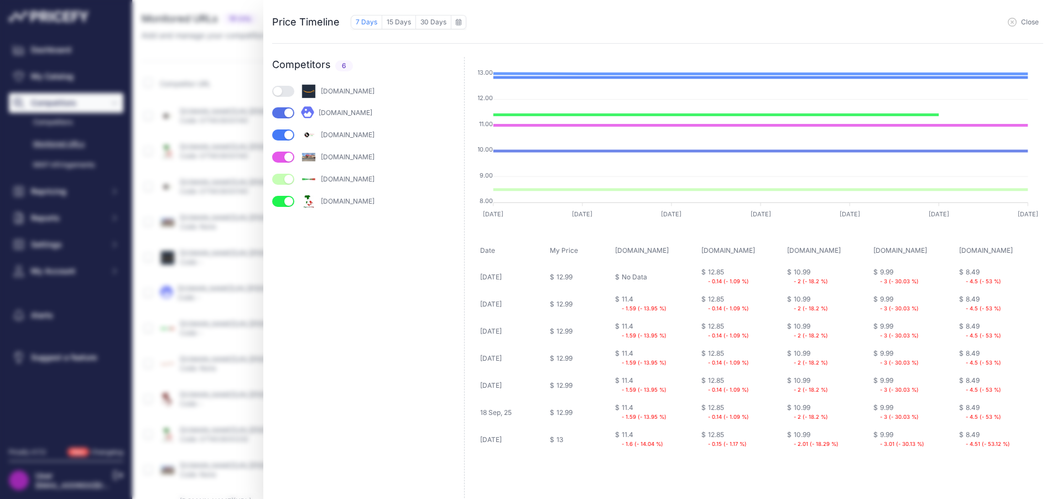
click at [399, 26] on button "15 Days" at bounding box center [399, 22] width 34 height 14
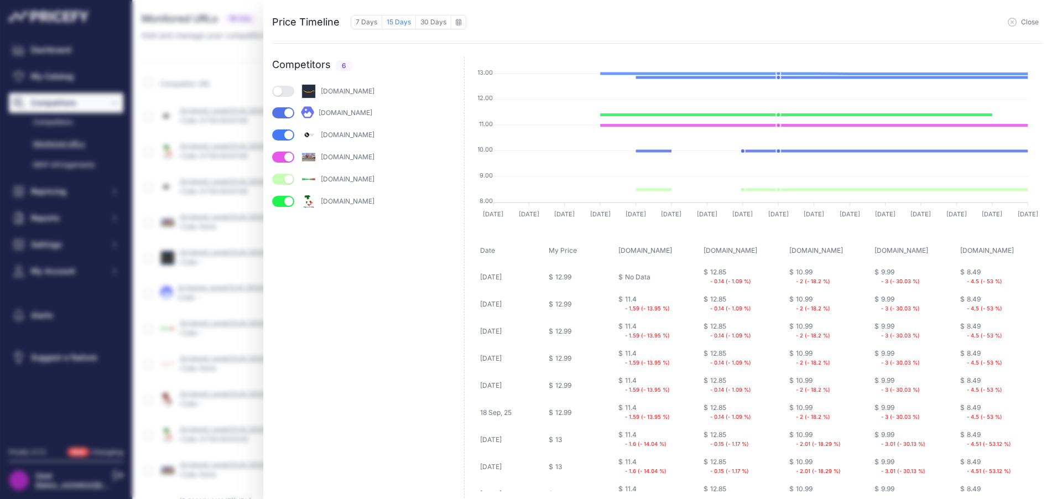
click at [1019, 22] on button "Close" at bounding box center [1023, 22] width 31 height 9
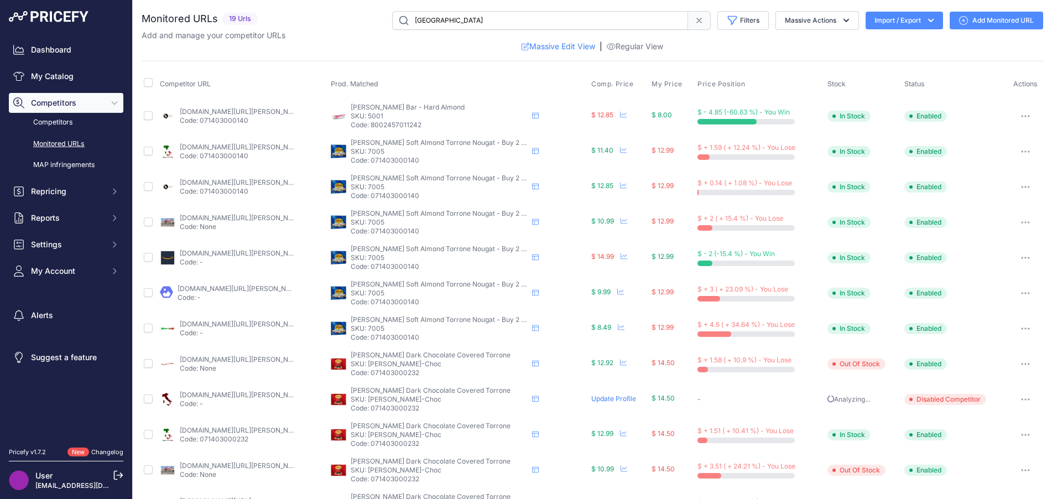
click at [992, 22] on link "Add Monitored URL" at bounding box center [997, 21] width 94 height 18
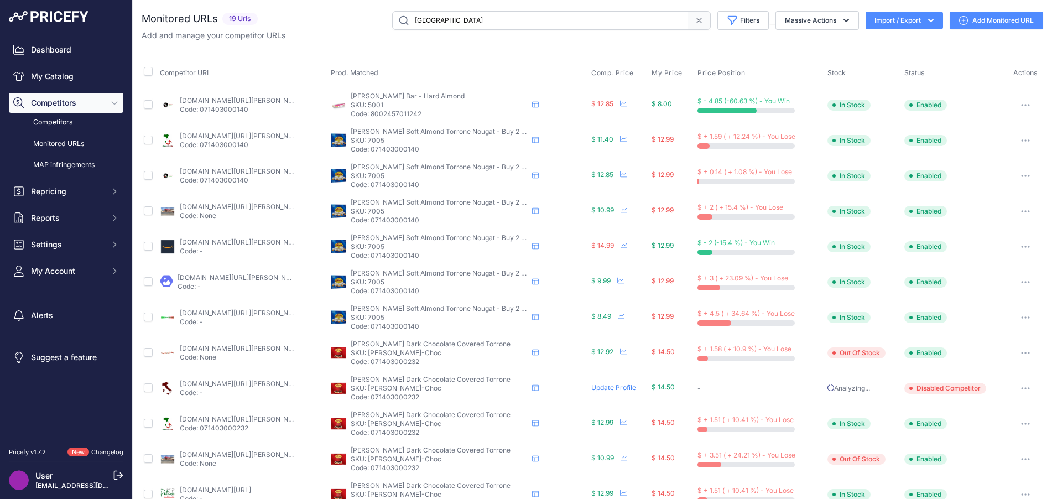
click at [962, 19] on link "Add Monitored URL" at bounding box center [997, 21] width 94 height 18
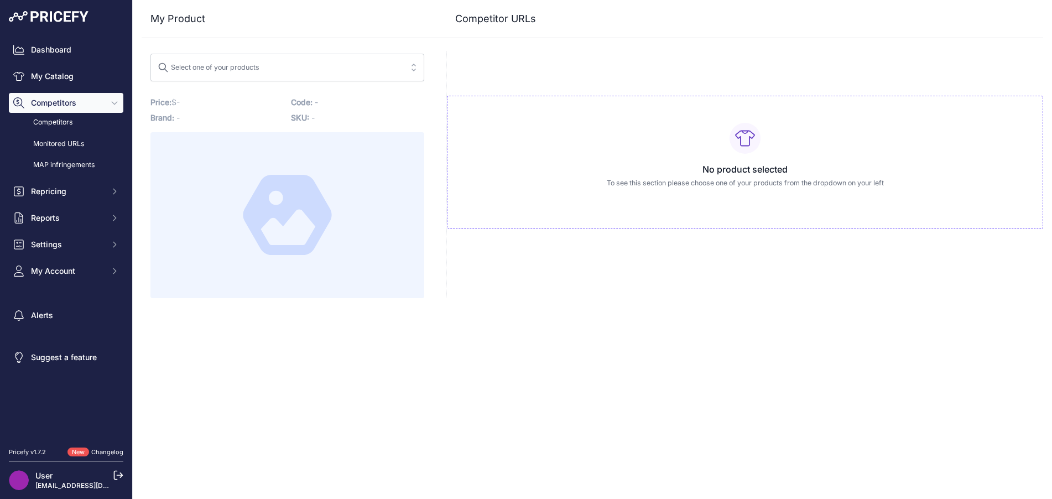
click at [280, 66] on span "Select one of your products" at bounding box center [280, 68] width 244 height 18
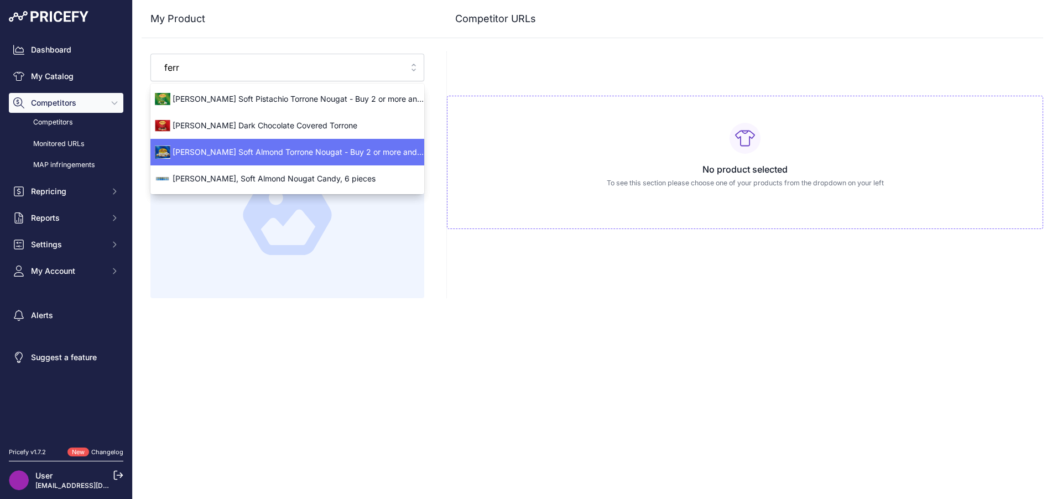
type input "ferr"
click at [287, 149] on span "[PERSON_NAME] Soft Almond Torrone Nougat - Buy 2 or more and save!" at bounding box center [287, 152] width 274 height 11
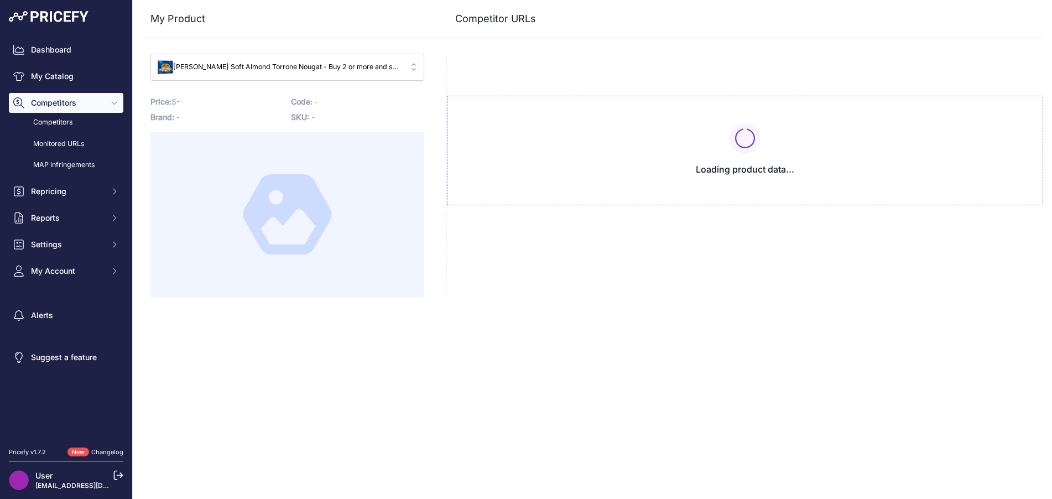
type input "[DOMAIN_NAME][URL][PERSON_NAME][GEOGRAPHIC_DATA]"
type input "[DOMAIN_NAME][URL][PERSON_NAME]"
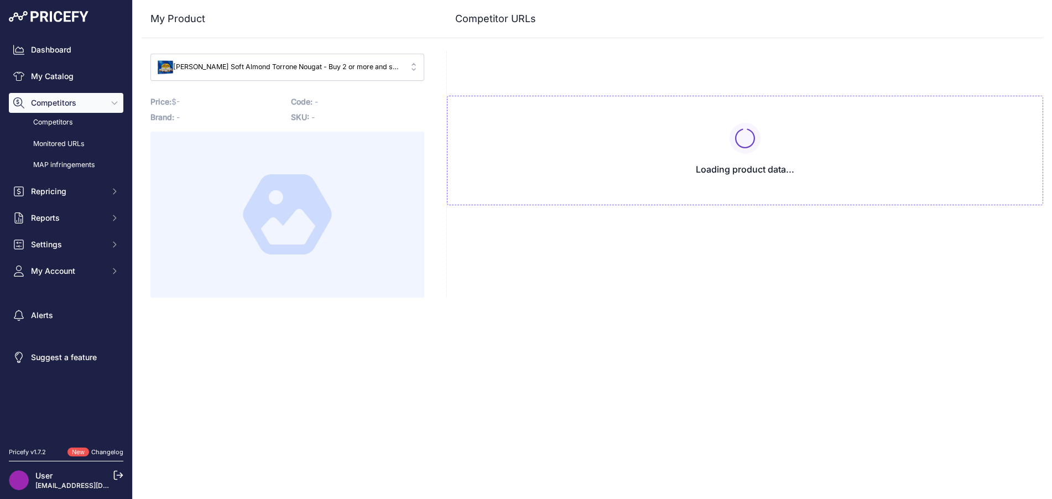
type input "[DOMAIN_NAME][URL][PERSON_NAME]"
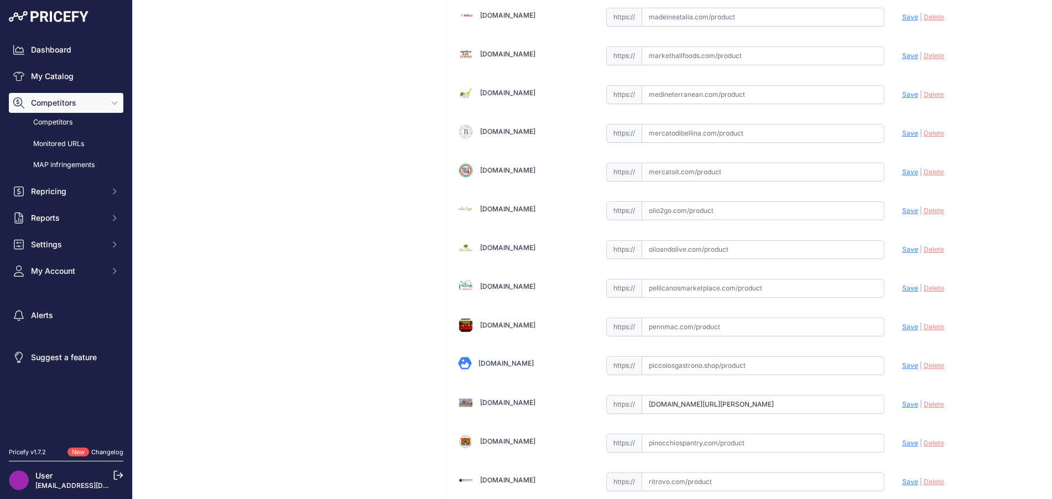
scroll to position [1881, 0]
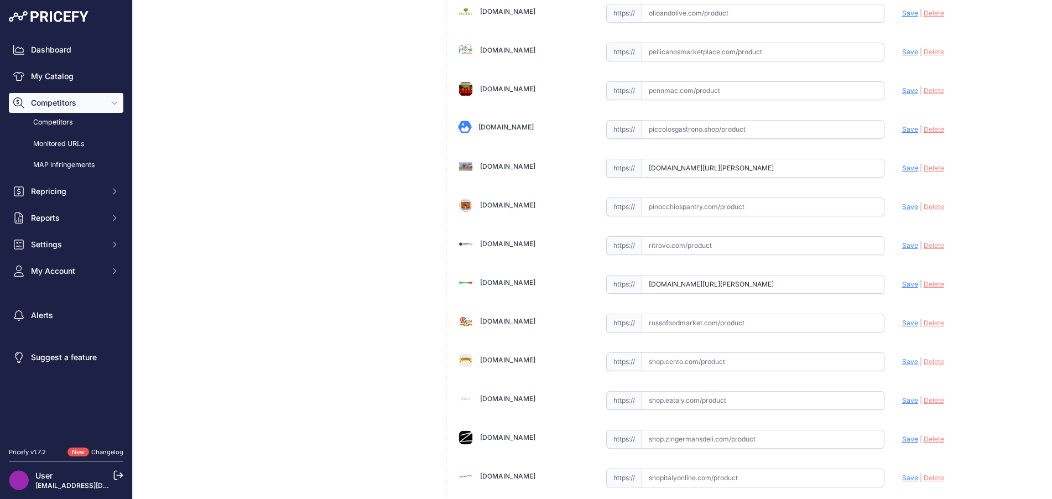
click at [906, 362] on span "Save" at bounding box center [910, 361] width 16 height 8
click at [736, 362] on input "text" at bounding box center [763, 361] width 243 height 19
paste input "[URL][DOMAIN_NAME][PERSON_NAME][PERSON_NAME]"
click at [904, 362] on span "Save" at bounding box center [910, 361] width 16 height 8
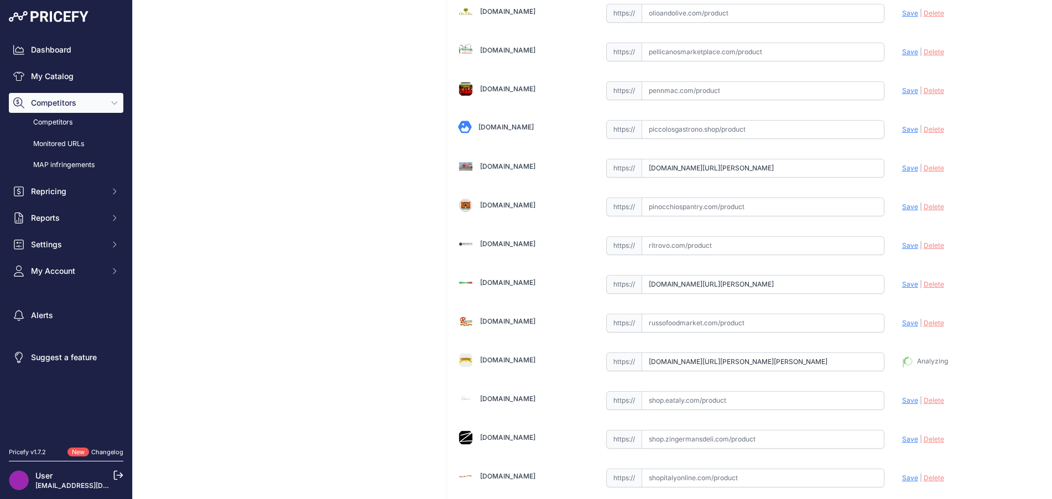
type input "[URL][DOMAIN_NAME][PERSON_NAME][PERSON_NAME]"
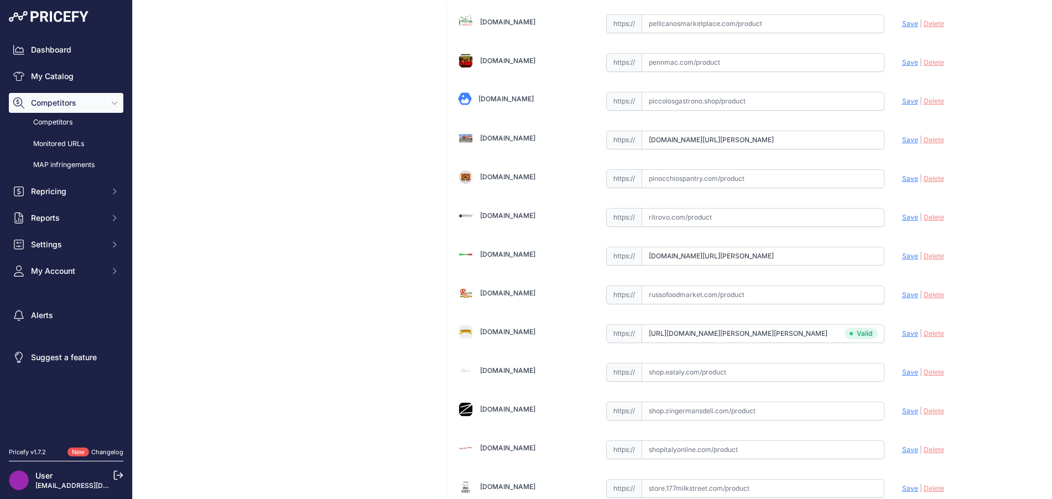
scroll to position [1881, 0]
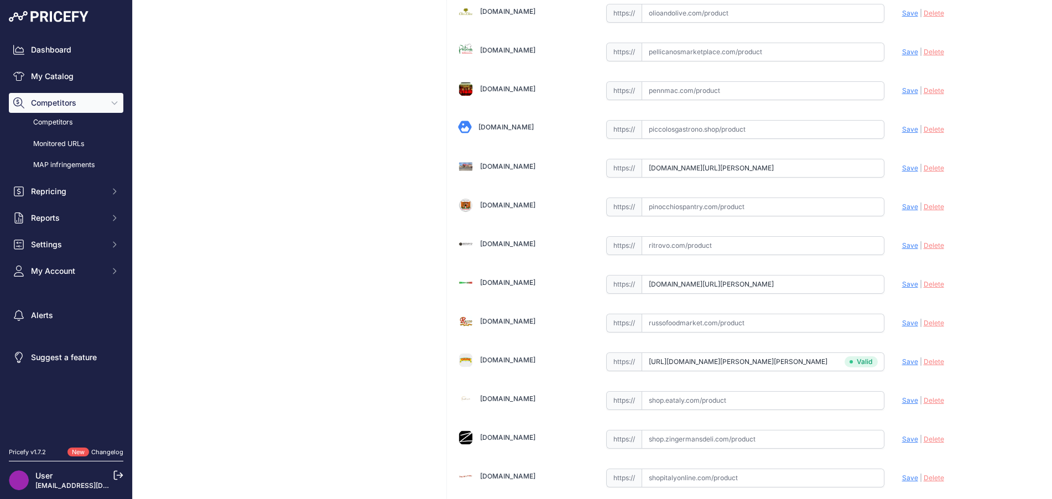
click at [747, 200] on input "text" at bounding box center [763, 207] width 243 height 19
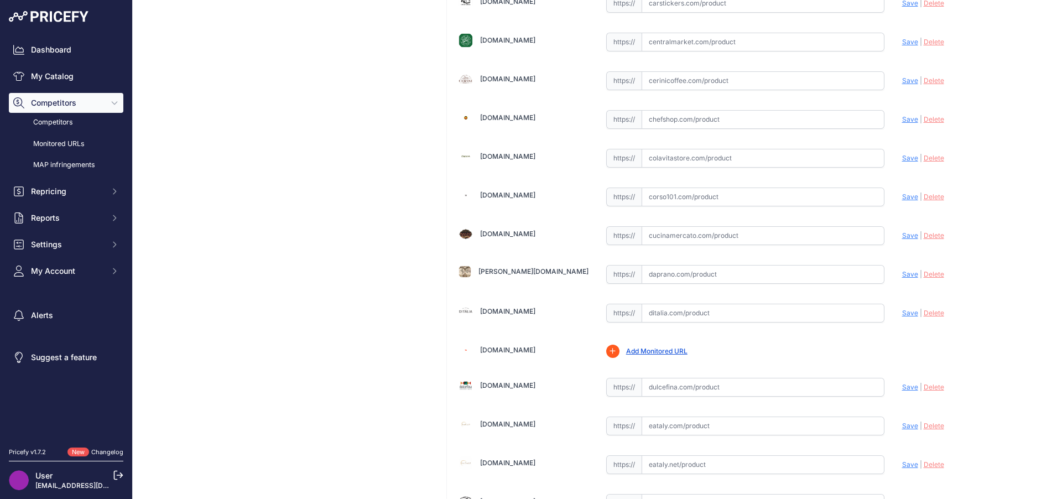
scroll to position [553, 0]
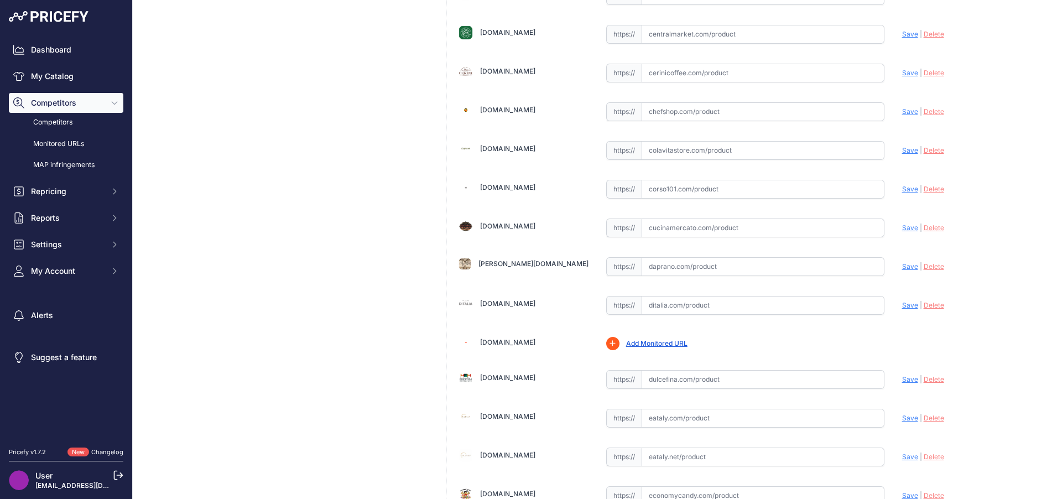
click at [670, 73] on input "text" at bounding box center [763, 73] width 243 height 19
paste input "https://www.cerinicoffee.com/products/ferrara-torrone-18-pcs?srsltid=AfmBOopgs7…"
click at [903, 74] on span "Save" at bounding box center [910, 73] width 16 height 8
type input "[URL][DOMAIN_NAME][PERSON_NAME]"
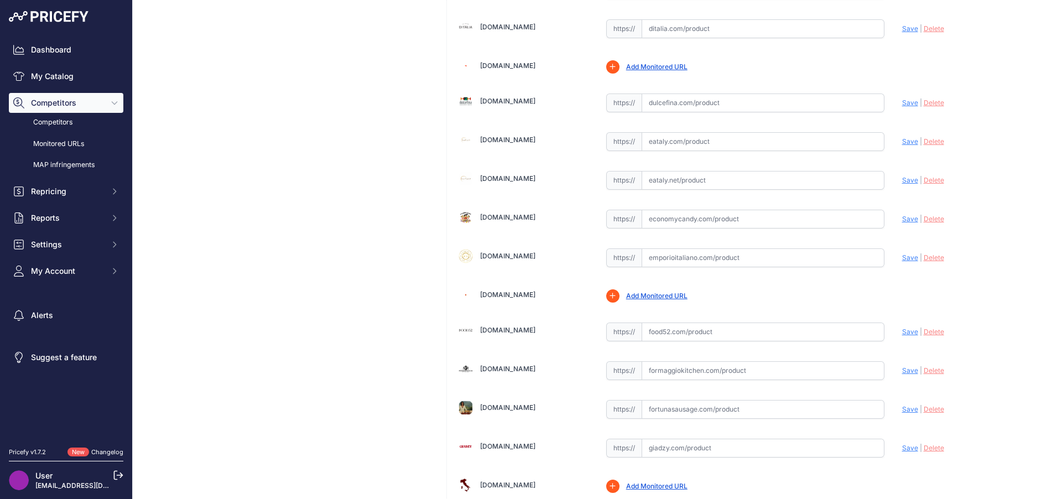
scroll to position [885, 0]
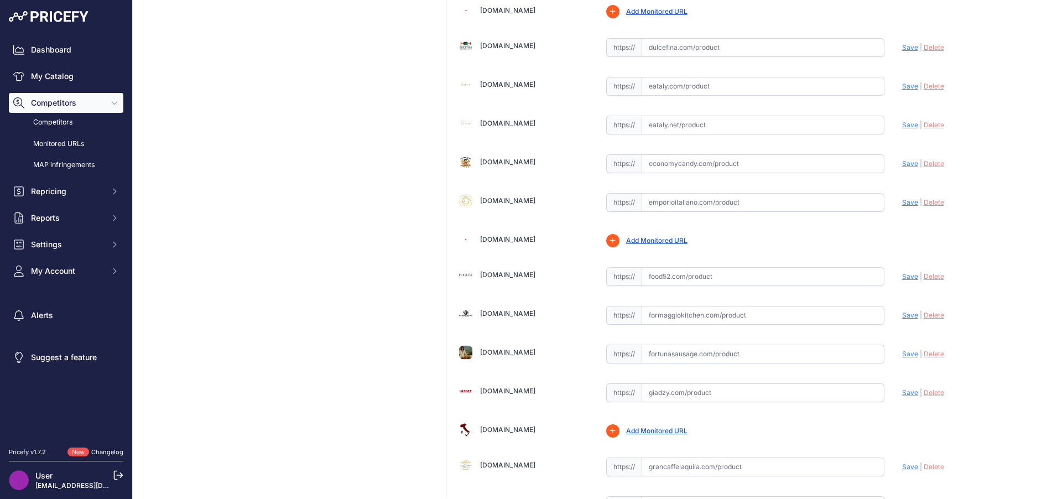
click at [852, 166] on input "text" at bounding box center [763, 163] width 243 height 19
click at [665, 164] on input "text" at bounding box center [763, 163] width 243 height 19
paste input "https://economycandy.com/product/ferrara-torrone-original-18-piece-gift-box/"
click at [902, 165] on span "Save" at bounding box center [910, 163] width 16 height 8
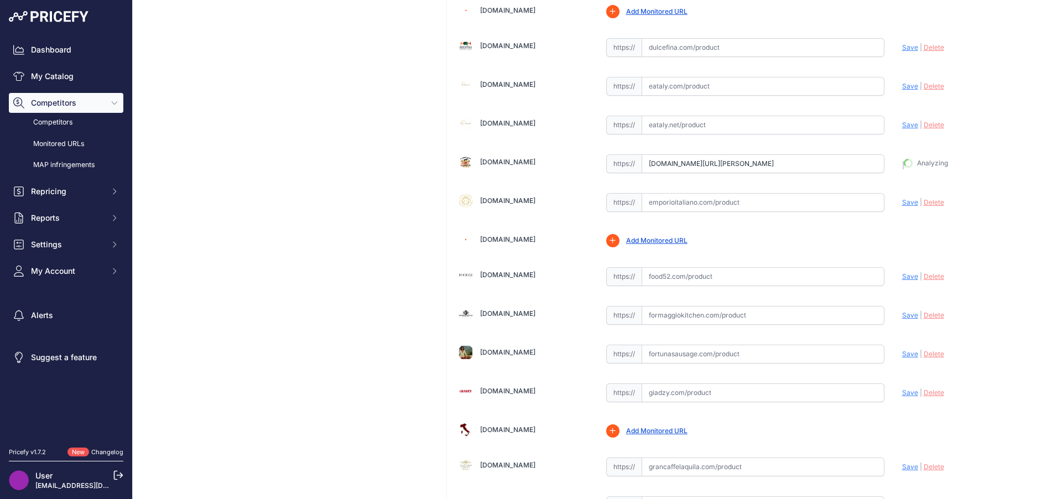
type input "[URL][DOMAIN_NAME][PERSON_NAME]"
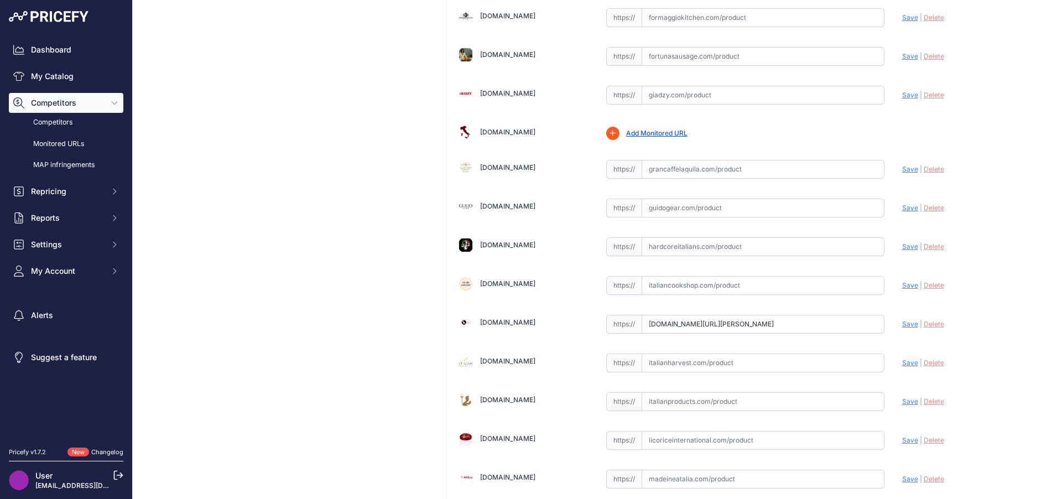
scroll to position [1273, 0]
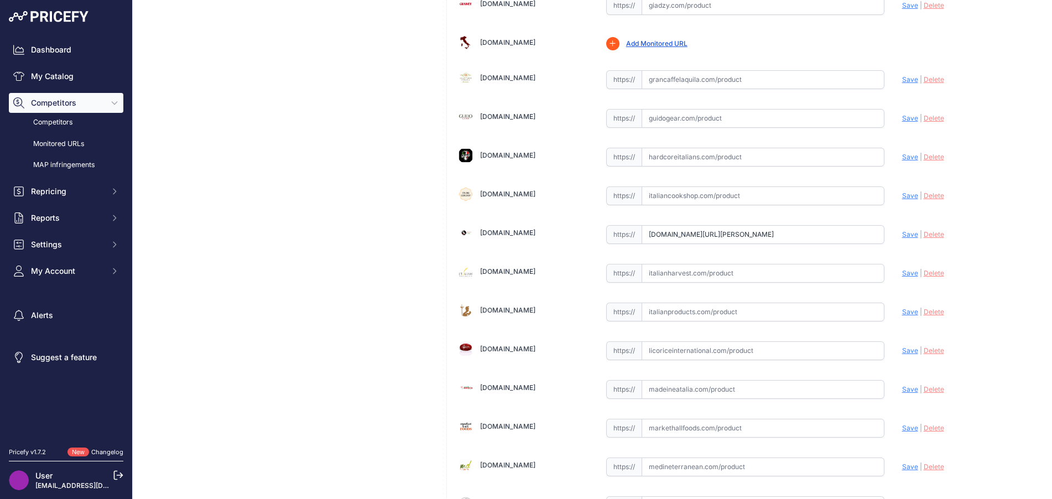
click at [935, 197] on span "Delete" at bounding box center [934, 195] width 20 height 8
click at [932, 195] on span "Delete" at bounding box center [934, 195] width 20 height 8
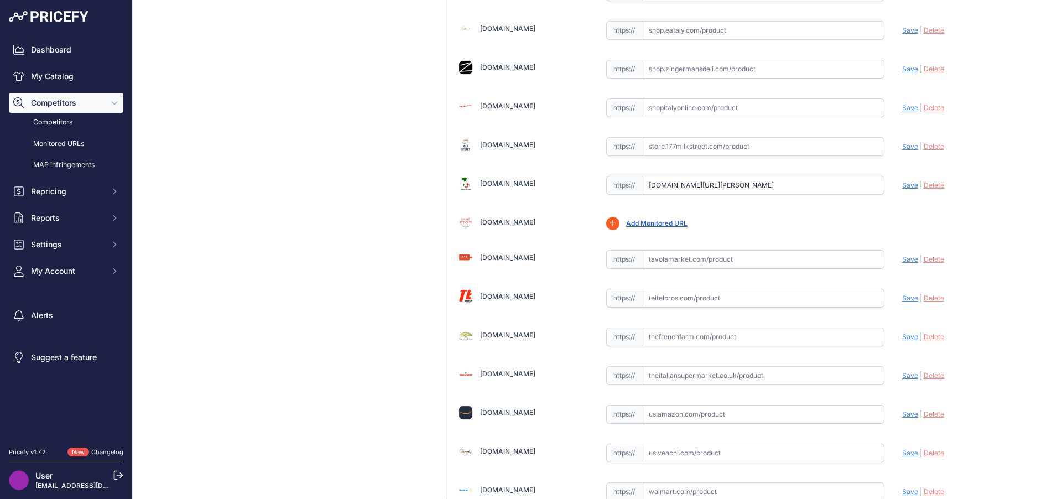
scroll to position [2268, 0]
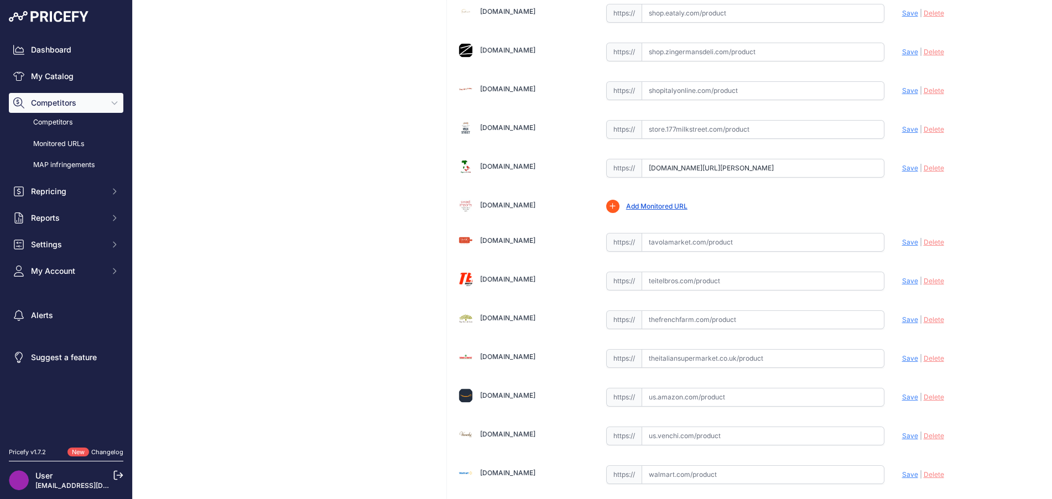
click at [689, 279] on input "text" at bounding box center [763, 281] width 243 height 19
paste input "https://www.teitelbros.com/product/ferrara-torrone-18pc/"
click at [906, 280] on span "Save" at bounding box center [910, 281] width 16 height 8
type input "[URL][DOMAIN_NAME][PERSON_NAME]"
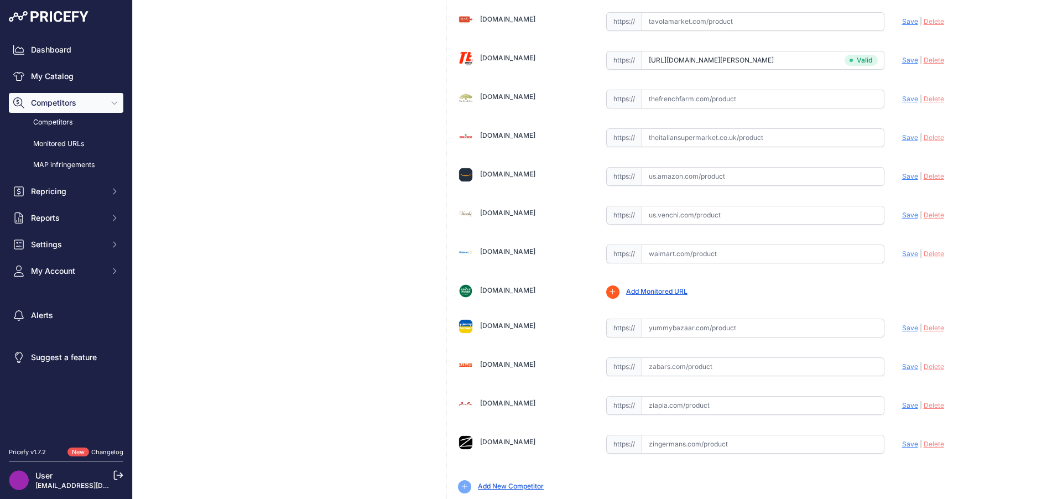
scroll to position [2490, 0]
click at [834, 324] on input "text" at bounding box center [763, 327] width 243 height 19
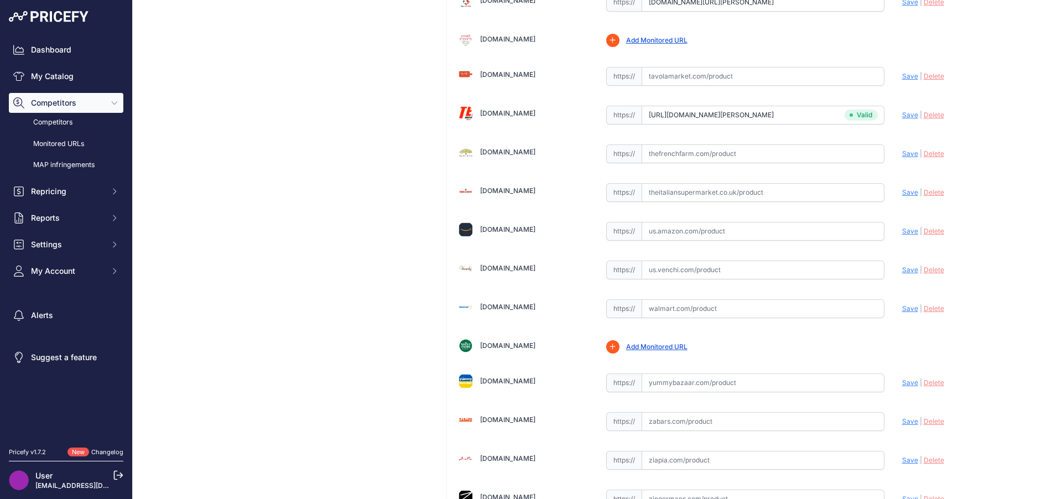
scroll to position [2525, 0]
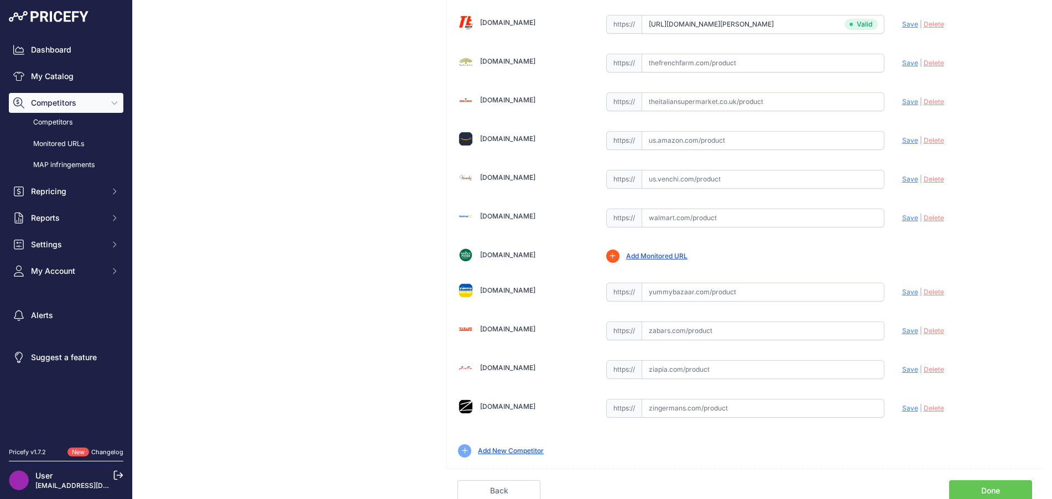
click at [998, 481] on link "Done" at bounding box center [990, 490] width 83 height 21
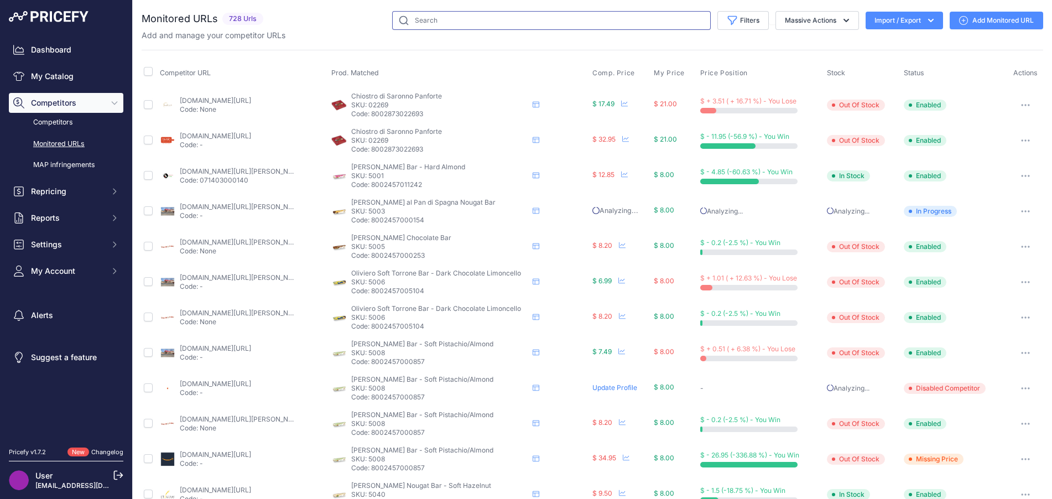
click at [468, 18] on input "text" at bounding box center [551, 20] width 319 height 19
type input "ferrara"
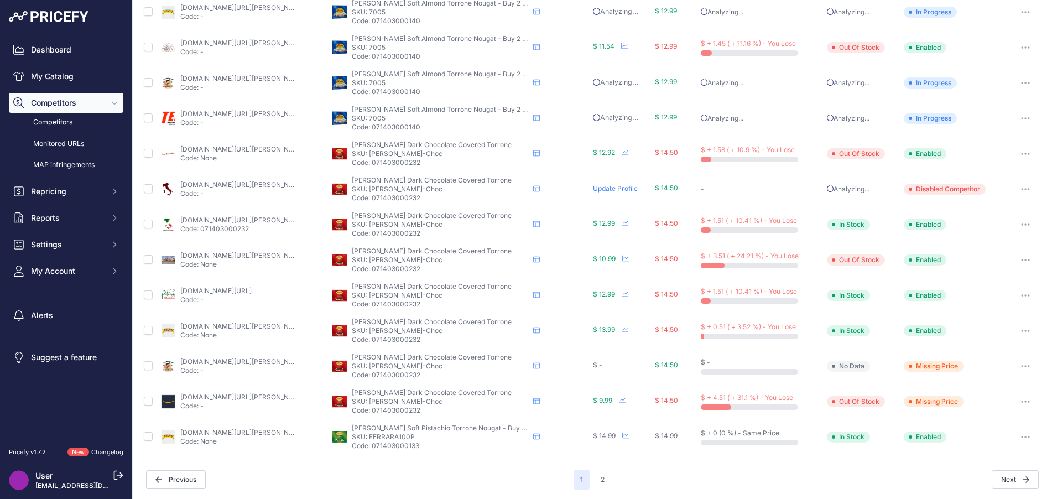
scroll to position [342, 0]
click at [533, 365] on icon at bounding box center [536, 364] width 7 height 7
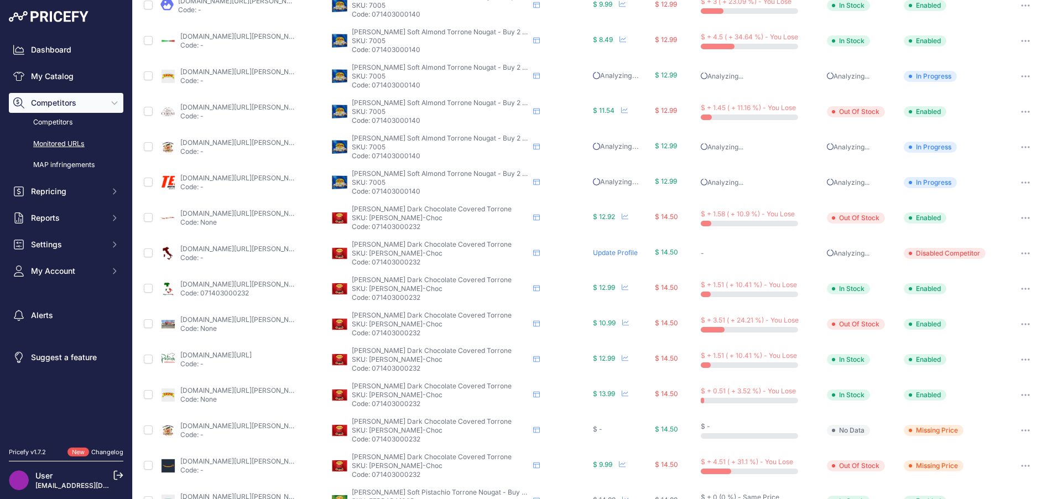
scroll to position [342, 0]
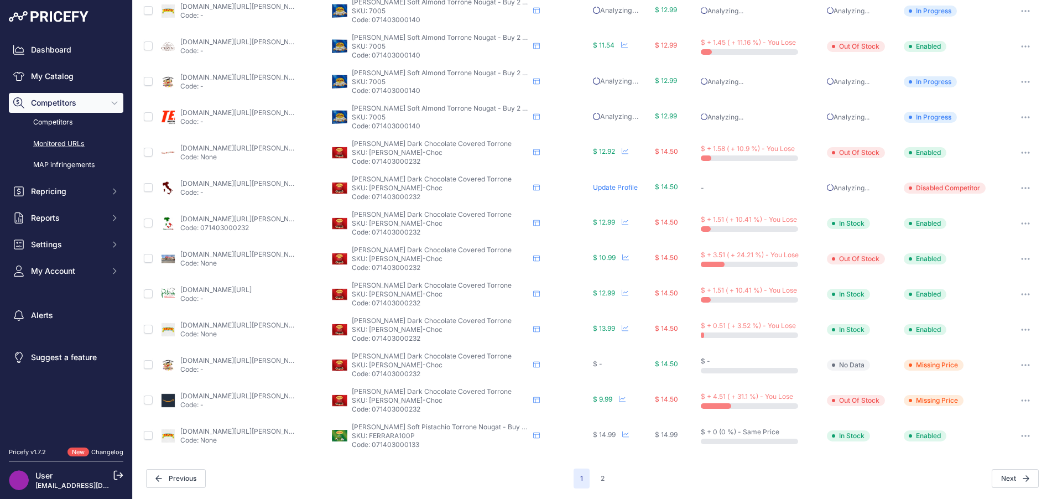
click at [1015, 366] on button "button" at bounding box center [1026, 364] width 22 height 15
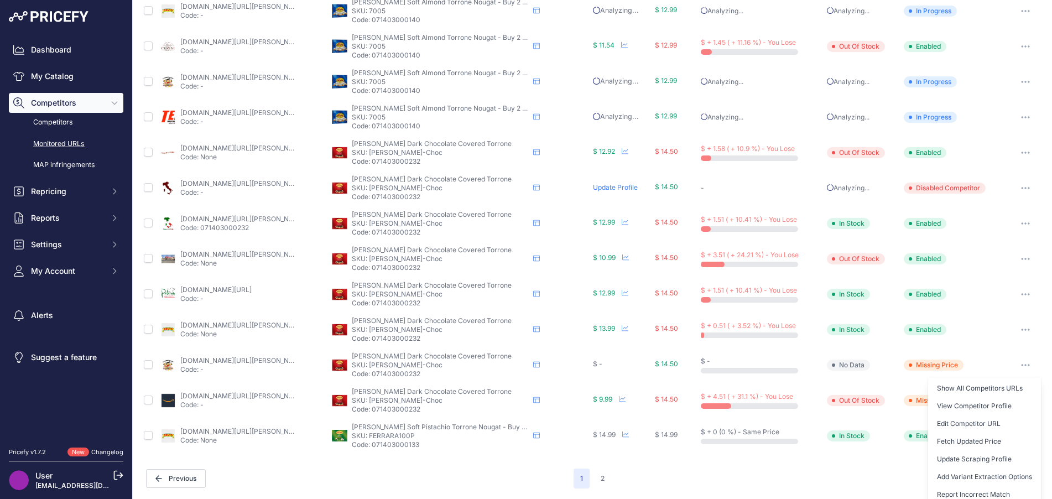
click at [1015, 366] on button "button" at bounding box center [1026, 364] width 22 height 15
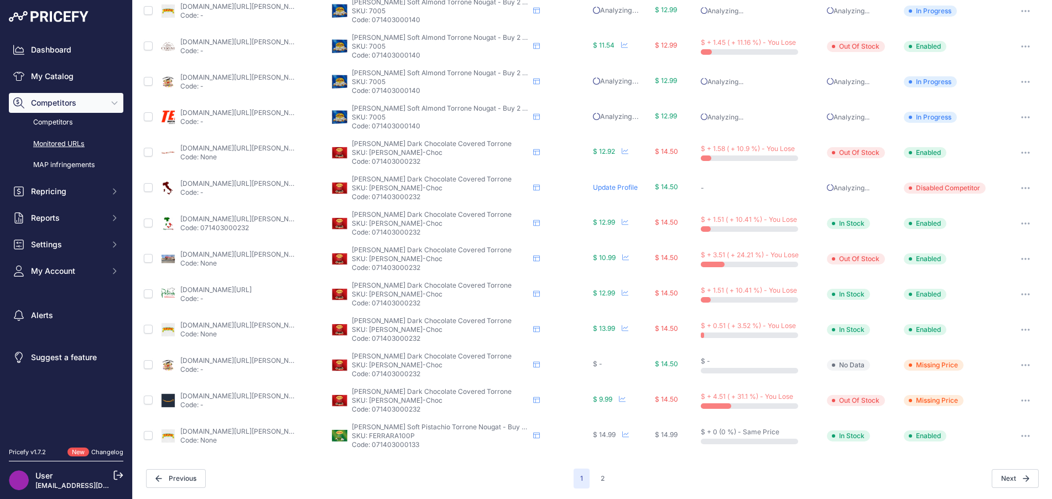
click at [1016, 367] on button "button" at bounding box center [1026, 364] width 22 height 15
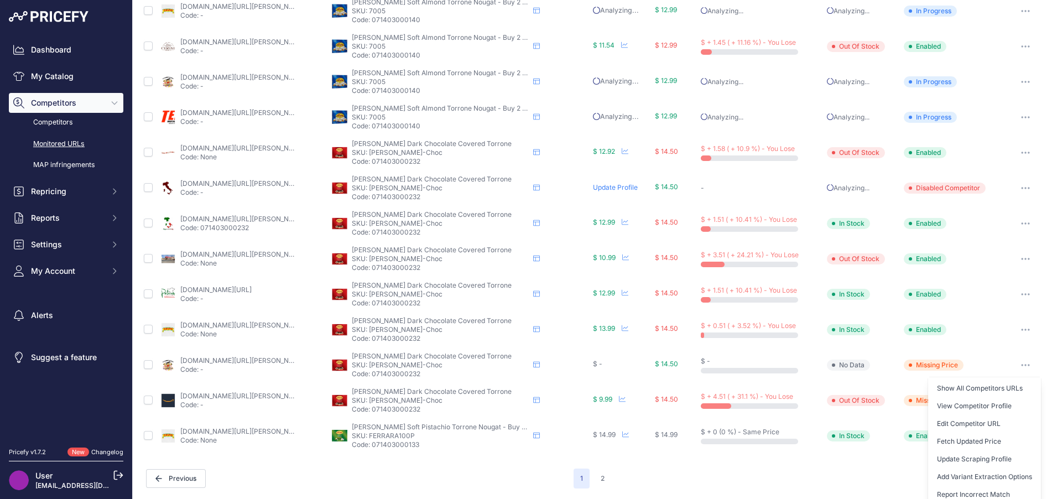
click at [976, 421] on link "Edit Competitor URL" at bounding box center [984, 424] width 113 height 18
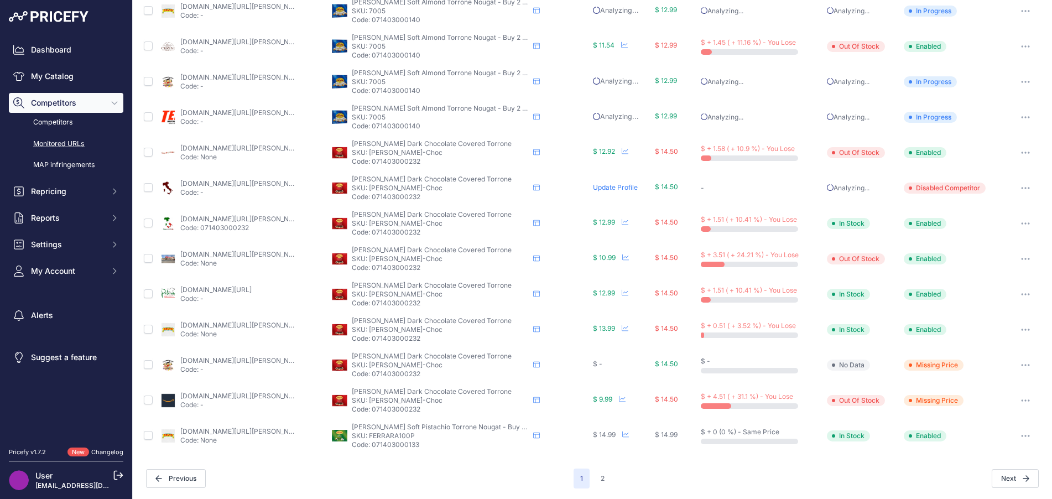
click at [1018, 367] on button "button" at bounding box center [1026, 364] width 22 height 15
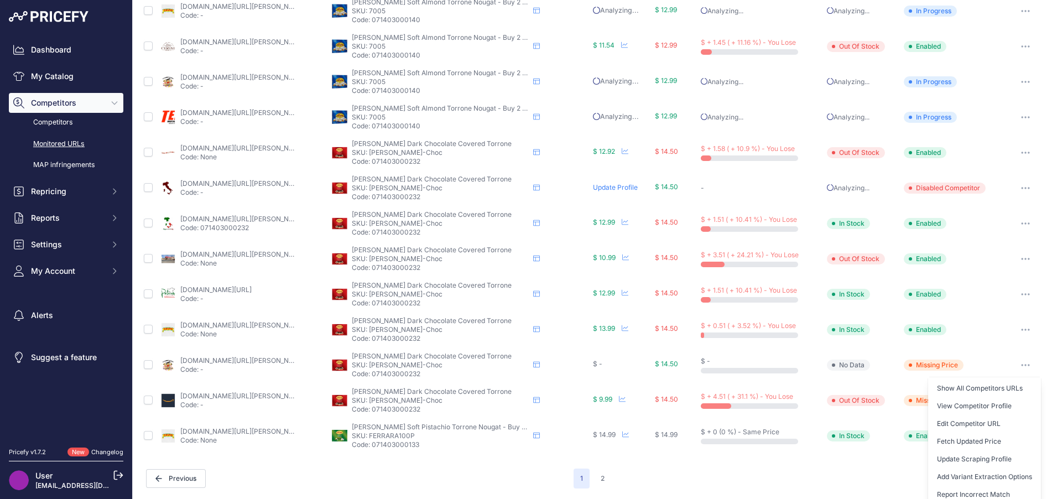
click at [1000, 419] on link "Edit Competitor URL" at bounding box center [984, 424] width 113 height 18
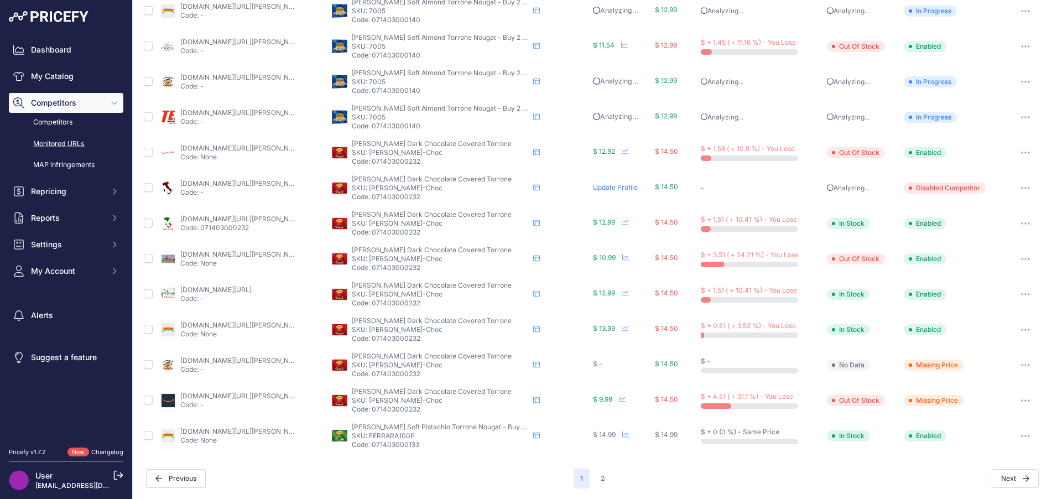
click at [995, 477] on button "Next" at bounding box center [1015, 478] width 47 height 19
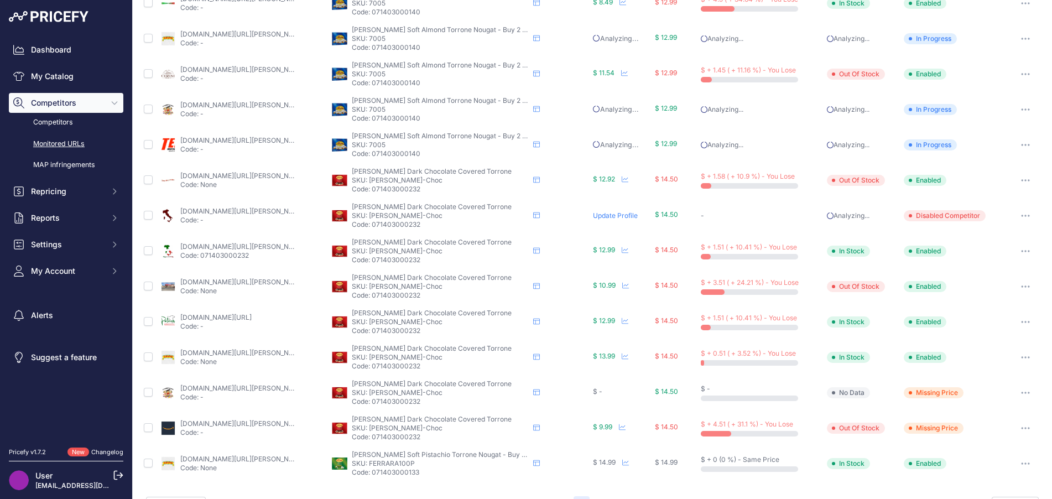
scroll to position [370, 0]
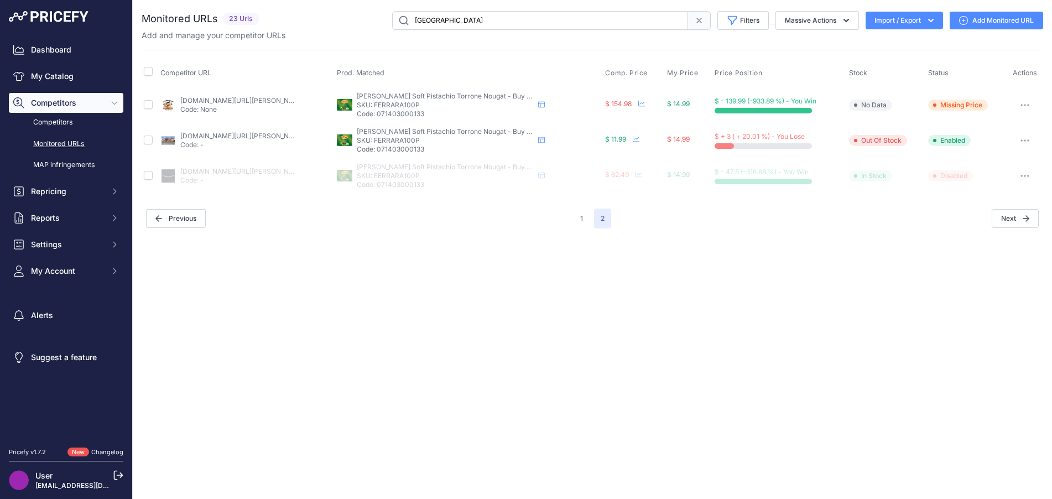
click at [1019, 142] on button "button" at bounding box center [1025, 140] width 22 height 15
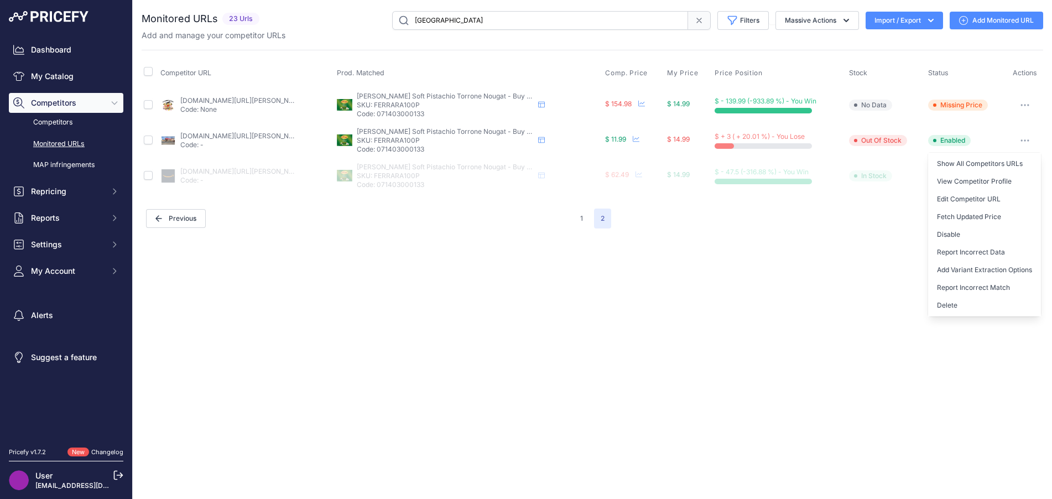
click at [967, 199] on link "Edit Competitor URL" at bounding box center [984, 199] width 113 height 18
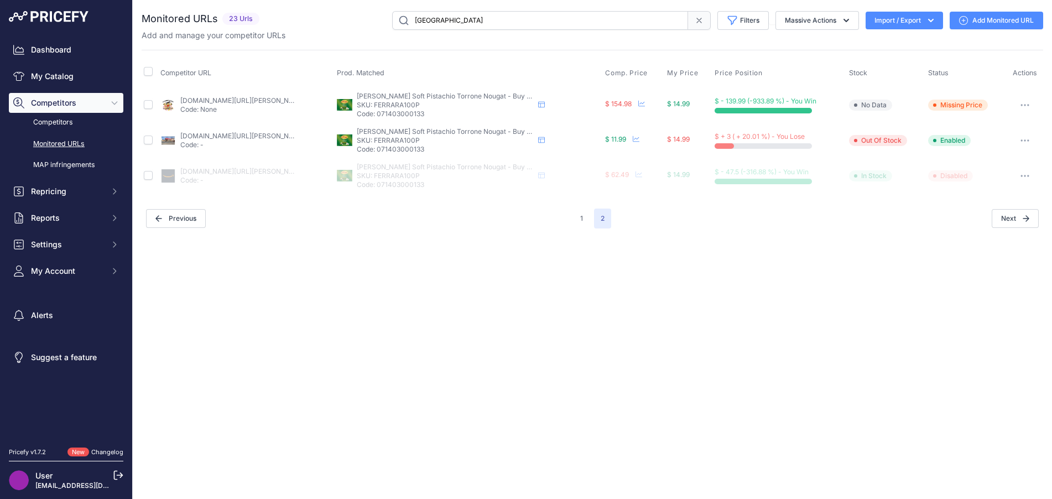
click at [1021, 104] on icon "button" at bounding box center [1025, 105] width 9 height 2
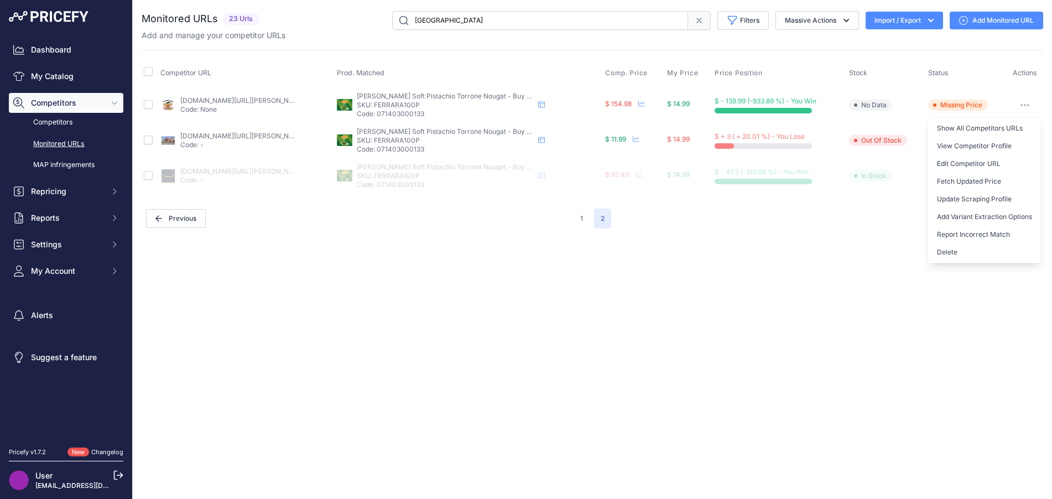
click at [997, 162] on link "Edit Competitor URL" at bounding box center [984, 164] width 113 height 18
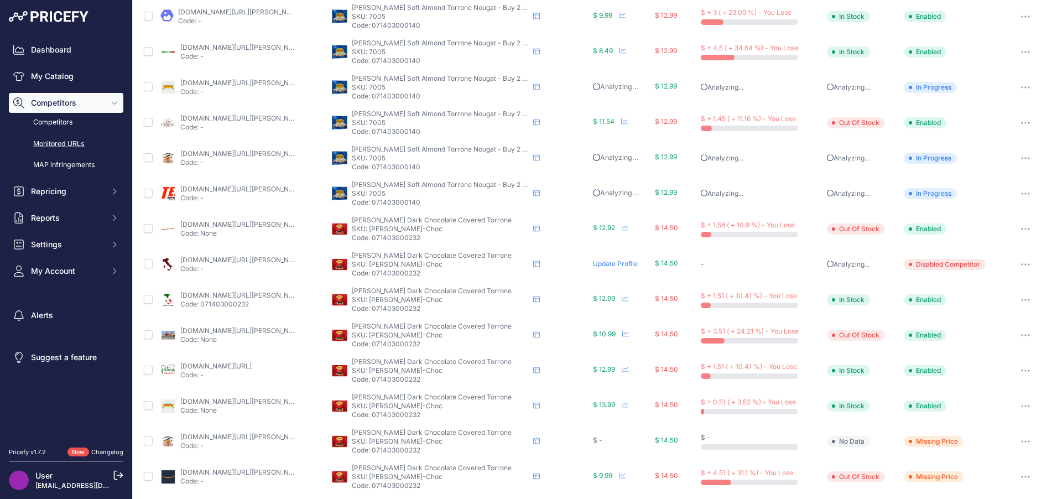
scroll to position [342, 0]
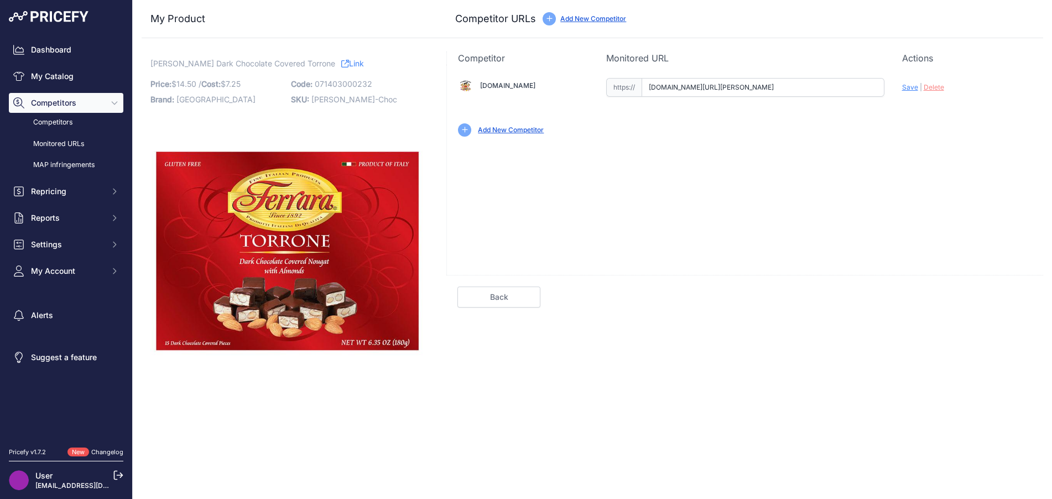
click at [341, 64] on link "Link" at bounding box center [352, 63] width 23 height 14
click at [912, 87] on span "Save" at bounding box center [910, 87] width 16 height 8
type input "[URL][DOMAIN_NAME][PERSON_NAME]"
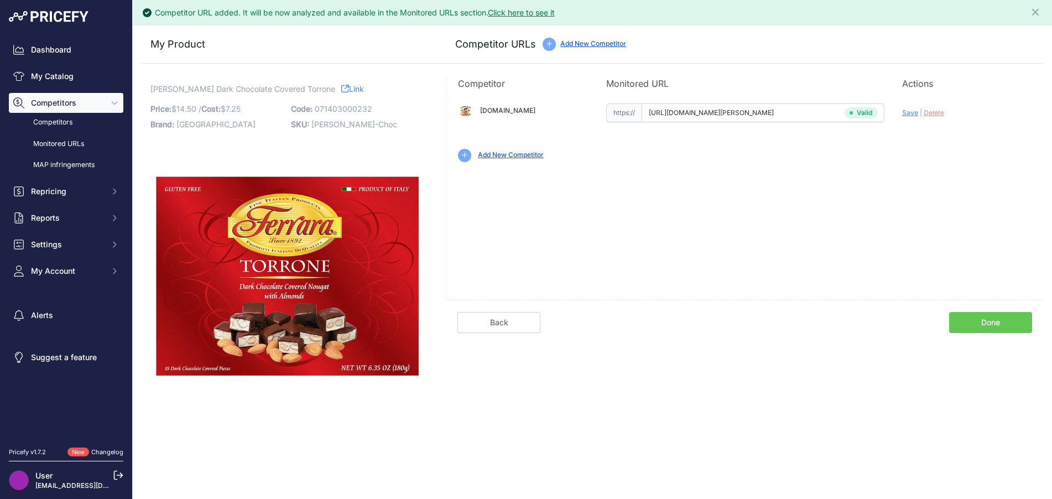
click at [992, 321] on link "Done" at bounding box center [990, 322] width 83 height 21
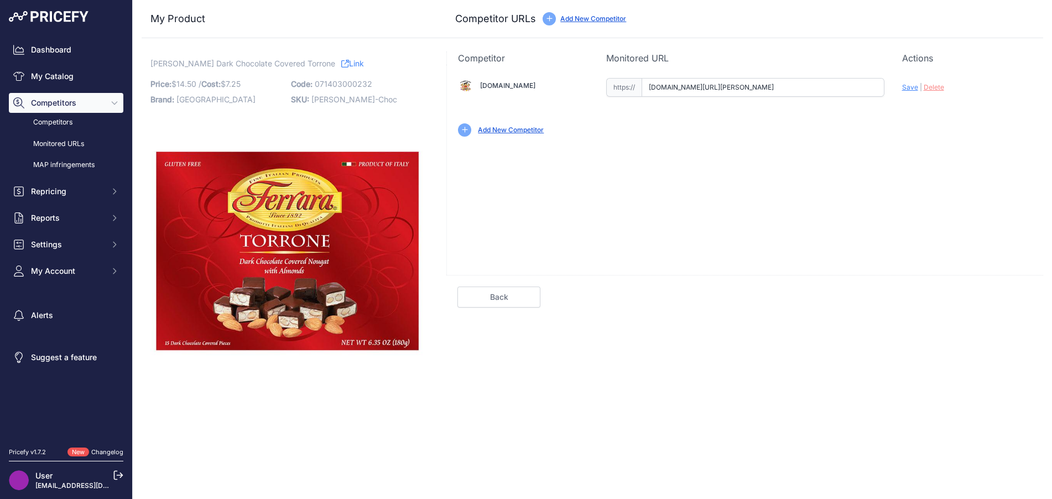
click at [719, 76] on div "https:// [DOMAIN_NAME][URL][PERSON_NAME] Valid Invalid" at bounding box center [745, 86] width 278 height 21
click at [719, 77] on div "https:// [DOMAIN_NAME][URL][PERSON_NAME] Valid Invalid" at bounding box center [745, 86] width 278 height 21
click at [718, 88] on input "[DOMAIN_NAME][URL][PERSON_NAME]" at bounding box center [763, 87] width 243 height 19
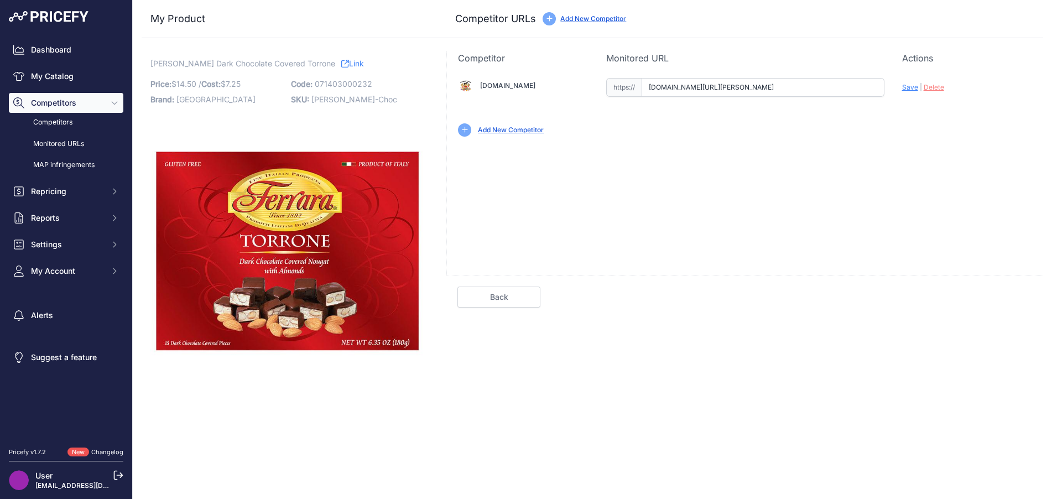
paste input "[URL][DOMAIN_NAME][PERSON_NAME]"
click at [911, 89] on span "Save" at bounding box center [910, 87] width 16 height 8
type input "https://economycandy.com/product/ferrara-torrone-dark-chocolate-covered-15-piec…"
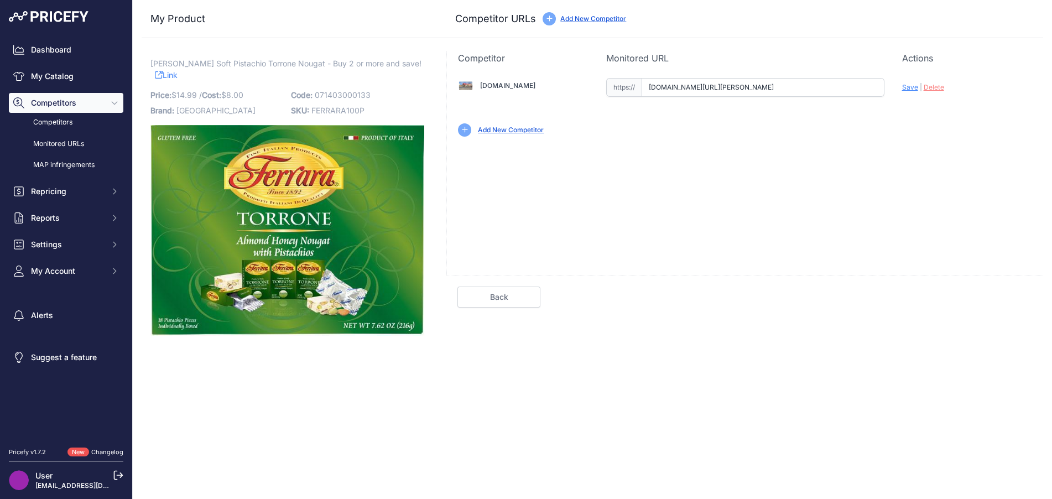
click at [727, 90] on input "[DOMAIN_NAME][URL][PERSON_NAME]" at bounding box center [763, 87] width 243 height 19
click at [683, 89] on input "[DOMAIN_NAME][URL][PERSON_NAME]" at bounding box center [763, 87] width 243 height 19
click at [683, 89] on input "economycandy.com/product/ferrara-torrone-pistachio-18-piece-gift-box/?prirule_j…" at bounding box center [763, 87] width 243 height 19
paste input "https://economycandy.com/product/ferrara-torrone-pistachio-18-piece-gift-box/"
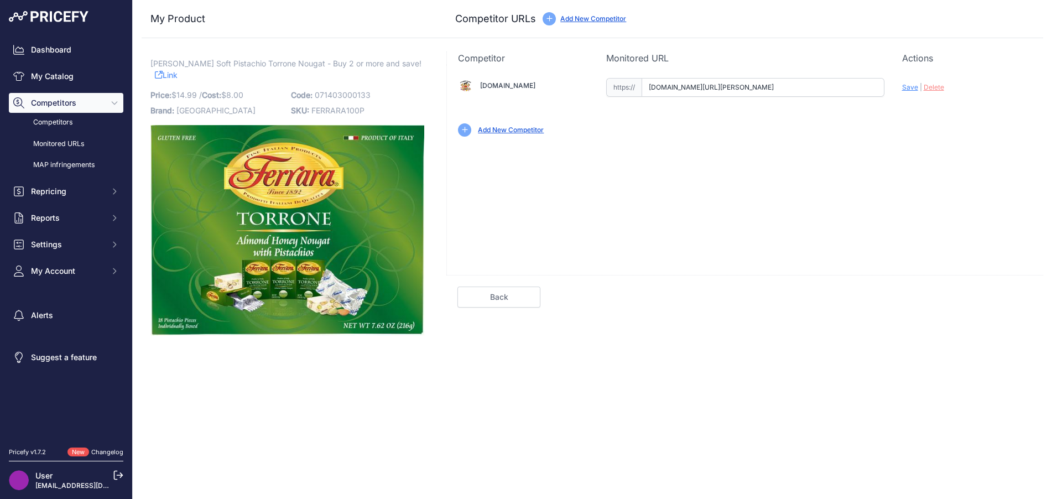
click at [911, 89] on span "Save" at bounding box center [910, 87] width 16 height 8
type input "https://economycandy.com/product/ferrara-torrone-pistachio-18-piece-gift-box/?p…"
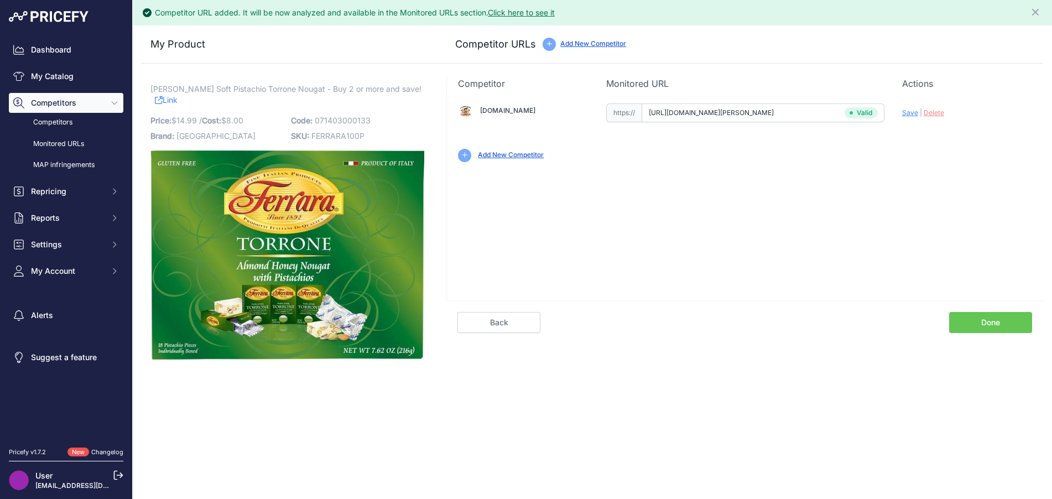
click at [533, 14] on link "Click here to see it" at bounding box center [521, 12] width 67 height 9
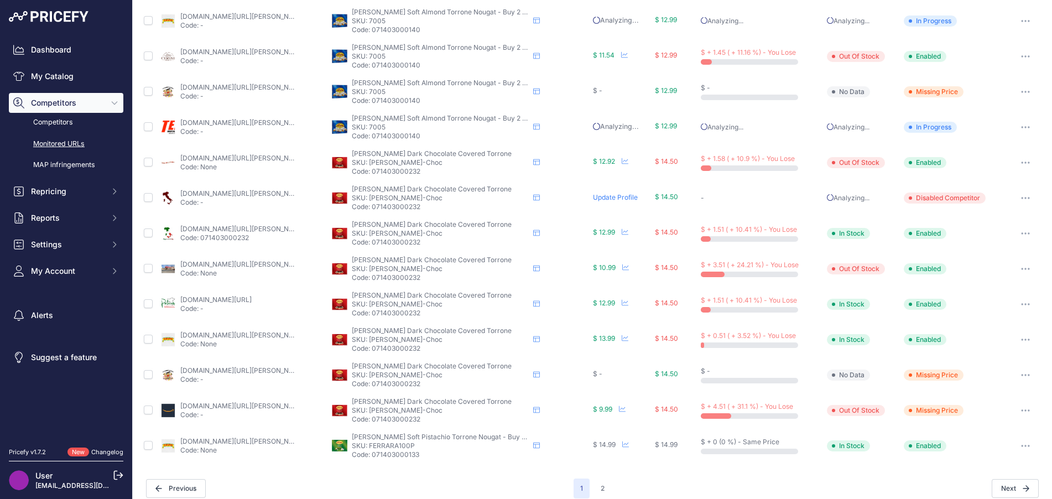
scroll to position [342, 0]
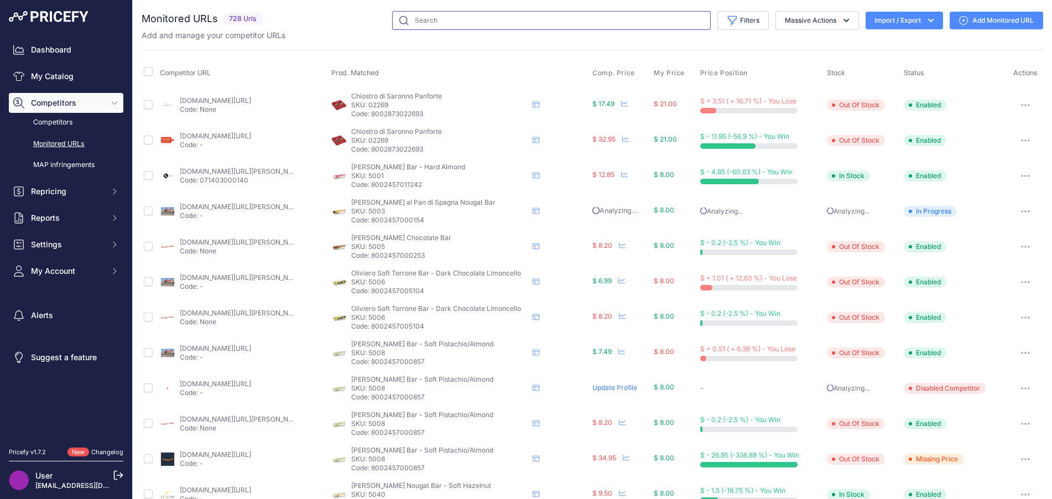
click at [450, 22] on input "text" at bounding box center [551, 20] width 319 height 19
type input "[GEOGRAPHIC_DATA]"
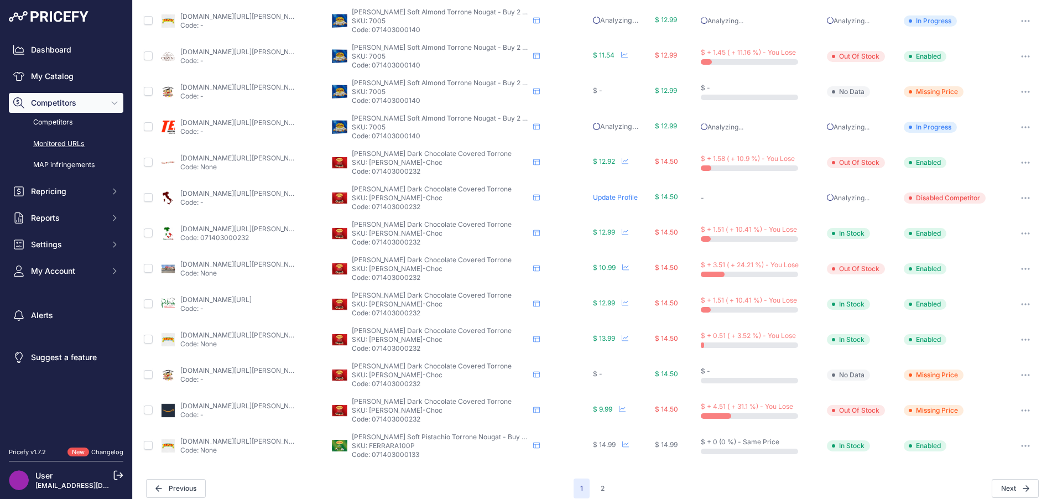
scroll to position [342, 0]
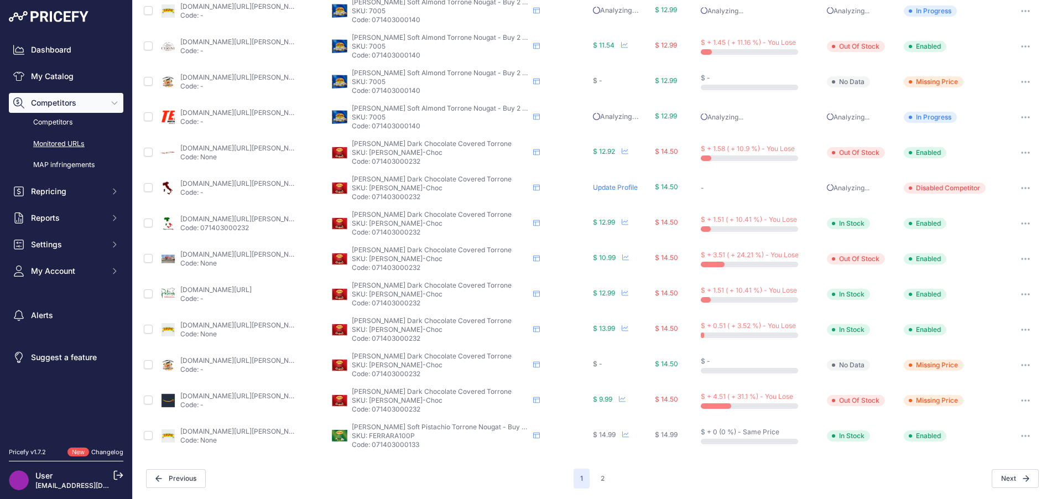
click at [599, 478] on button "2" at bounding box center [602, 479] width 17 height 20
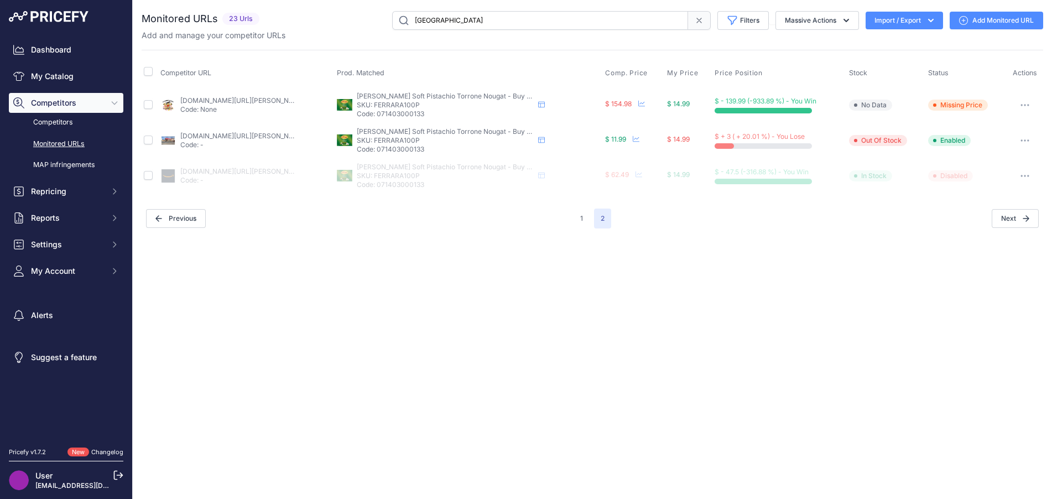
click at [259, 98] on link "[DOMAIN_NAME][URL][PERSON_NAME]" at bounding box center [242, 100] width 125 height 8
click at [974, 106] on span "Missing Price" at bounding box center [958, 105] width 60 height 11
click at [1030, 107] on button "button" at bounding box center [1025, 104] width 22 height 15
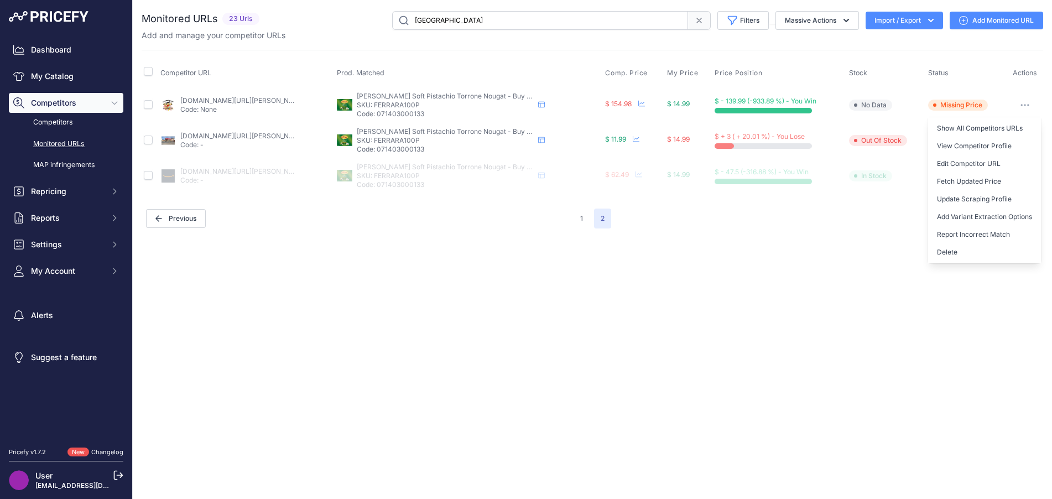
click at [1013, 164] on link "Edit Competitor URL" at bounding box center [984, 164] width 113 height 18
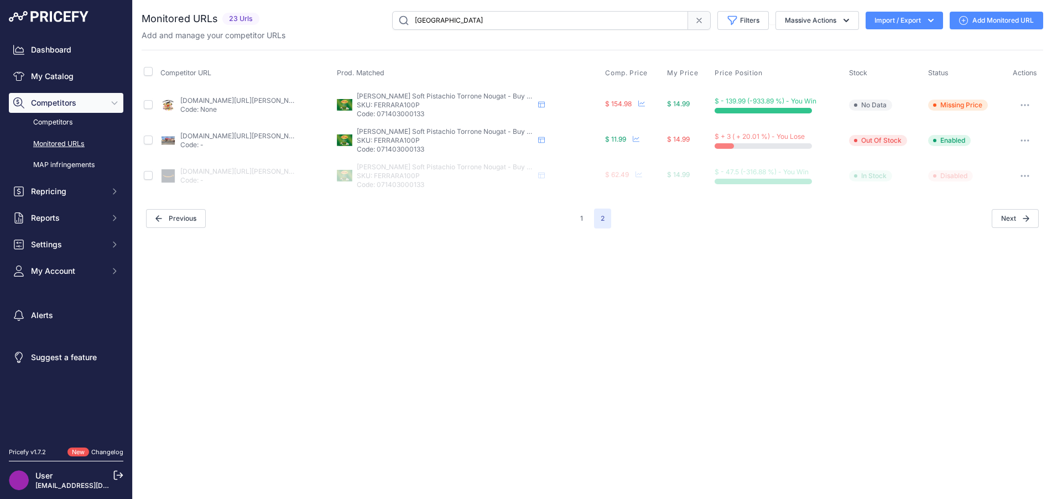
click at [396, 216] on div "Previous" at bounding box center [360, 218] width 428 height 19
click at [76, 75] on link "My Catalog" at bounding box center [66, 76] width 115 height 20
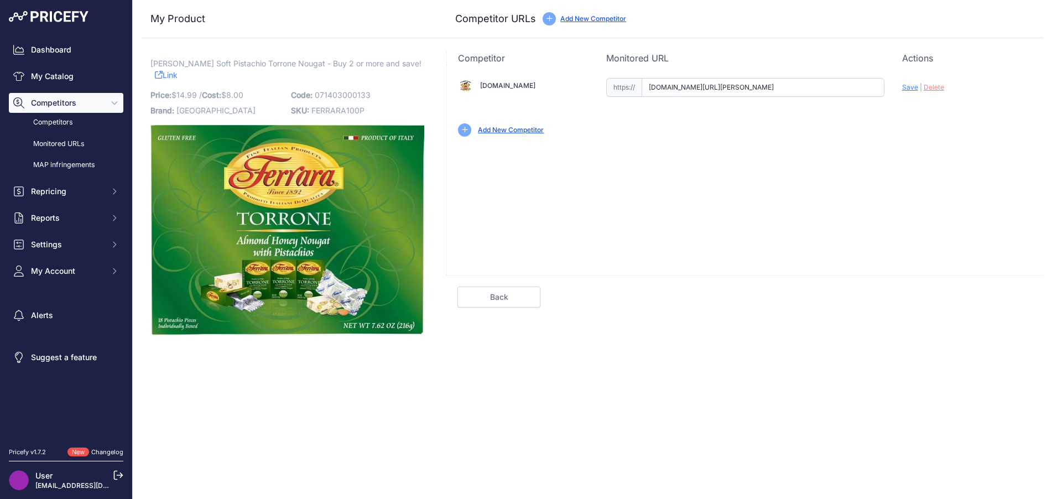
click at [674, 87] on input "economycandy.com/product/ferrara-torrone-pistachio-18-piece-gift-box/?prirule_j…" at bounding box center [763, 87] width 243 height 19
paste input "https://"
click at [906, 86] on span "Save" at bounding box center [910, 87] width 16 height 8
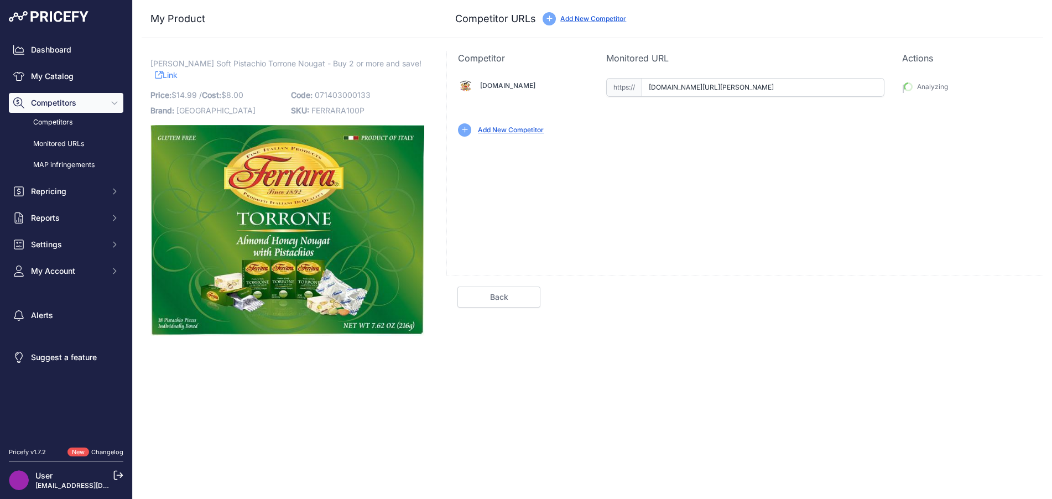
type input "https://economycandy.com/product/ferrara-torrone-pistachio-18-piece-gift-box/?p…"
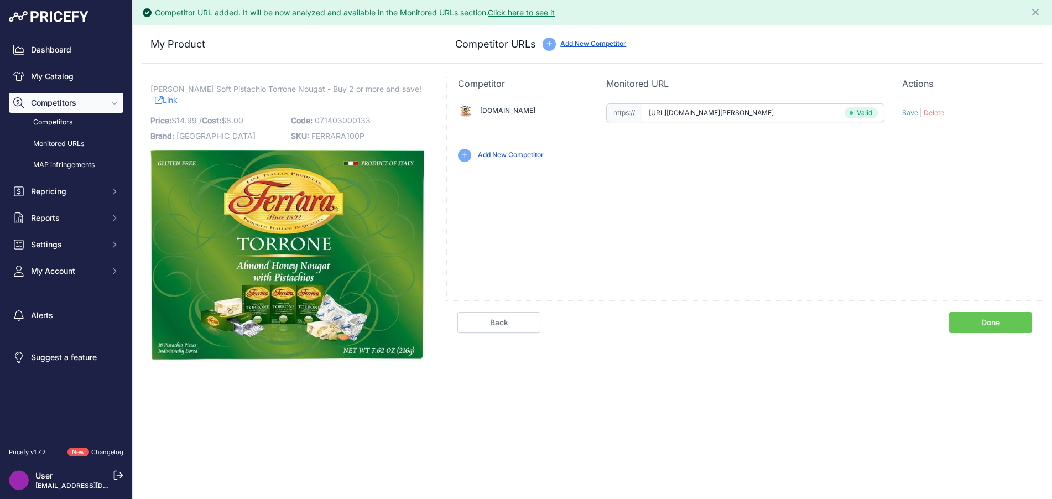
click at [982, 325] on link "Done" at bounding box center [990, 322] width 83 height 21
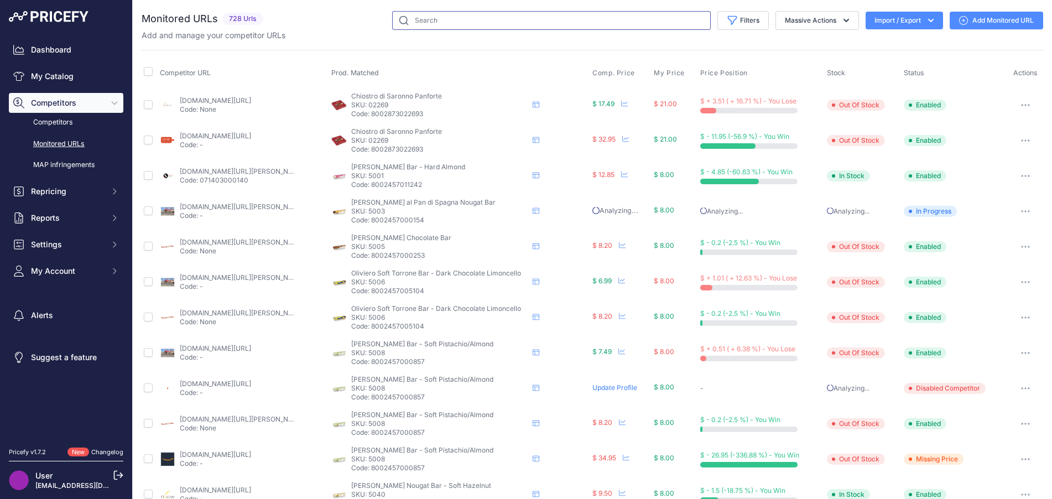
click at [430, 19] on input "text" at bounding box center [551, 20] width 319 height 19
type input "la florentine"
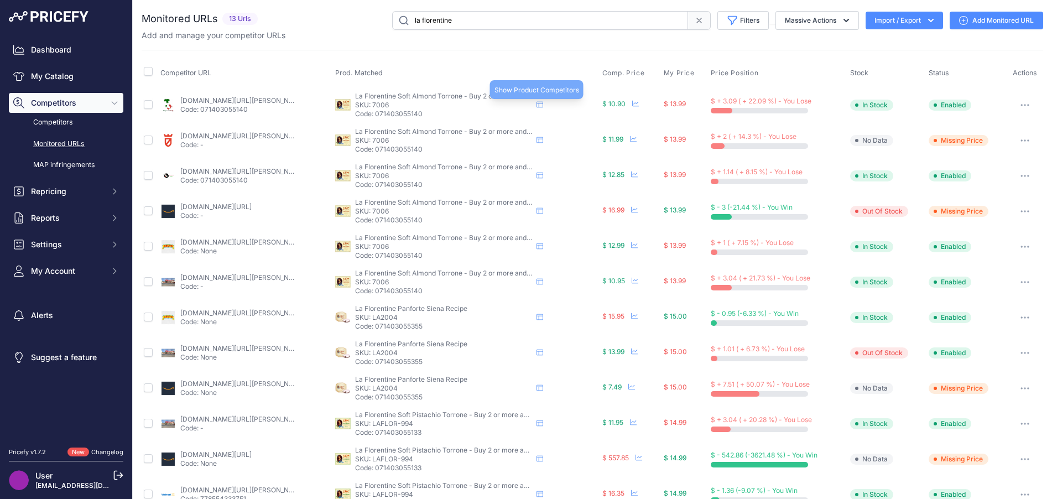
click at [539, 103] on icon at bounding box center [540, 105] width 7 height 6
click at [1021, 105] on icon "button" at bounding box center [1025, 105] width 9 height 2
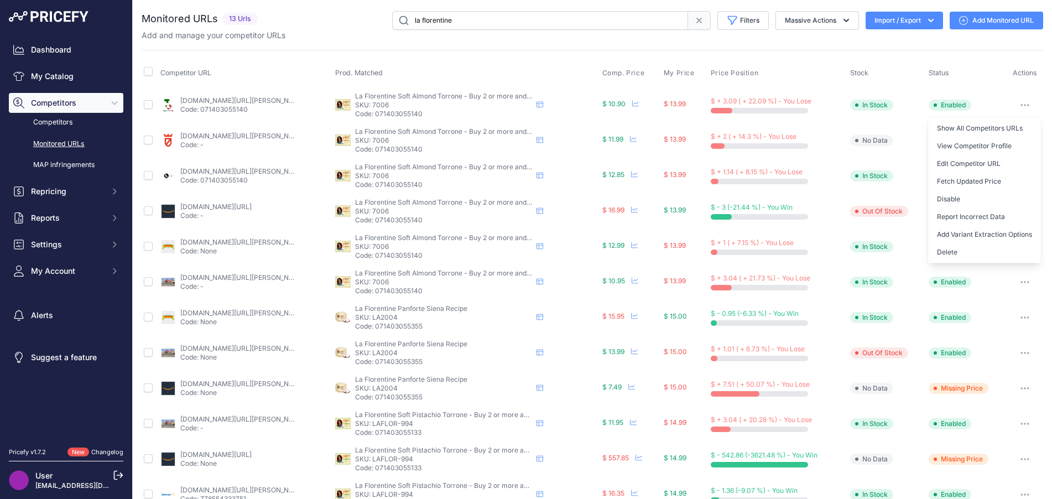
click at [1006, 134] on link "Show All Competitors URLs" at bounding box center [984, 129] width 113 height 18
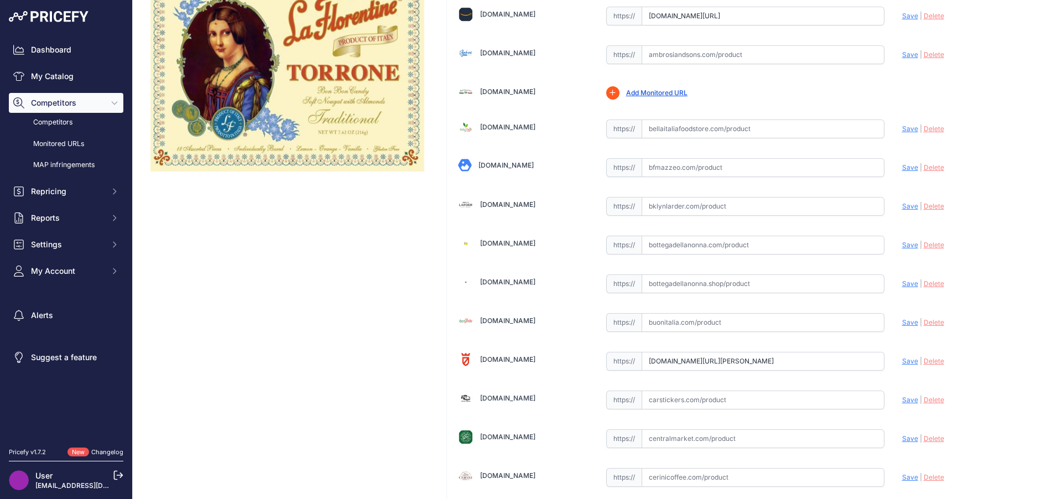
scroll to position [166, 0]
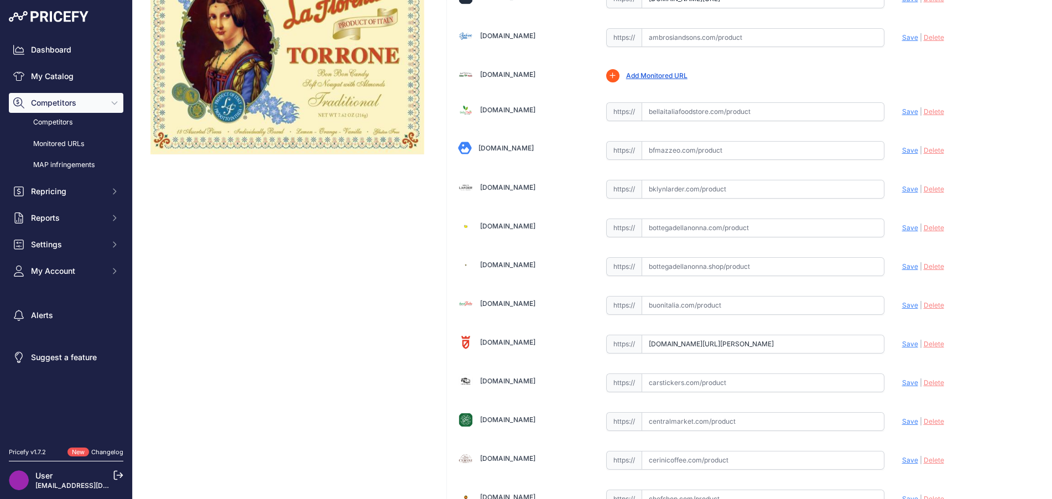
click at [813, 228] on input "text" at bounding box center [763, 228] width 243 height 19
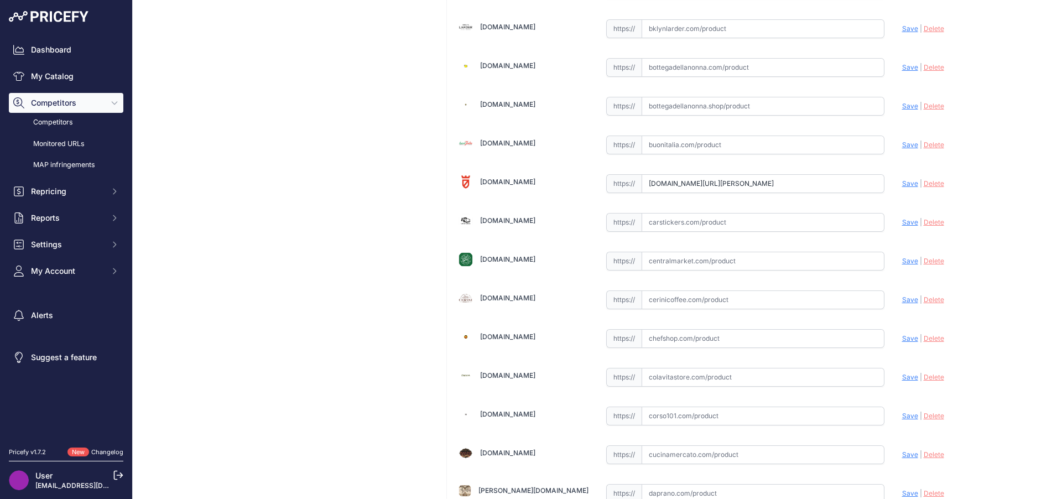
scroll to position [332, 0]
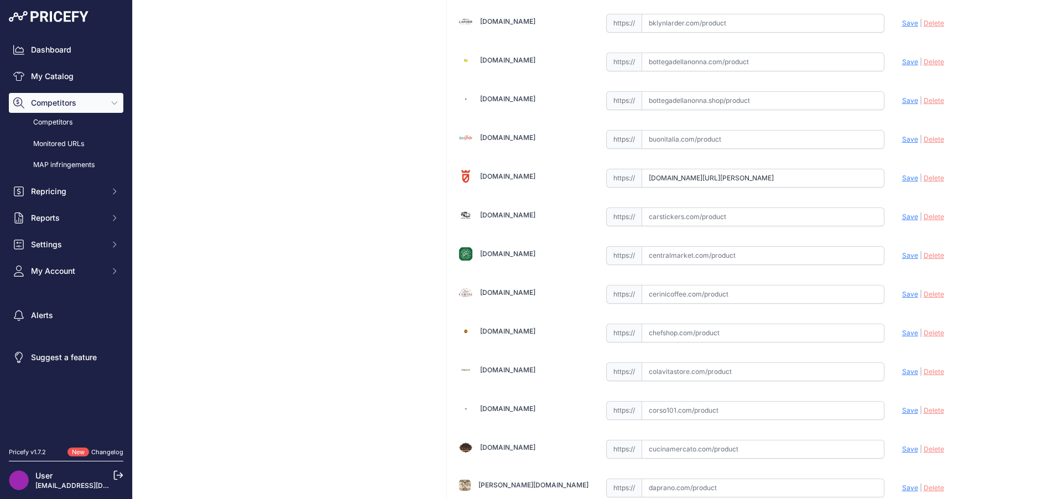
click at [672, 259] on input "text" at bounding box center [763, 255] width 243 height 19
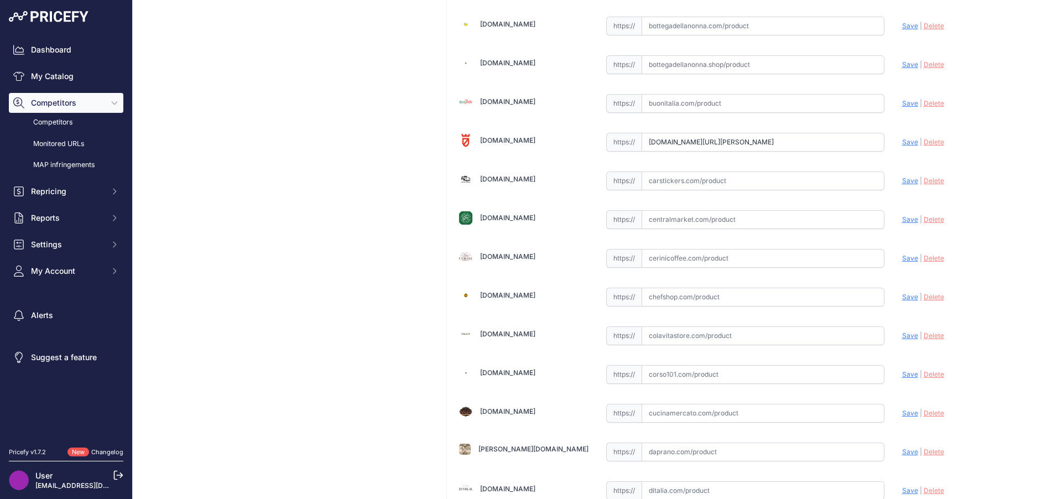
scroll to position [387, 0]
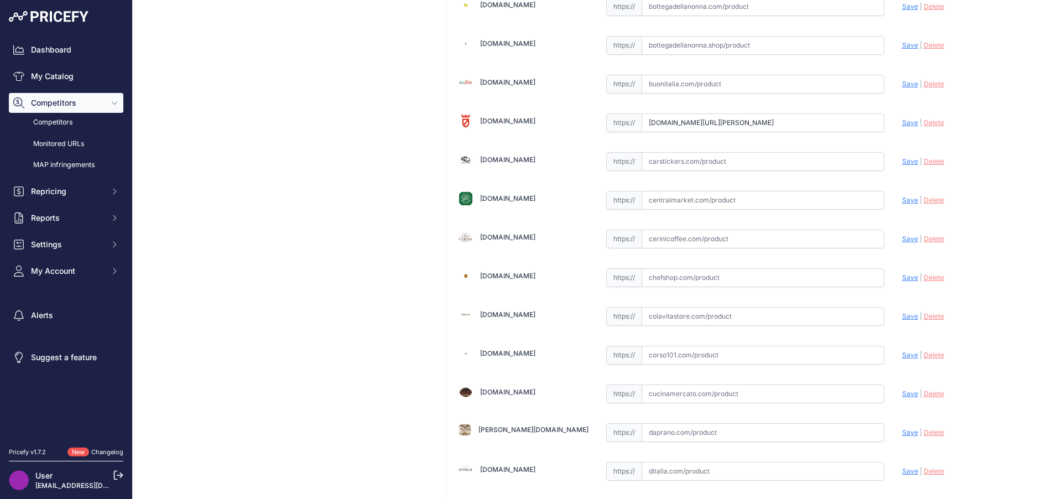
click at [662, 242] on input "text" at bounding box center [763, 239] width 243 height 19
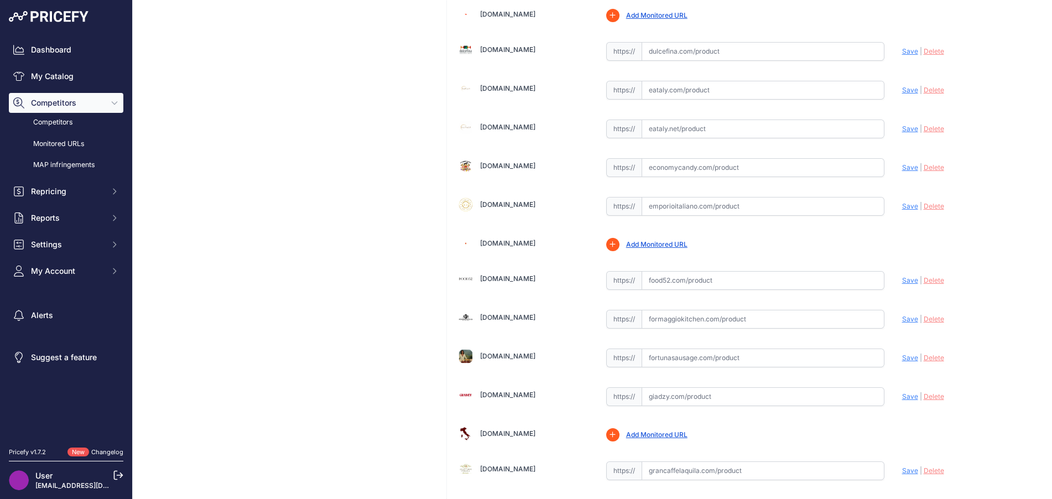
scroll to position [885, 0]
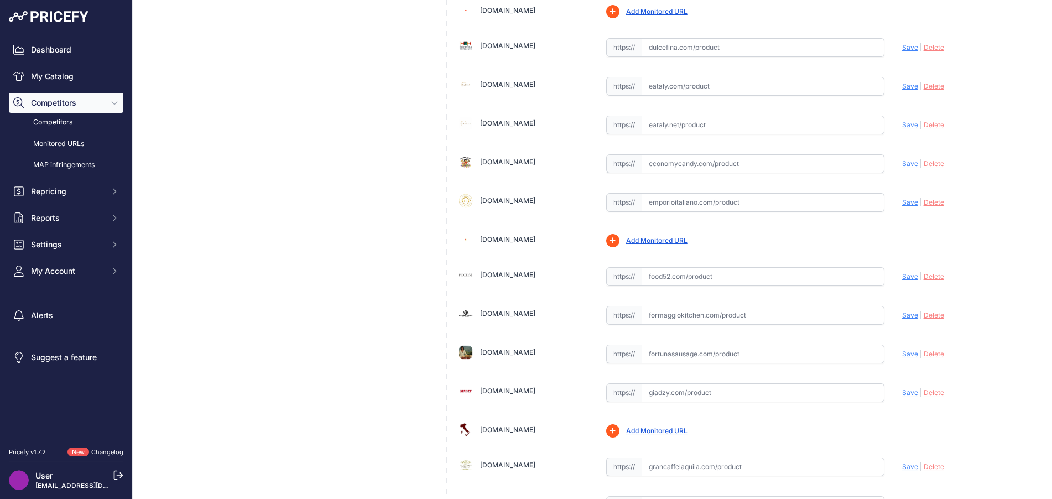
click at [673, 160] on input "text" at bounding box center [763, 163] width 243 height 19
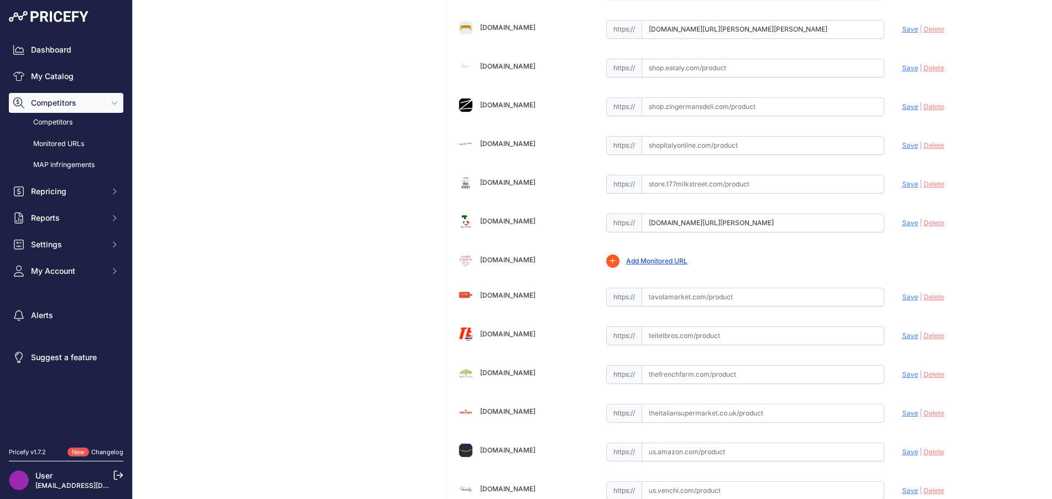
scroll to position [2268, 0]
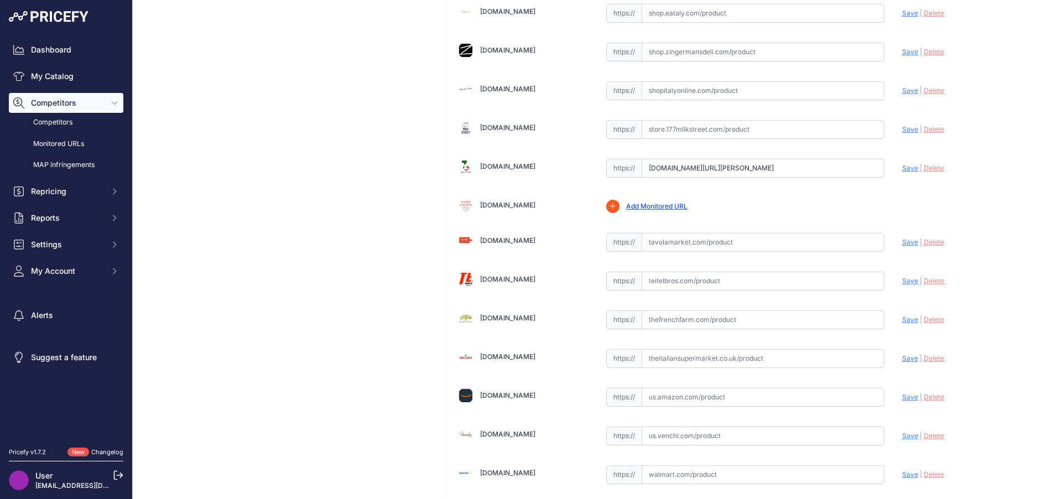
click at [850, 277] on input "text" at bounding box center [763, 281] width 243 height 19
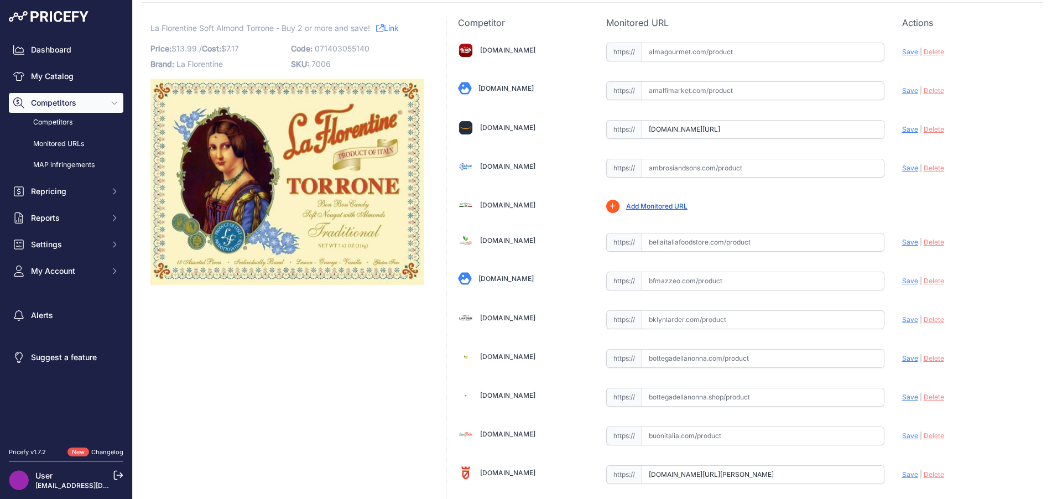
scroll to position [0, 0]
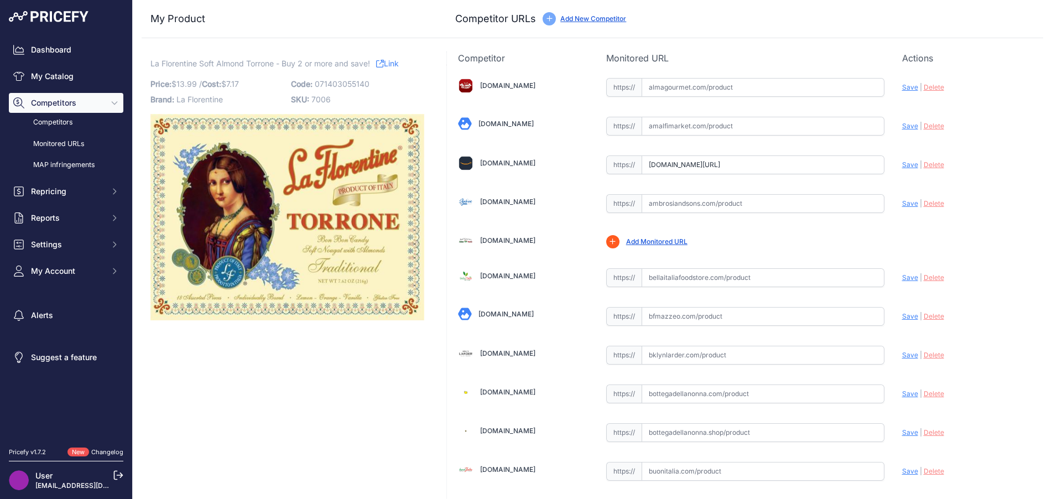
click at [61, 74] on link "My Catalog" at bounding box center [66, 76] width 115 height 20
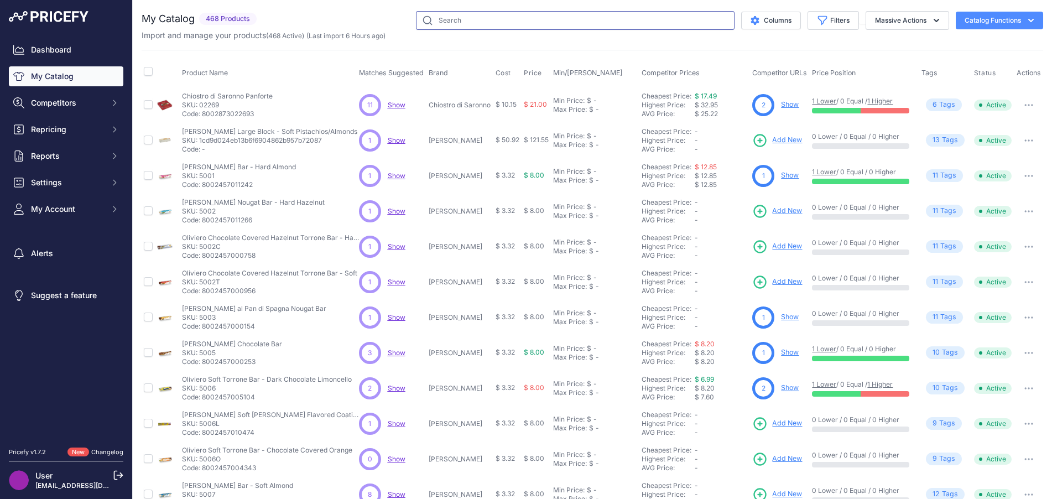
click at [435, 19] on input "text" at bounding box center [575, 20] width 319 height 19
type input "la florentine"
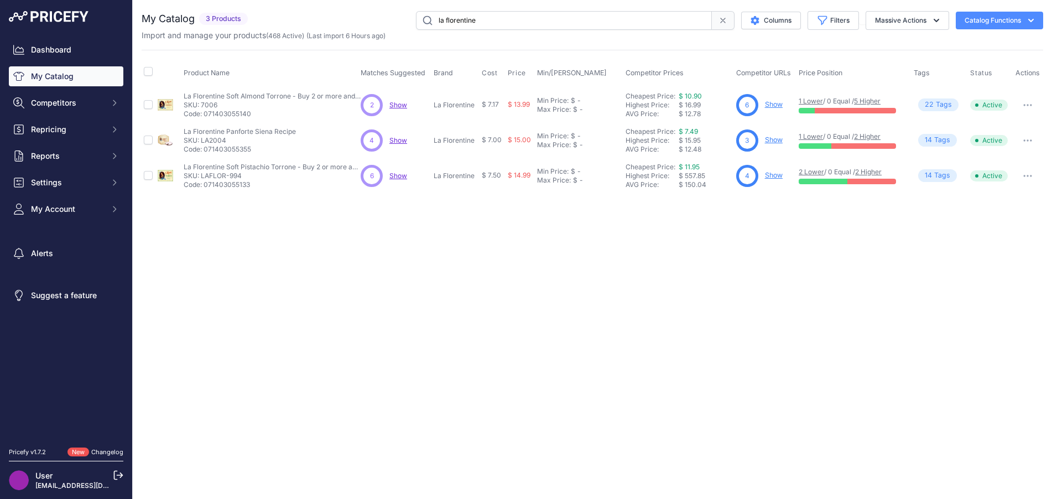
click at [398, 175] on span "Show" at bounding box center [399, 176] width 18 height 8
click at [403, 139] on span "Show" at bounding box center [399, 140] width 18 height 8
click at [398, 102] on span "Show" at bounding box center [399, 105] width 18 height 8
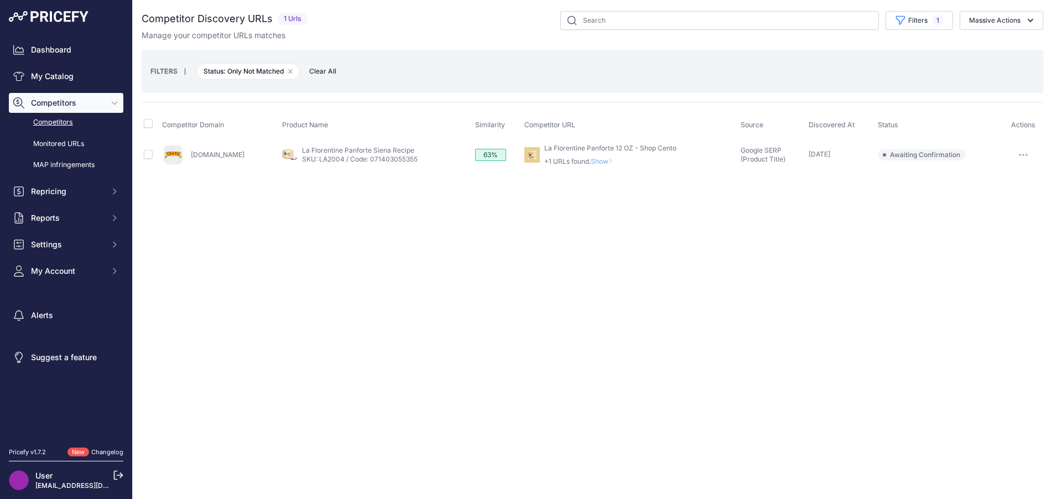
click at [598, 159] on span "Show" at bounding box center [604, 161] width 27 height 8
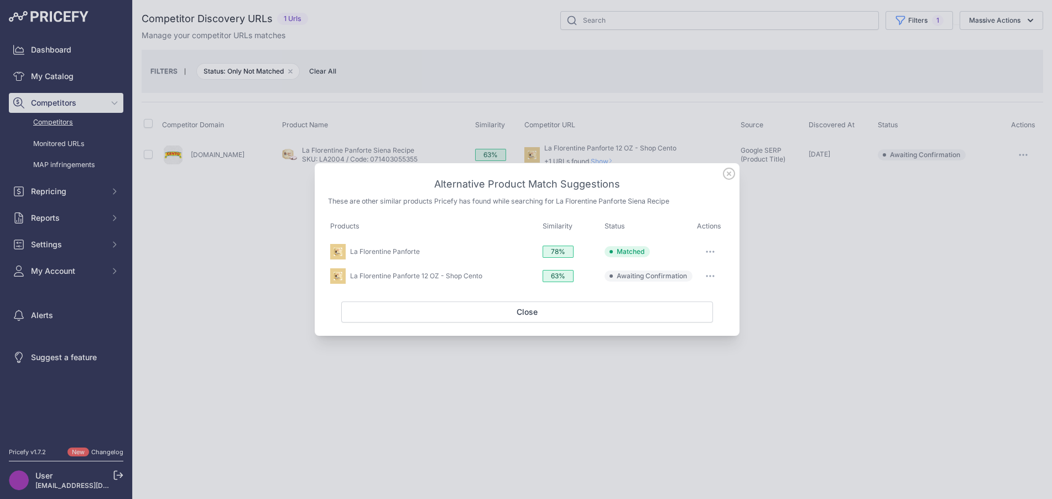
click at [378, 248] on link "La Florentine Panforte" at bounding box center [385, 251] width 70 height 8
click at [715, 252] on icon "button" at bounding box center [710, 252] width 9 height 2
click at [699, 297] on button "Match This" at bounding box center [688, 297] width 71 height 18
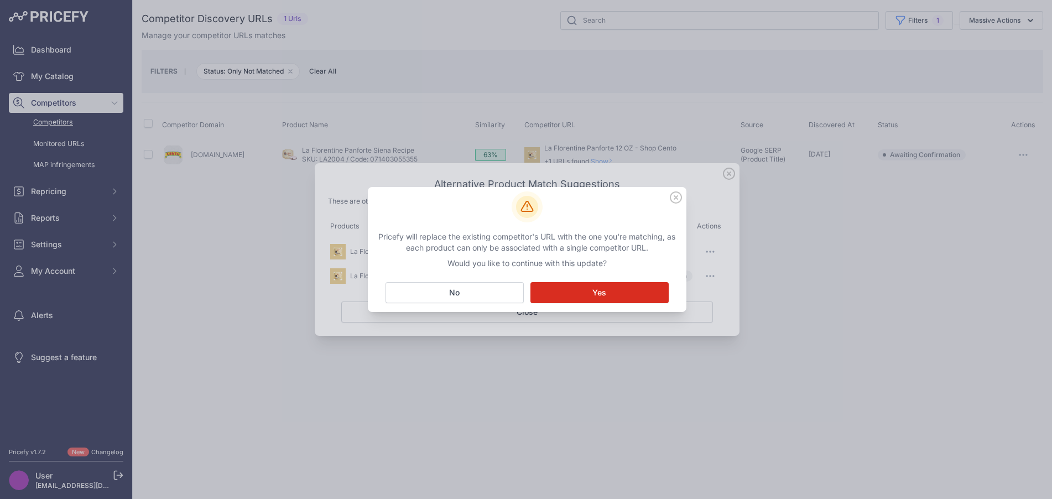
click at [641, 295] on button "Matching... Yes" at bounding box center [600, 292] width 138 height 21
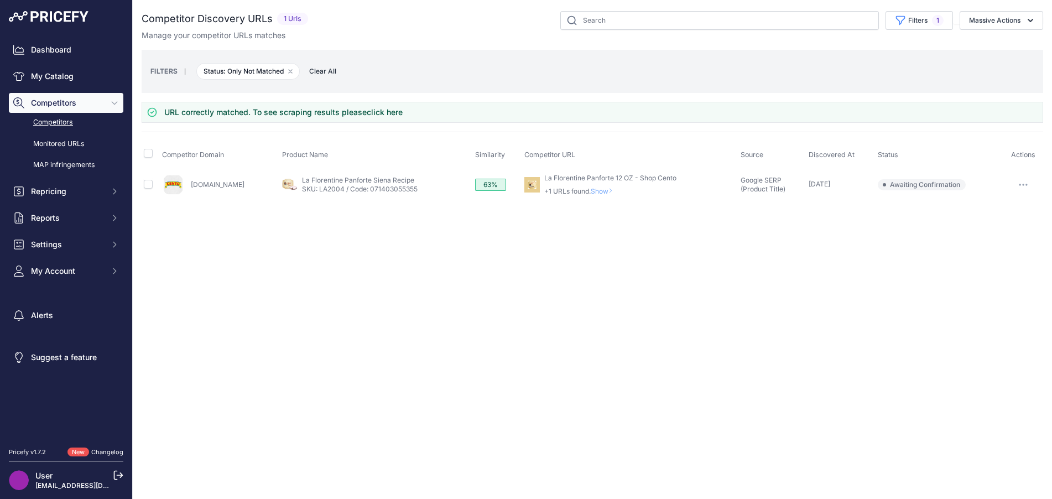
click at [601, 188] on span "Show" at bounding box center [604, 191] width 27 height 8
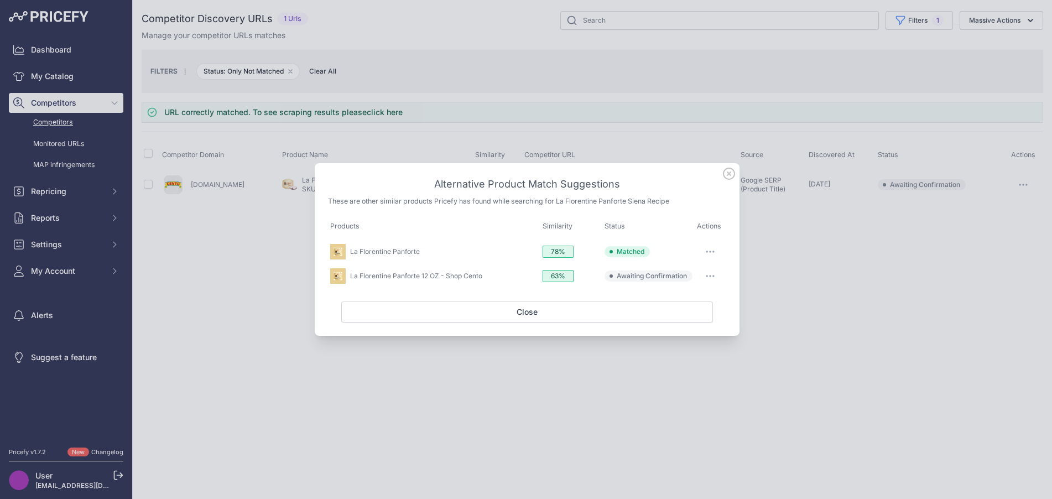
click at [709, 277] on icon "button" at bounding box center [710, 276] width 9 height 2
click at [697, 319] on span "Exclude match" at bounding box center [685, 321] width 46 height 8
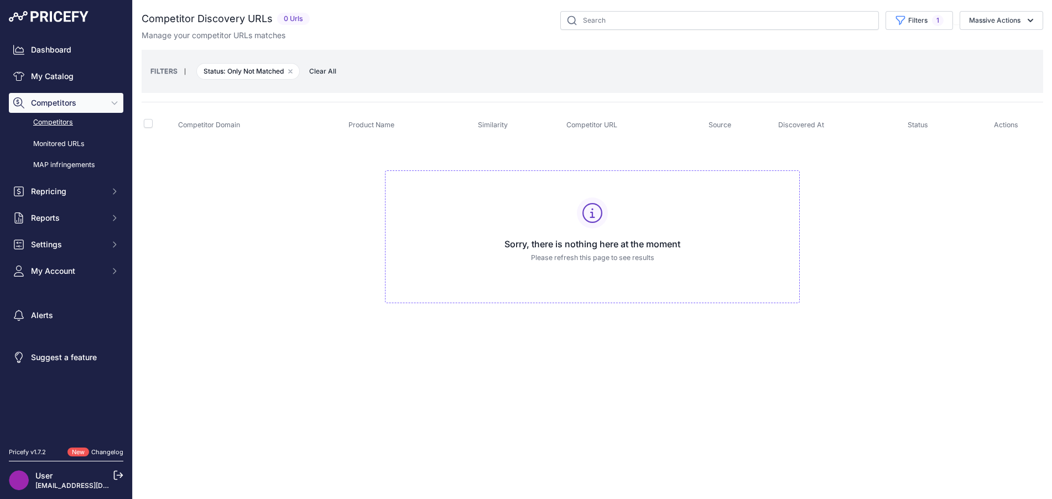
click at [710, 370] on div "Close You are not connected to the internet." at bounding box center [593, 249] width 920 height 499
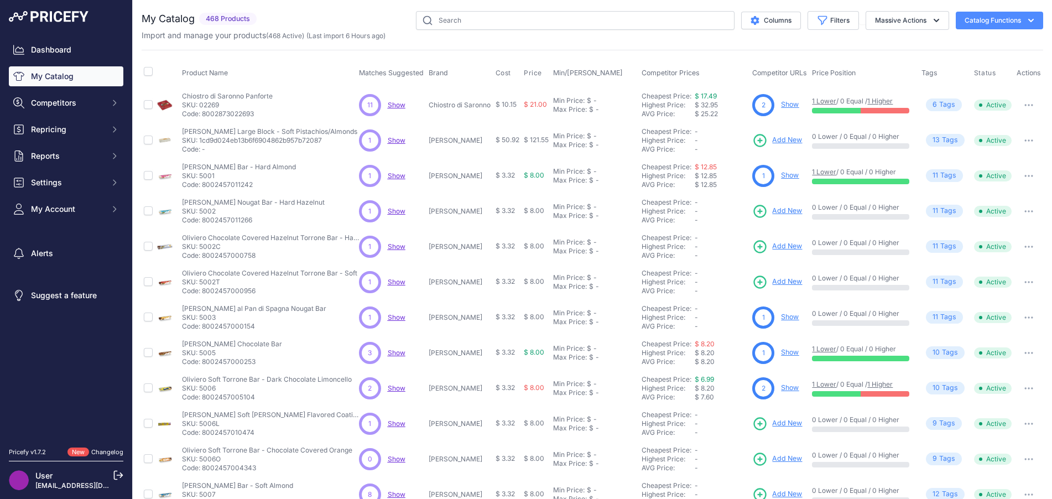
click at [534, 99] on td "$ 21.00" at bounding box center [536, 105] width 29 height 36
click at [396, 109] on div "11 11 Show Discovering..." at bounding box center [391, 105] width 65 height 22
click at [398, 105] on span "Show" at bounding box center [397, 105] width 18 height 8
click at [793, 100] on link "Show" at bounding box center [790, 104] width 18 height 8
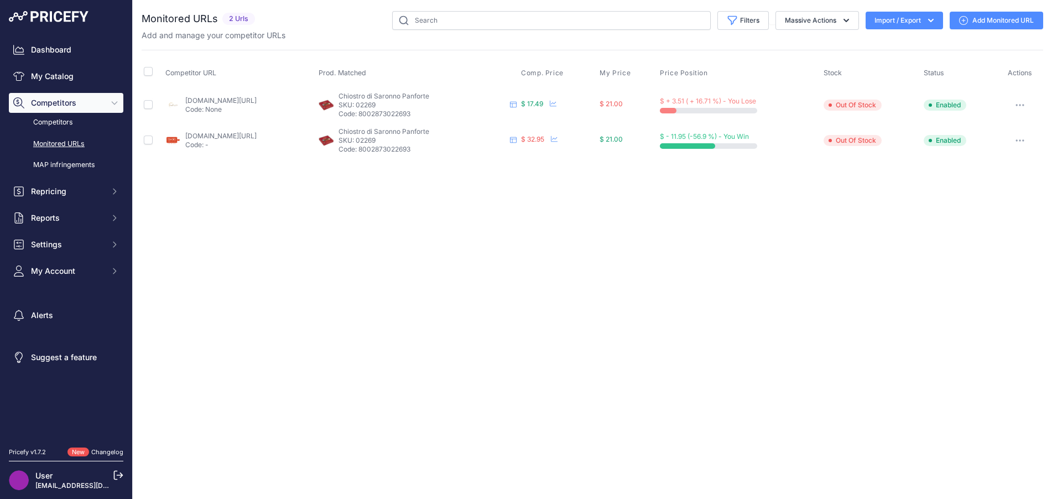
click at [248, 137] on link "tavolamarket.com/products/chiostro-di-saronno-panforte-antica-ricetta-14-1-oz-4…" at bounding box center [220, 136] width 71 height 8
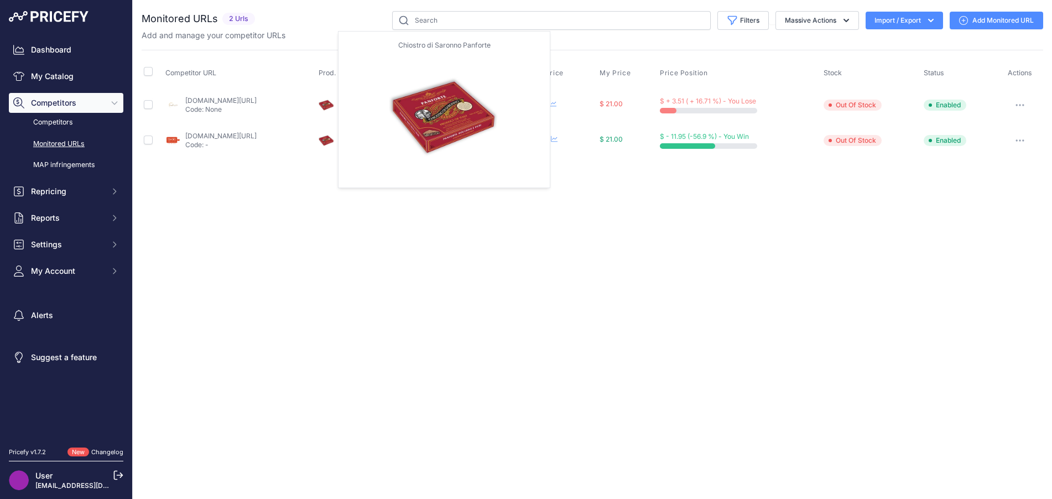
click at [334, 103] on img at bounding box center [326, 104] width 15 height 15
drag, startPoint x: 380, startPoint y: 105, endPoint x: 396, endPoint y: 102, distance: 15.7
click at [334, 105] on img at bounding box center [326, 104] width 15 height 15
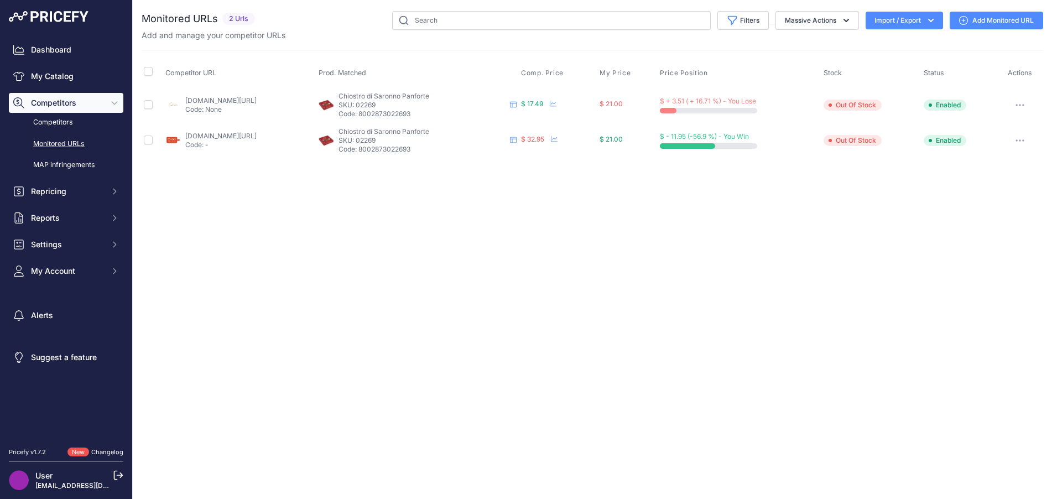
click at [429, 102] on p "SKU: 02269" at bounding box center [422, 105] width 167 height 9
click at [432, 115] on p "Code: 8002873022693" at bounding box center [422, 114] width 167 height 9
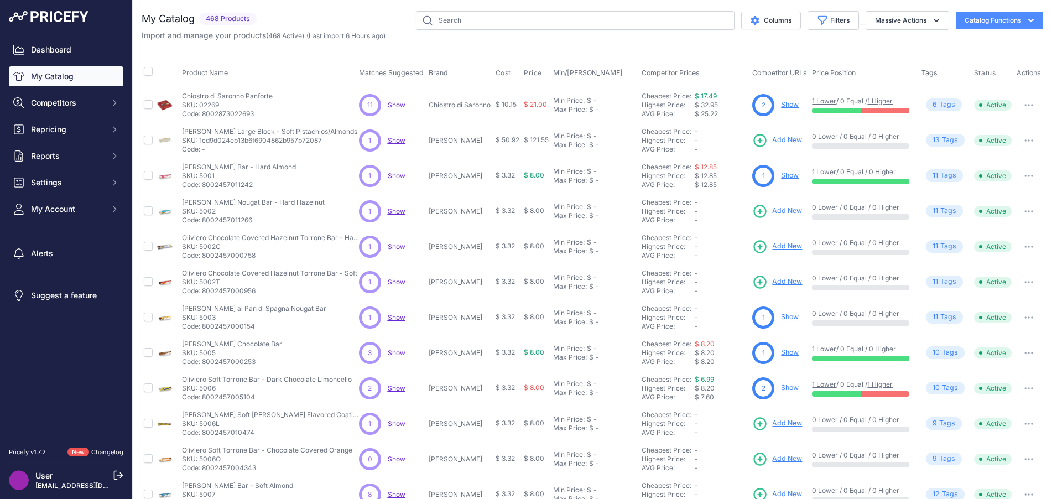
click at [69, 45] on link "Dashboard" at bounding box center [66, 50] width 115 height 20
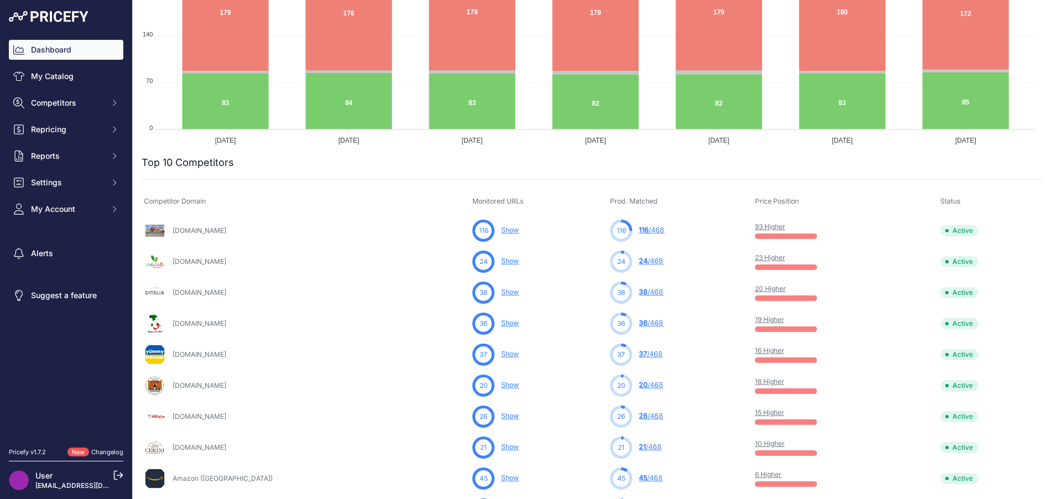
scroll to position [221, 0]
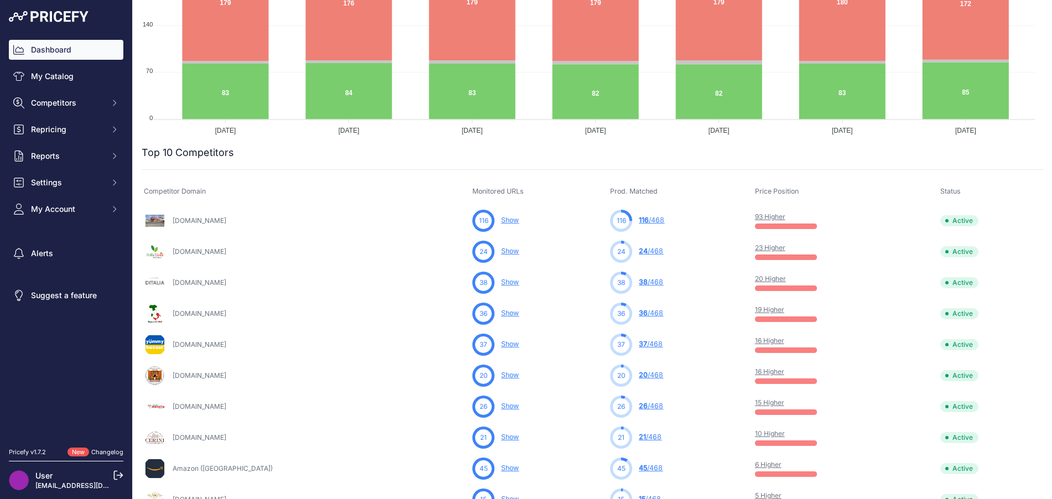
click at [639, 222] on span "116" at bounding box center [644, 220] width 10 height 8
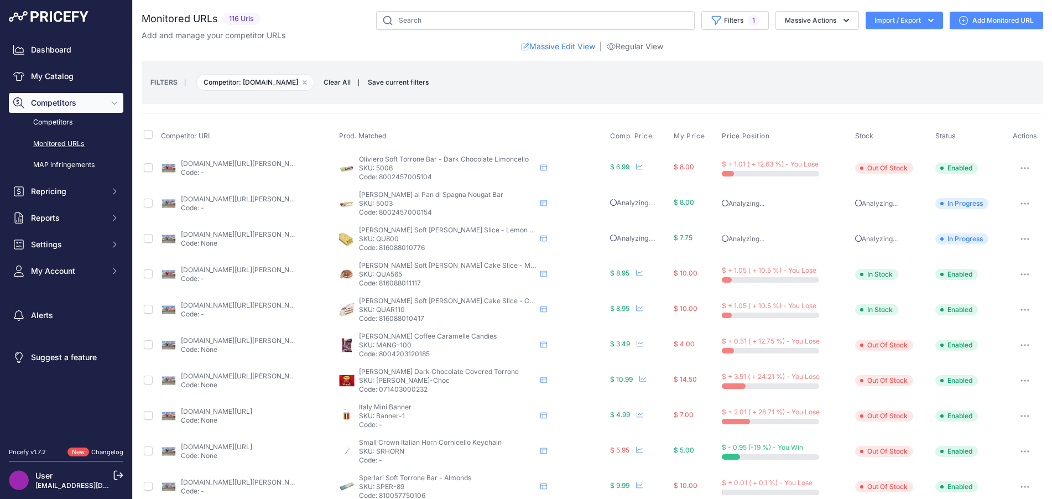
click at [862, 136] on span "Stock" at bounding box center [864, 136] width 18 height 8
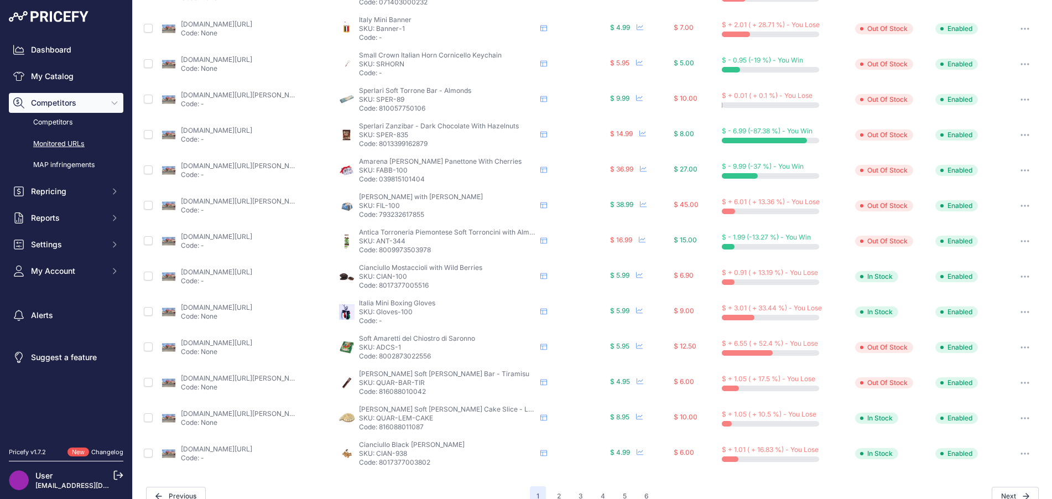
scroll to position [405, 0]
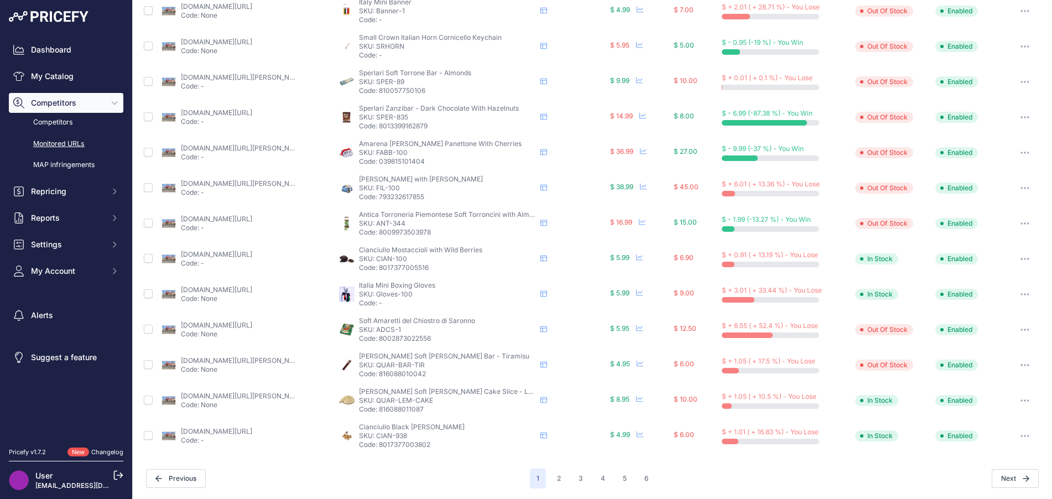
click at [554, 475] on button "2" at bounding box center [559, 479] width 17 height 20
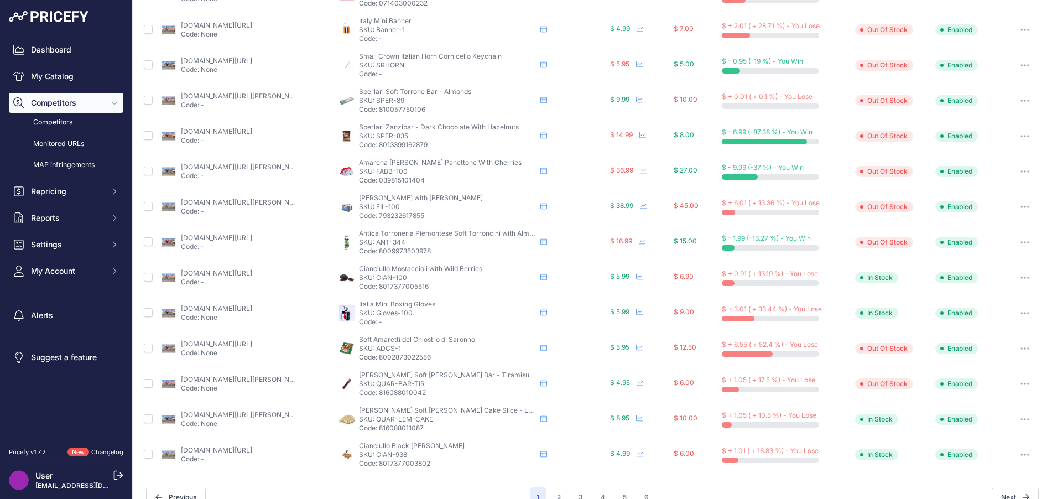
scroll to position [424, 0]
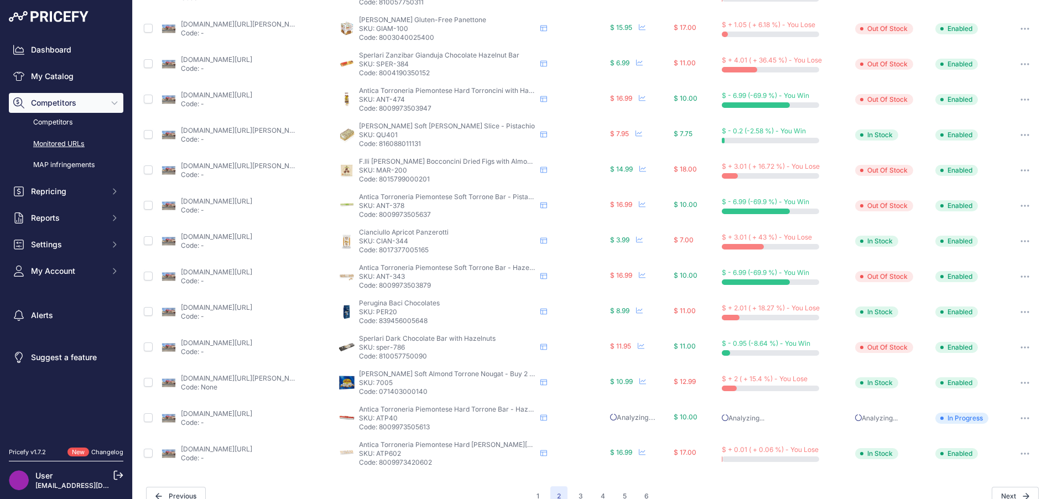
scroll to position [405, 0]
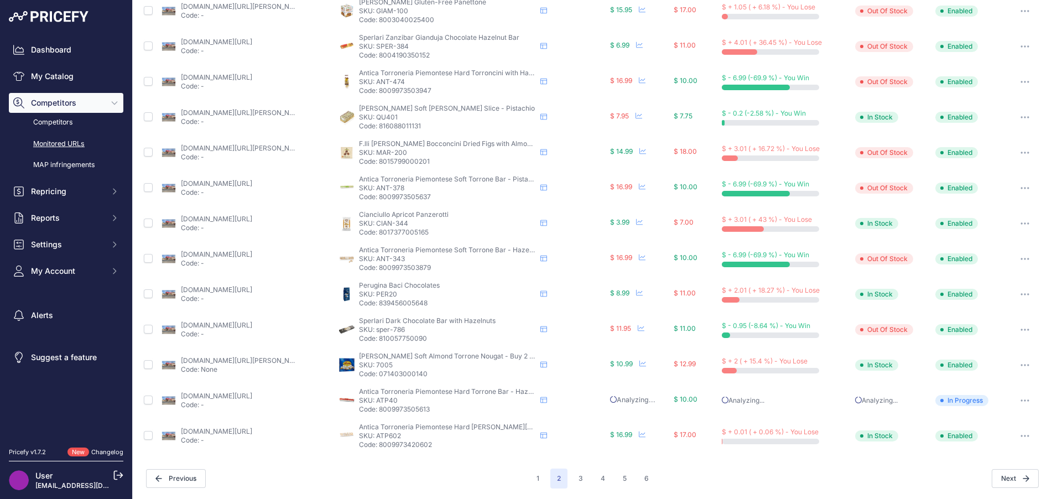
click at [574, 477] on button "3" at bounding box center [581, 479] width 18 height 20
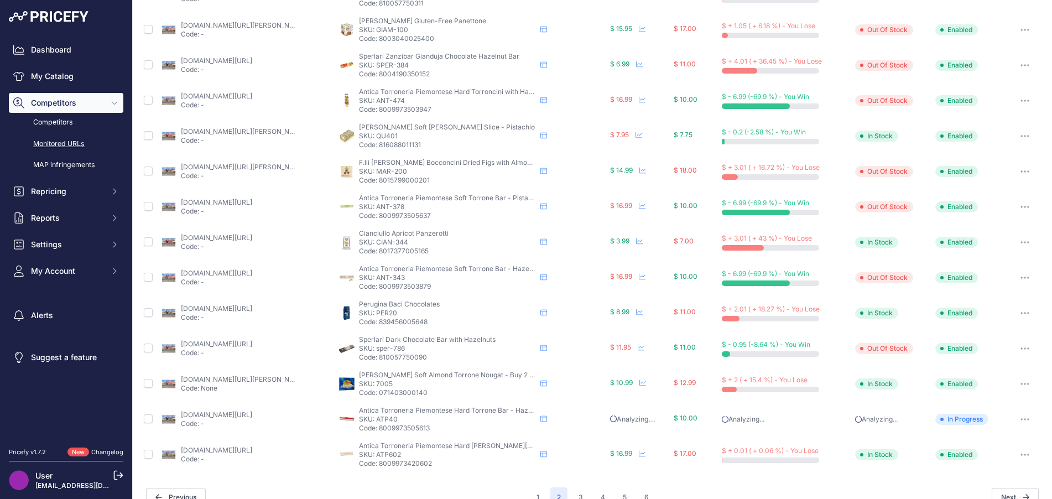
scroll to position [424, 0]
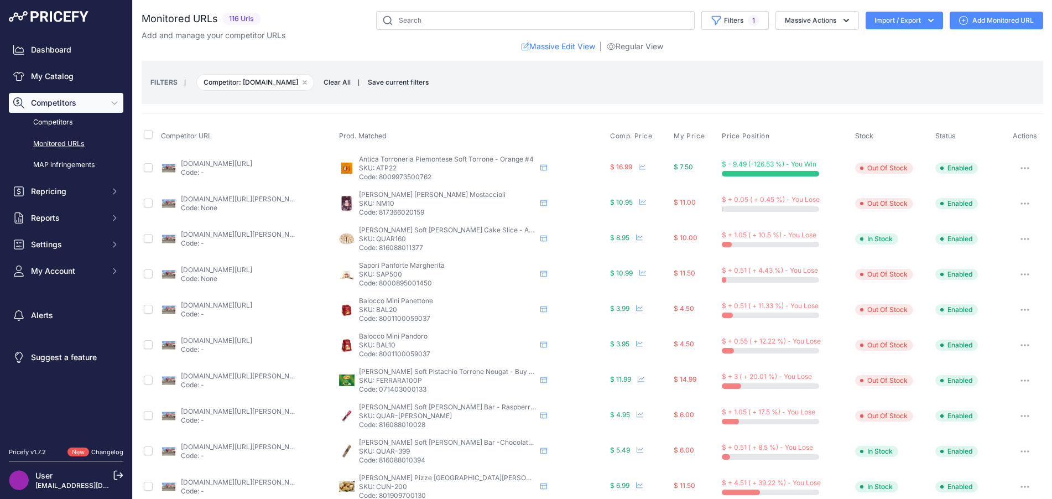
click at [1015, 172] on button "button" at bounding box center [1025, 167] width 22 height 15
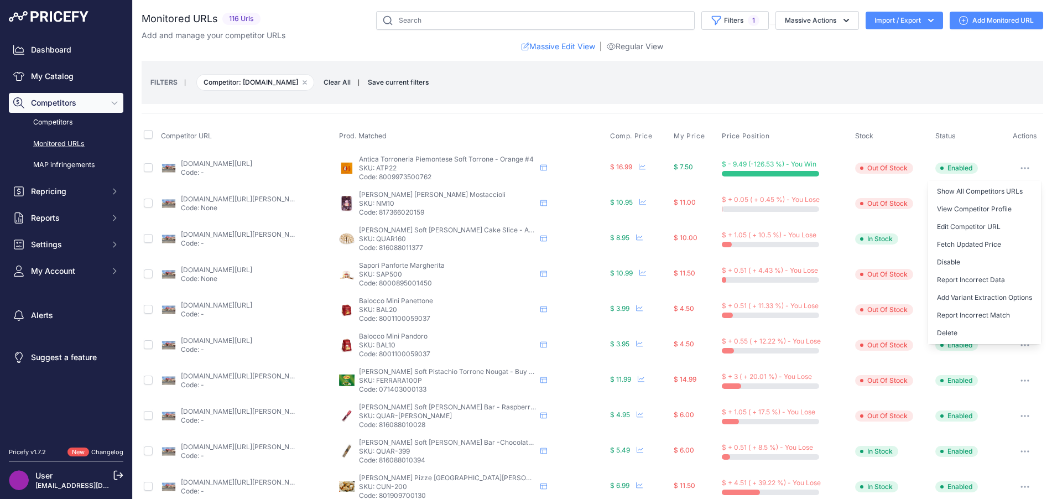
click at [951, 330] on button "Delete" at bounding box center [984, 333] width 113 height 18
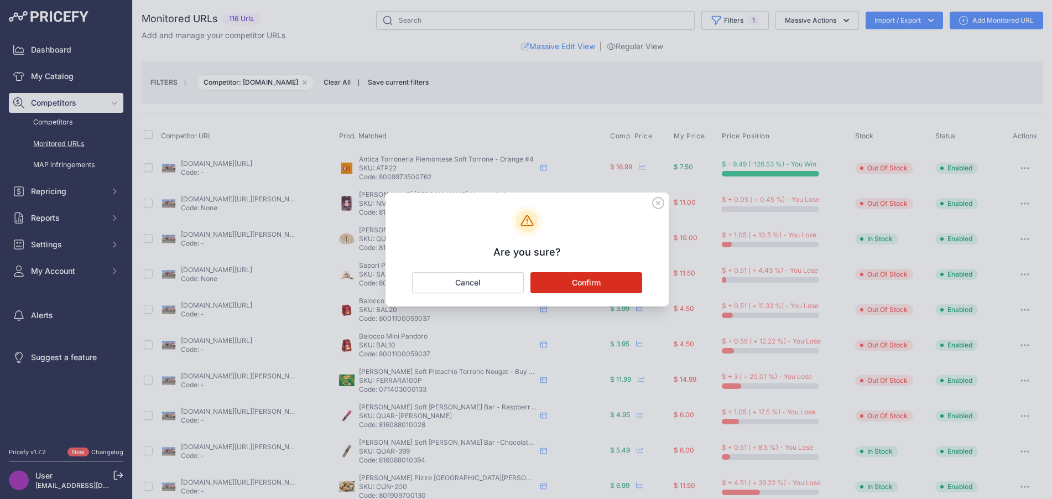
click at [623, 282] on button "Confirm" at bounding box center [587, 282] width 112 height 21
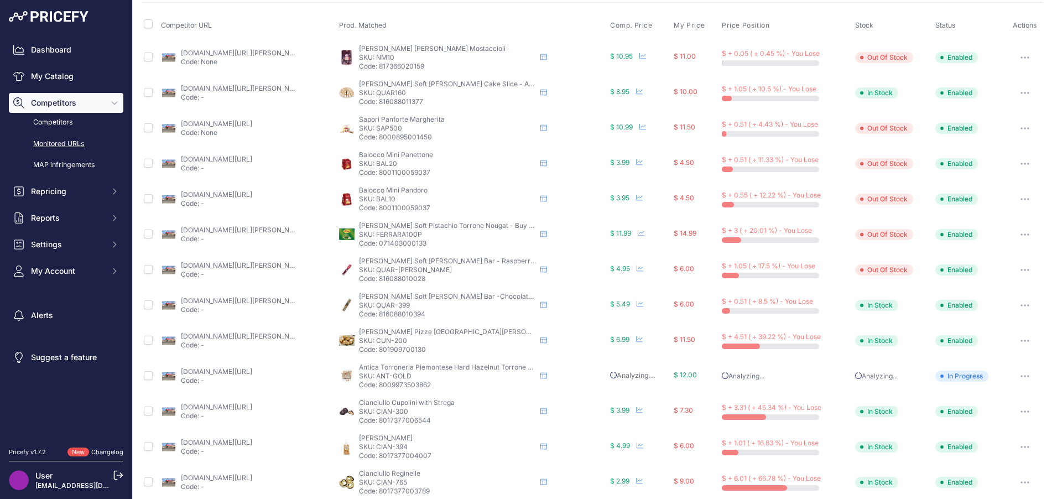
scroll to position [221, 0]
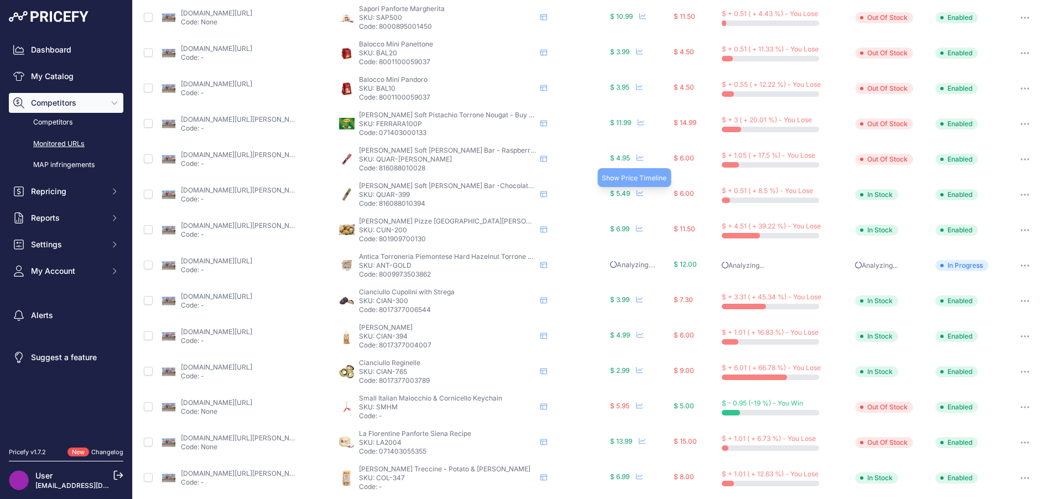
click at [637, 194] on icon at bounding box center [640, 193] width 7 height 7
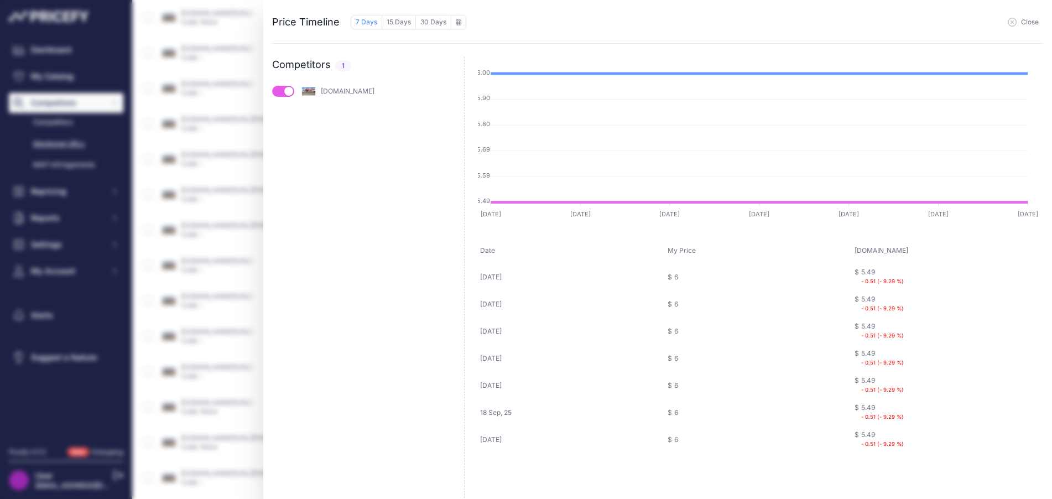
click at [1020, 25] on button "Close" at bounding box center [1023, 22] width 31 height 9
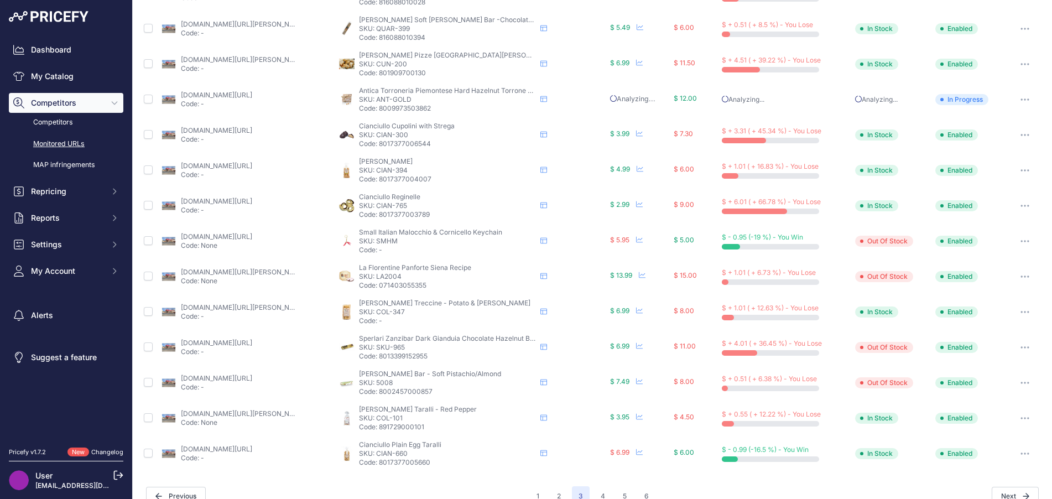
scroll to position [405, 0]
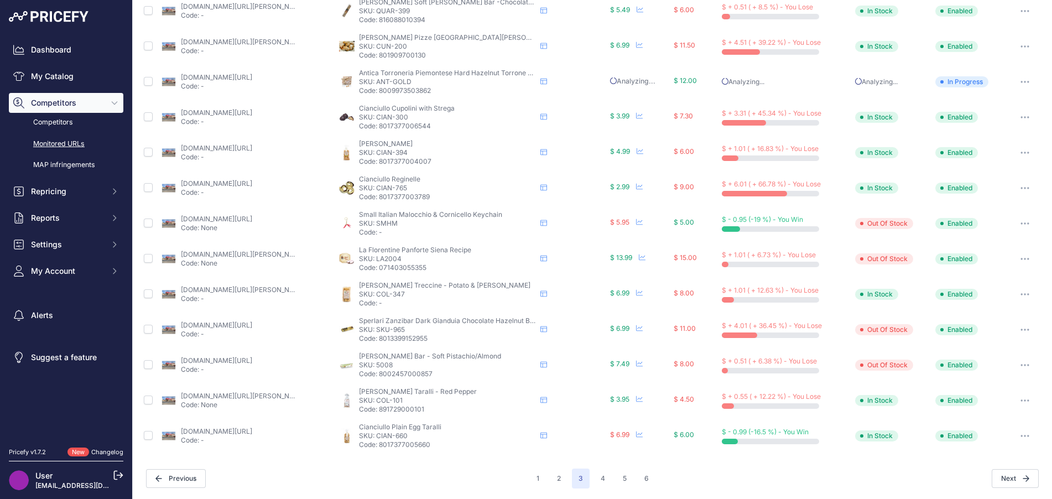
click at [600, 477] on button "4" at bounding box center [603, 479] width 18 height 20
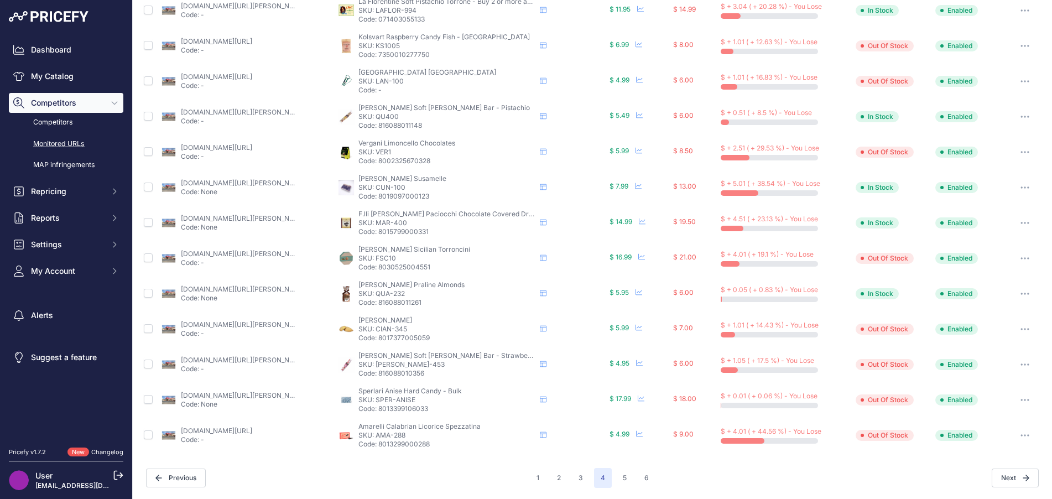
scroll to position [405, 0]
click at [252, 430] on link "piccolosgastronomia.com/products/amarelli-spezzatina-black-licorice-2-10-oz-60g…" at bounding box center [216, 431] width 71 height 8
click at [452, 429] on span "Amarelli Calabrian Licorice Spezzatina" at bounding box center [420, 427] width 122 height 8
click at [1020, 433] on button "button" at bounding box center [1025, 435] width 22 height 15
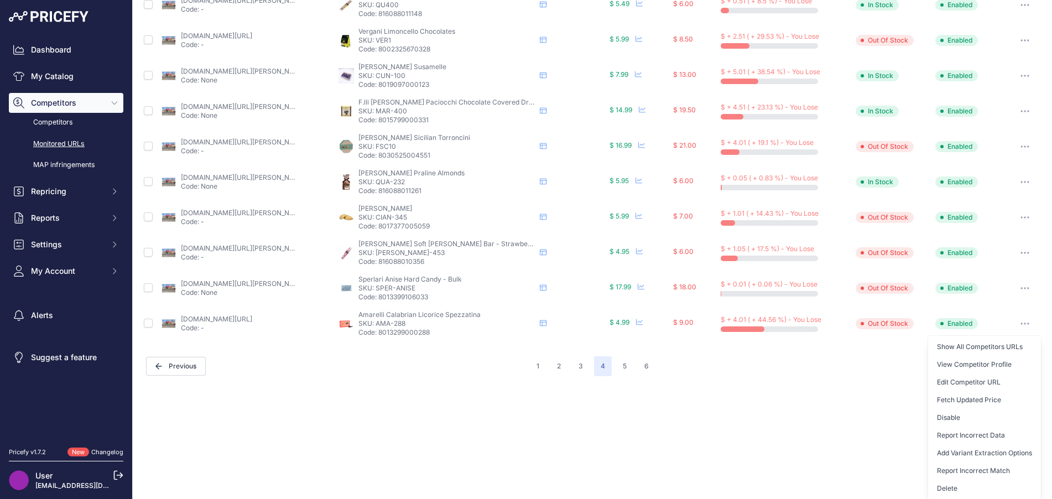
click at [978, 471] on button "Report Incorrect Match" at bounding box center [984, 471] width 113 height 18
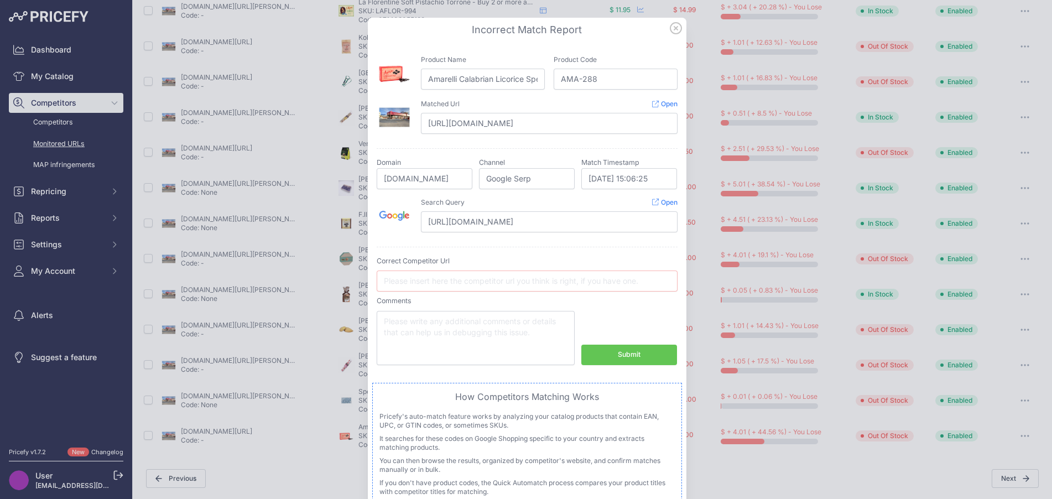
click at [651, 348] on button "Submit" at bounding box center [630, 355] width 96 height 20
click at [622, 352] on div "Submit" at bounding box center [629, 355] width 23 height 11
click at [671, 26] on icon at bounding box center [676, 28] width 11 height 11
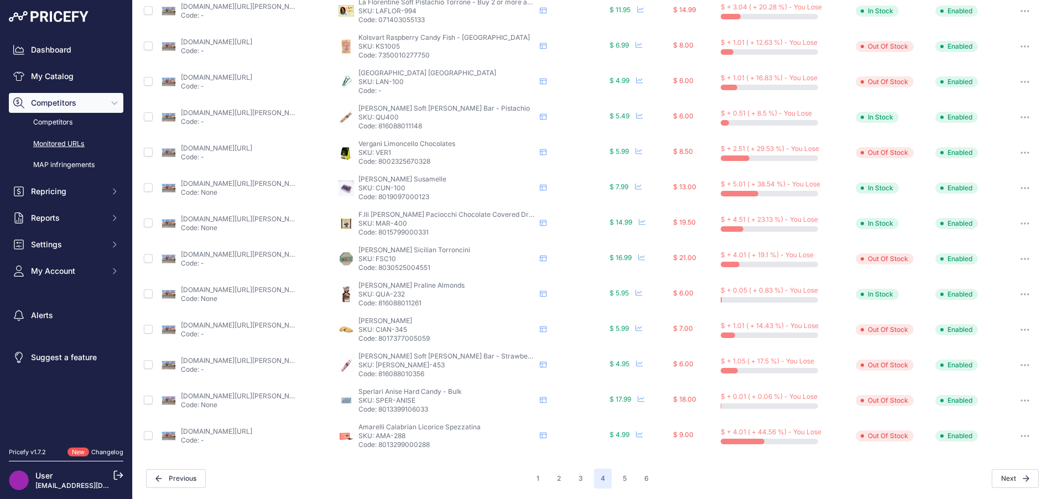
click at [1014, 433] on button "button" at bounding box center [1025, 435] width 22 height 15
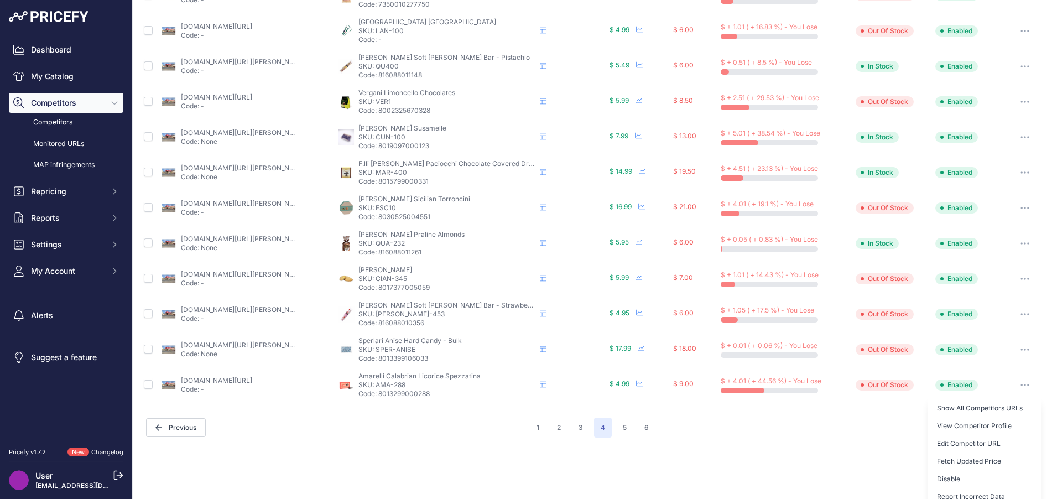
scroll to position [517, 0]
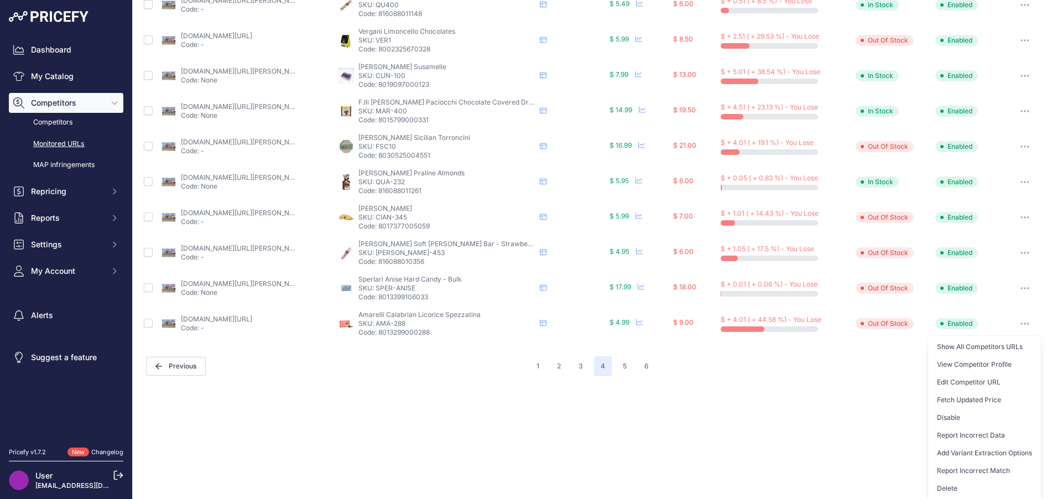
click at [951, 483] on button "Delete" at bounding box center [984, 489] width 113 height 18
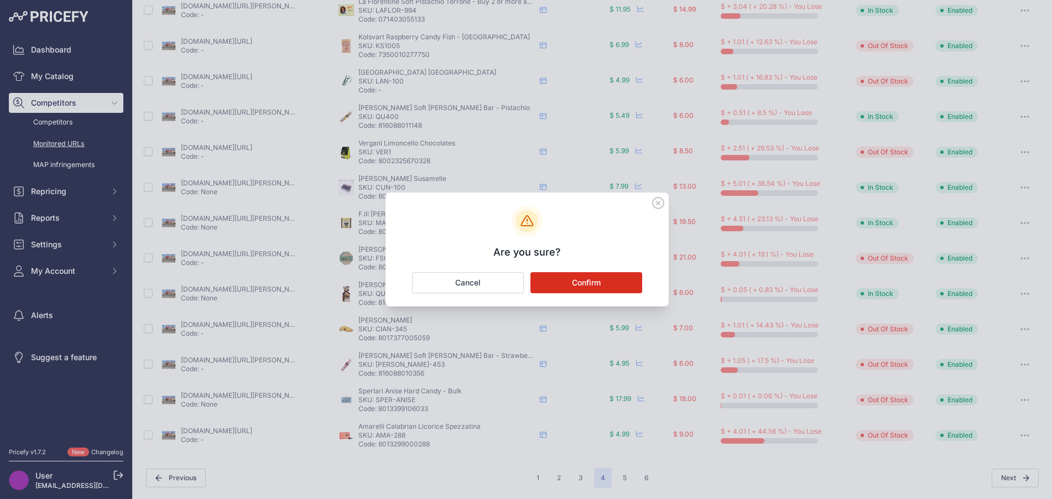
scroll to position [405, 0]
click at [610, 278] on button "Confirm" at bounding box center [587, 282] width 112 height 21
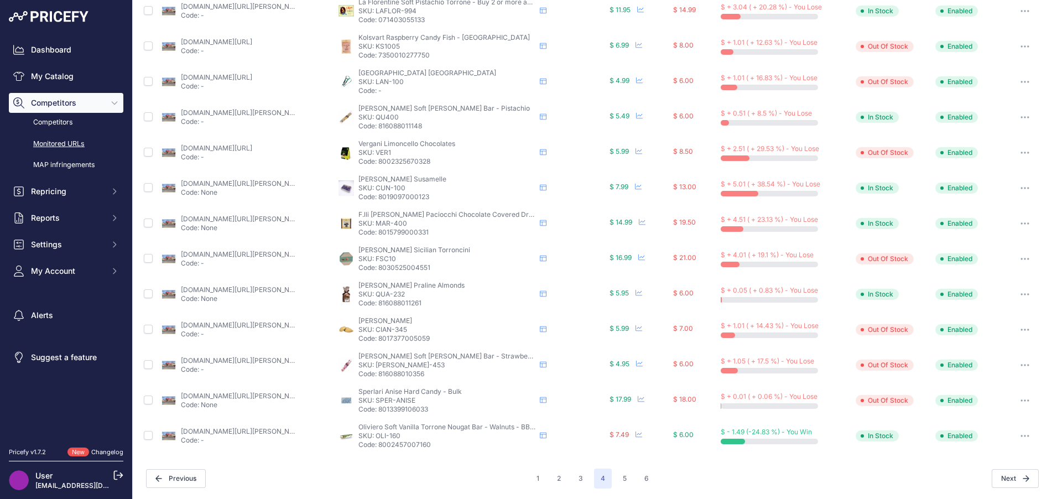
click at [277, 184] on link "piccolosgastronomia.com/products/cundari-susamelle-covered-with-chocolate-200g?…" at bounding box center [243, 183] width 125 height 8
click at [621, 475] on button "5" at bounding box center [624, 479] width 17 height 20
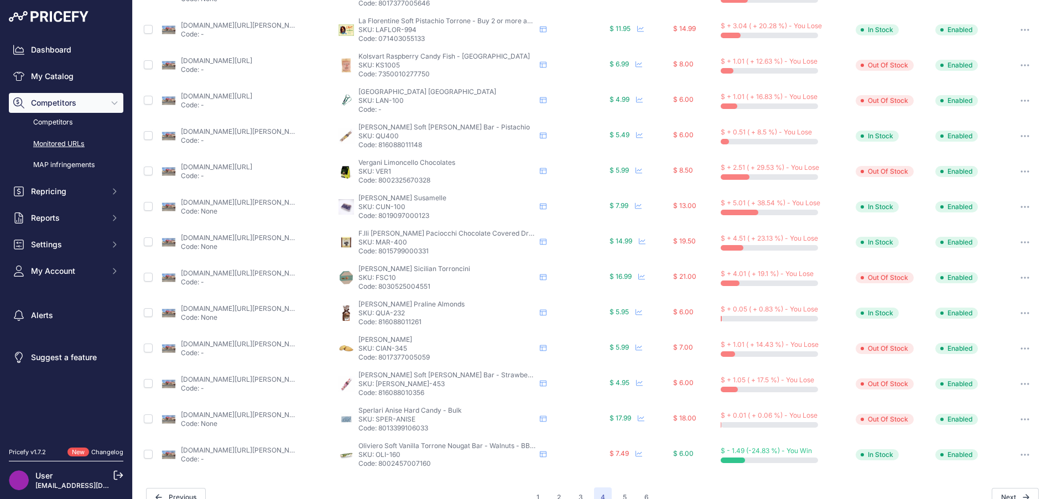
scroll to position [424, 0]
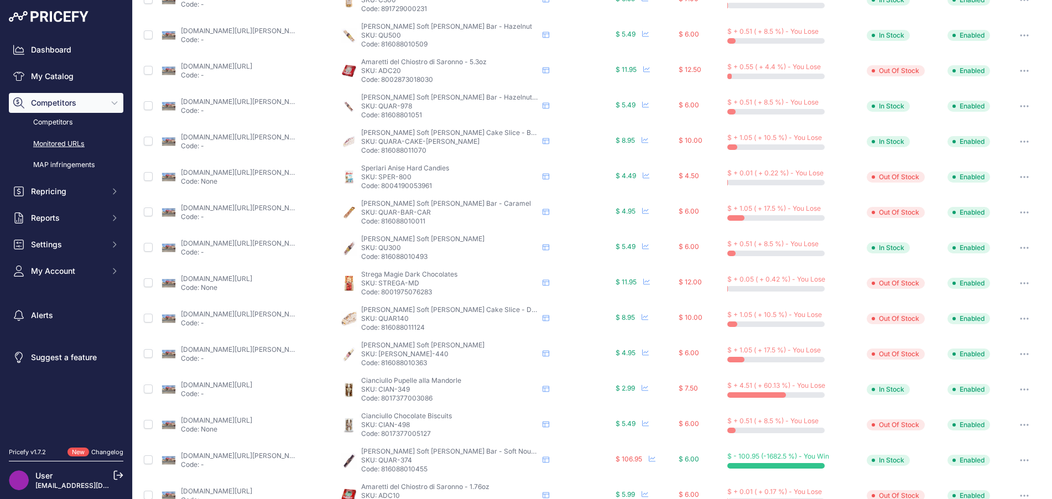
scroll to position [294, 0]
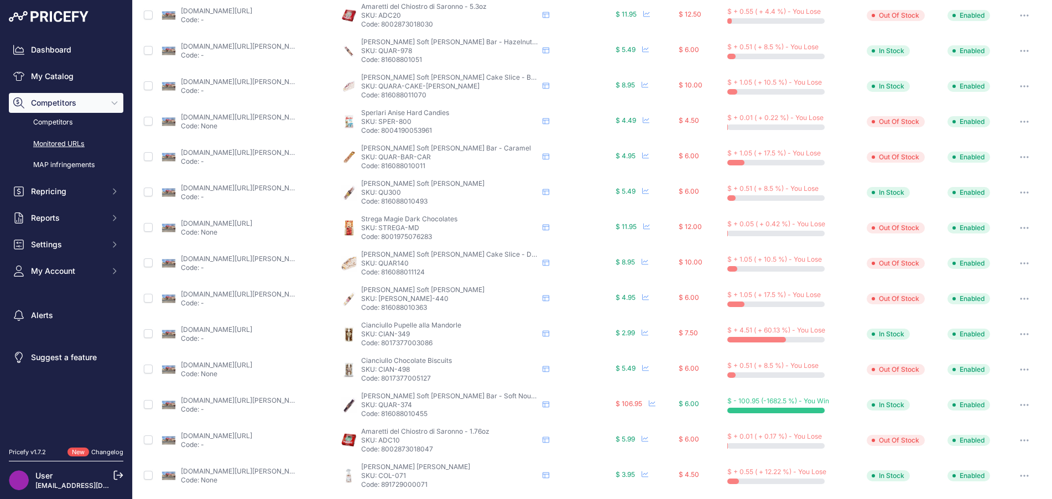
click at [1014, 407] on button "button" at bounding box center [1025, 404] width 22 height 15
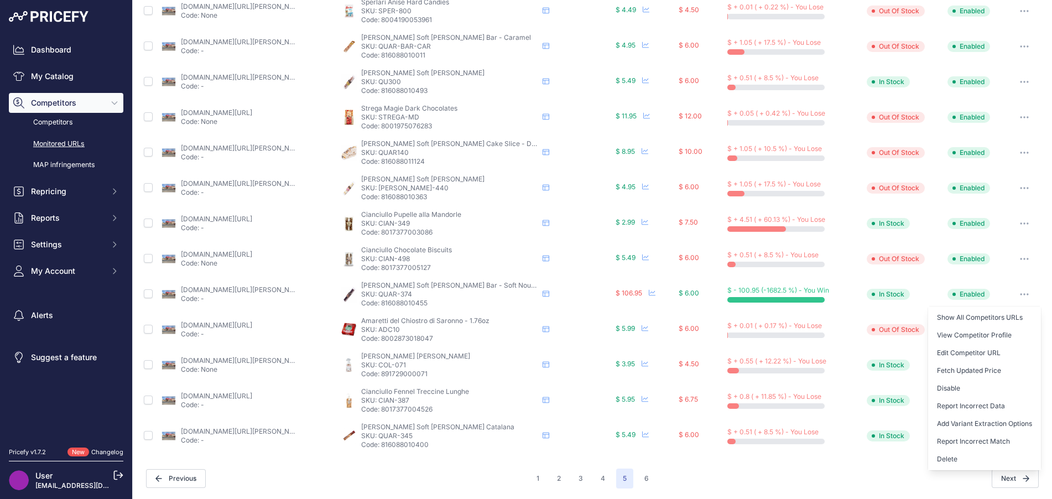
click at [985, 452] on button "Delete" at bounding box center [984, 459] width 113 height 18
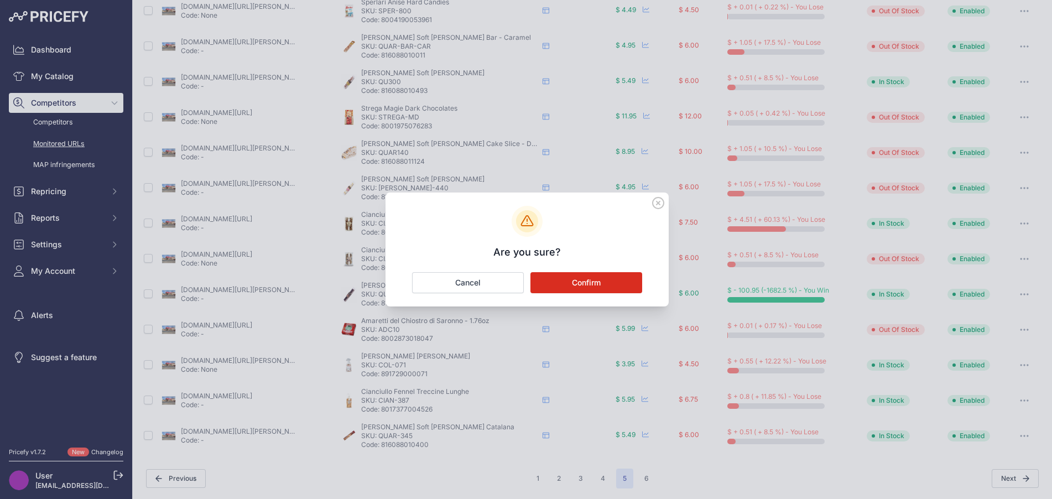
click at [600, 283] on button "Confirm" at bounding box center [587, 282] width 112 height 21
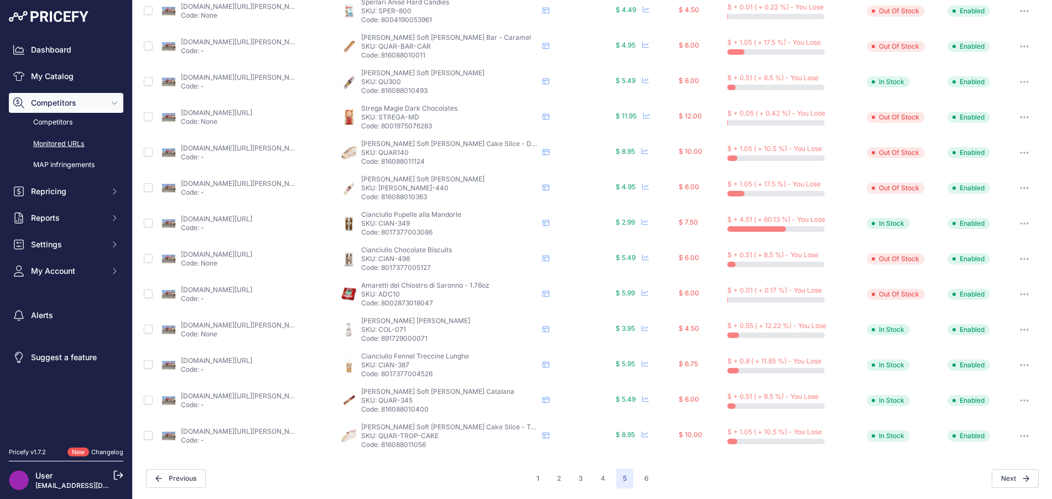
click at [641, 480] on button "6" at bounding box center [647, 479] width 18 height 20
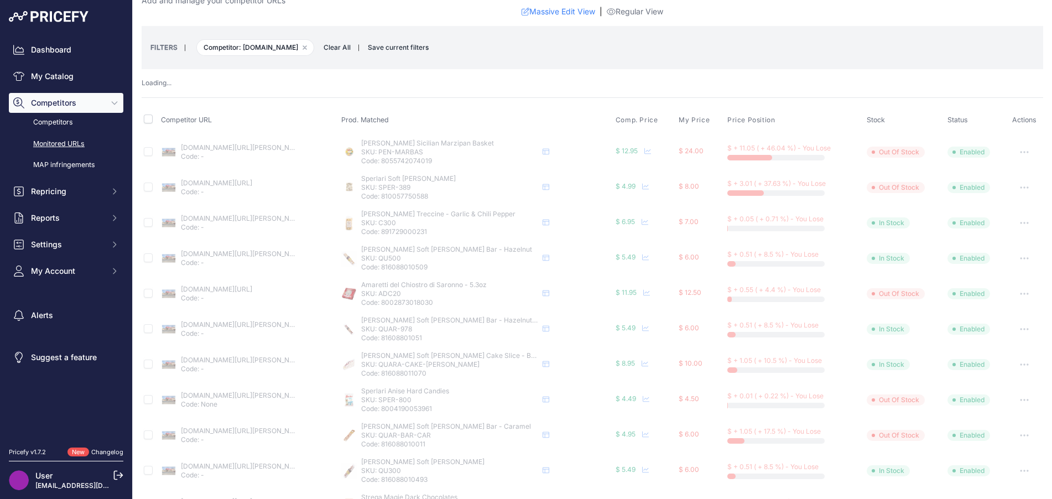
scroll to position [0, 0]
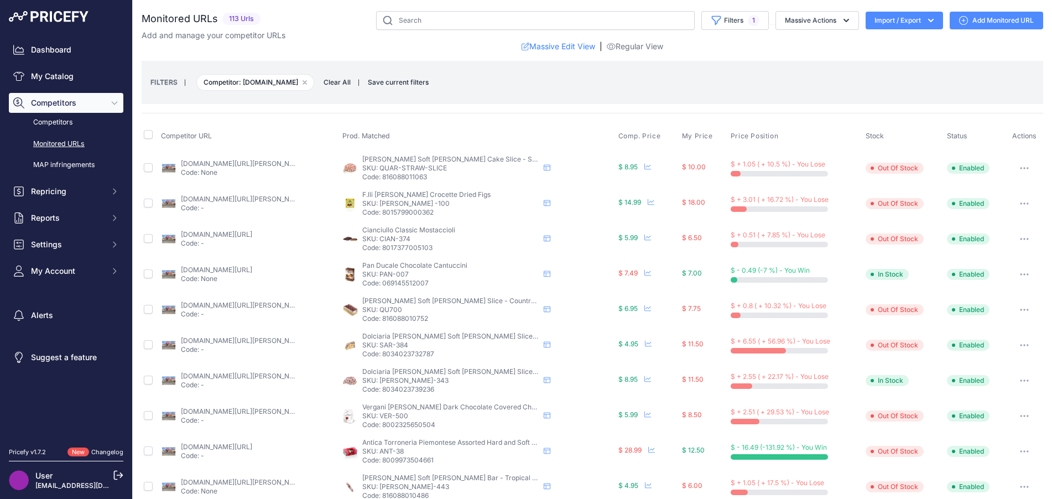
click at [268, 341] on link "piccolosgastronomia.com/products/quaranta-soft-nougat-w-raspberry-chocolate-tor…" at bounding box center [243, 340] width 125 height 8
click at [1014, 346] on button "button" at bounding box center [1025, 345] width 22 height 15
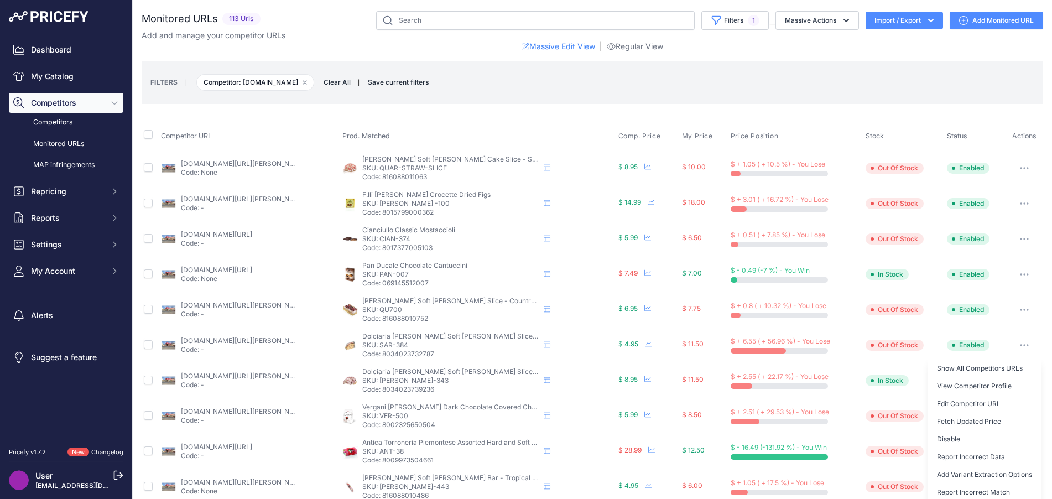
scroll to position [111, 0]
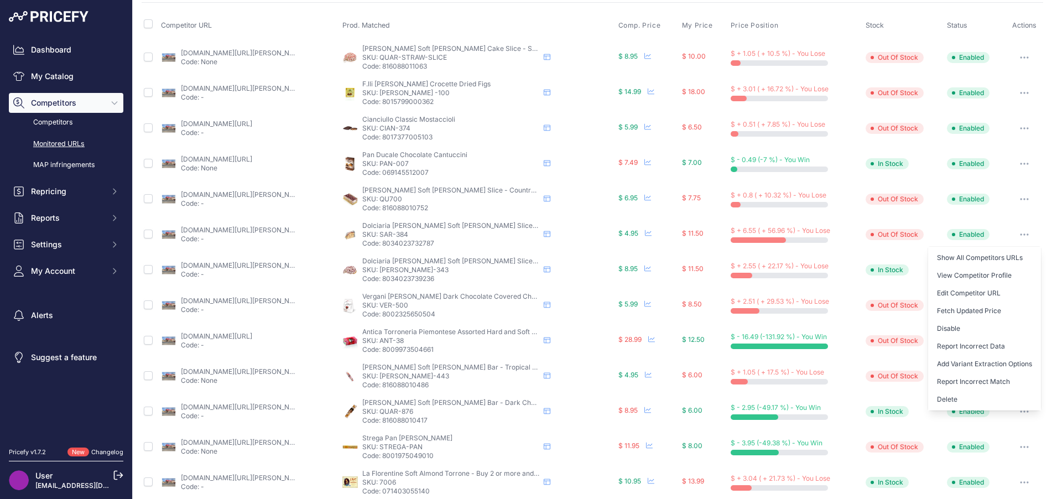
click at [958, 400] on button "Delete" at bounding box center [984, 400] width 113 height 18
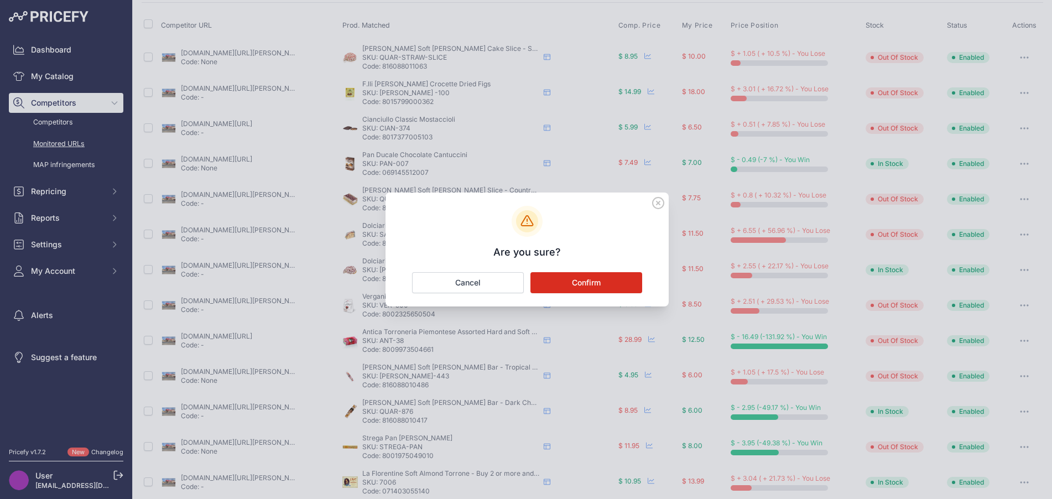
click at [629, 279] on button "Confirm" at bounding box center [587, 282] width 112 height 21
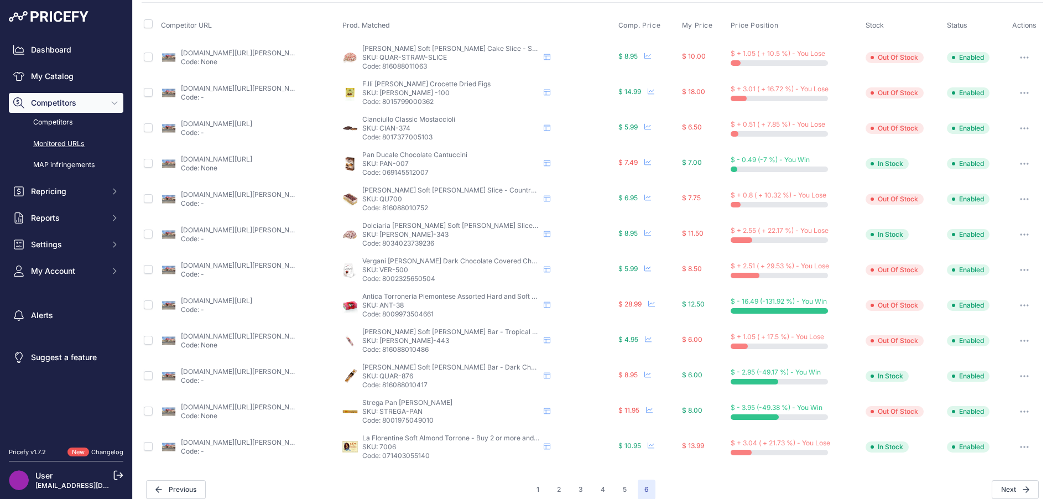
click at [252, 298] on link "piccolosgastronomia.com/products/antica-torroneria-piemontese-crunchy-torrone-p…" at bounding box center [216, 301] width 71 height 8
click at [1020, 304] on icon "button" at bounding box center [1024, 305] width 9 height 2
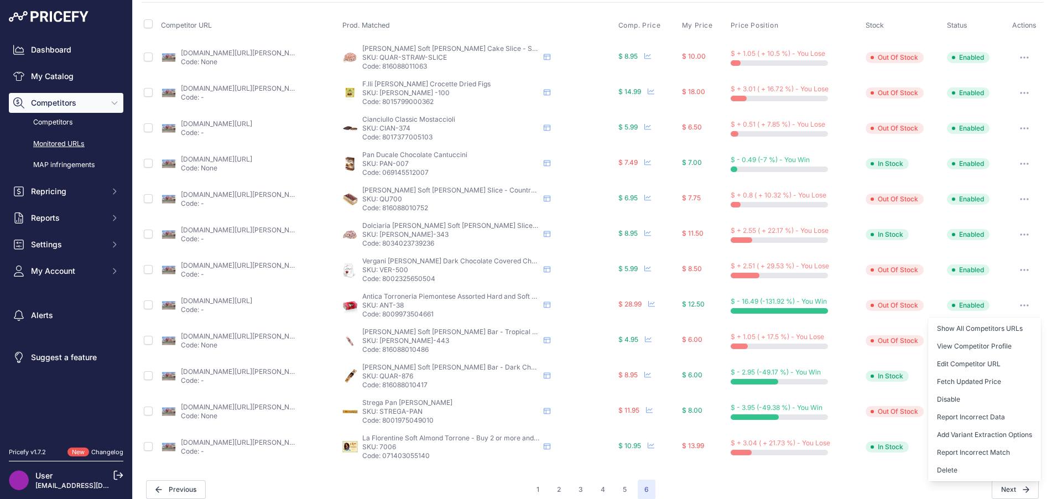
click at [968, 465] on button "Delete" at bounding box center [984, 470] width 113 height 18
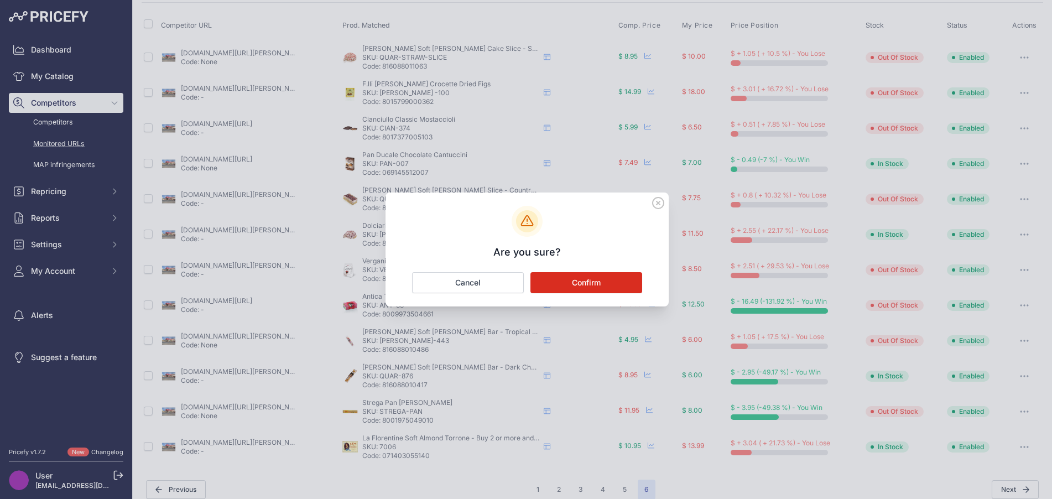
click at [637, 279] on button "Confirm" at bounding box center [587, 282] width 112 height 21
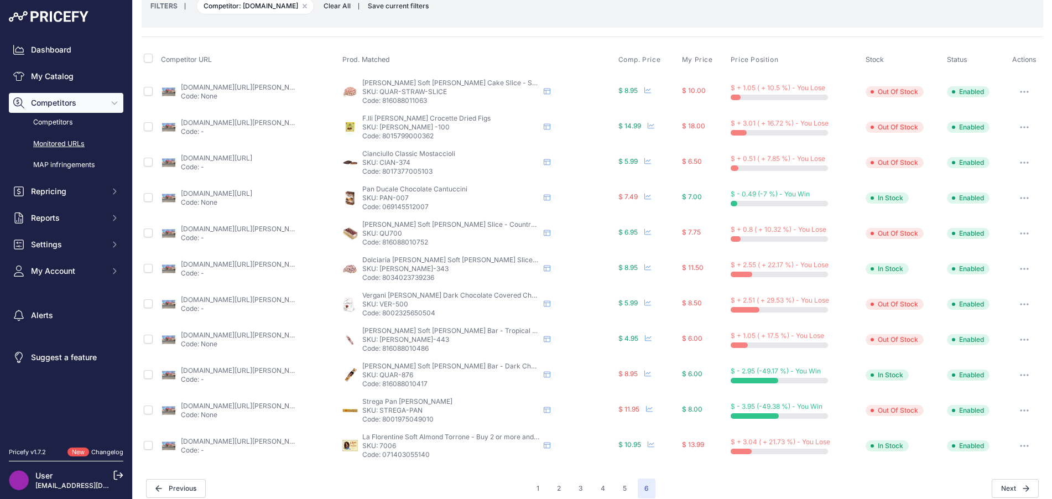
scroll to position [86, 0]
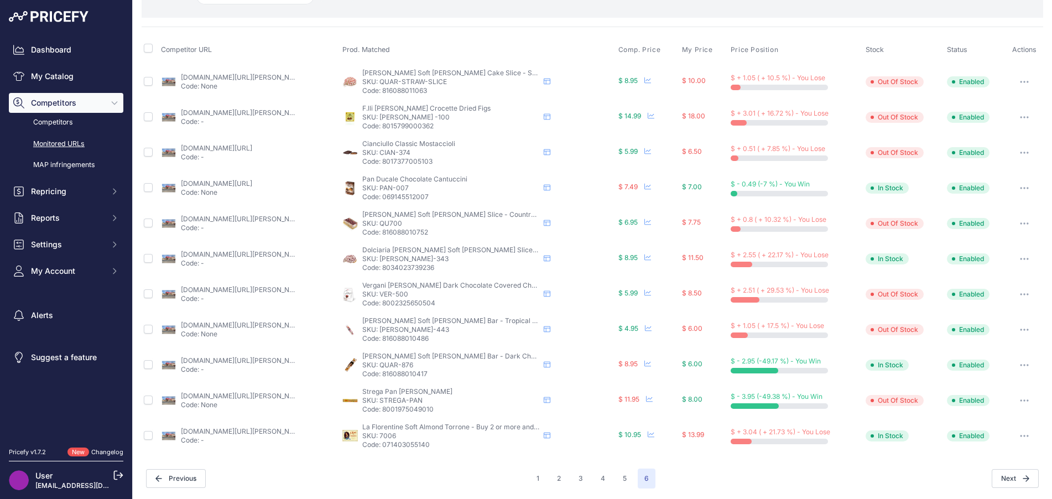
click at [1015, 256] on button "button" at bounding box center [1025, 258] width 22 height 15
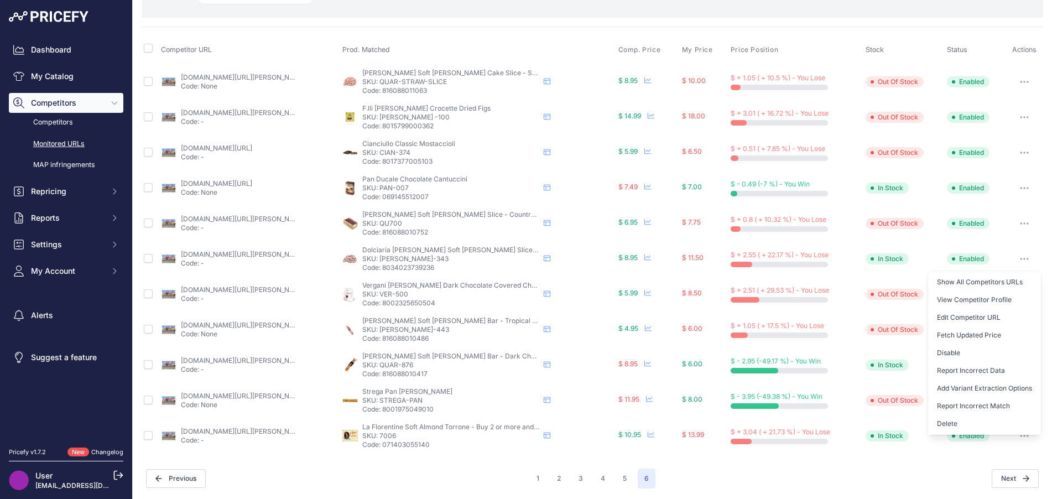
drag, startPoint x: 973, startPoint y: 424, endPoint x: 921, endPoint y: 405, distance: 56.0
click at [973, 424] on button "Delete" at bounding box center [984, 424] width 113 height 18
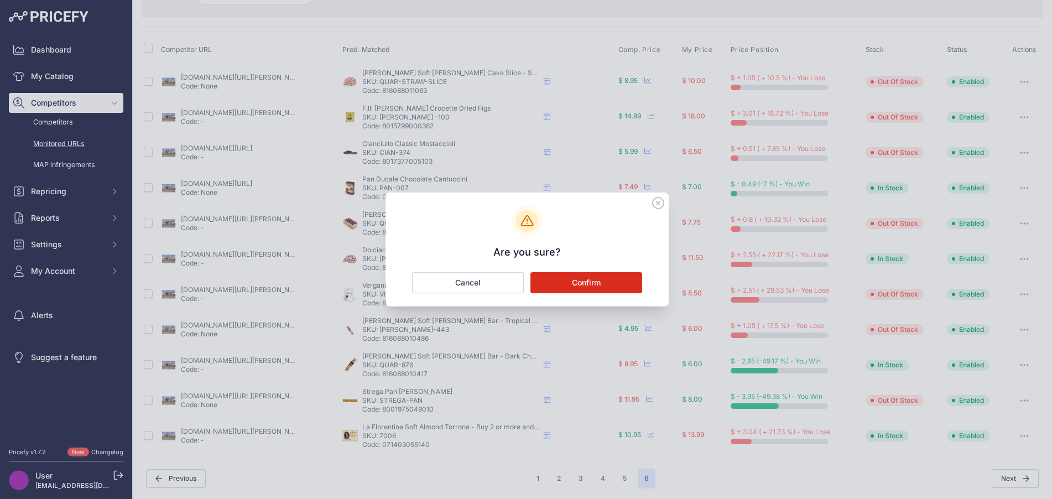
click at [627, 284] on button "Confirm" at bounding box center [587, 282] width 112 height 21
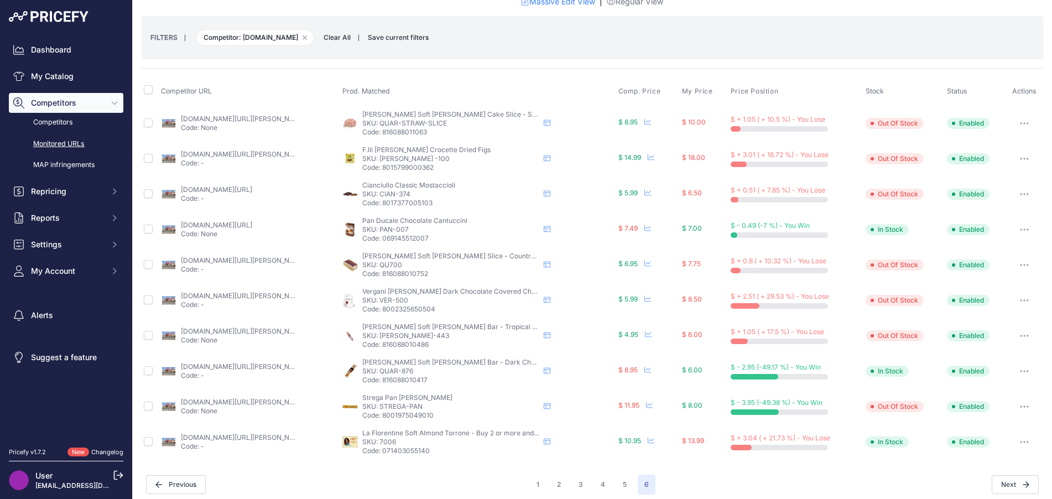
scroll to position [51, 0]
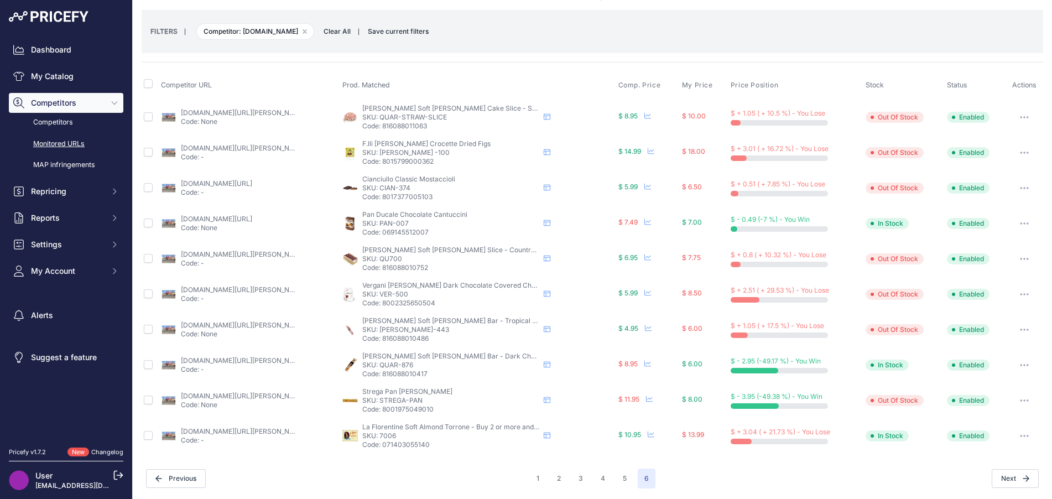
click at [257, 361] on link "piccolosgastronomia.com/products/quaranta-mixed-chocolate-soft-nougat-cake-slic…" at bounding box center [243, 360] width 125 height 8
click at [1019, 368] on button "button" at bounding box center [1025, 364] width 22 height 15
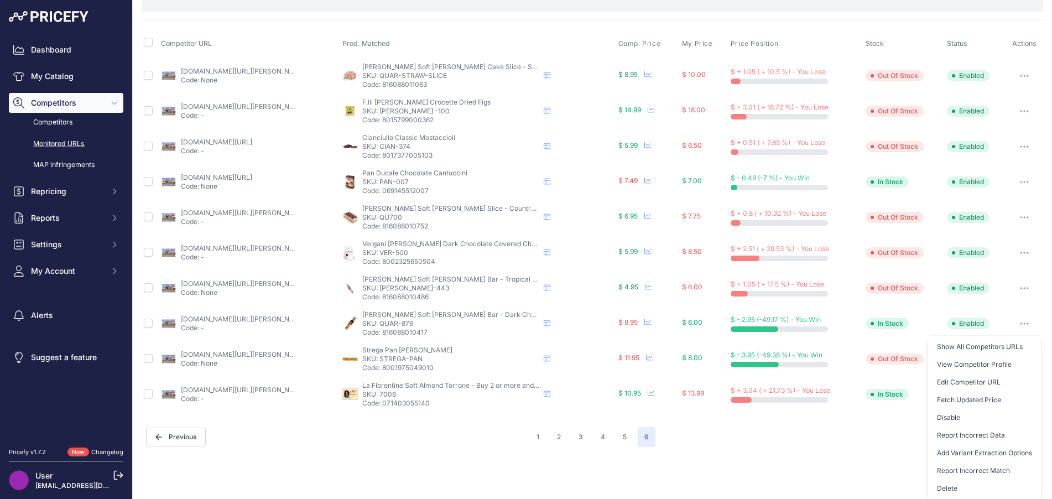
click at [960, 481] on button "Delete" at bounding box center [984, 489] width 113 height 18
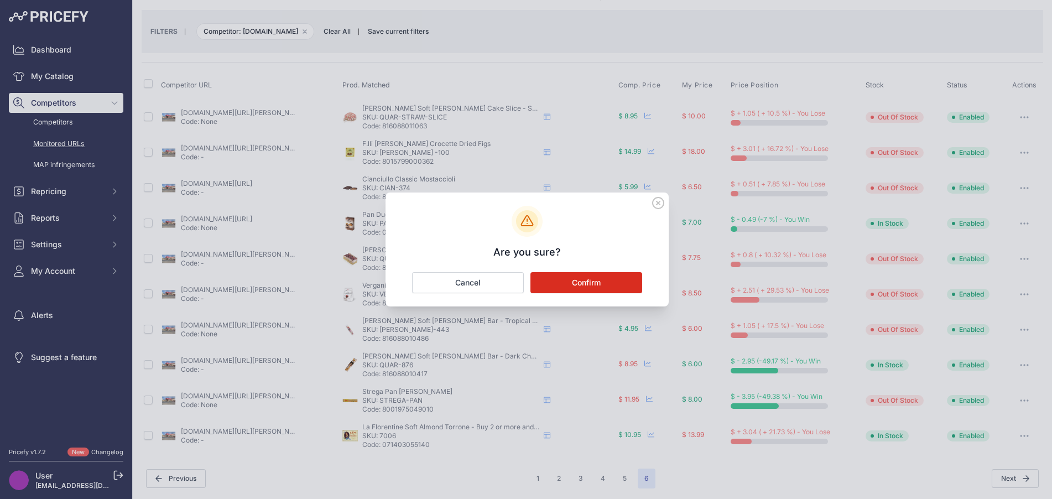
click at [626, 285] on button "Confirm" at bounding box center [587, 282] width 112 height 21
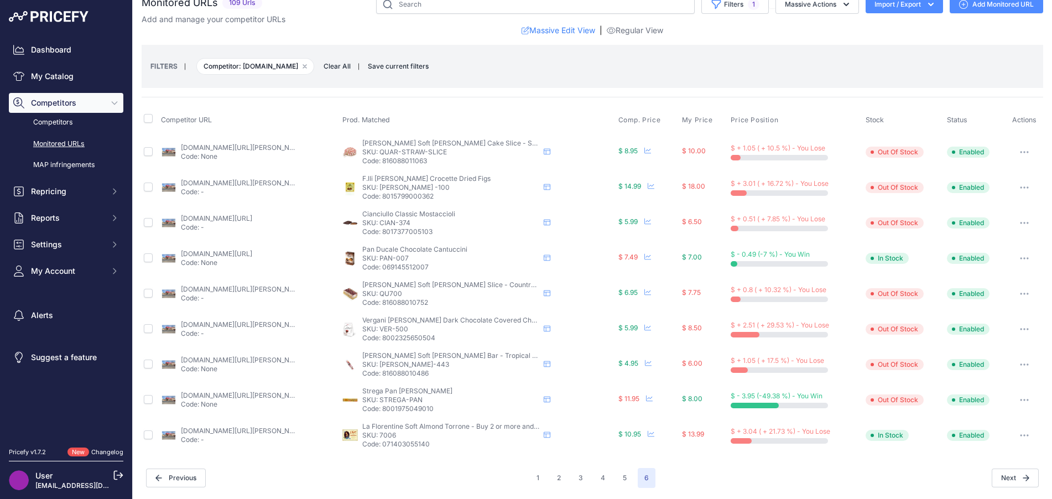
scroll to position [0, 0]
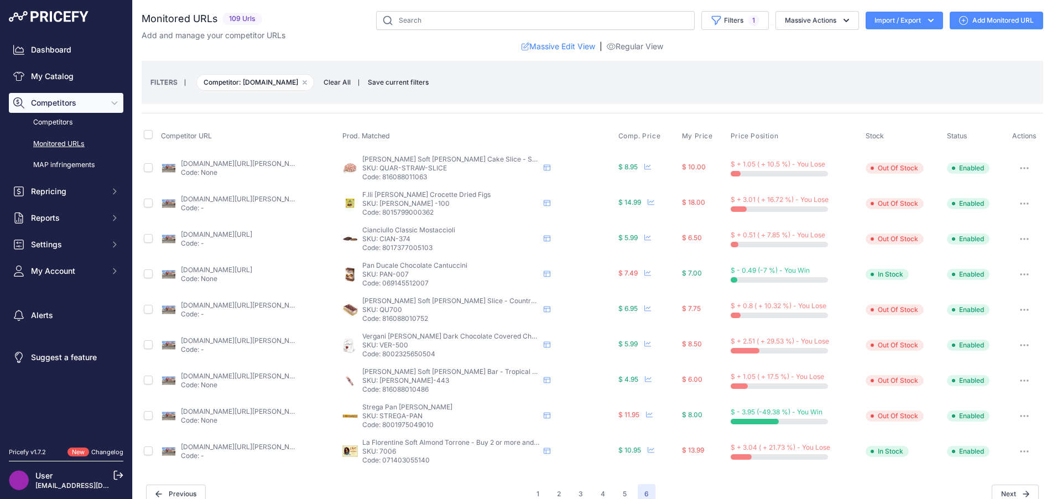
click at [238, 409] on link "piccolosgastronomia.com/products/strega-torrone-al-pan-di-spagna-e-liquore-noug…" at bounding box center [243, 411] width 125 height 8
click at [307, 83] on icon "button" at bounding box center [305, 82] width 4 height 4
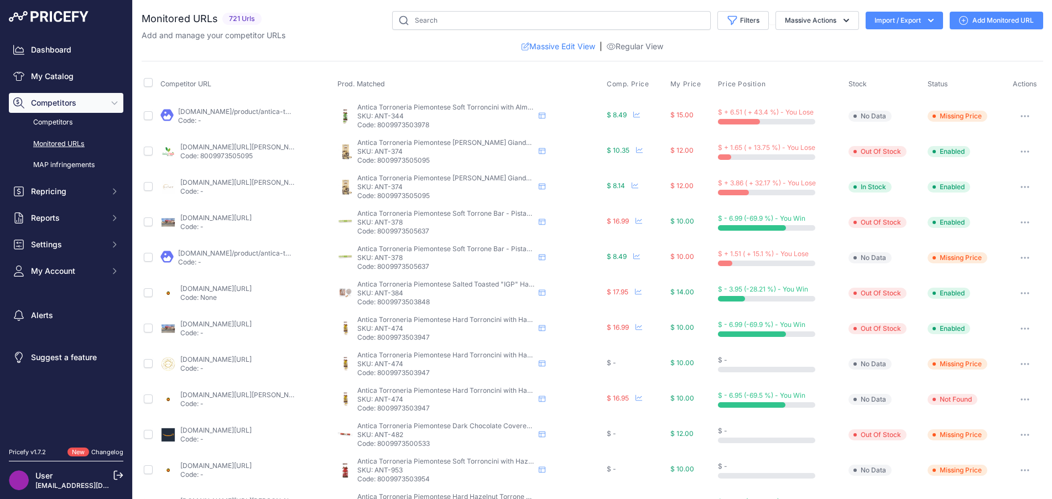
click at [76, 54] on link "Dashboard" at bounding box center [66, 50] width 115 height 20
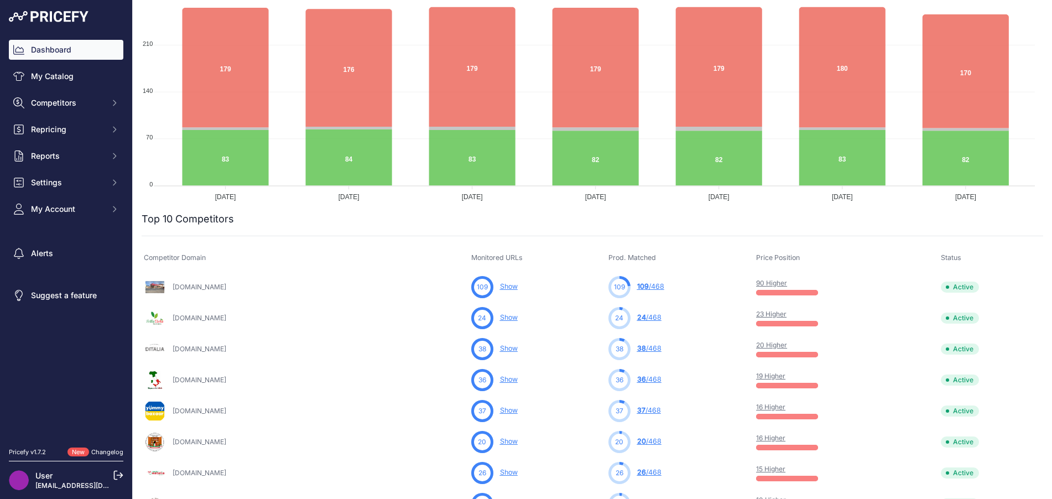
scroll to position [166, 0]
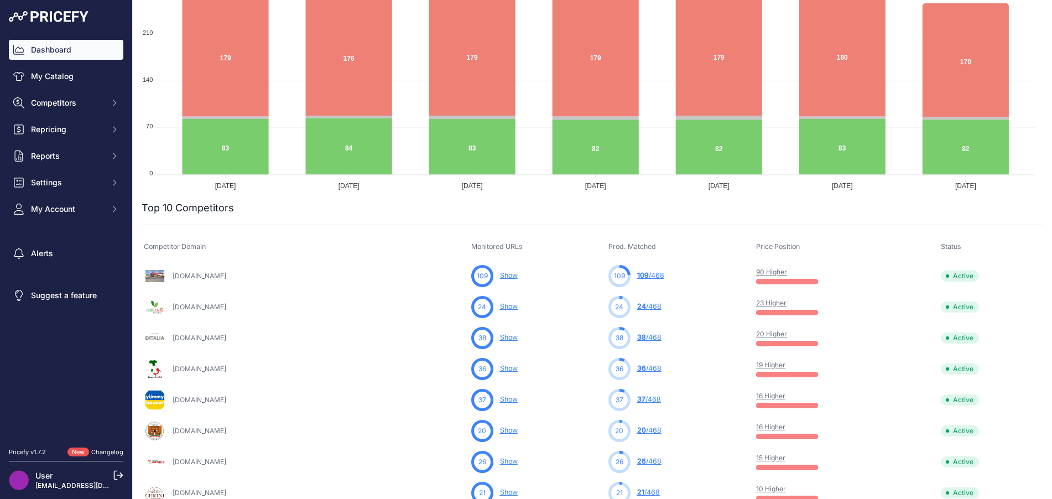
click at [637, 310] on link "24 /468" at bounding box center [649, 306] width 24 height 8
